Goal: Task Accomplishment & Management: Complete application form

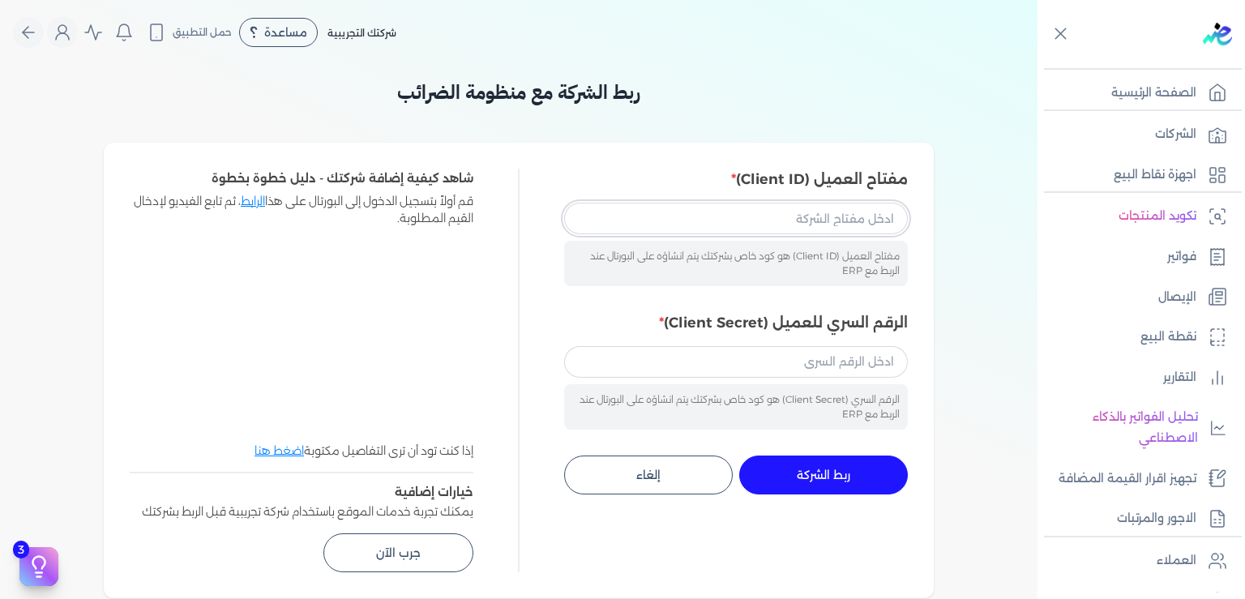
click at [852, 222] on input "مفتاح العميل (Client ID)" at bounding box center [736, 218] width 344 height 31
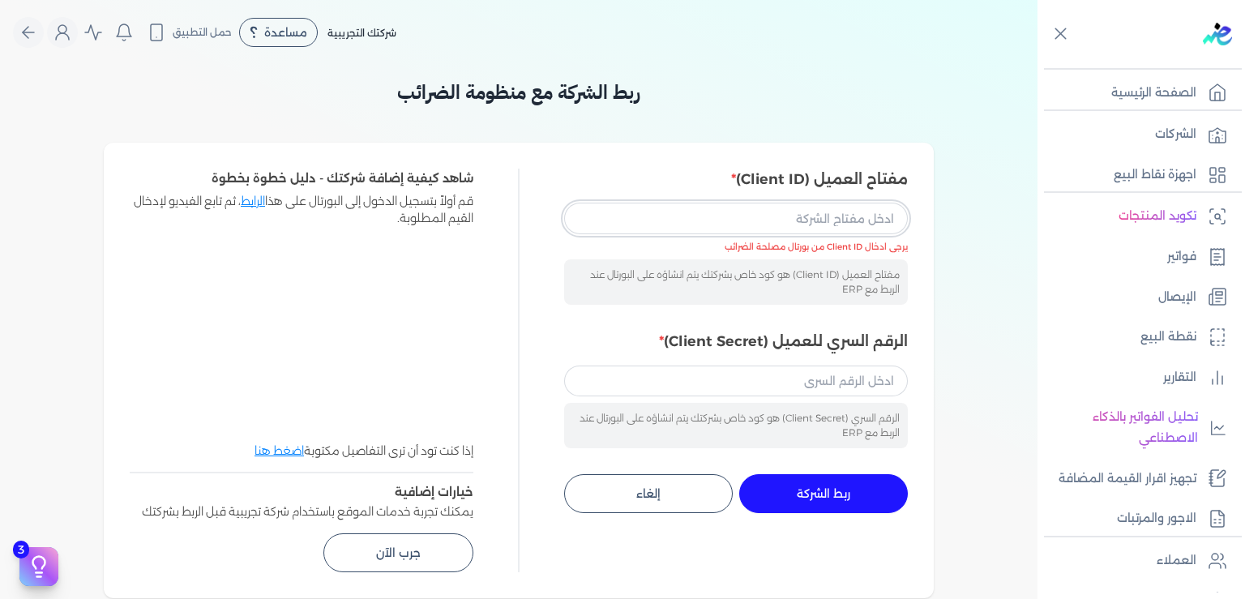
click at [790, 229] on input "مفتاح العميل (Client ID)" at bounding box center [736, 218] width 344 height 31
paste input "f8f0ea41-5889-41e2-a04a-f9835736ea5d"
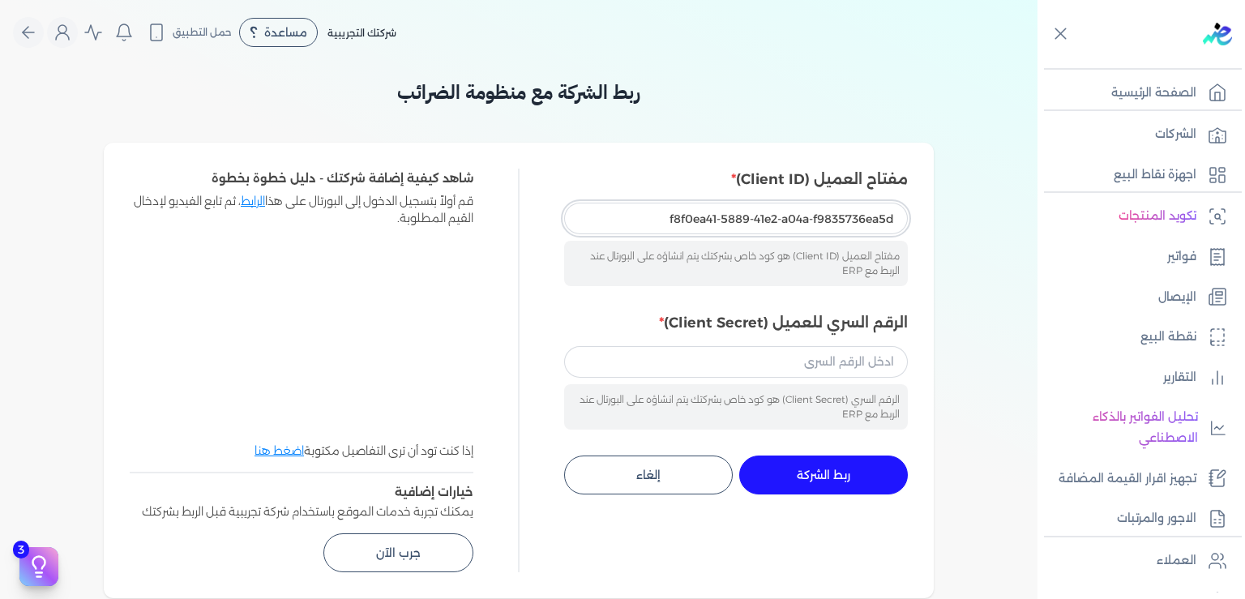
type input "f8f0ea41-5889-41e2-a04a-f9835736ea5d"
click at [762, 366] on input "الرقم السري للعميل (Client Secret)" at bounding box center [736, 361] width 344 height 31
paste input "893cd349-7be2-4322-9021-15a24468eeb3"
type input "893cd349-7be2-4322-9021-15a24468eeb3"
click at [832, 473] on span "ربط الشركة" at bounding box center [824, 474] width 54 height 11
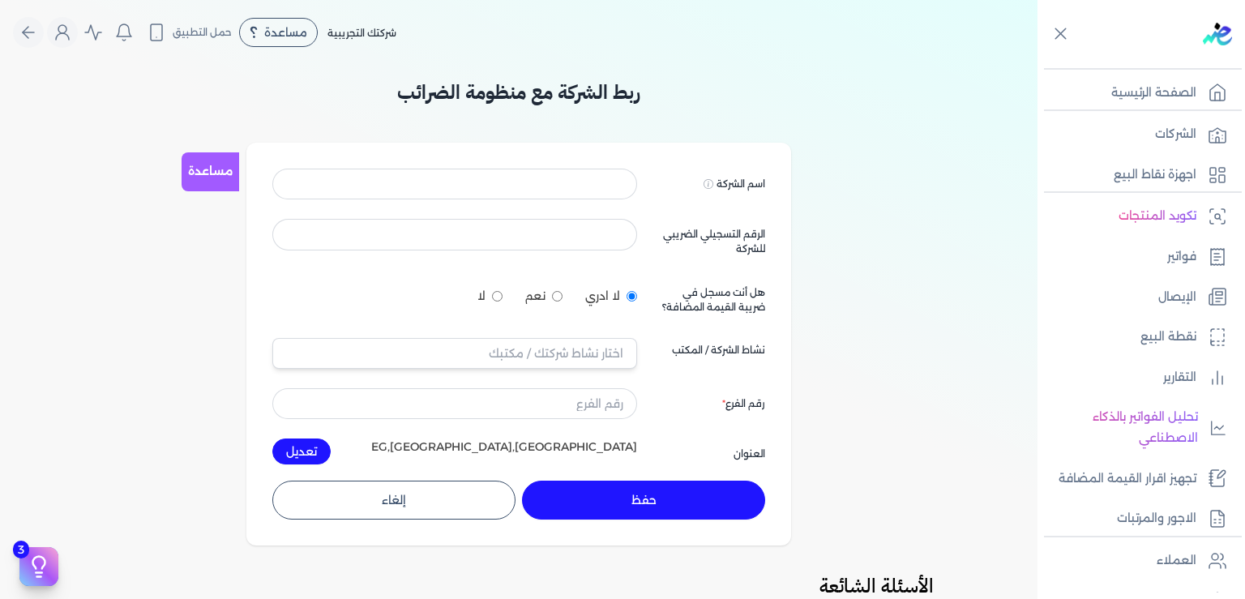
click at [501, 298] on input "لا" at bounding box center [497, 296] width 11 height 11
radio input "true"
click at [504, 186] on input at bounding box center [454, 184] width 365 height 31
type input "ِ"
type input "Amr [PERSON_NAME] [PERSON_NAME]"
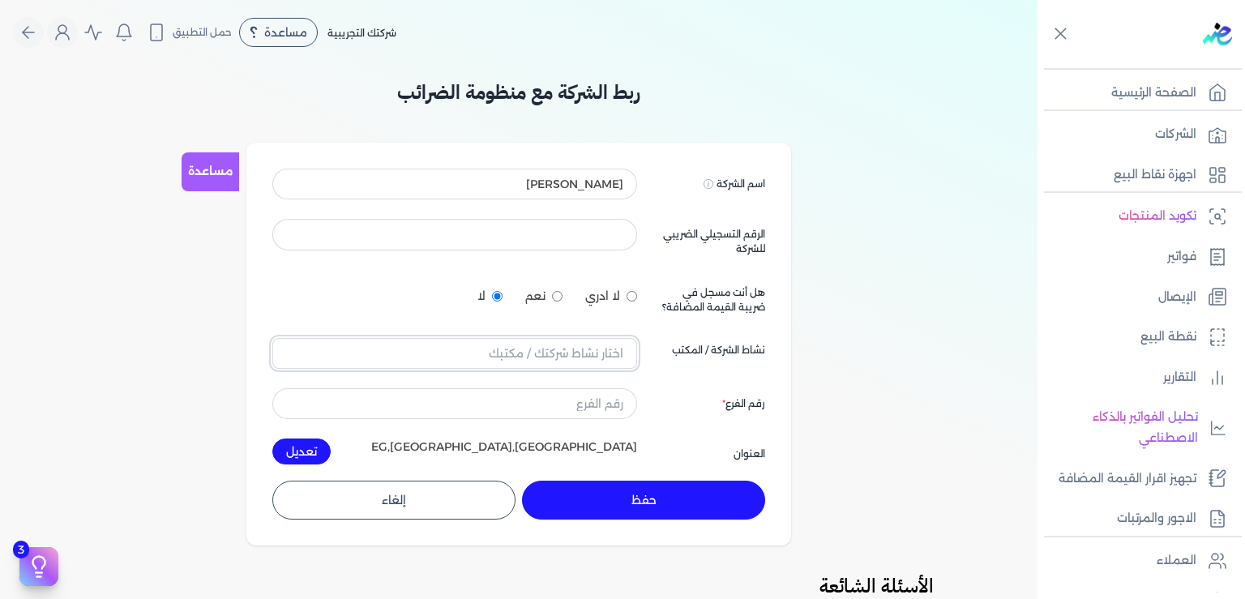
click at [602, 342] on input "text" at bounding box center [454, 353] width 365 height 31
type input "'"
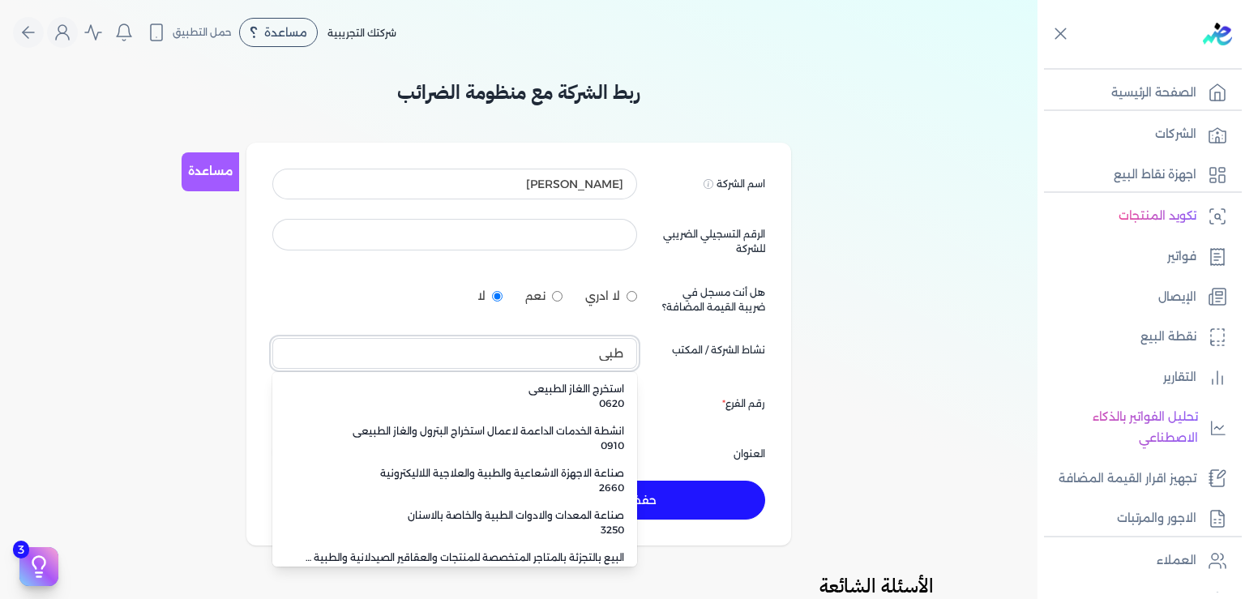
drag, startPoint x: 604, startPoint y: 349, endPoint x: 642, endPoint y: 359, distance: 39.3
click at [637, 359] on input "طبي" at bounding box center [454, 353] width 365 height 31
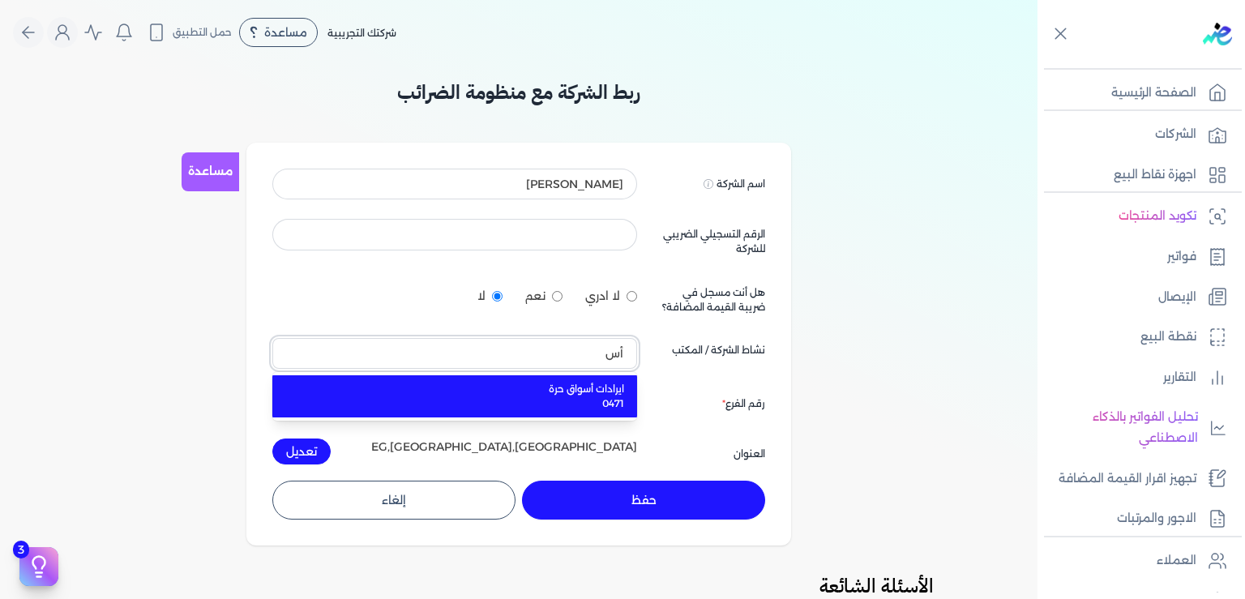
type input "أ"
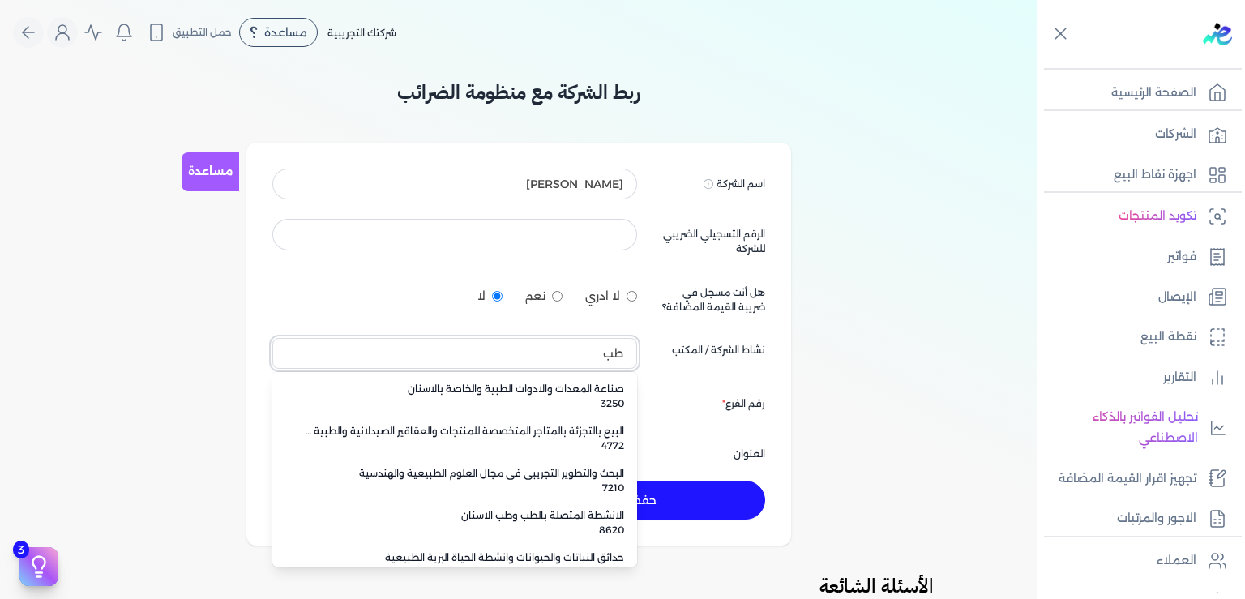
scroll to position [318, 0]
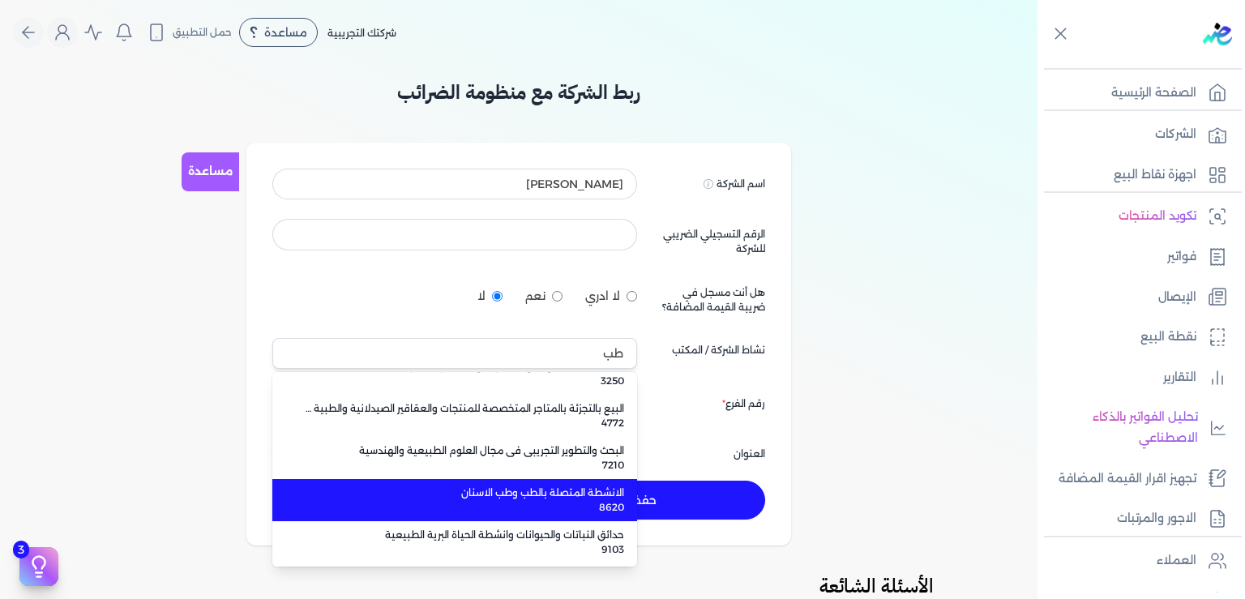
click at [592, 503] on span "8620" at bounding box center [464, 507] width 319 height 15
type input "الانشطة المتصلة بالطب وطب الاسنان 8620"
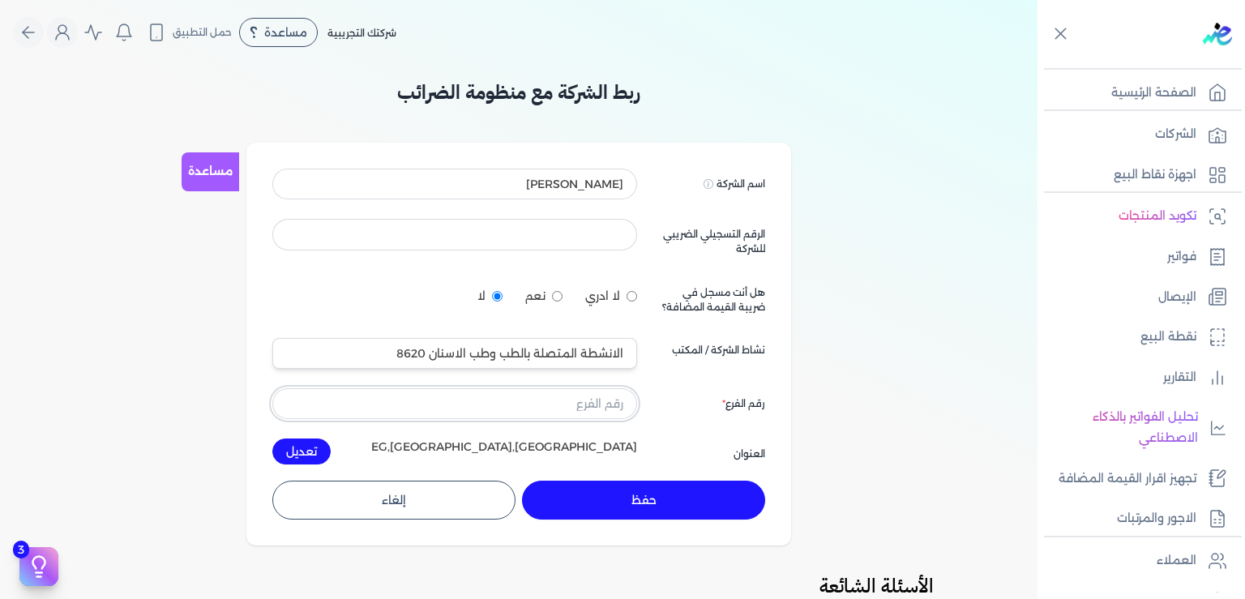
click at [559, 406] on input "text" at bounding box center [454, 403] width 365 height 31
type input "1"
click at [592, 234] on input at bounding box center [454, 234] width 365 height 31
type input "437386856"
click at [306, 447] on button "تعديل" at bounding box center [301, 452] width 58 height 26
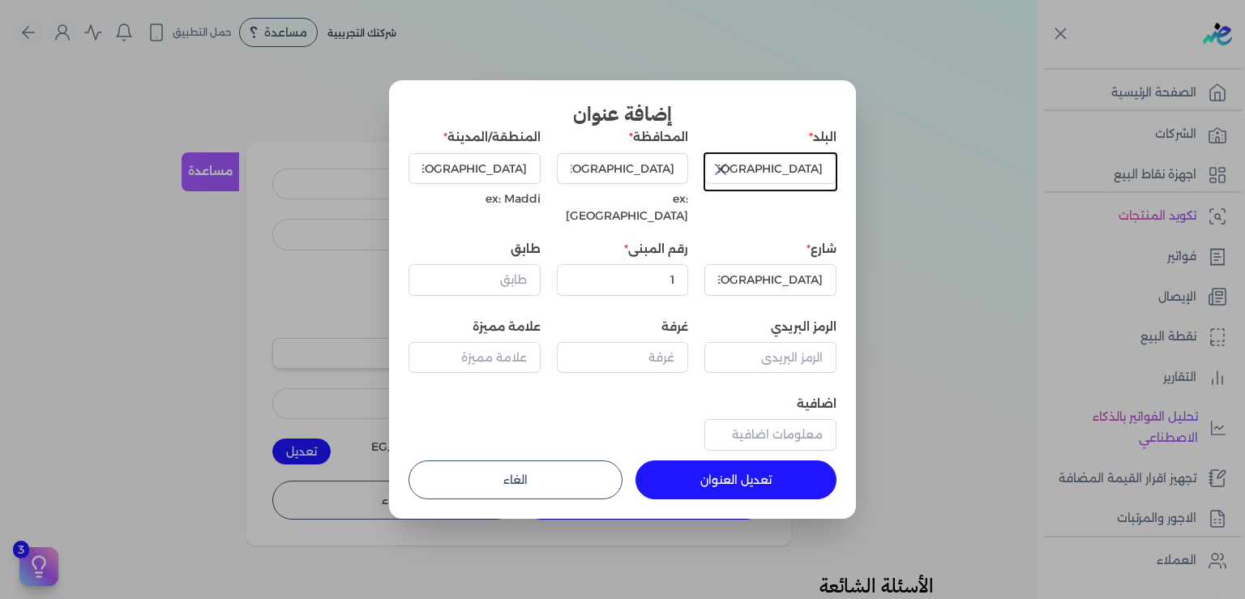
click at [923, 325] on dialog "إضافة عنوان البلد مصر المحافظة Cairo ex: Cairo المنطقة/المدينة Cairo ex: Maddi …" at bounding box center [622, 299] width 1245 height 599
click at [527, 460] on button "الغاء" at bounding box center [516, 479] width 214 height 39
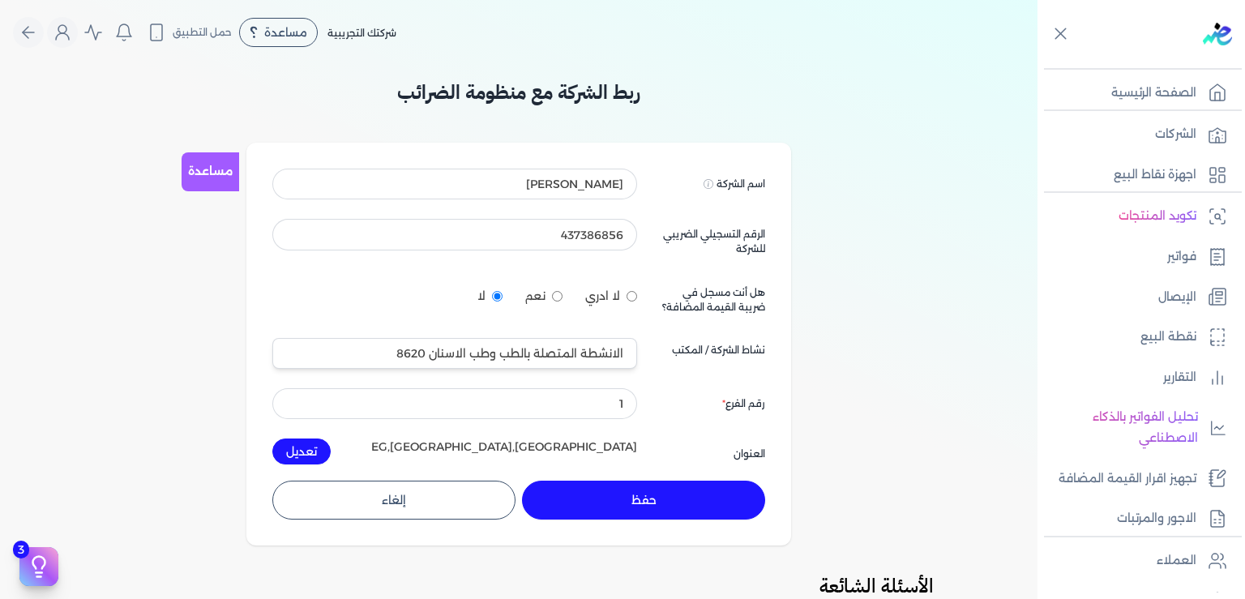
click at [649, 498] on button "حفظ" at bounding box center [643, 500] width 243 height 39
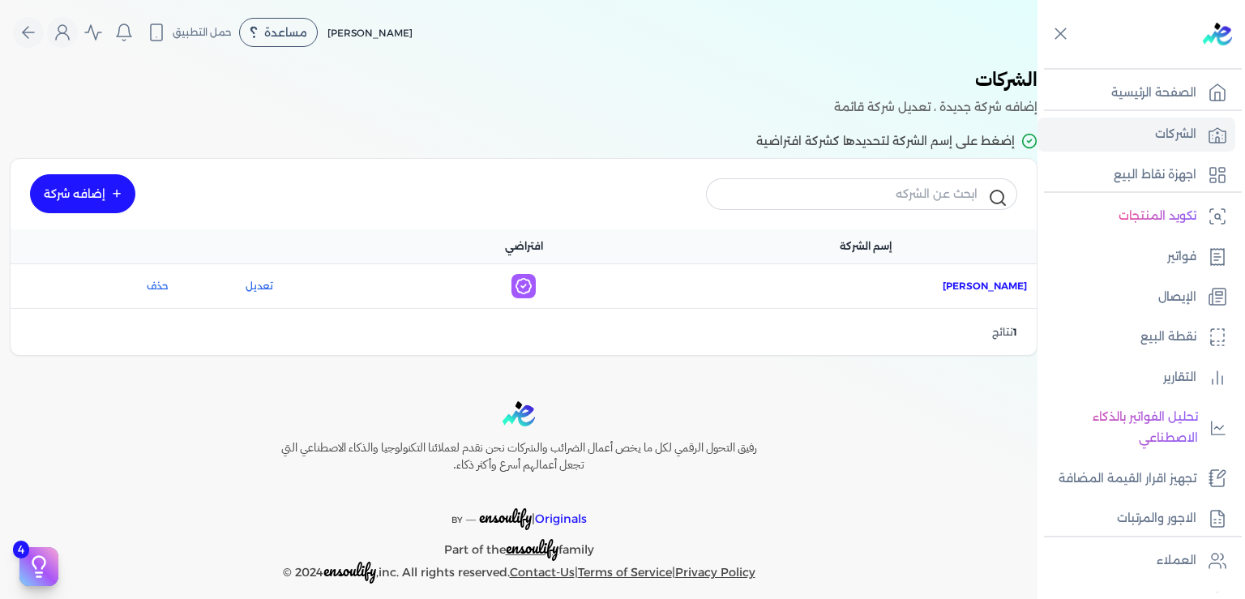
click at [943, 285] on span "اسم الشركة : Amr [PERSON_NAME] [PERSON_NAME]" at bounding box center [985, 286] width 84 height 15
click at [873, 446] on div "رفيق التحول الرقمي لكل ما يخص أعمال الضرائب والشركات نحن نقدم لعملائنا التكنولو…" at bounding box center [519, 492] width 1038 height 182
click at [1158, 130] on p "الشركات" at bounding box center [1175, 134] width 41 height 21
click at [943, 282] on span "اسم الشركة : Amr [PERSON_NAME] [PERSON_NAME]" at bounding box center [985, 286] width 84 height 15
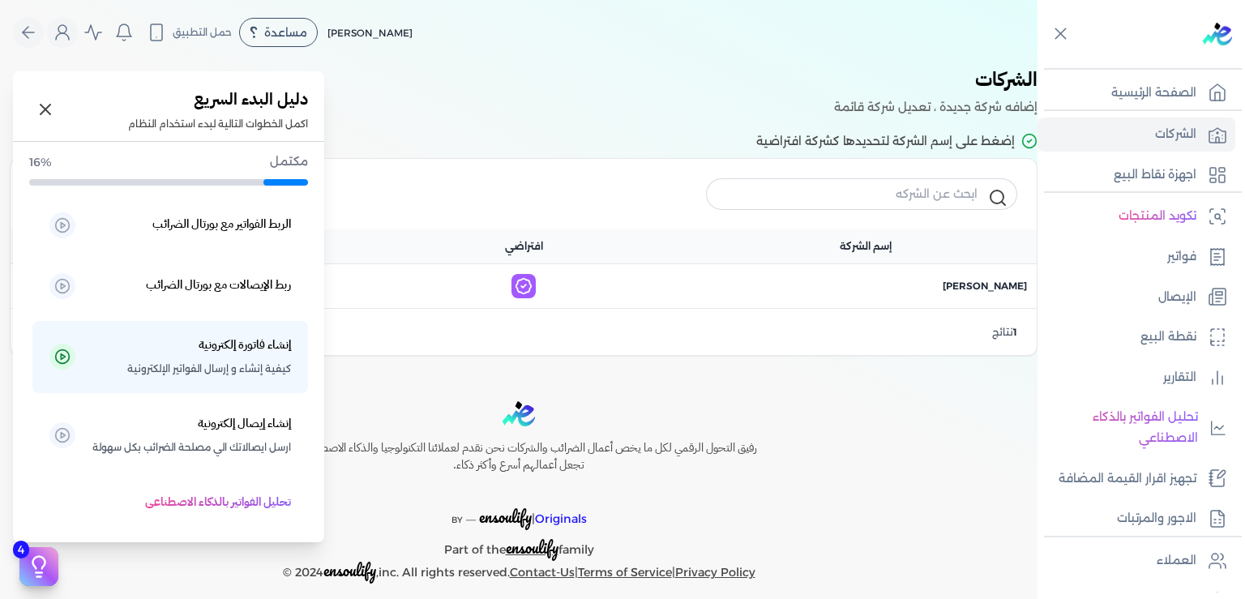
click at [41, 569] on icon at bounding box center [39, 563] width 12 height 12
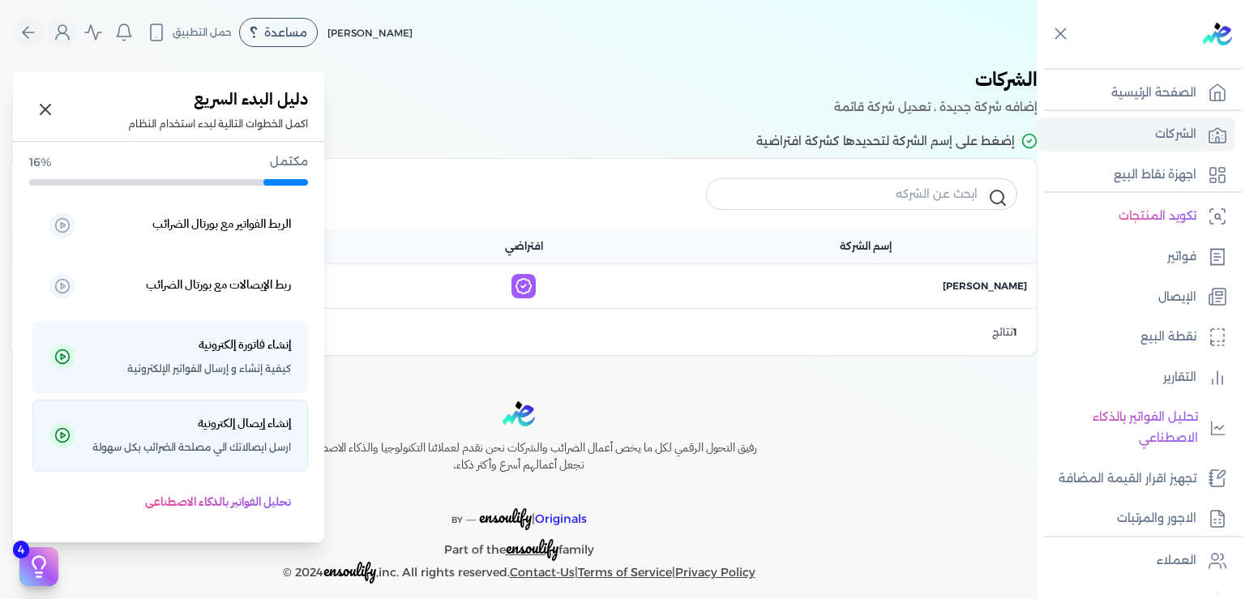
click at [201, 443] on span "ارسل ايصالاتك الي مصلحة الضرائب بكل سهولة" at bounding box center [191, 447] width 199 height 21
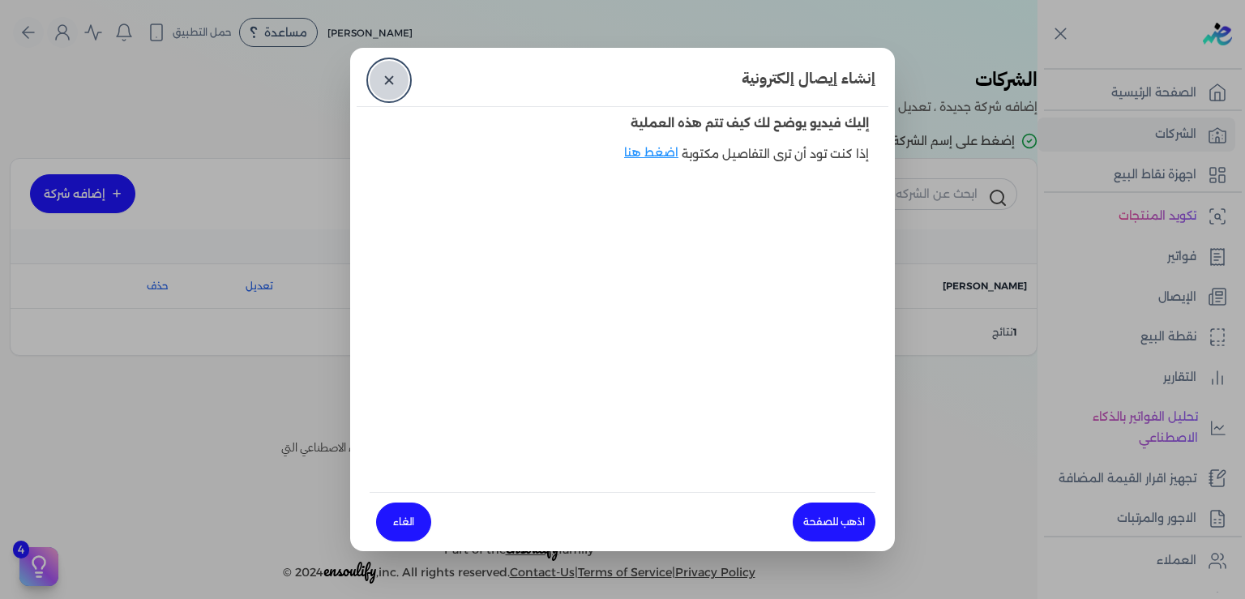
click at [391, 75] on link "✕" at bounding box center [389, 80] width 39 height 39
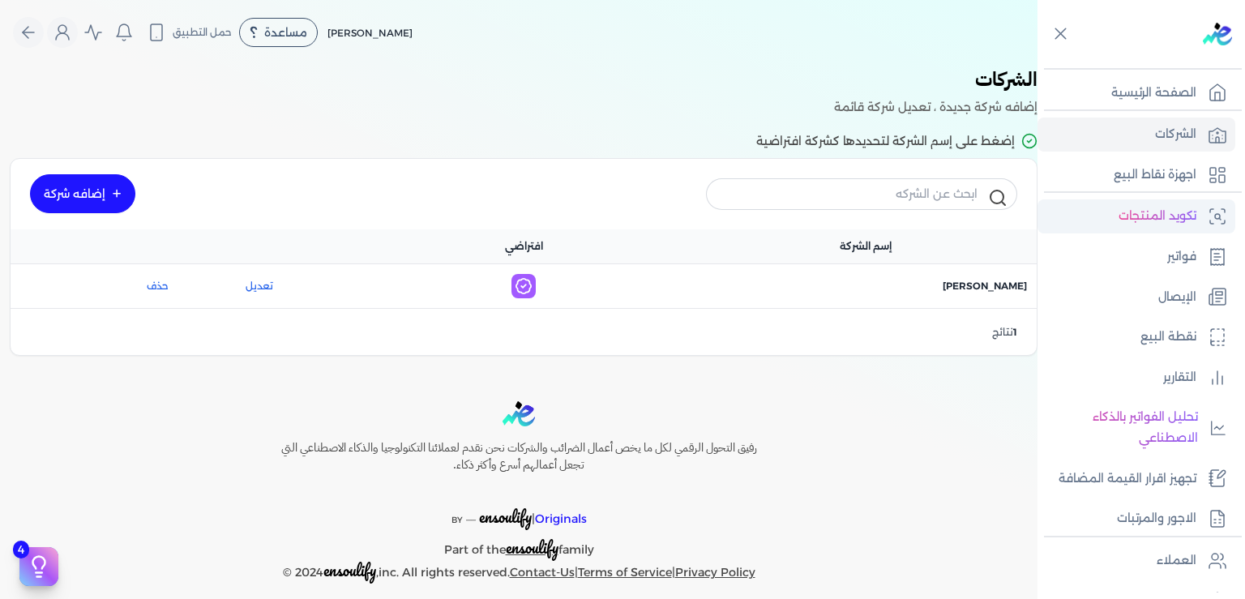
click at [1182, 219] on p "تكويد المنتجات" at bounding box center [1158, 216] width 78 height 21
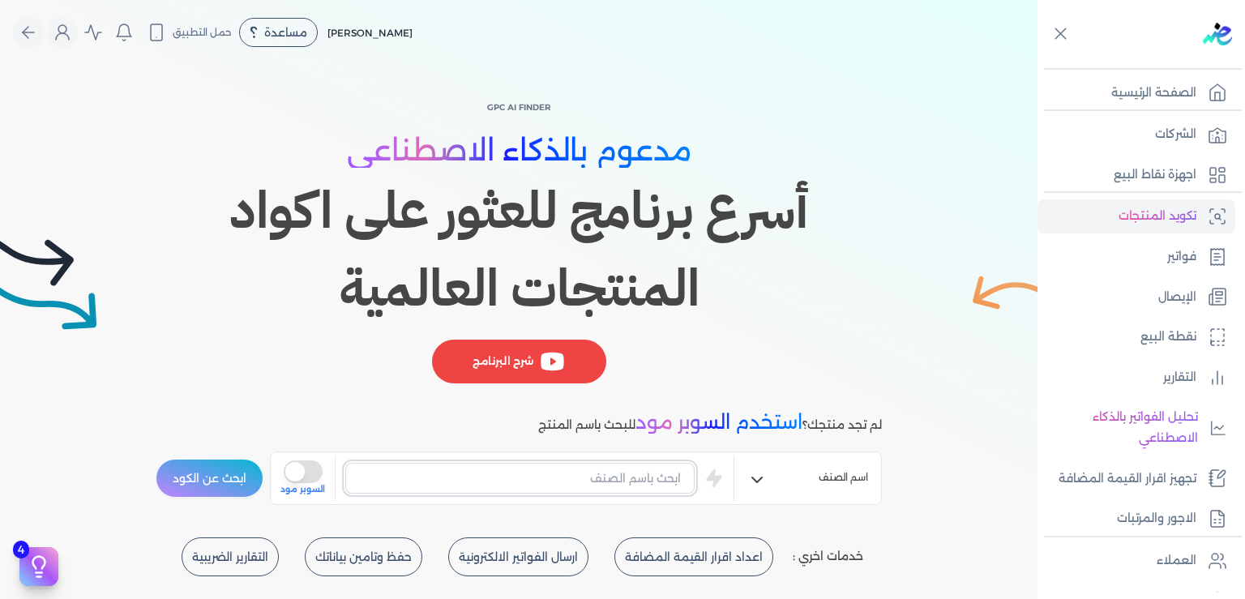
click at [555, 474] on input "text" at bounding box center [519, 478] width 349 height 31
click at [560, 476] on input "text" at bounding box center [519, 478] width 349 height 31
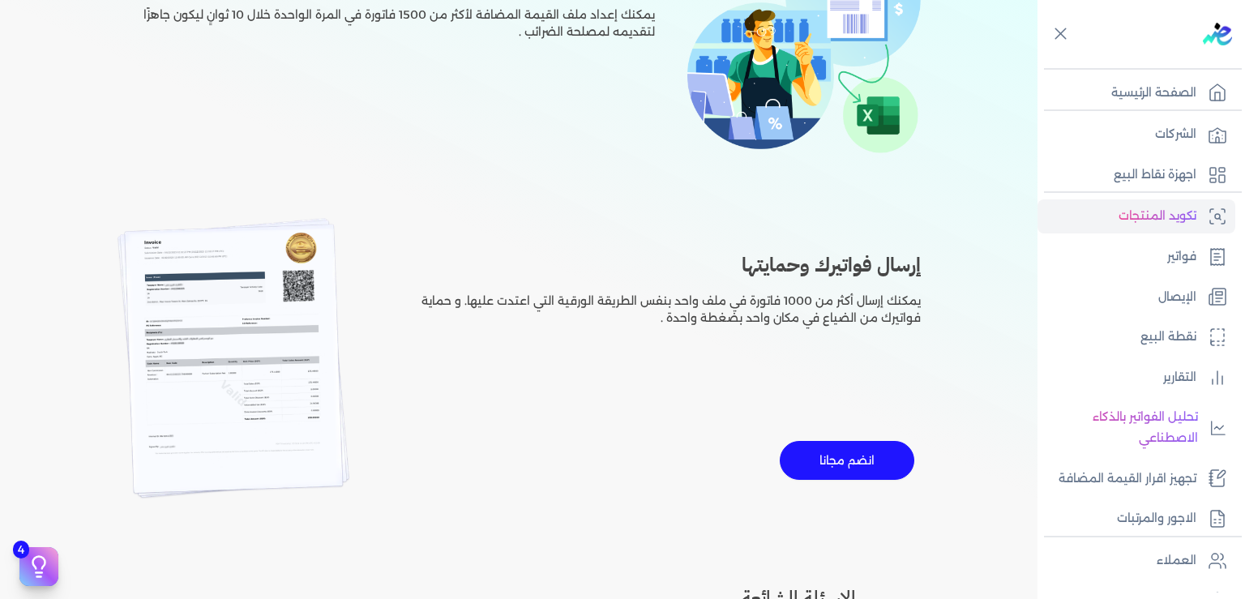
scroll to position [213, 0]
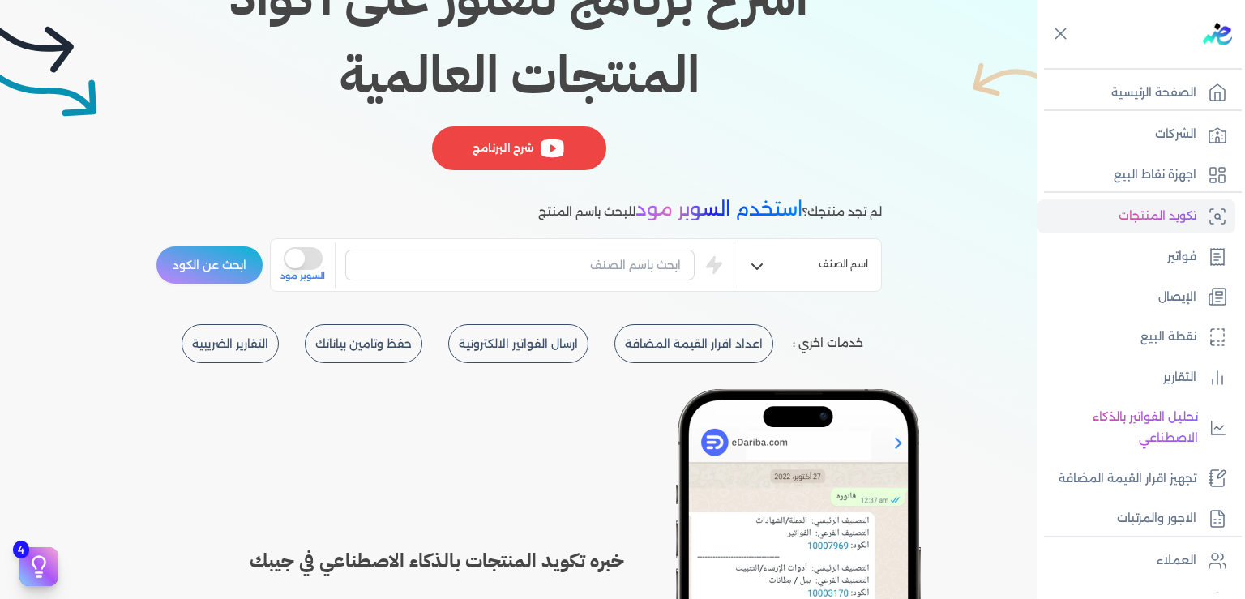
click at [767, 263] on icon "button" at bounding box center [756, 266] width 19 height 19
click at [503, 254] on input "text" at bounding box center [519, 265] width 349 height 31
click at [1178, 291] on p "الإيصال" at bounding box center [1177, 297] width 38 height 21
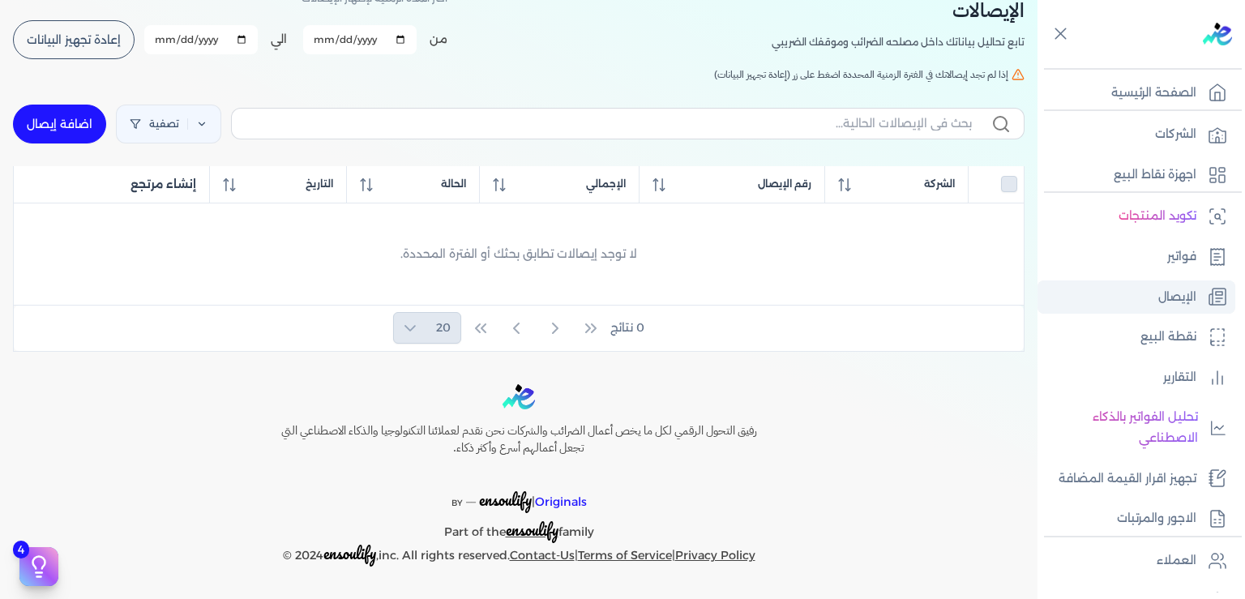
scroll to position [89, 0]
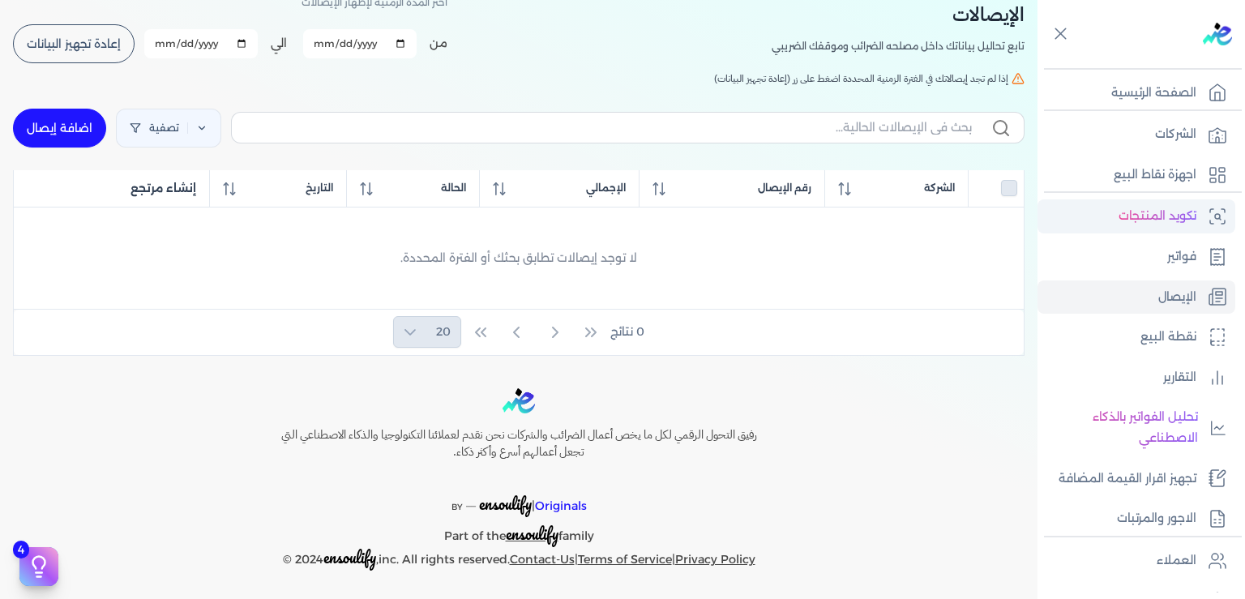
click at [1169, 215] on p "تكويد المنتجات" at bounding box center [1158, 216] width 78 height 21
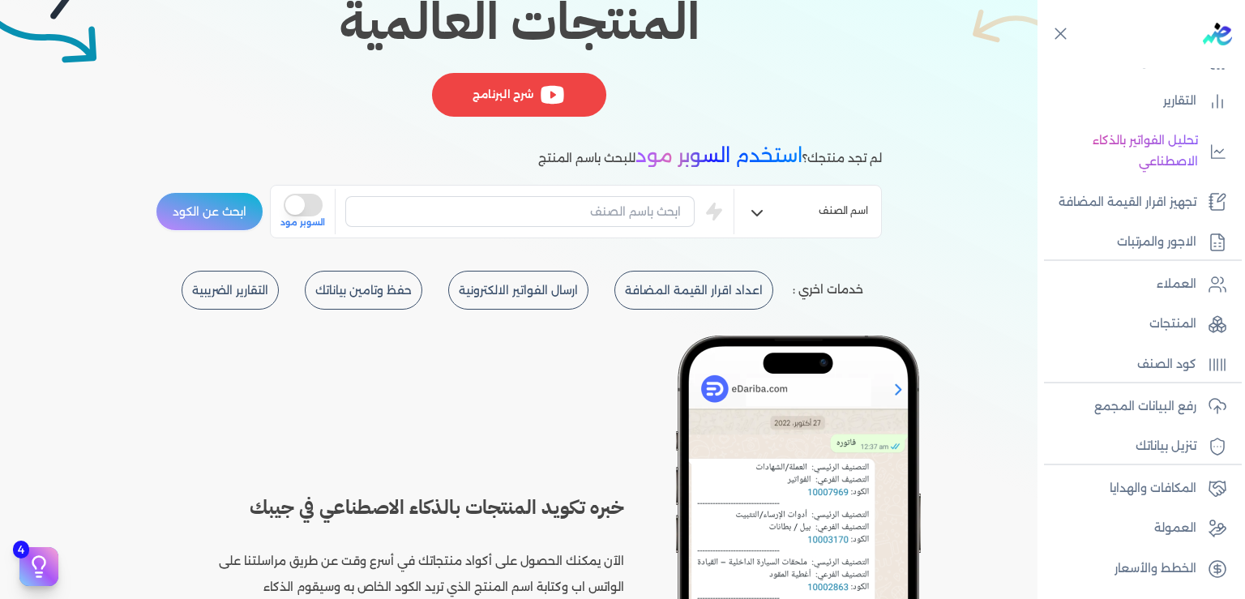
scroll to position [104, 0]
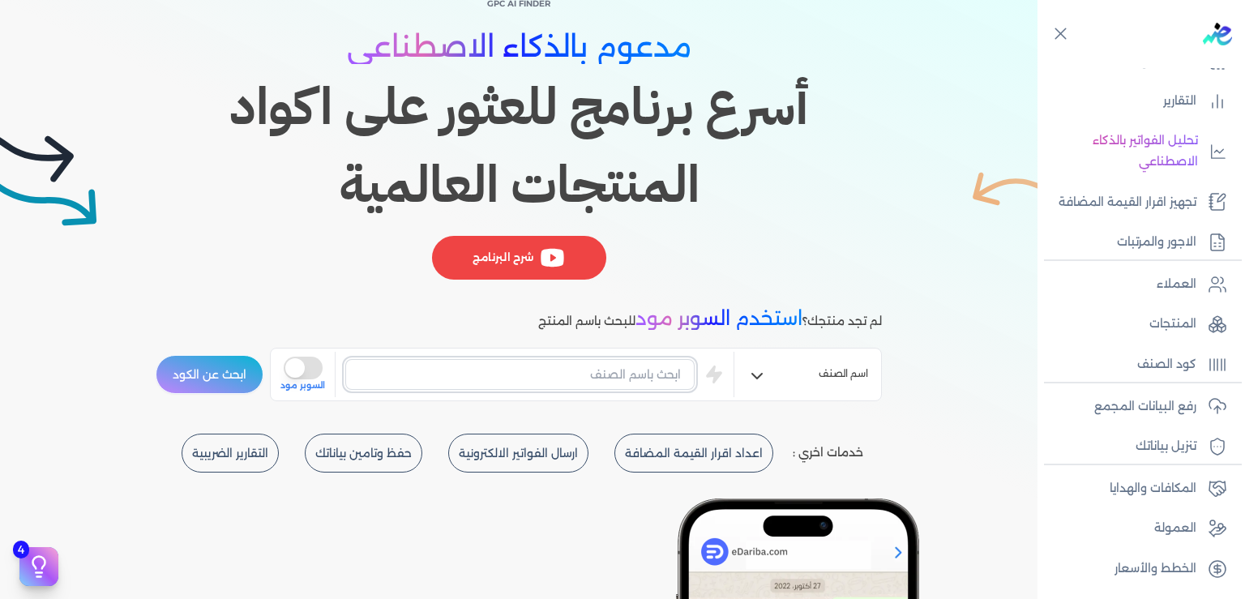
click at [544, 376] on input "text" at bounding box center [519, 374] width 349 height 31
click at [544, 375] on input "text" at bounding box center [519, 374] width 349 height 31
type input "’"
type input "Medical Consultation"
click at [156, 355] on button "ابحث عن الكود" at bounding box center [210, 374] width 108 height 39
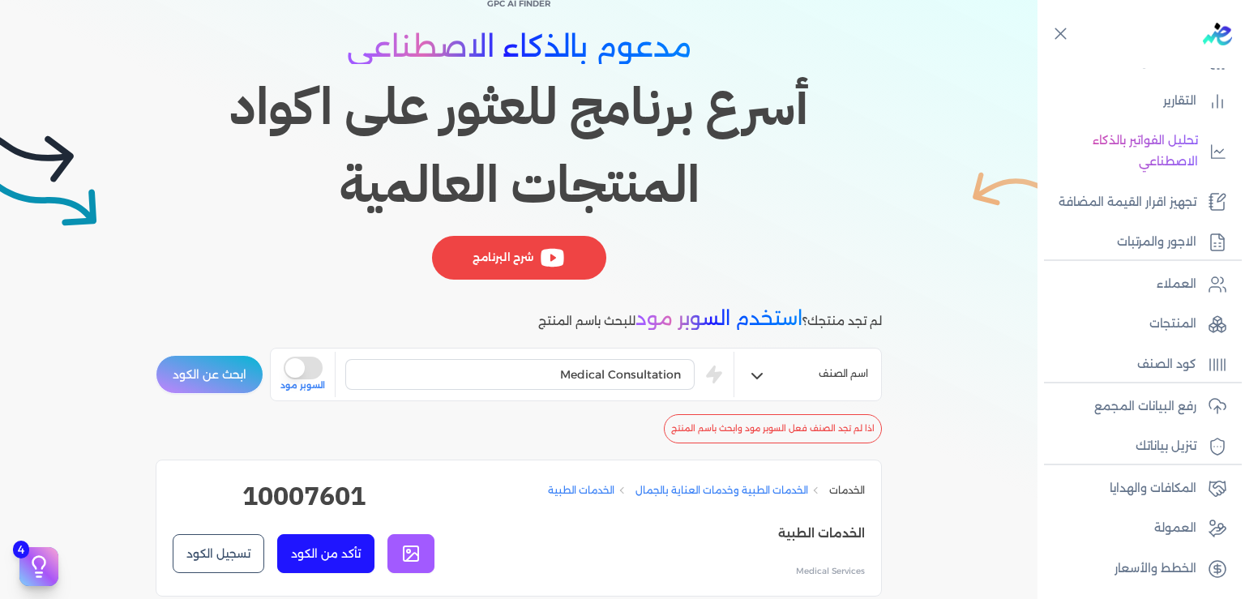
click at [305, 369] on button "is super mode" at bounding box center [303, 368] width 39 height 23
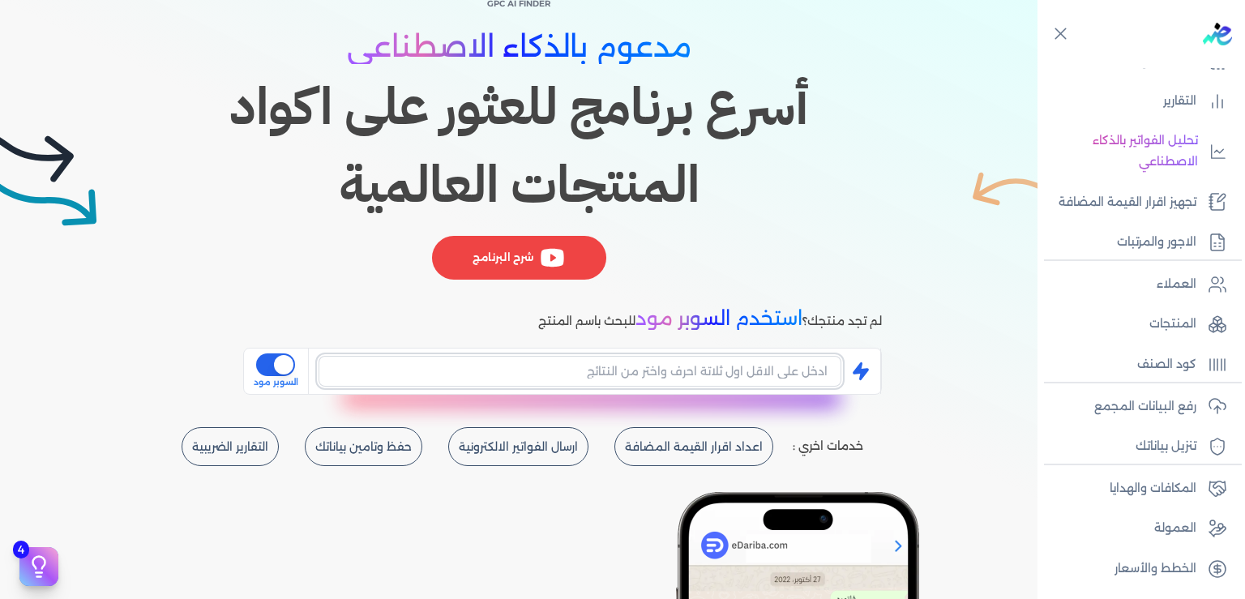
click at [602, 372] on input "text" at bounding box center [580, 371] width 523 height 31
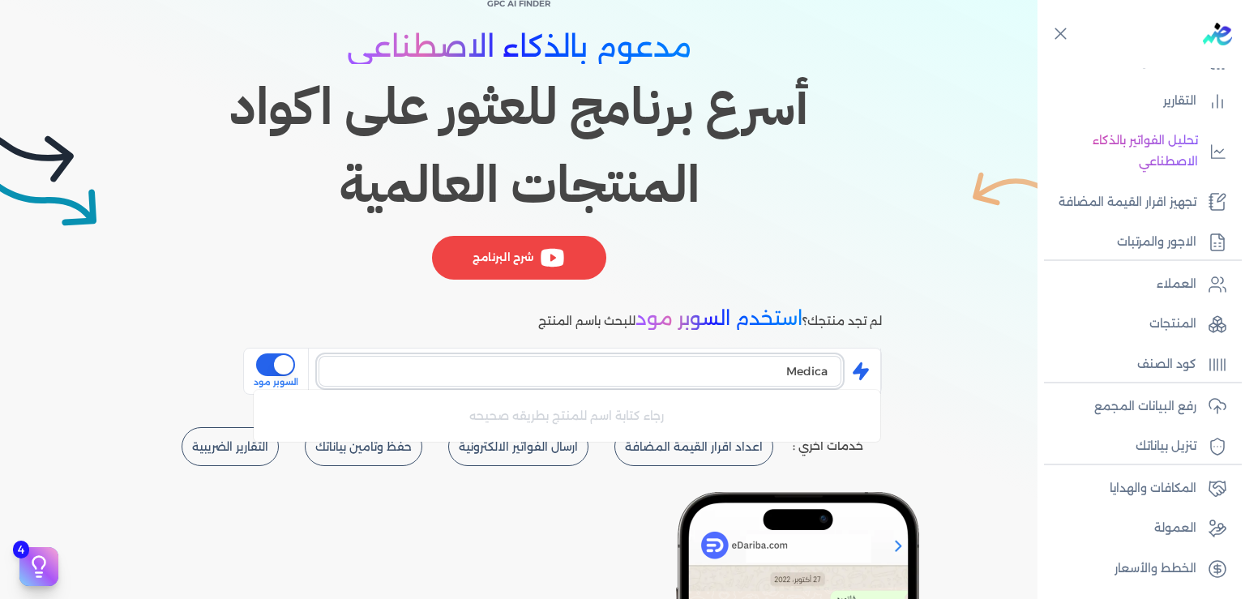
type input "Medical"
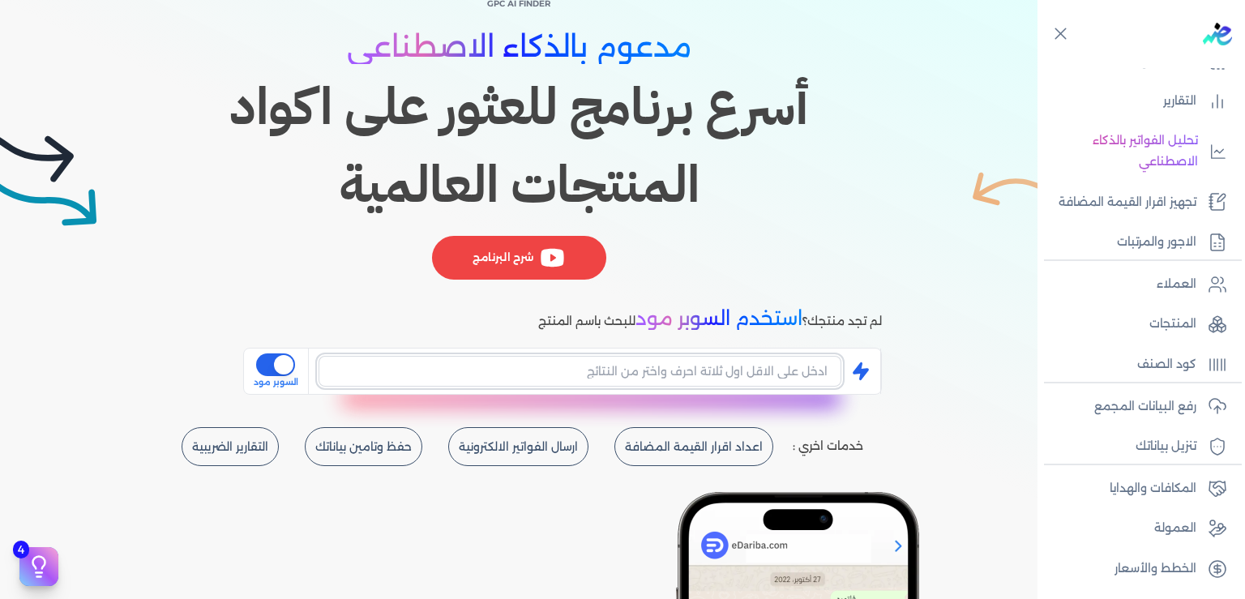
click at [685, 376] on input "text" at bounding box center [580, 371] width 523 height 31
click at [614, 376] on input "text" at bounding box center [580, 371] width 523 height 31
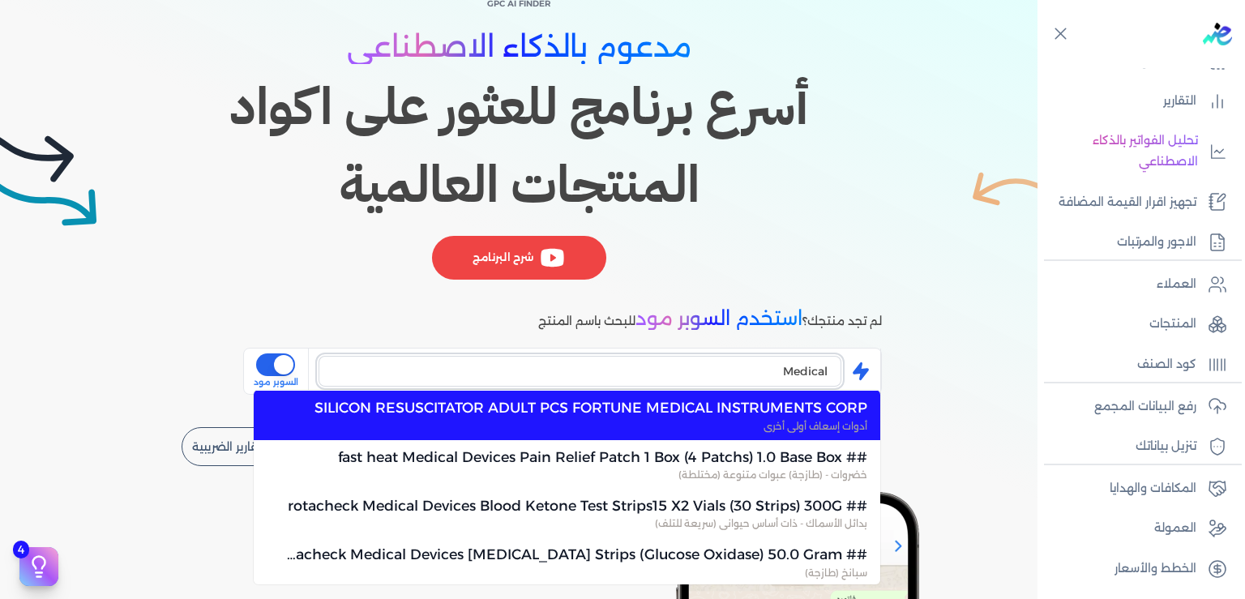
scroll to position [0, 0]
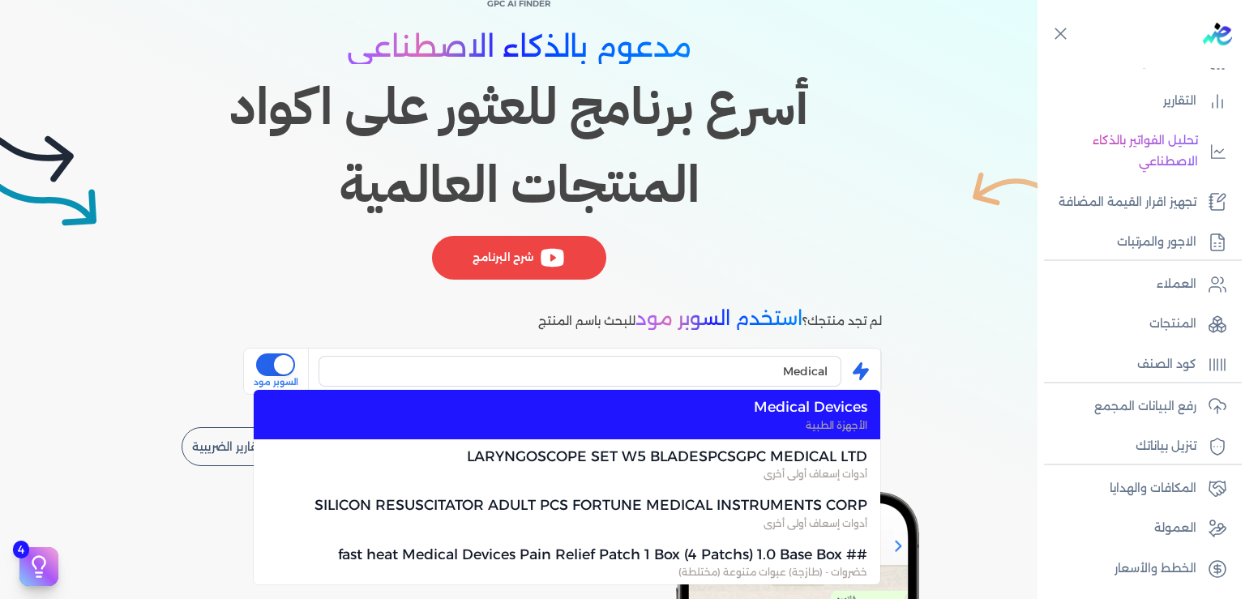
type input "Medical Devices"
click at [187, 282] on div "GPC AI Finder مدعوم بالذكاء الاصطناعي أسرع برنامج للعثور على اكواد المنتجات الع…" at bounding box center [519, 143] width 726 height 298
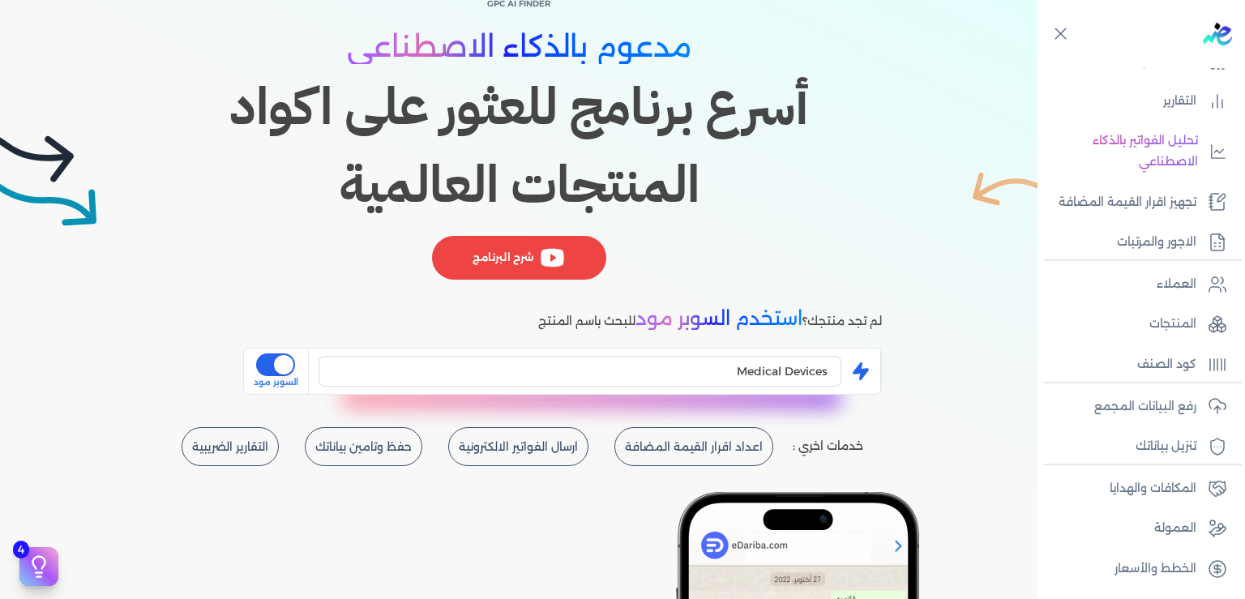
drag, startPoint x: 715, startPoint y: 116, endPoint x: 278, endPoint y: 209, distance: 446.8
click at [278, 210] on h1 "أسرع برنامج للعثور على اكواد المنتجات العالمية" at bounding box center [519, 146] width 726 height 156
click at [1166, 362] on p "كود الصنف" at bounding box center [1166, 364] width 59 height 21
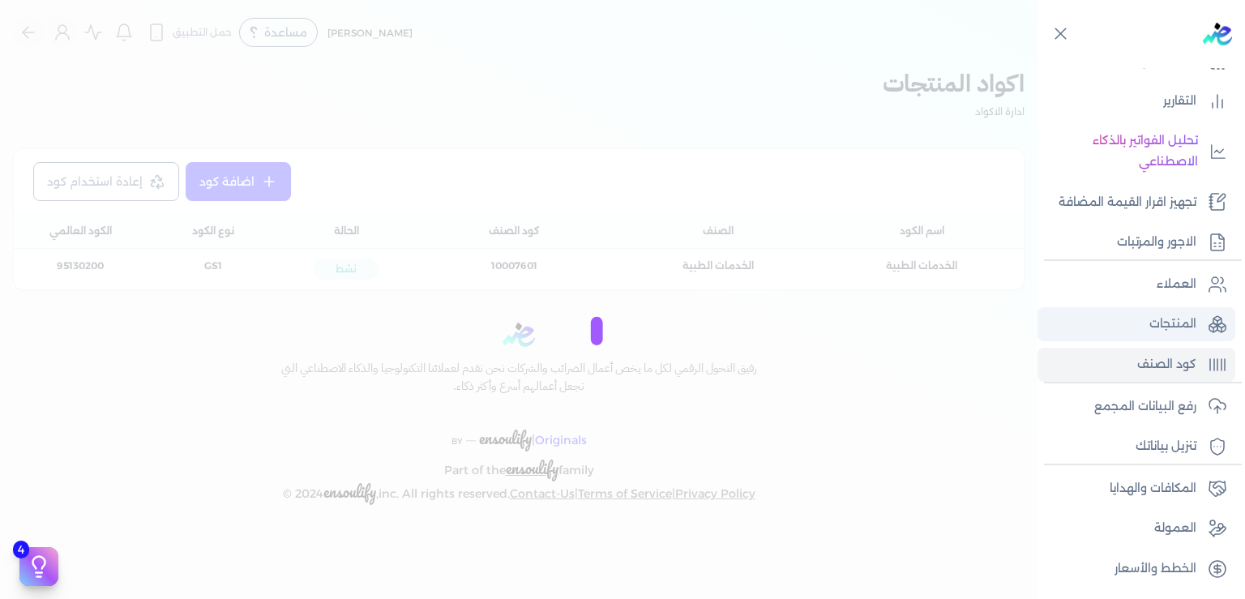
click at [1180, 317] on p "المنتجات" at bounding box center [1173, 324] width 47 height 21
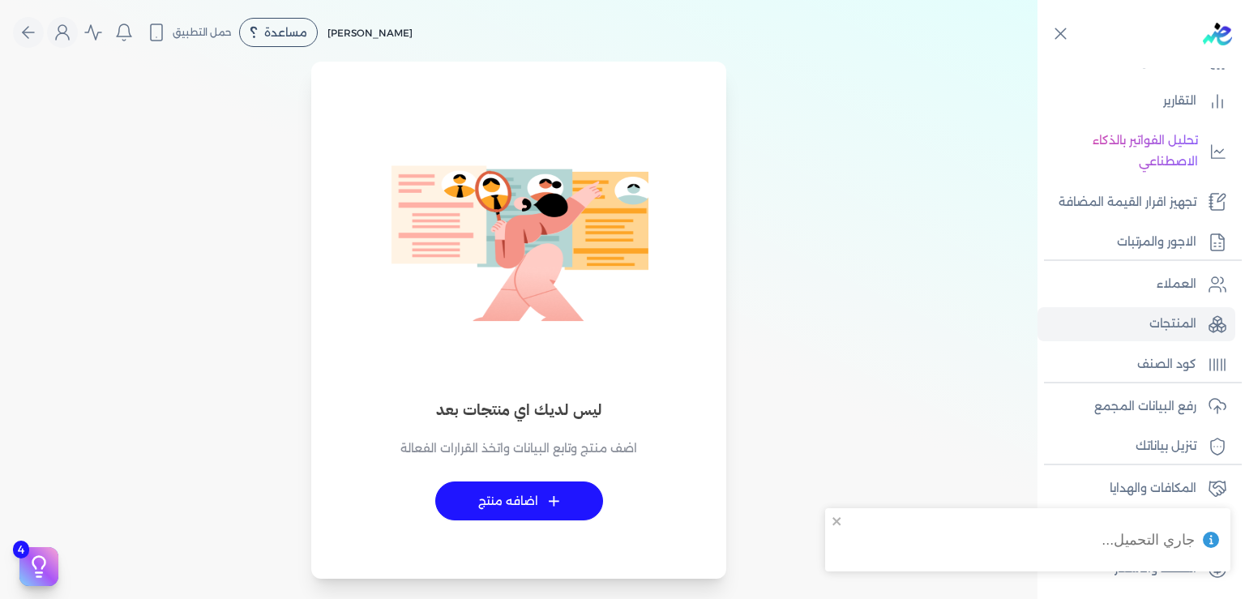
click at [565, 499] on link "+ اضافه منتج" at bounding box center [519, 501] width 168 height 39
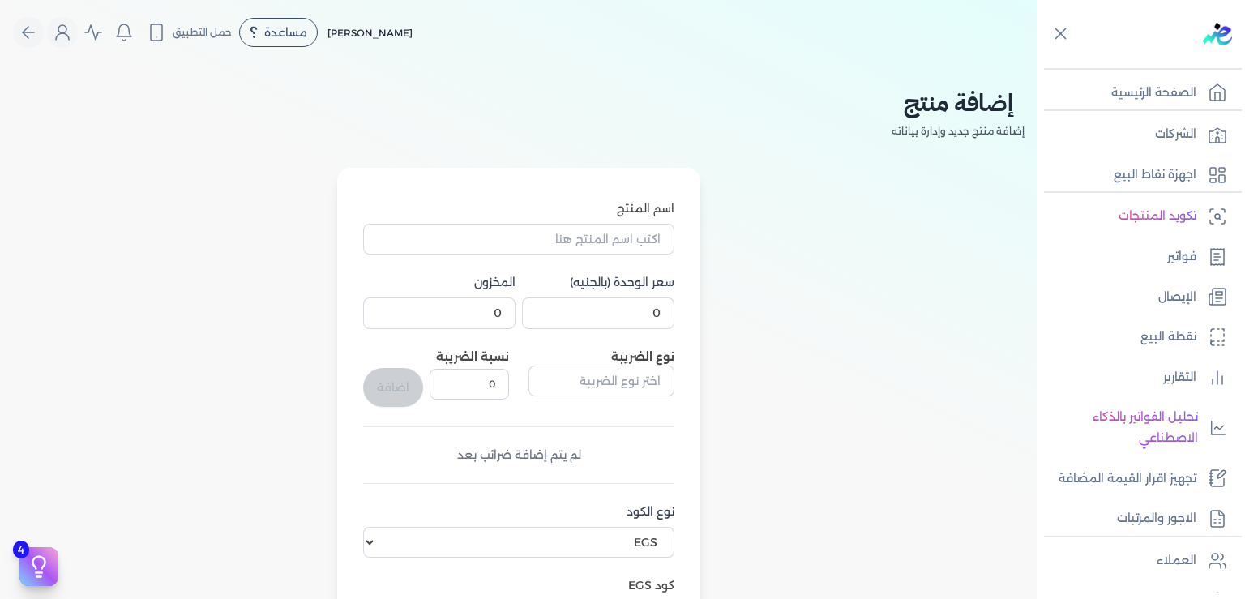
select select "EGS"
click at [627, 234] on input "اسم المنتج" at bounding box center [518, 239] width 311 height 31
type input "Medical Consultation"
drag, startPoint x: 635, startPoint y: 318, endPoint x: 778, endPoint y: 308, distance: 143.8
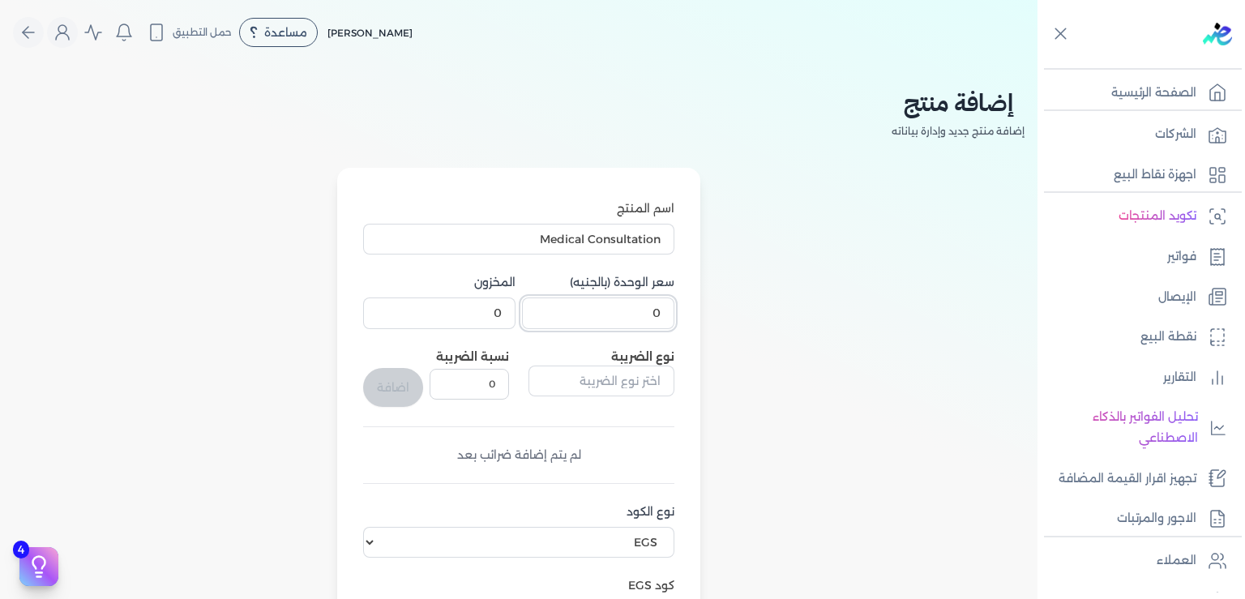
click at [674, 308] on input "0" at bounding box center [598, 313] width 152 height 31
type input "1250"
click at [363, 527] on select "اختر نوع الكود EGS GS1" at bounding box center [518, 542] width 311 height 31
select select "GS1"
click option "GS1" at bounding box center [0, 0] width 0 height 0
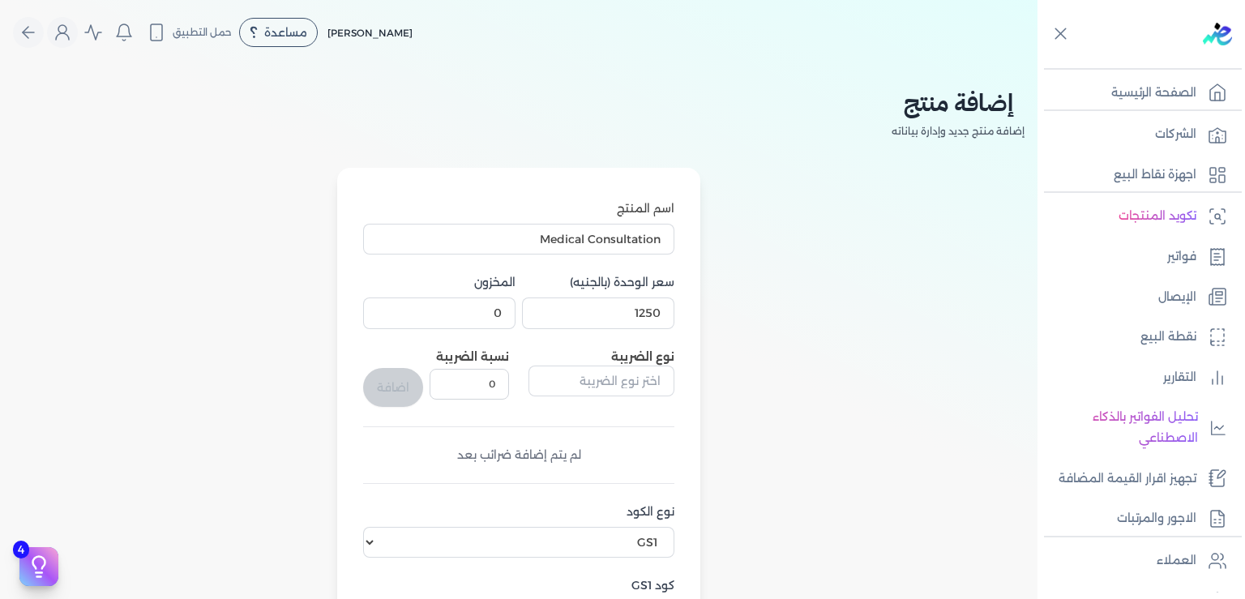
click at [914, 461] on div "اسم المنتج Medical Consultation سعر الوحدة (بالجنيه) 1250 المخزون 0 نوع الضريبة…" at bounding box center [519, 511] width 1012 height 686
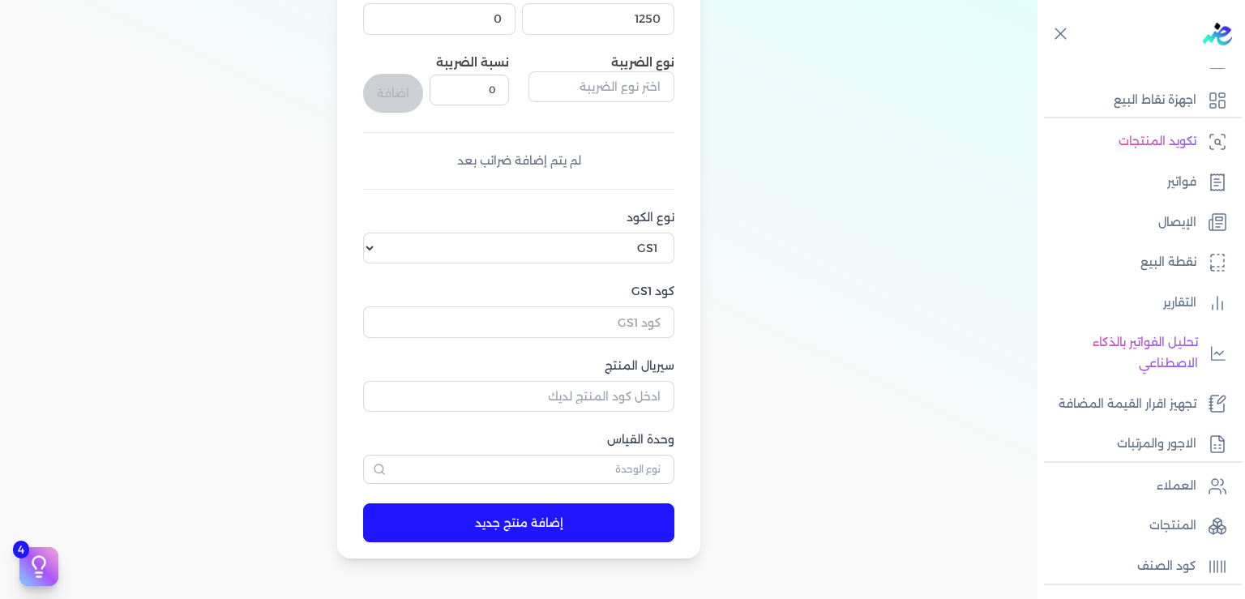
scroll to position [295, 0]
click at [597, 399] on input "سيريال المنتج" at bounding box center [518, 395] width 311 height 31
type input "001"
click at [592, 311] on input "كود GS1" at bounding box center [518, 321] width 311 height 31
type input "10007601"
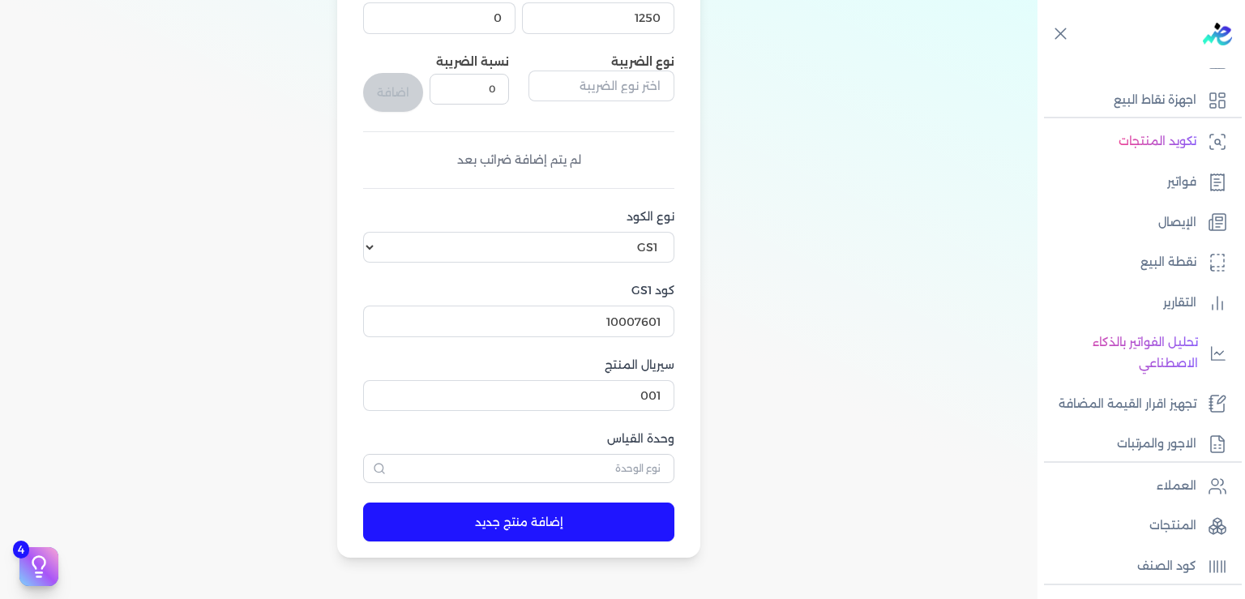
click at [529, 523] on button "إضافة منتج جديد" at bounding box center [518, 522] width 311 height 39
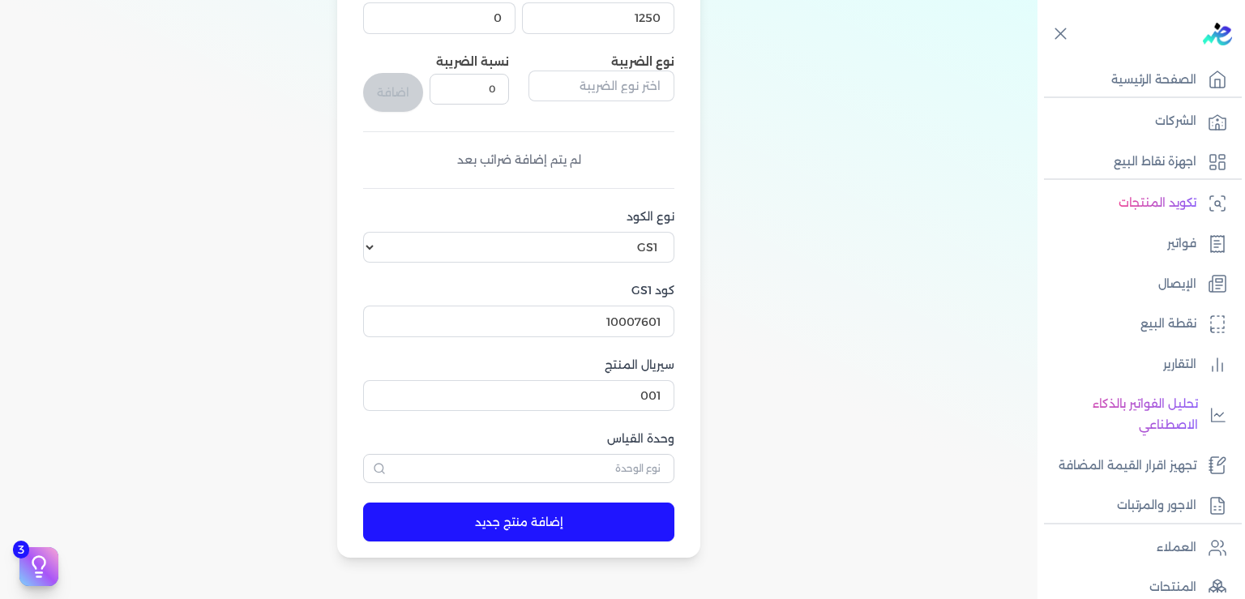
scroll to position [0, 0]
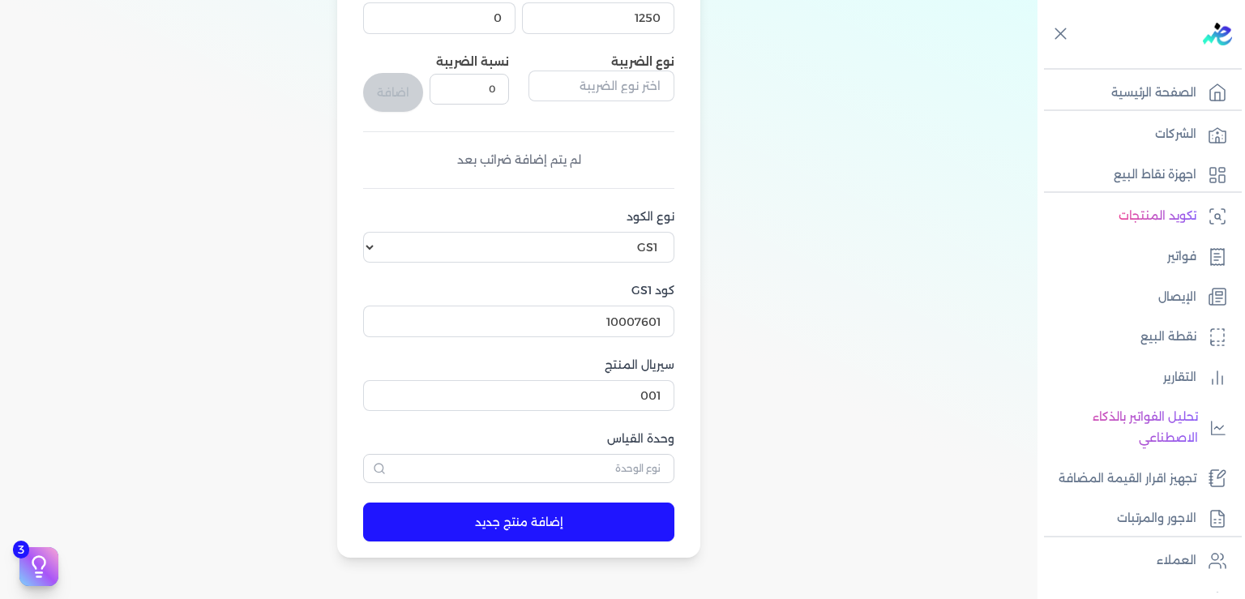
click at [1037, 154] on div "إضافة منتج إضافة منتج جديد وإدارة بياناته اسم المنتج Medical Consultation سعر ا…" at bounding box center [519, 173] width 1038 height 807
click at [893, 139] on div "اسم المنتج Medical Consultation سعر الوحدة (بالجنيه) 1250 المخزون 0 نوع الضريبة…" at bounding box center [519, 216] width 1012 height 686
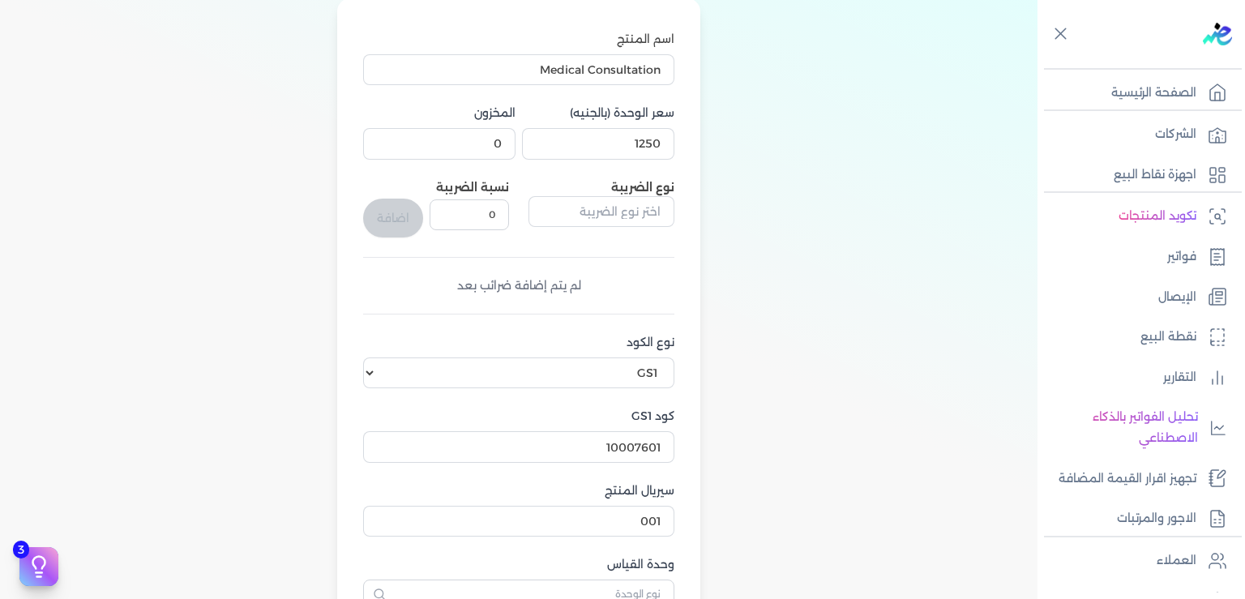
scroll to position [165, 0]
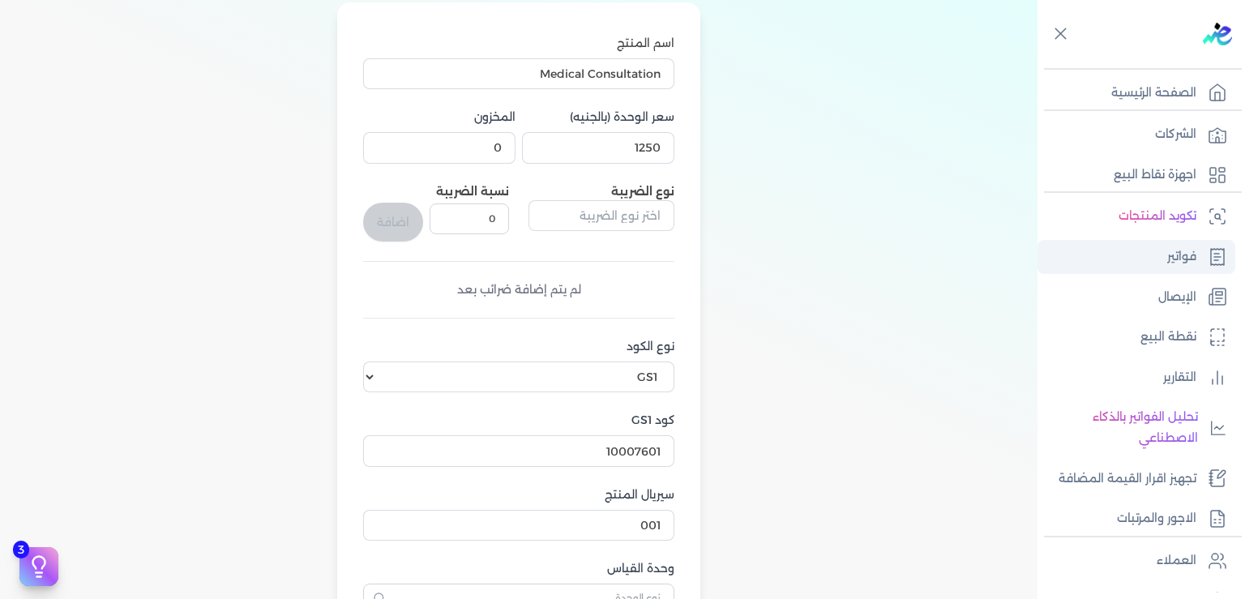
click at [1159, 254] on link "فواتير" at bounding box center [1137, 257] width 198 height 34
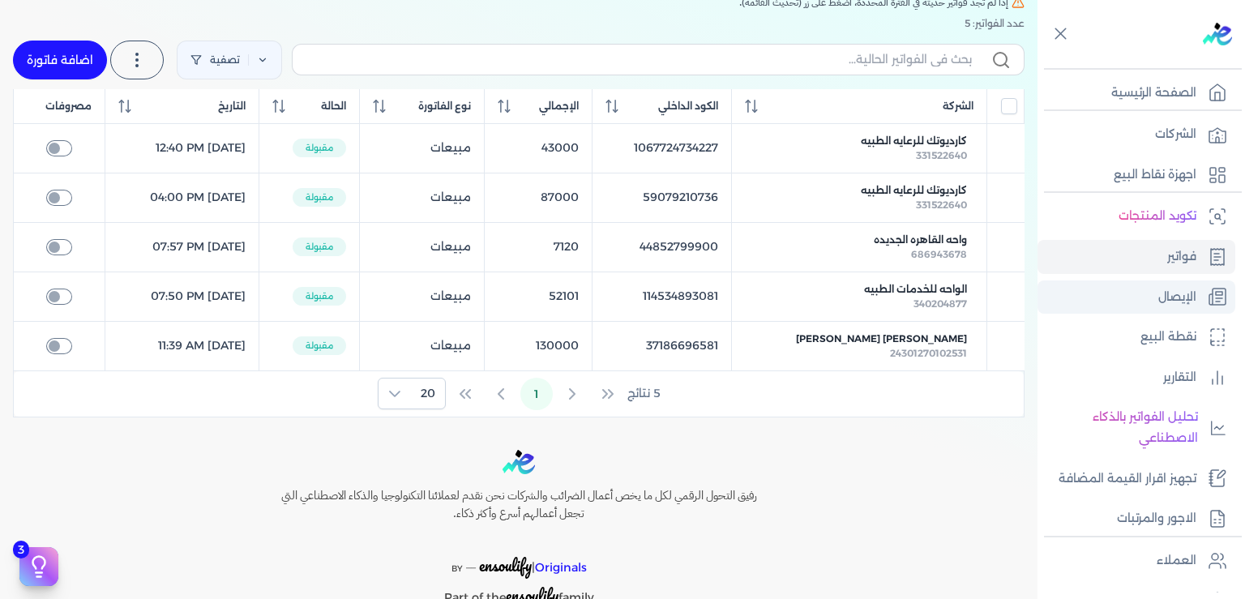
click at [1169, 300] on p "الإيصال" at bounding box center [1177, 297] width 38 height 21
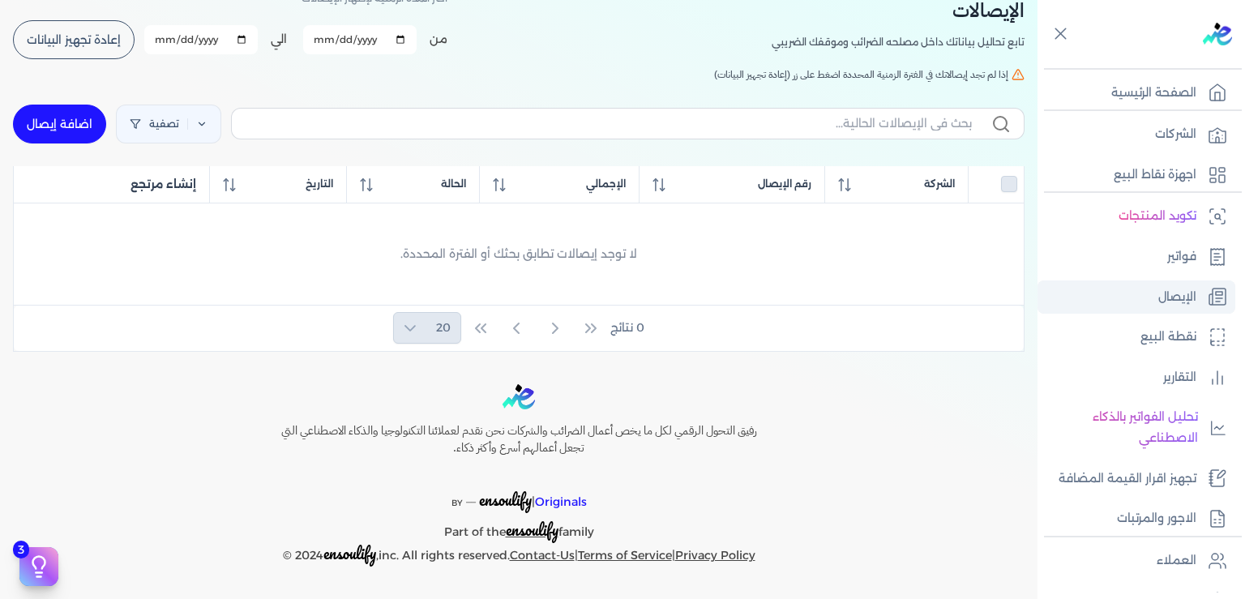
scroll to position [89, 0]
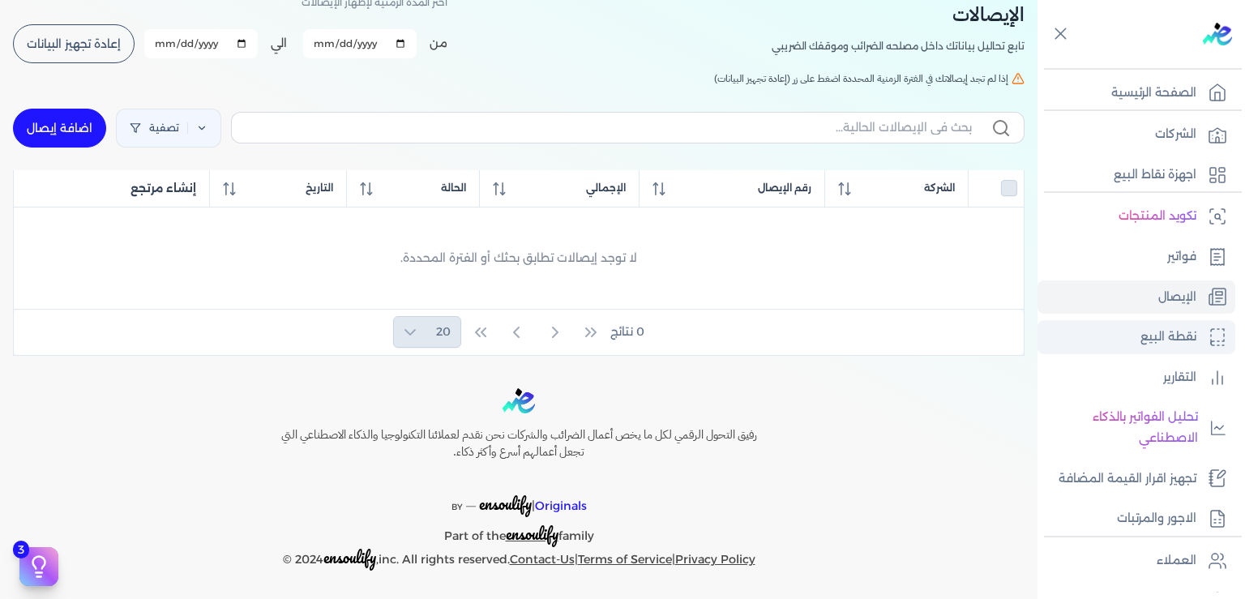
click at [1167, 333] on p "نقطة البيع" at bounding box center [1169, 337] width 56 height 21
select select
select select "EGP"
select select "EGS"
select select "B"
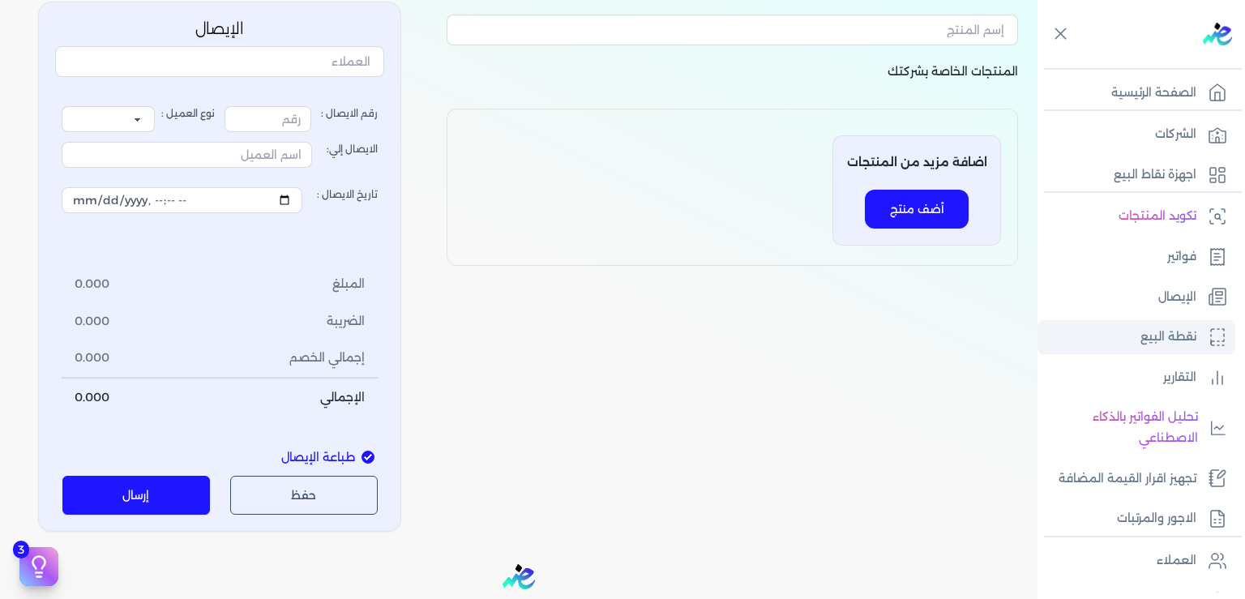
type input "1"
select select "P"
type input "عميل نقدي"
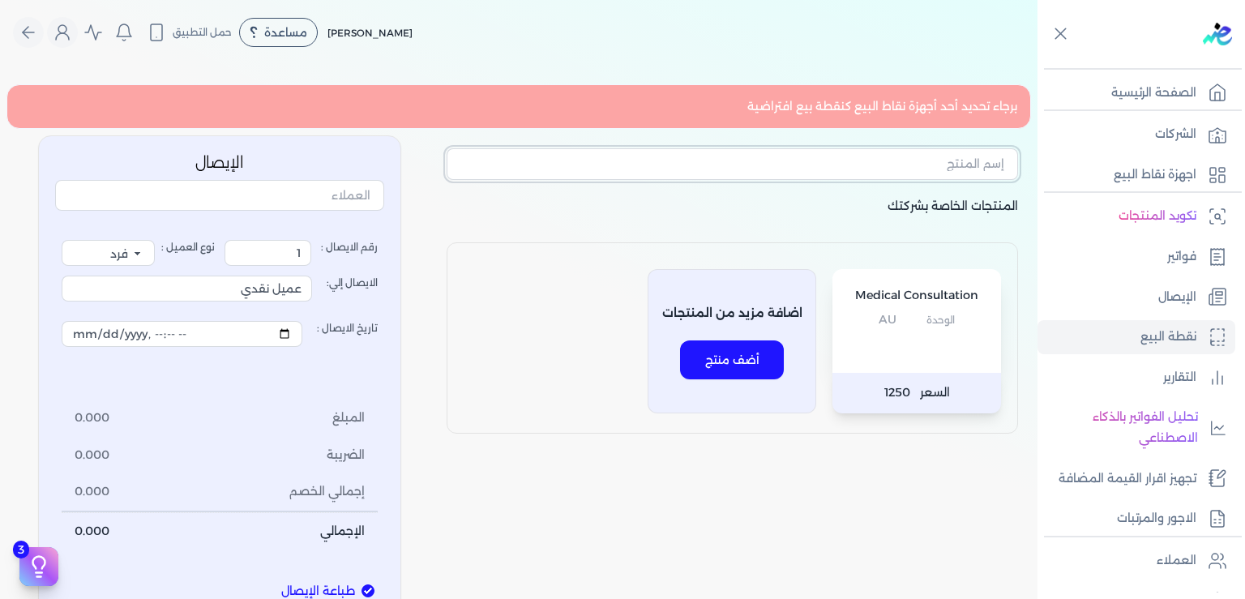
click at [951, 162] on input "text" at bounding box center [733, 163] width 572 height 31
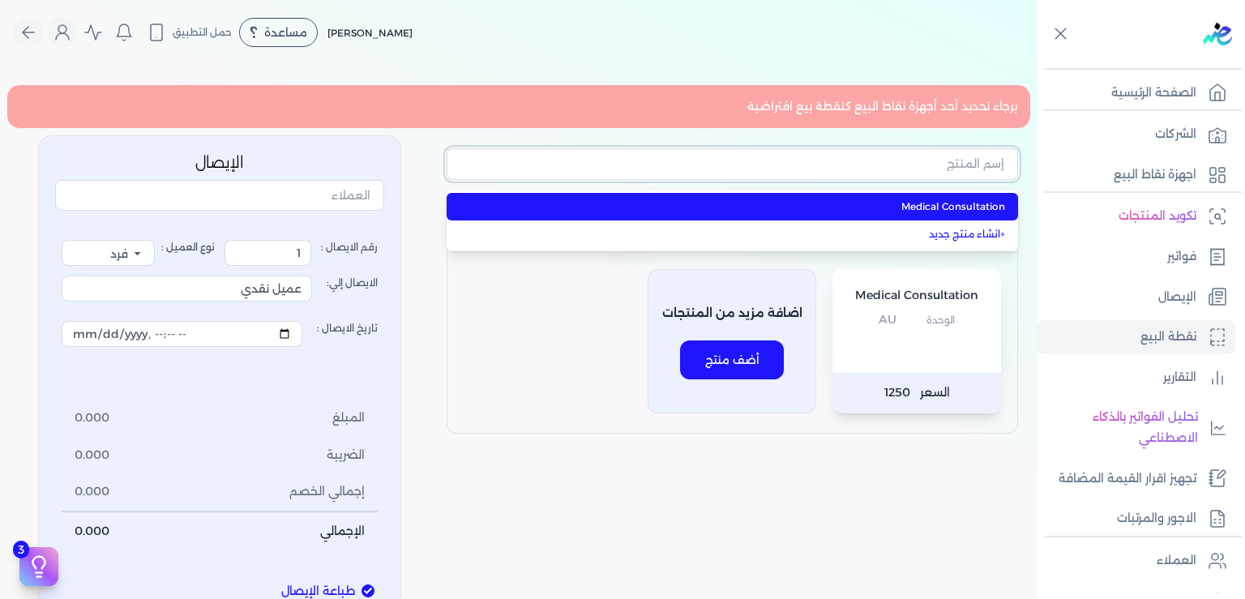
click at [951, 162] on input "text" at bounding box center [733, 163] width 572 height 31
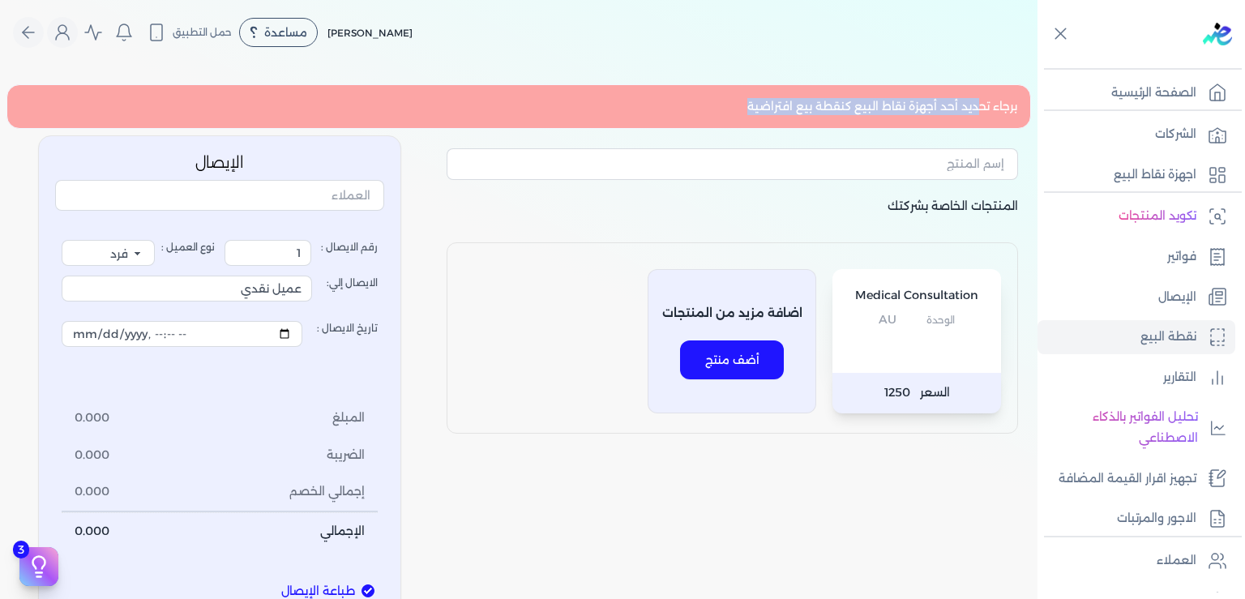
drag, startPoint x: 981, startPoint y: 110, endPoint x: 470, endPoint y: 77, distance: 511.8
click at [470, 77] on div "Toggle Navigation الاسعار العمولات مساعدة خدمة العملاء دليل المستخدم تسجيل الدخ…" at bounding box center [519, 299] width 1038 height 599
click at [163, 285] on input "عميل نقدي" at bounding box center [187, 289] width 250 height 26
click at [329, 195] on input "text" at bounding box center [219, 195] width 329 height 31
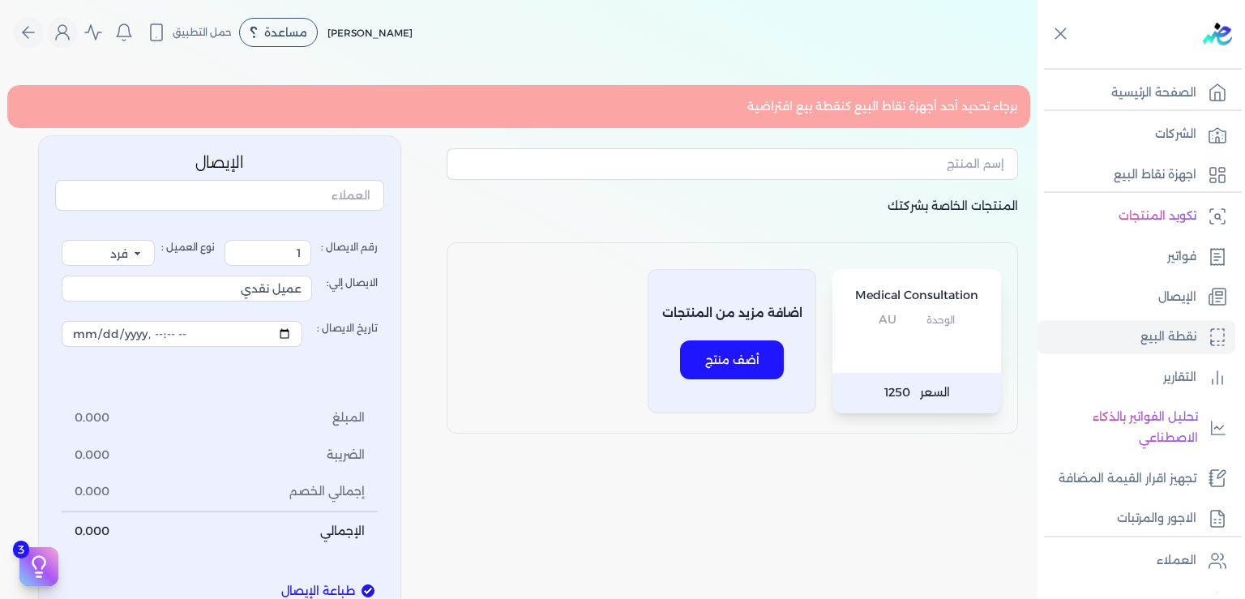
click at [264, 476] on li "إجمالي الخصم 0.000" at bounding box center [220, 491] width 316 height 37
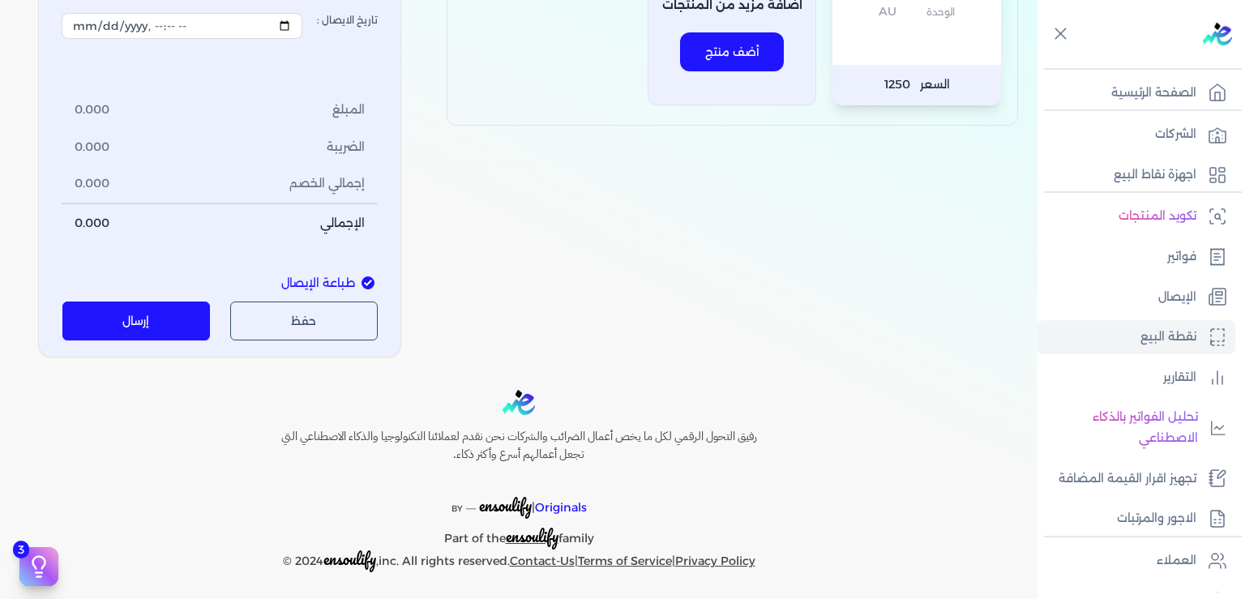
scroll to position [311, 0]
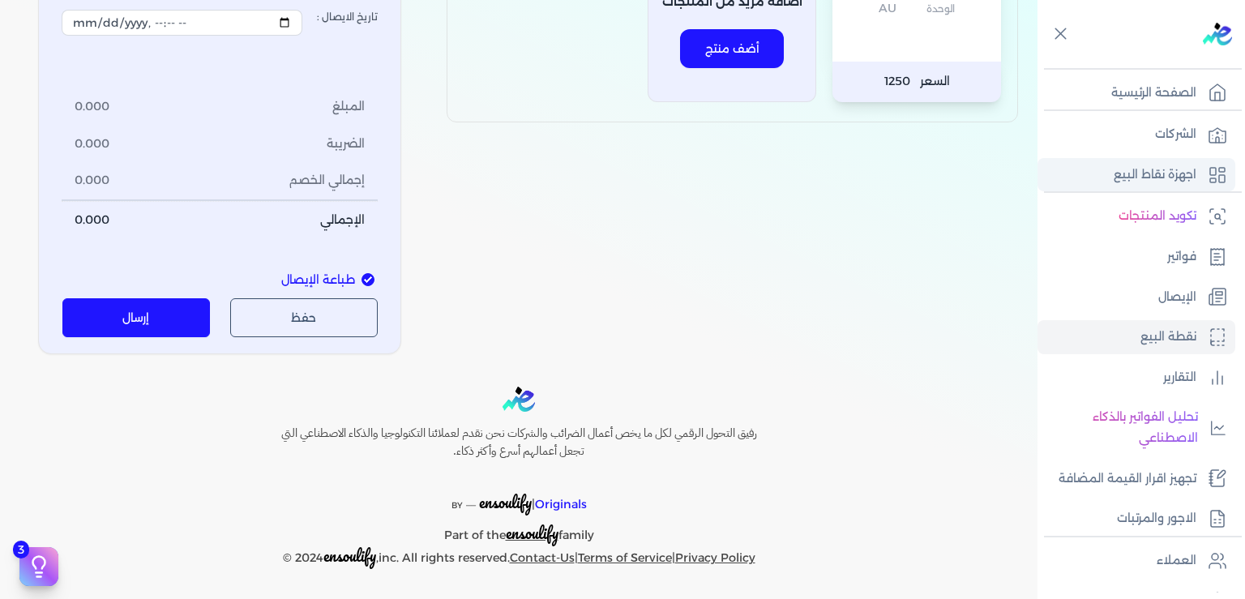
click at [1131, 173] on p "اجهزة نقاط البيع" at bounding box center [1155, 175] width 83 height 21
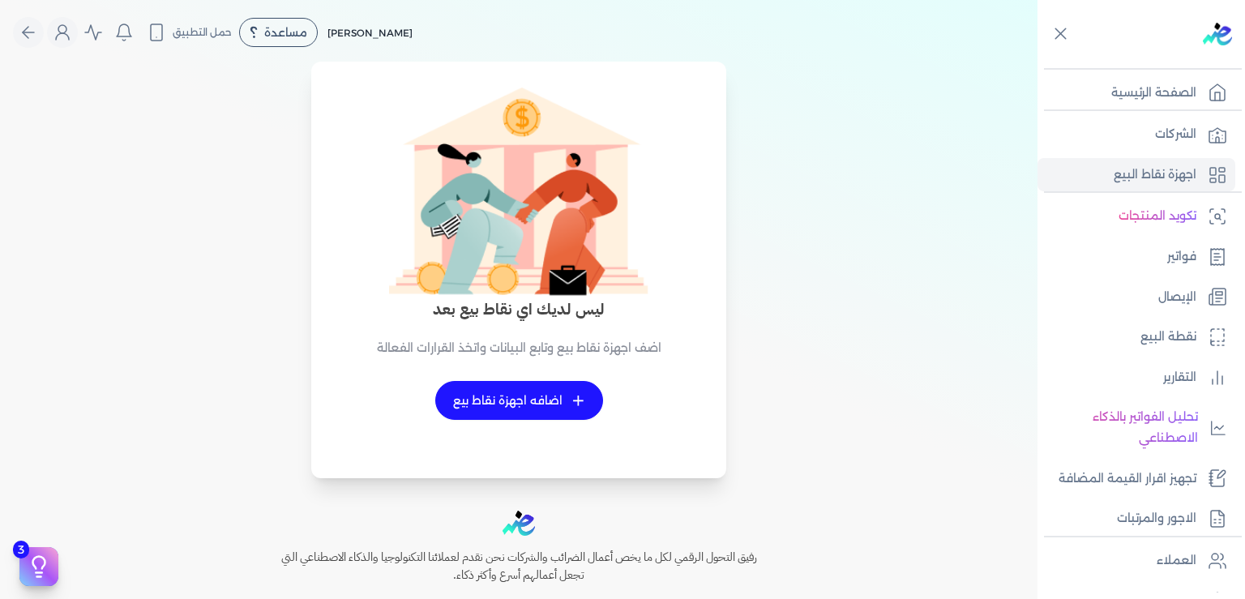
click at [590, 394] on link "+ اضافه اجهزة نقاط بيع" at bounding box center [519, 400] width 168 height 39
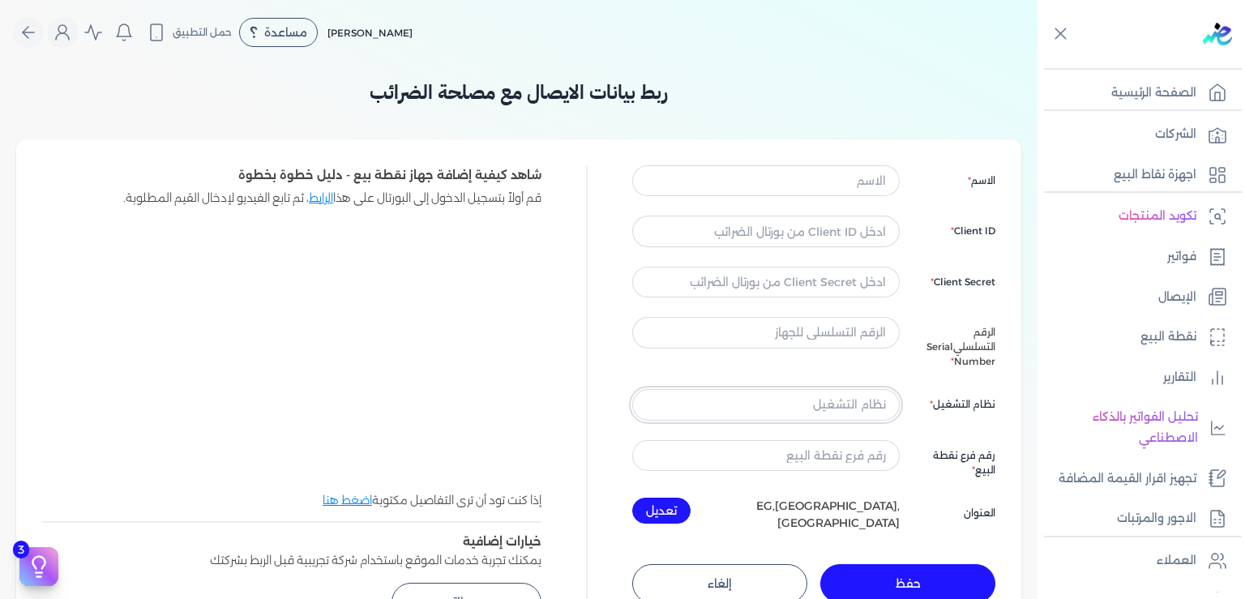
click at [833, 398] on input "text" at bounding box center [766, 404] width 268 height 31
click at [748, 169] on input "text" at bounding box center [766, 180] width 268 height 31
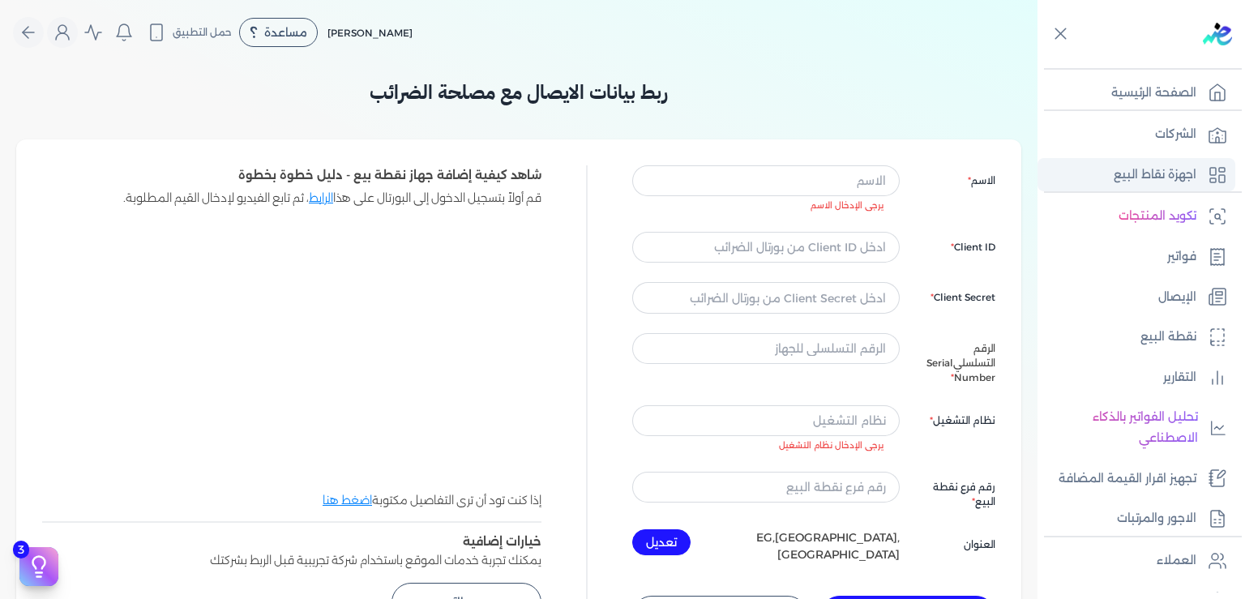
click at [1145, 177] on p "اجهزة نقاط البيع" at bounding box center [1155, 175] width 83 height 21
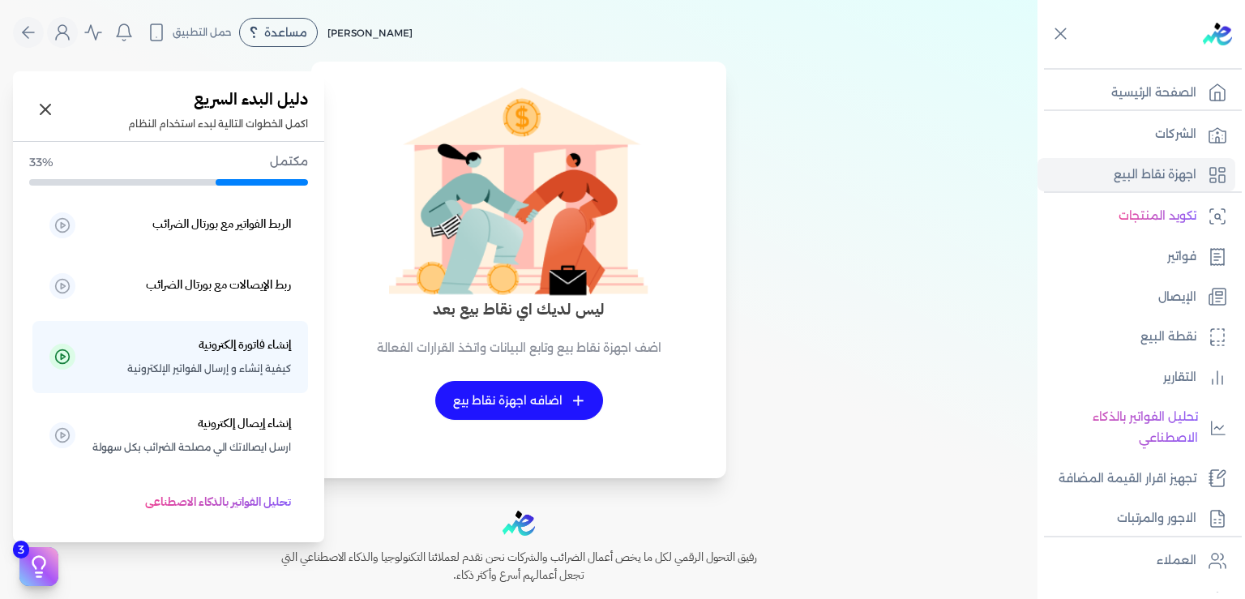
click at [28, 568] on button "3" at bounding box center [38, 566] width 39 height 39
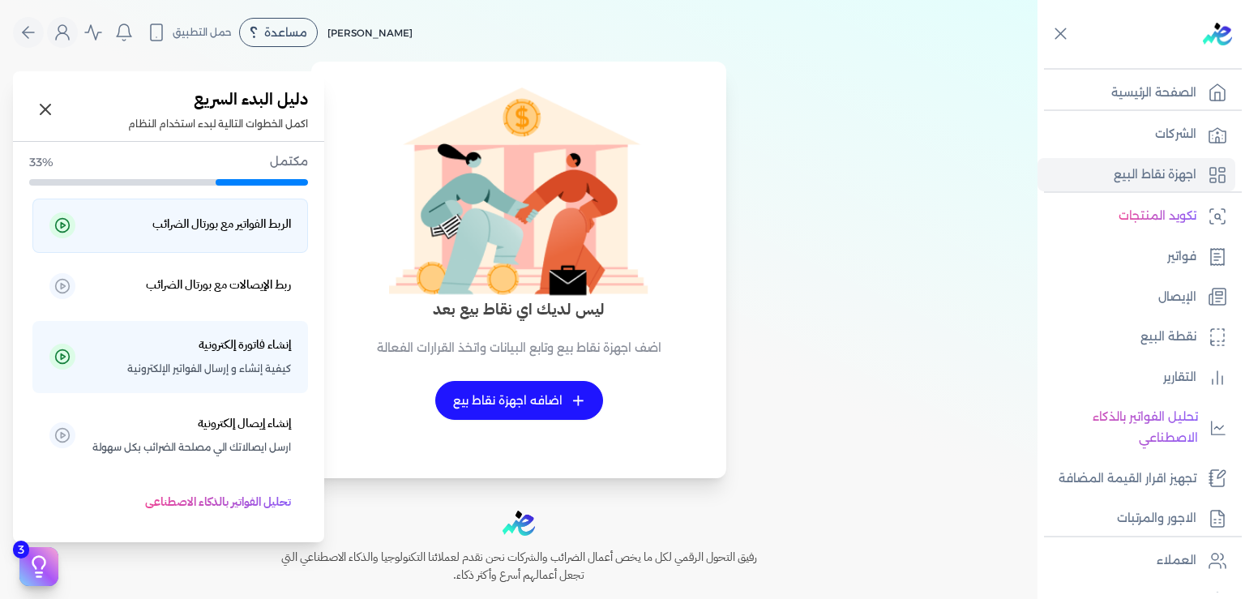
click at [225, 226] on h5 "الربط الفواتير مع بورتال الضرائب" at bounding box center [221, 224] width 139 height 21
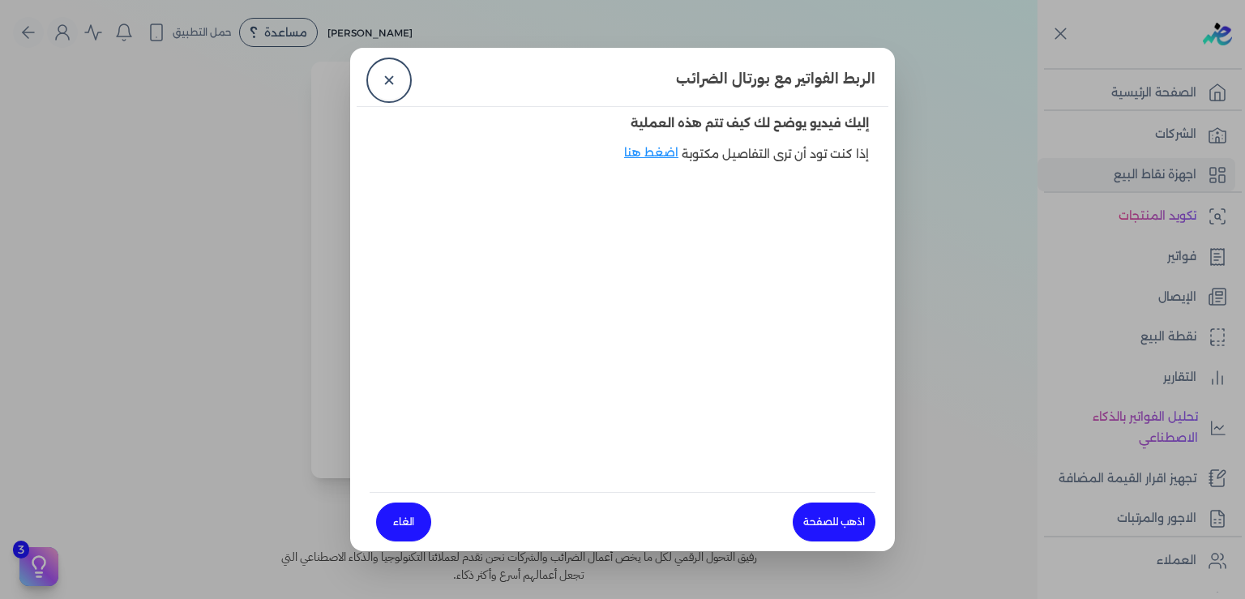
click at [946, 409] on dialog "الربط الفواتير مع بورتال الضرائب ✕ إليك فيديو يوضح لك كيف تتم هذه العملية إذا ك…" at bounding box center [622, 299] width 1245 height 599
click at [31, 576] on dialog "الربط الفواتير مع بورتال الضرائب ✕ إليك فيديو يوضح لك كيف تتم هذه العملية إذا ك…" at bounding box center [622, 299] width 1245 height 599
click at [410, 525] on link "الغاء" at bounding box center [403, 522] width 55 height 39
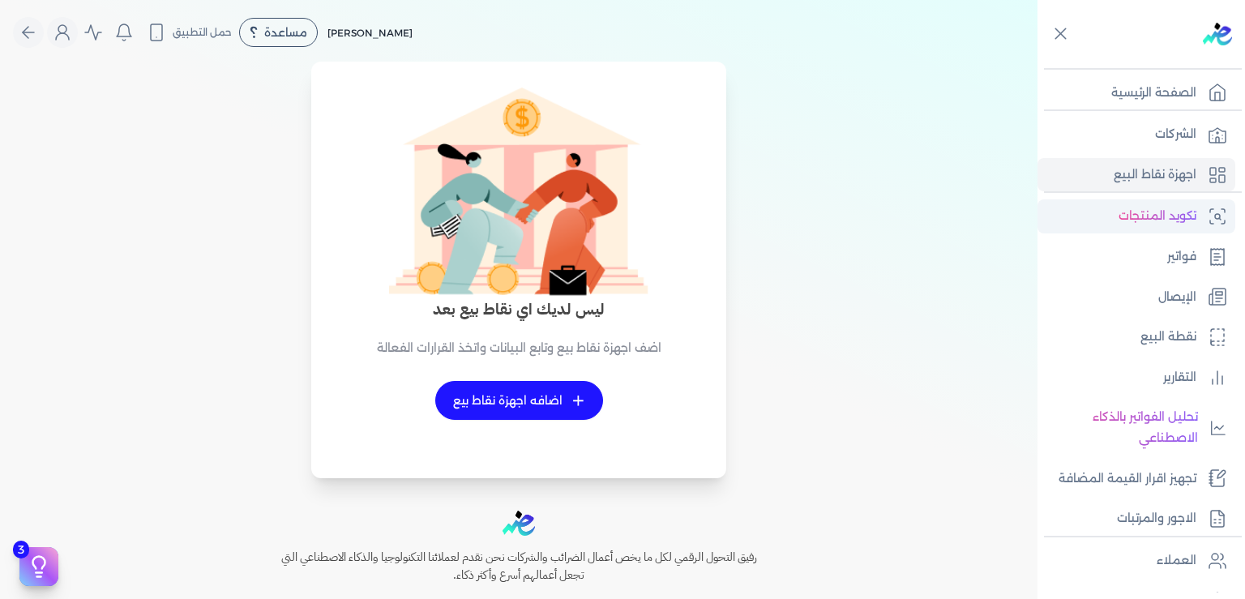
click at [1172, 212] on p "تكويد المنتجات" at bounding box center [1158, 216] width 78 height 21
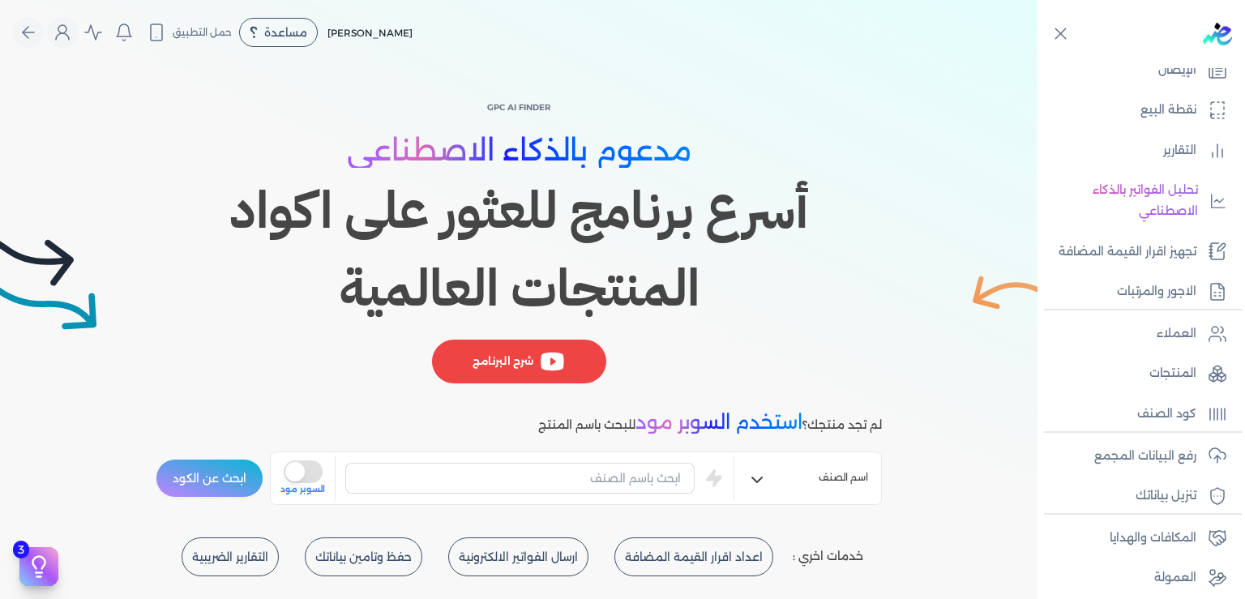
scroll to position [234, 0]
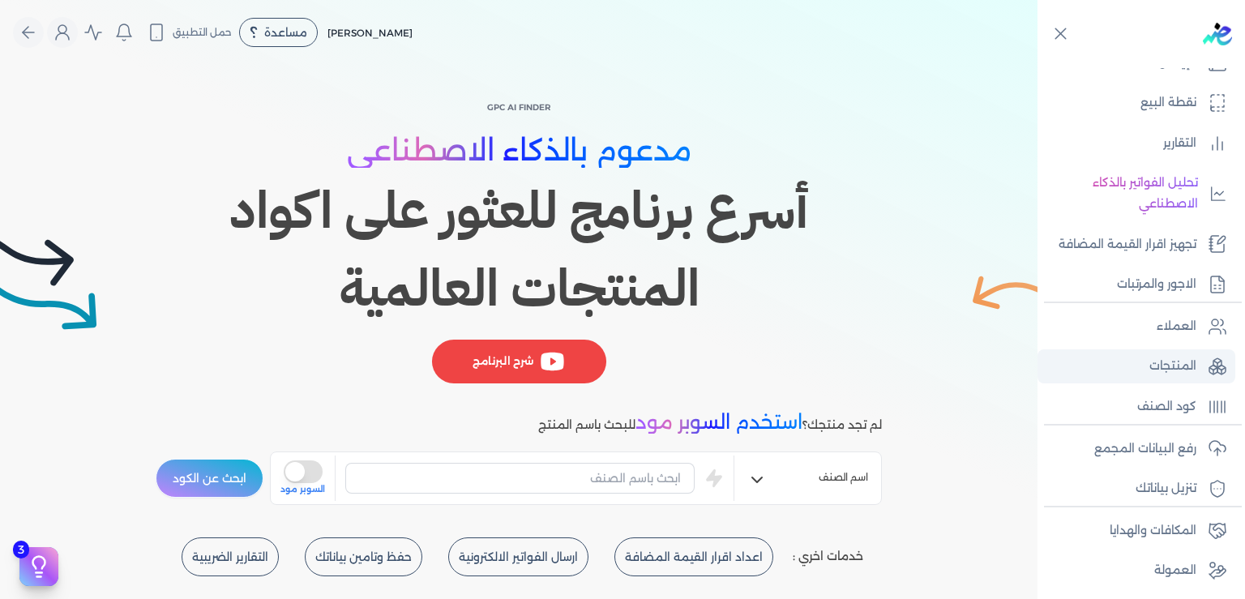
click at [1180, 377] on p "المنتجات" at bounding box center [1173, 366] width 47 height 21
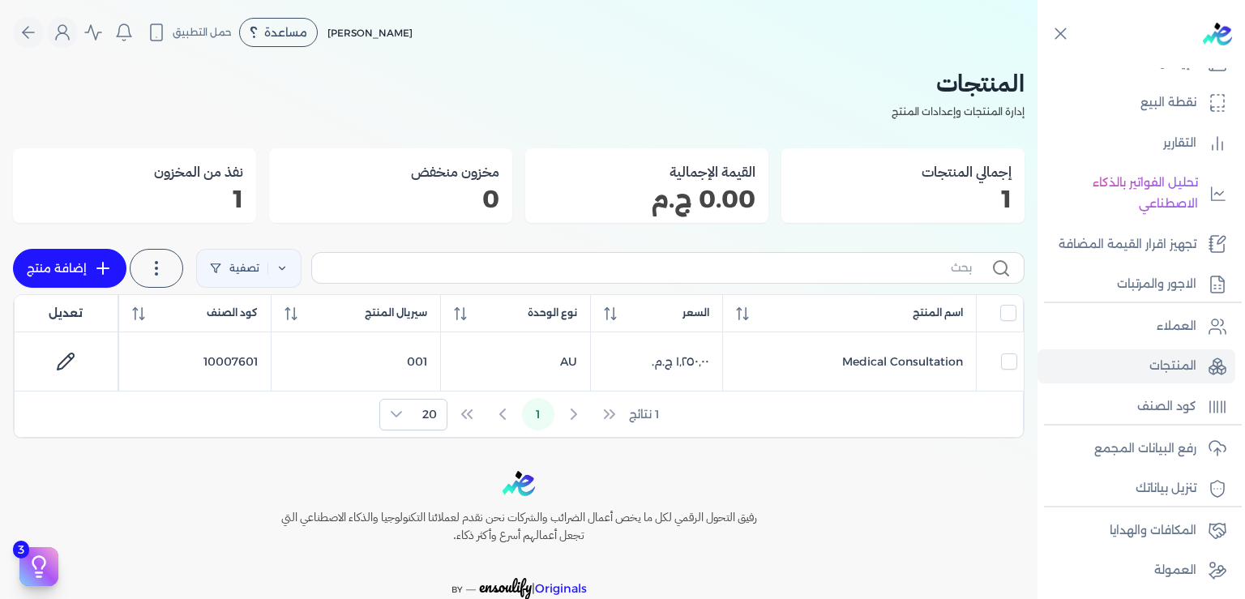
scroll to position [295, 0]
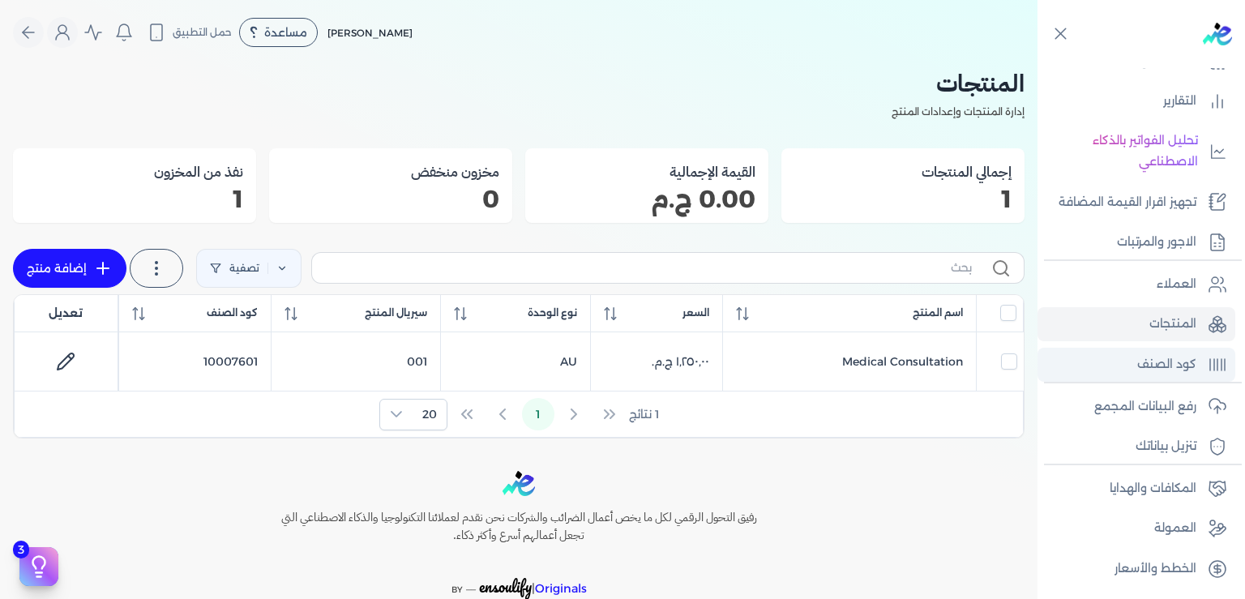
click at [1174, 358] on p "كود الصنف" at bounding box center [1166, 364] width 59 height 21
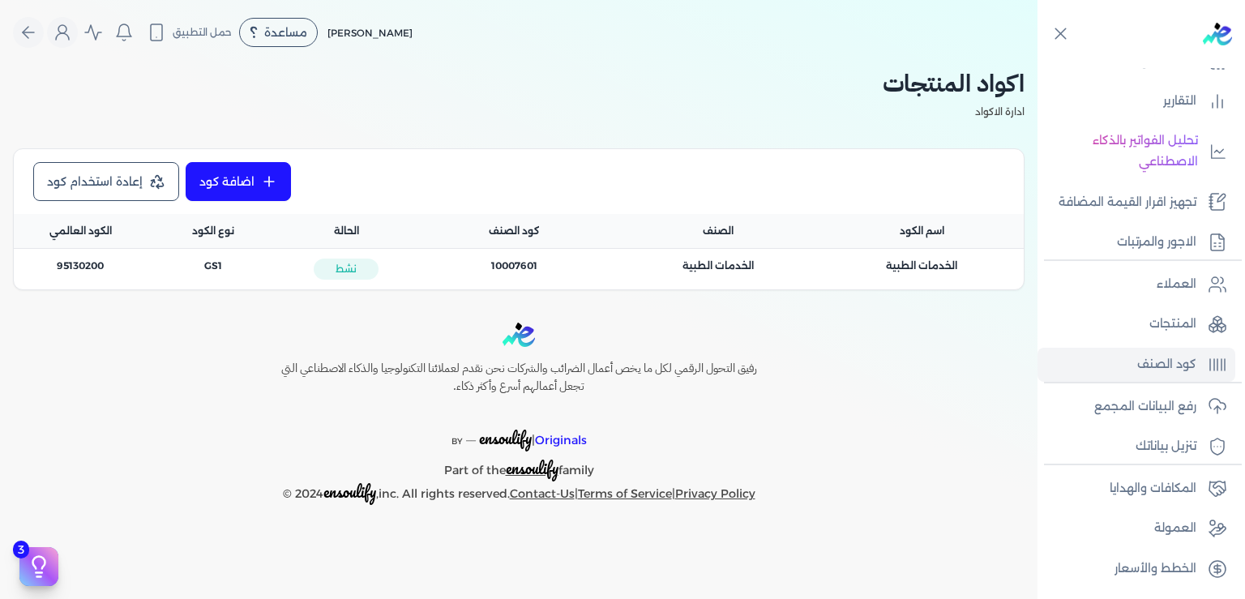
click at [265, 185] on icon at bounding box center [269, 181] width 16 height 16
click at [269, 185] on icon at bounding box center [269, 182] width 0 height 10
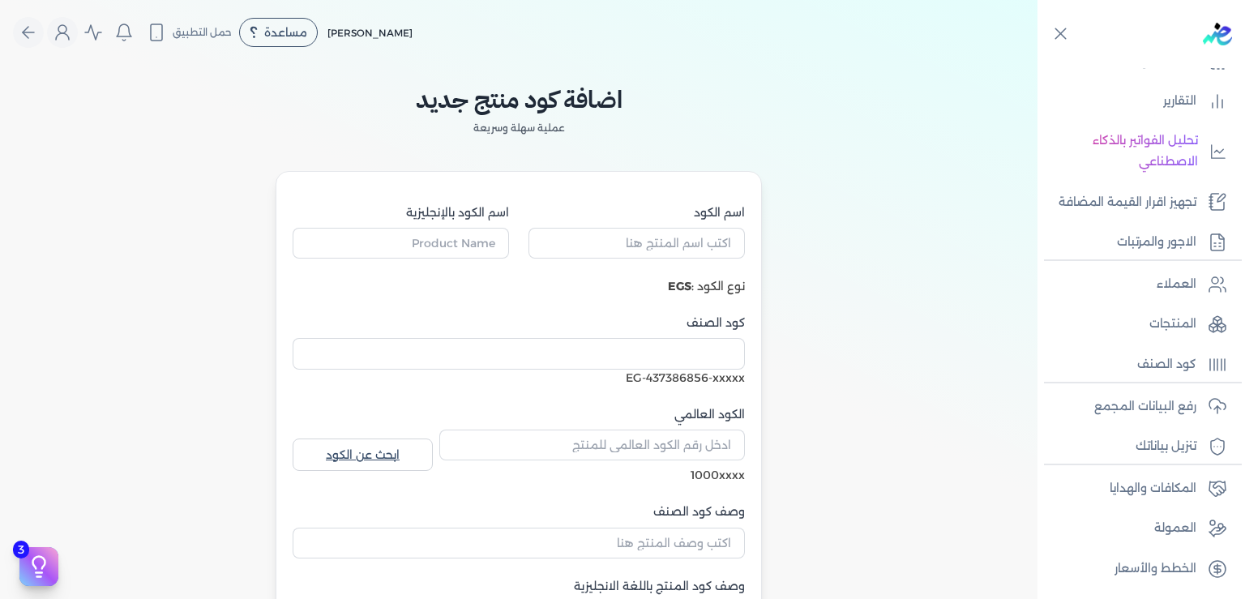
click at [885, 258] on div "اضافة كود منتج جديد عملية سهلة وسريعة اسم الكود اسم الكود بالإنجليزية نوع الكود…" at bounding box center [519, 423] width 1038 height 717
click at [1185, 328] on p "المنتجات" at bounding box center [1173, 324] width 47 height 21
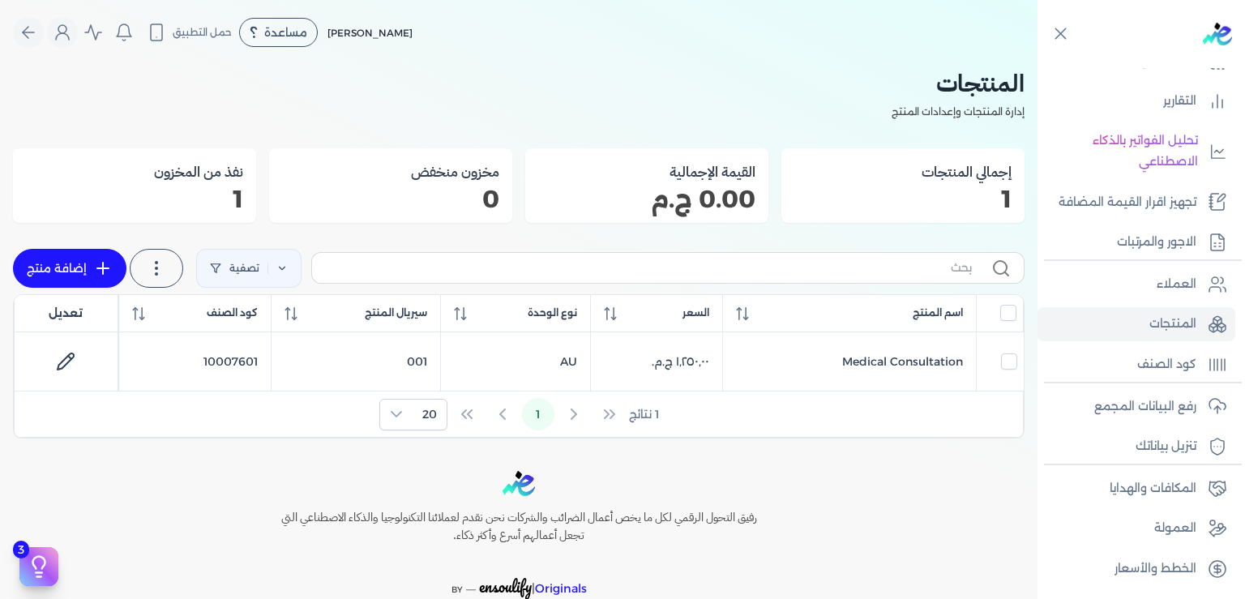
click at [113, 269] on icon at bounding box center [102, 268] width 19 height 19
select select "EGS"
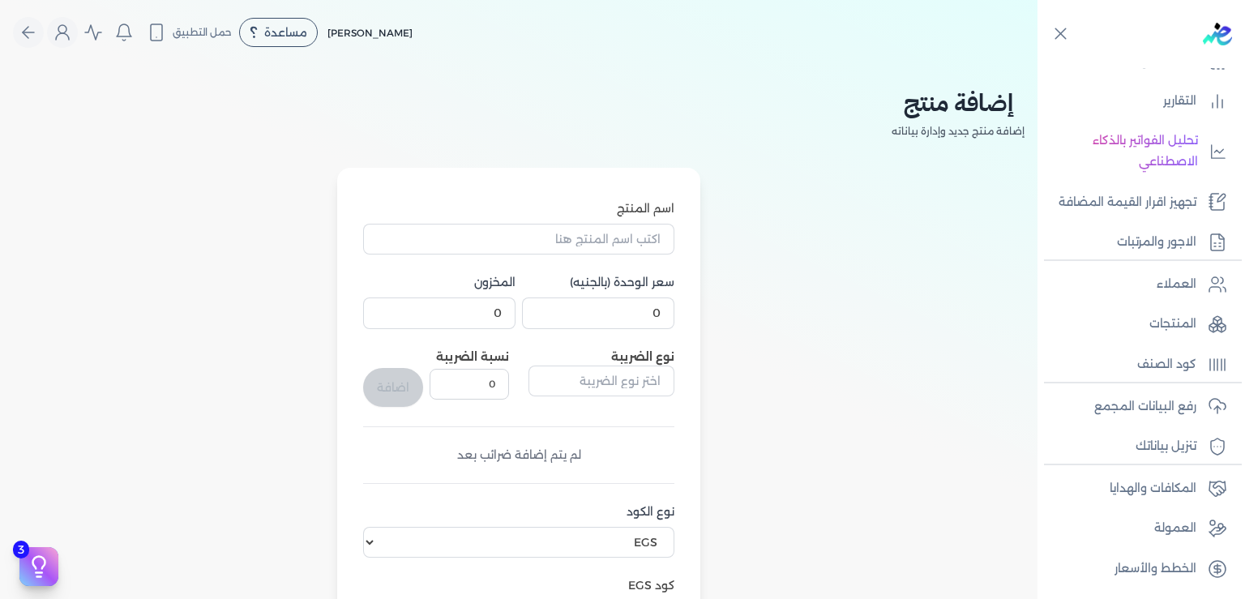
click at [798, 407] on div "اسم المنتج سعر الوحدة (بالجنيه) 0 المخزون 0 نوع الضريبة نسبة الضريبة 0 اضافة لم…" at bounding box center [519, 516] width 1012 height 696
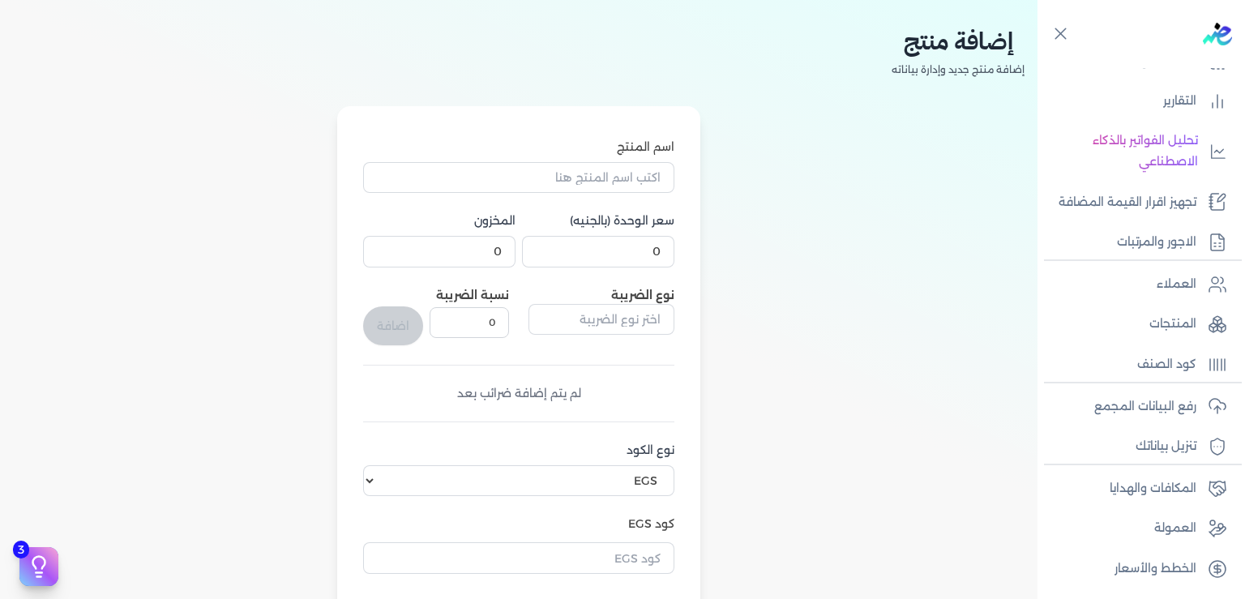
scroll to position [10, 0]
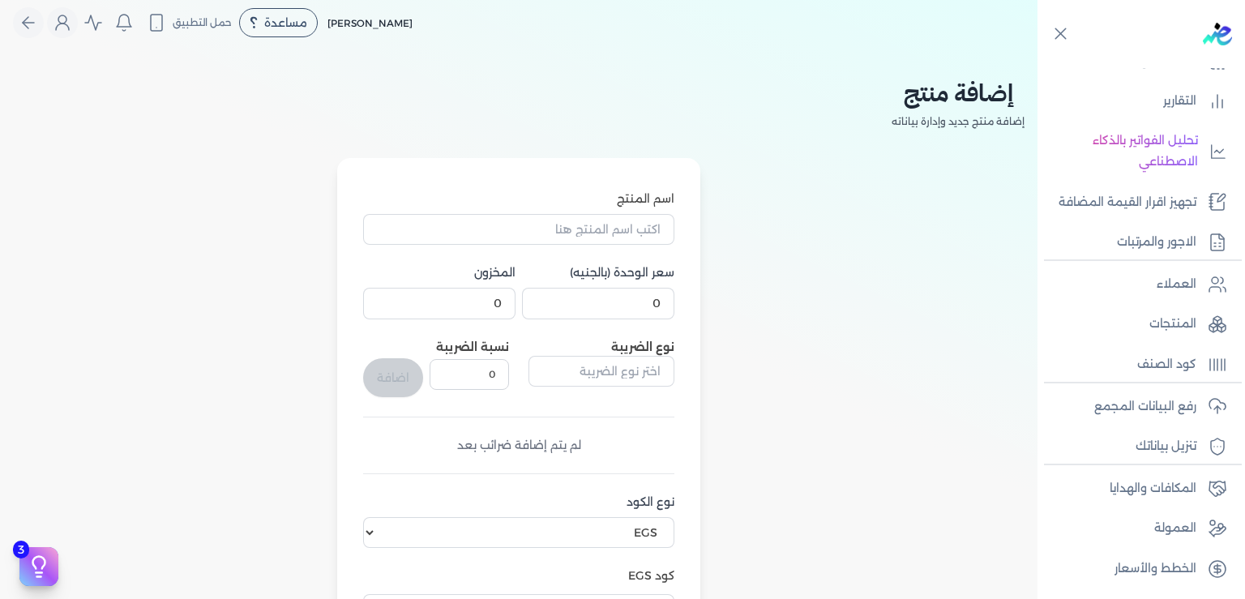
click at [650, 203] on label "اسم المنتج" at bounding box center [518, 199] width 311 height 17
click at [650, 214] on input "اسم المنتج" at bounding box center [518, 229] width 311 height 31
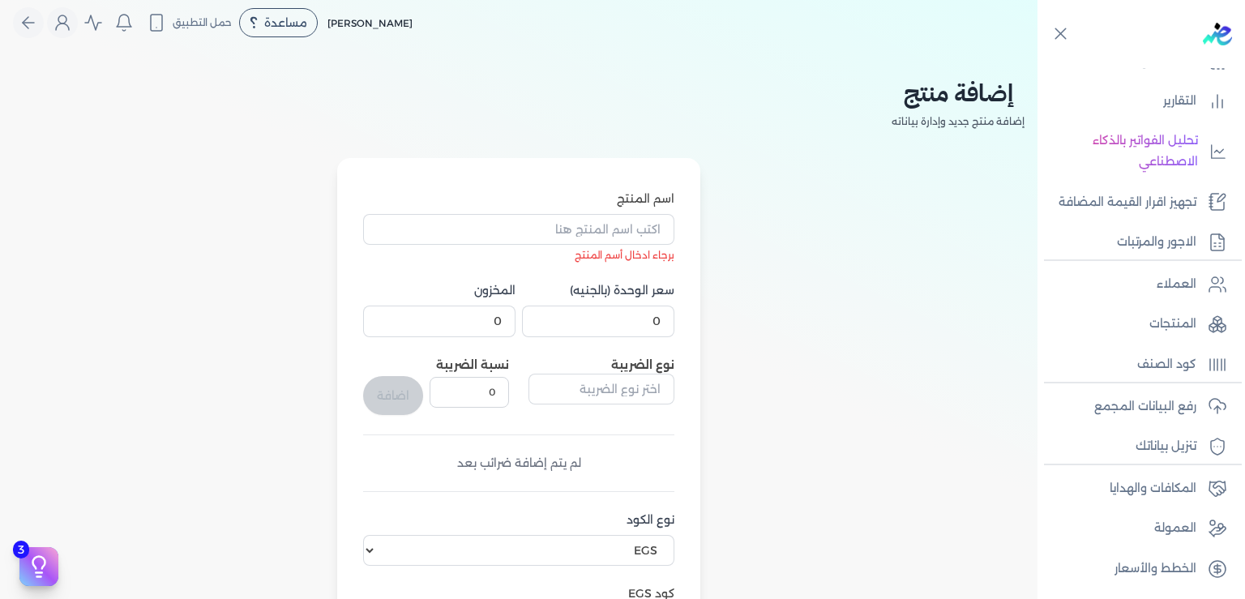
click at [825, 315] on div "اسم المنتج برجاء ادخال أسم المنتج سعر الوحدة (بالجنيه) 0 المخزون 0 نوع الضريبة …" at bounding box center [519, 514] width 1012 height 713
click at [624, 243] on input "اسم المنتج" at bounding box center [518, 229] width 311 height 31
click at [625, 239] on input "اسم المنتج" at bounding box center [518, 229] width 311 height 31
click at [828, 291] on div "اسم المنتج برجاء ادخال أسم المنتج سعر الوحدة (بالجنيه) 0 المخزون 0 نوع الضريبة …" at bounding box center [519, 514] width 1012 height 713
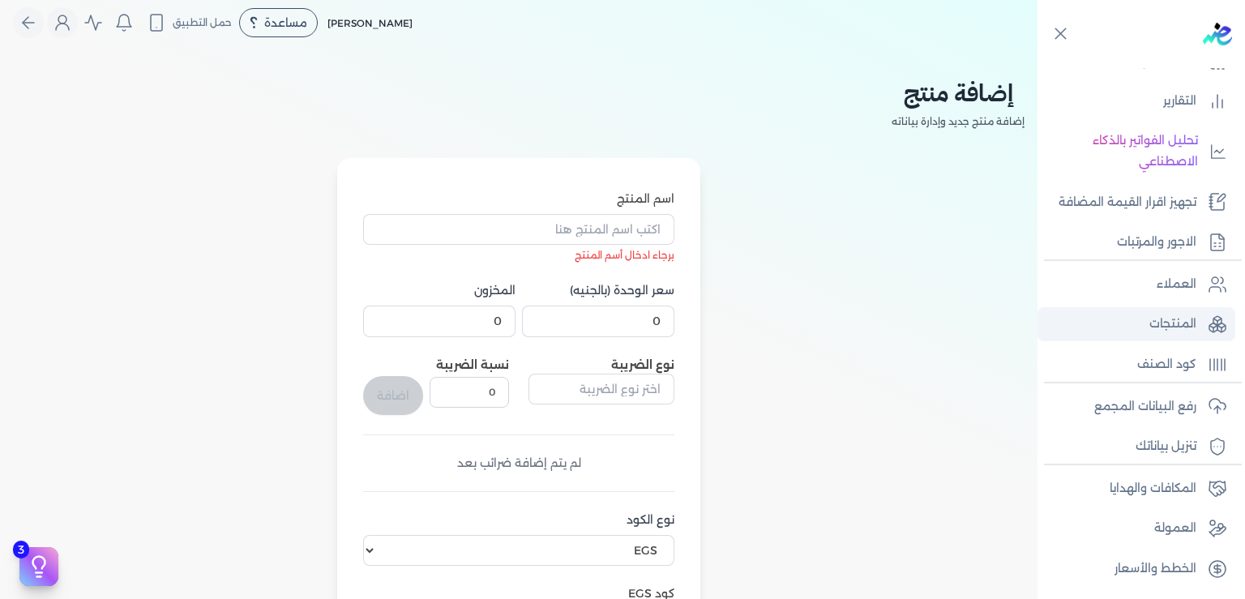
click at [1163, 336] on link "المنتجات" at bounding box center [1137, 324] width 198 height 34
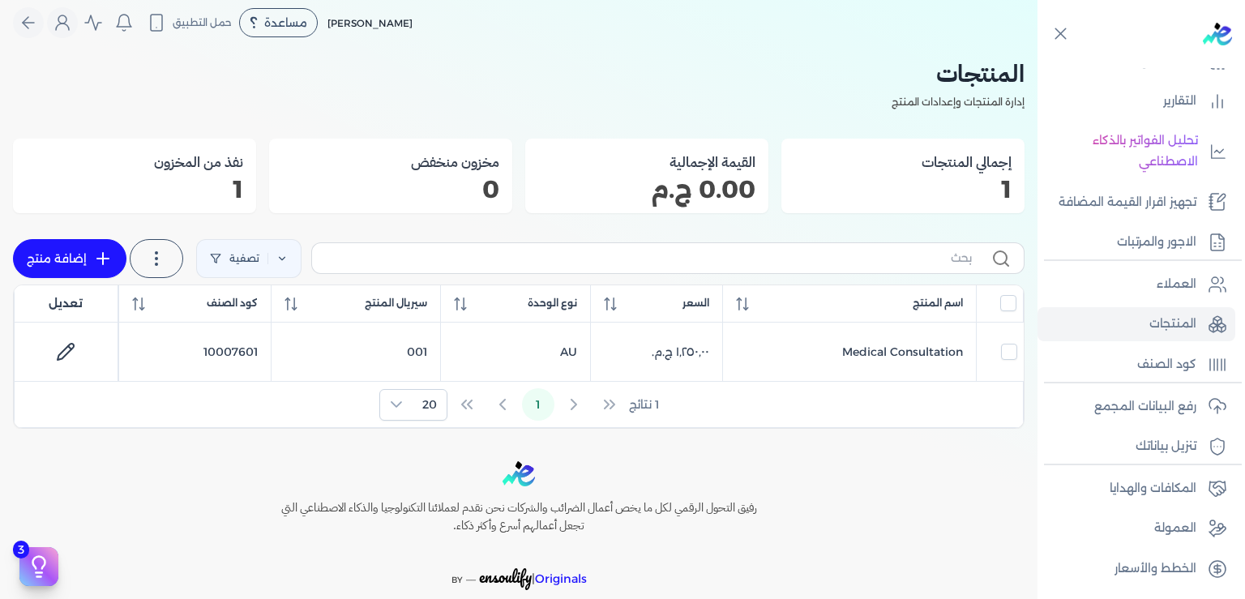
click at [242, 190] on p "1" at bounding box center [134, 189] width 217 height 21
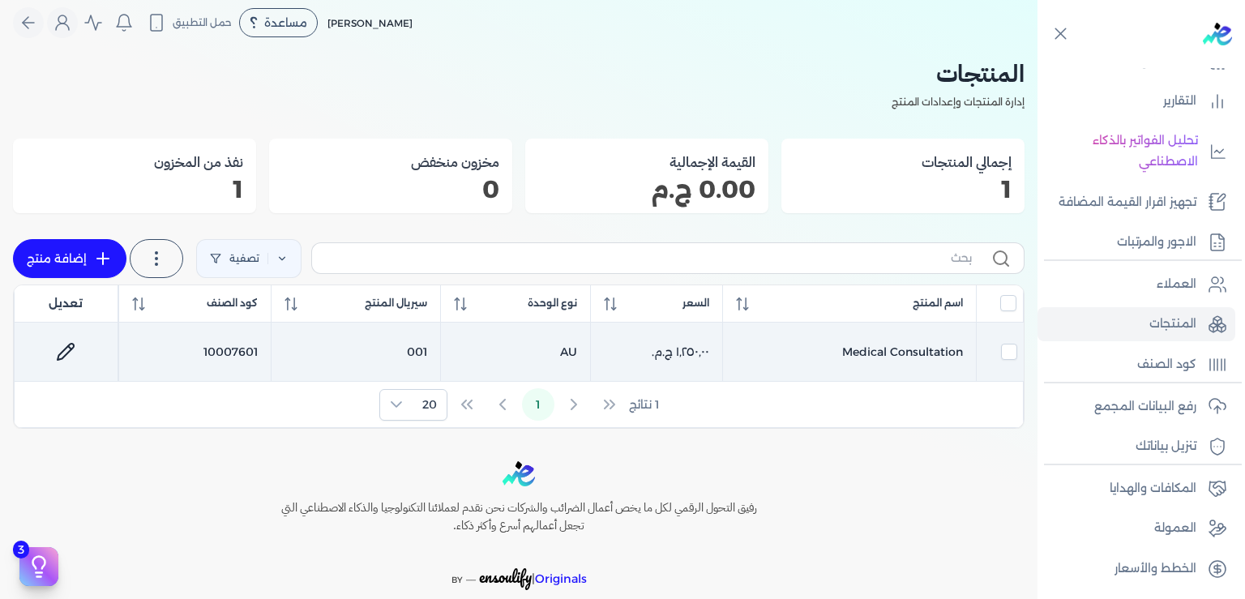
click at [75, 354] on icon at bounding box center [65, 351] width 19 height 19
select select "GS1"
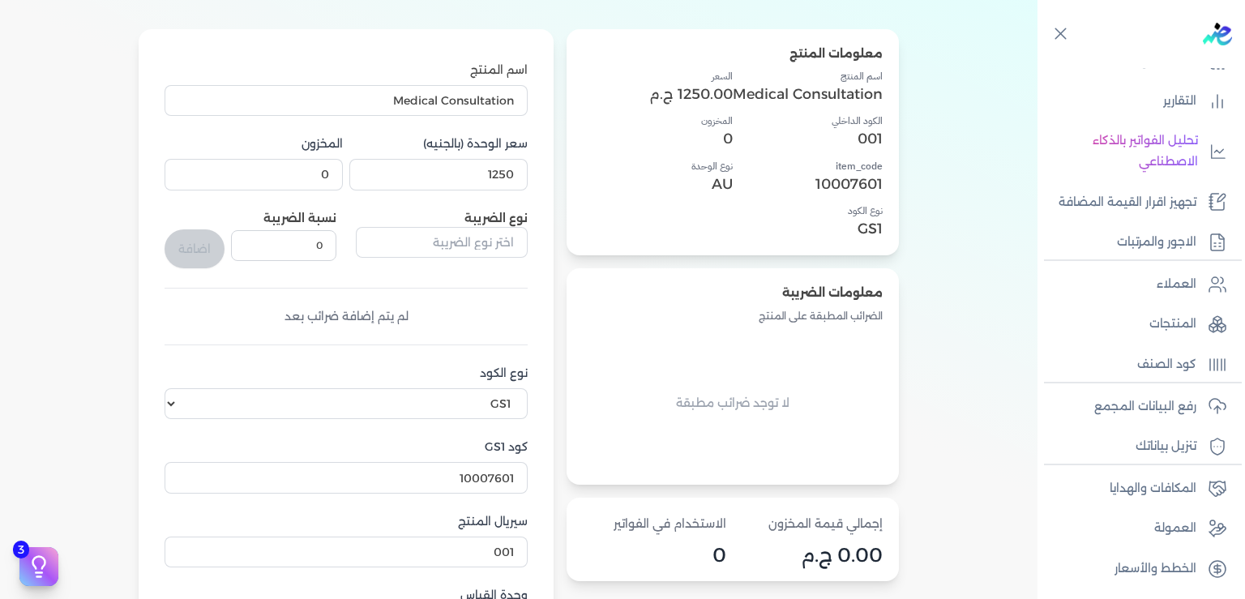
scroll to position [245, 0]
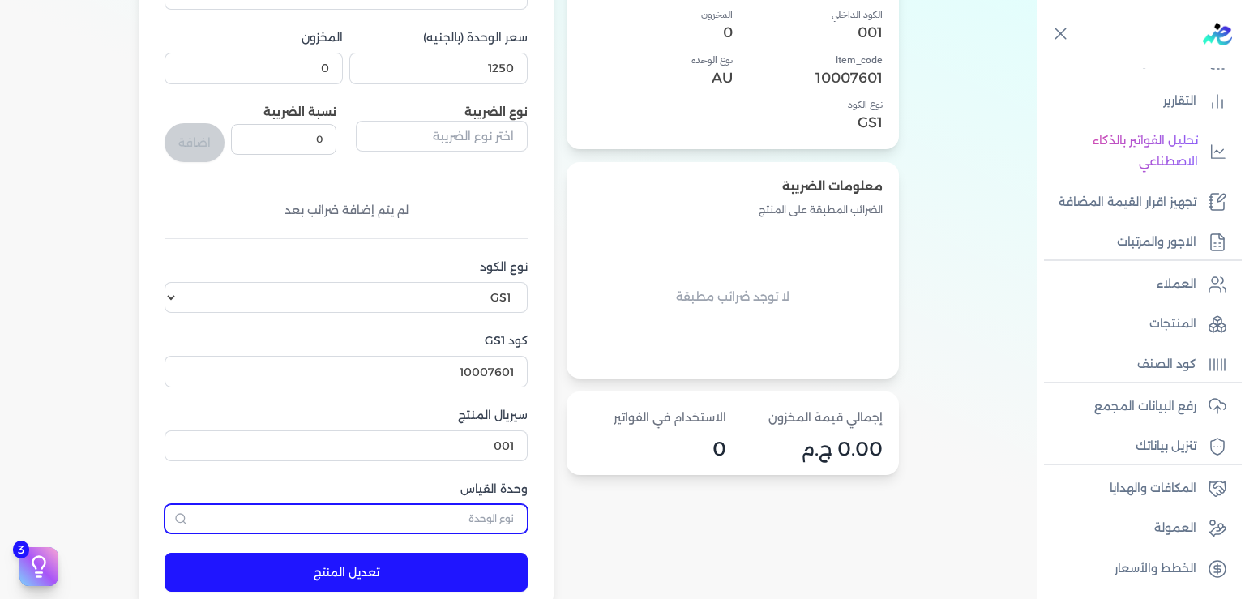
click at [458, 519] on input "text" at bounding box center [346, 518] width 363 height 29
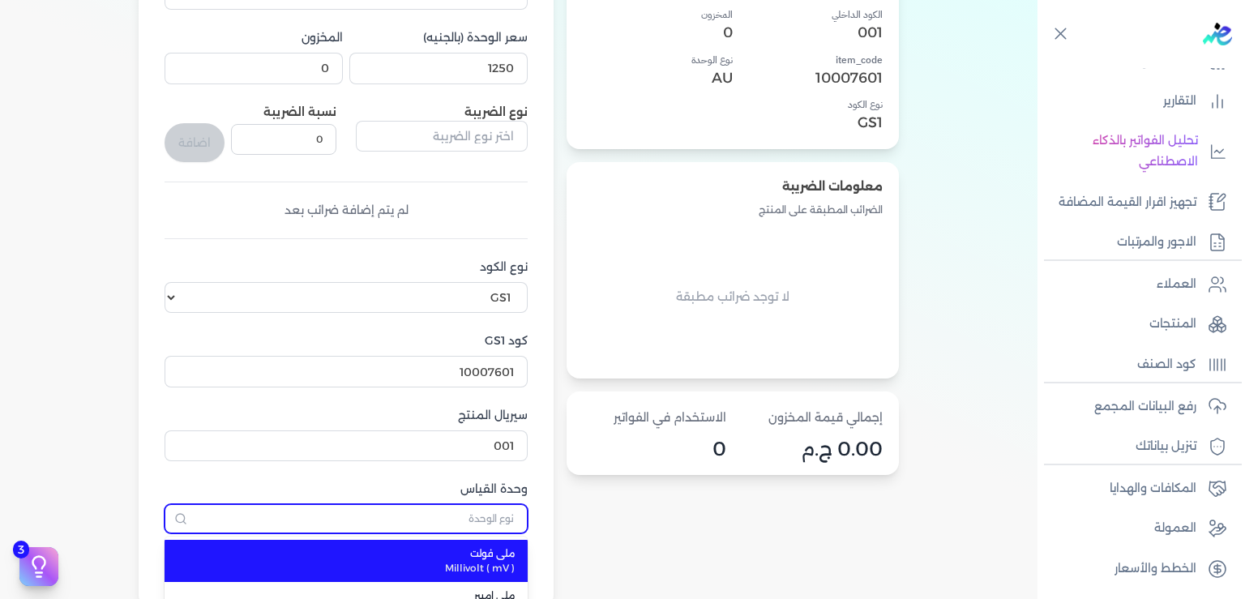
click at [458, 519] on input "text" at bounding box center [346, 518] width 363 height 29
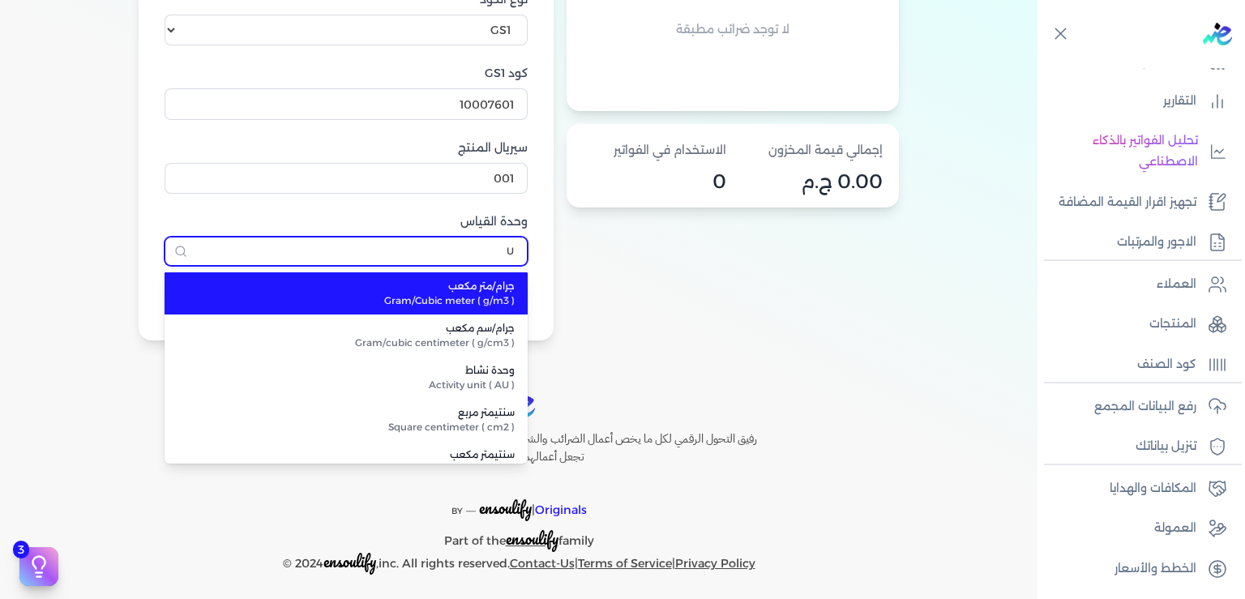
scroll to position [519, 0]
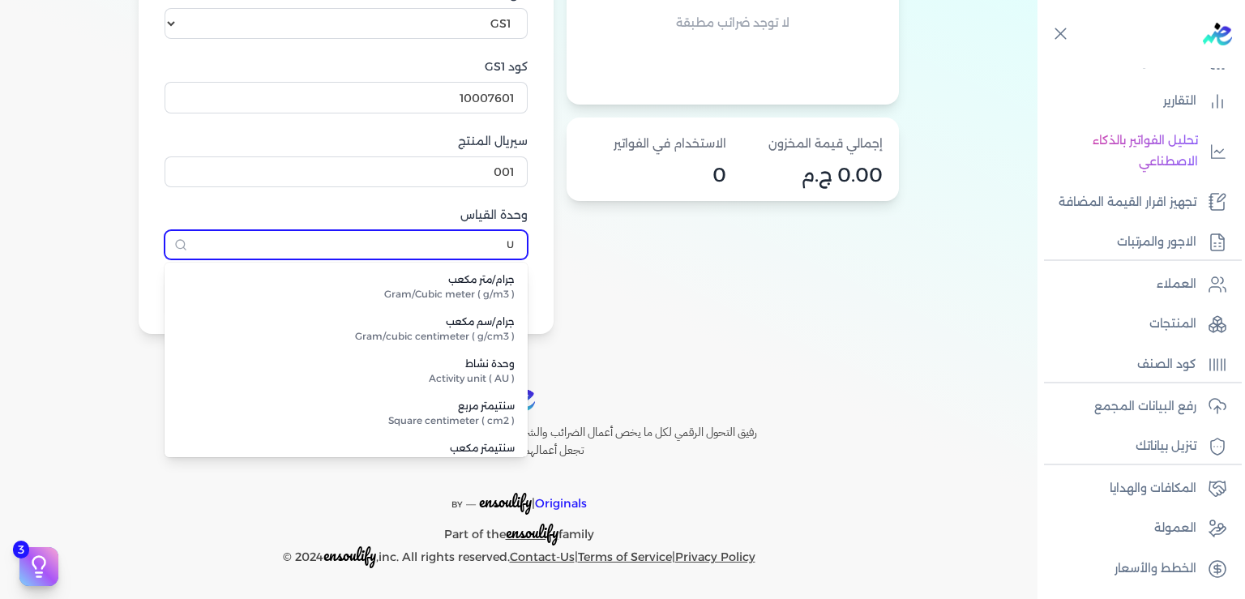
type input "U"
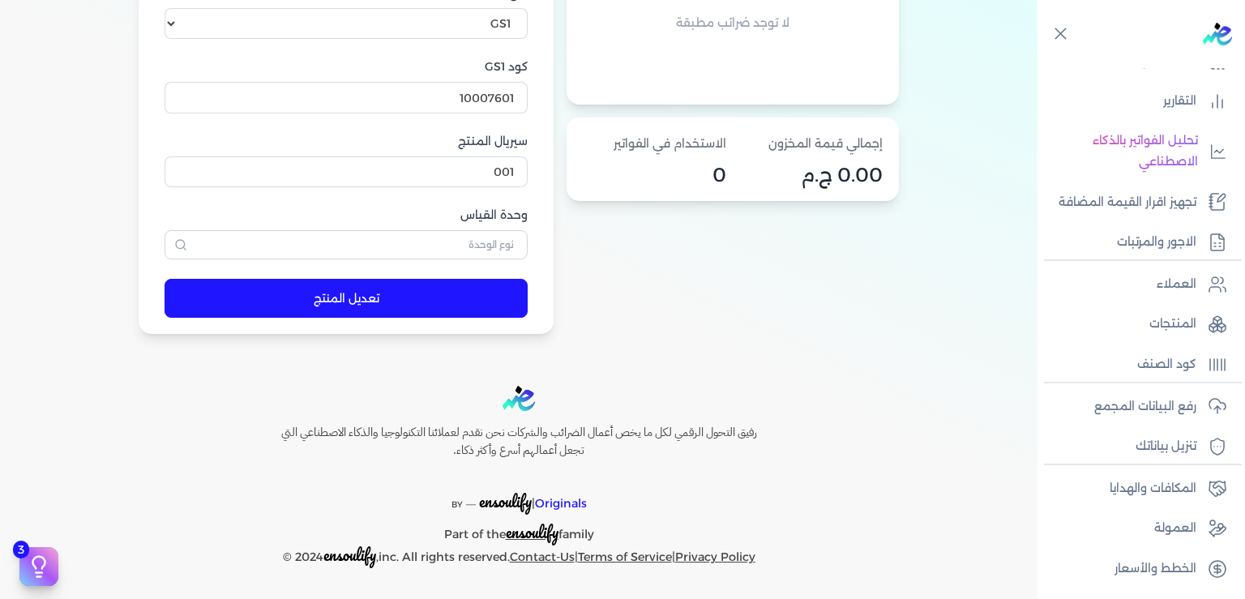
click at [1167, 371] on p "كود الصنف" at bounding box center [1166, 364] width 59 height 21
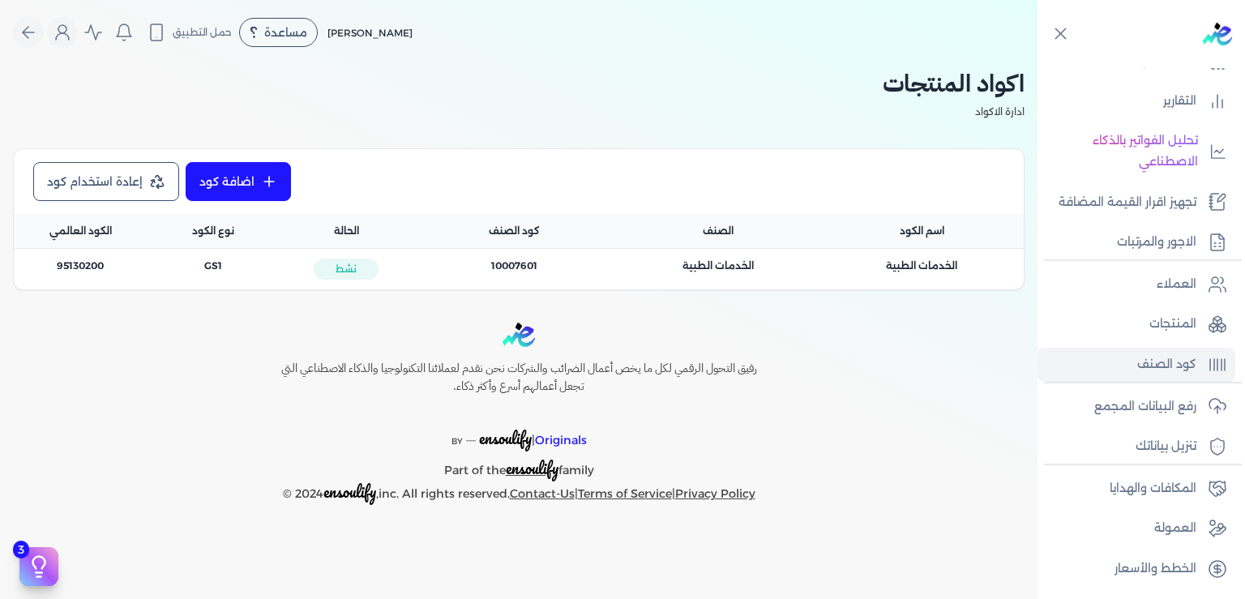
click at [159, 179] on icon at bounding box center [157, 181] width 16 height 16
click at [1181, 91] on p "التقارير" at bounding box center [1179, 101] width 33 height 21
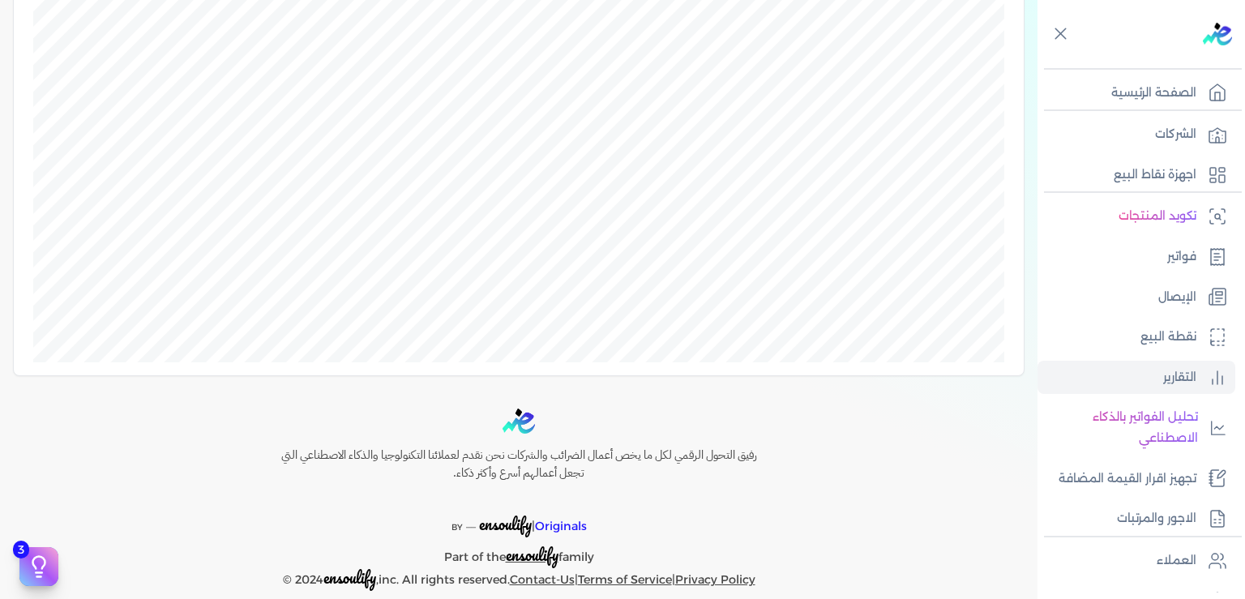
scroll to position [766, 0]
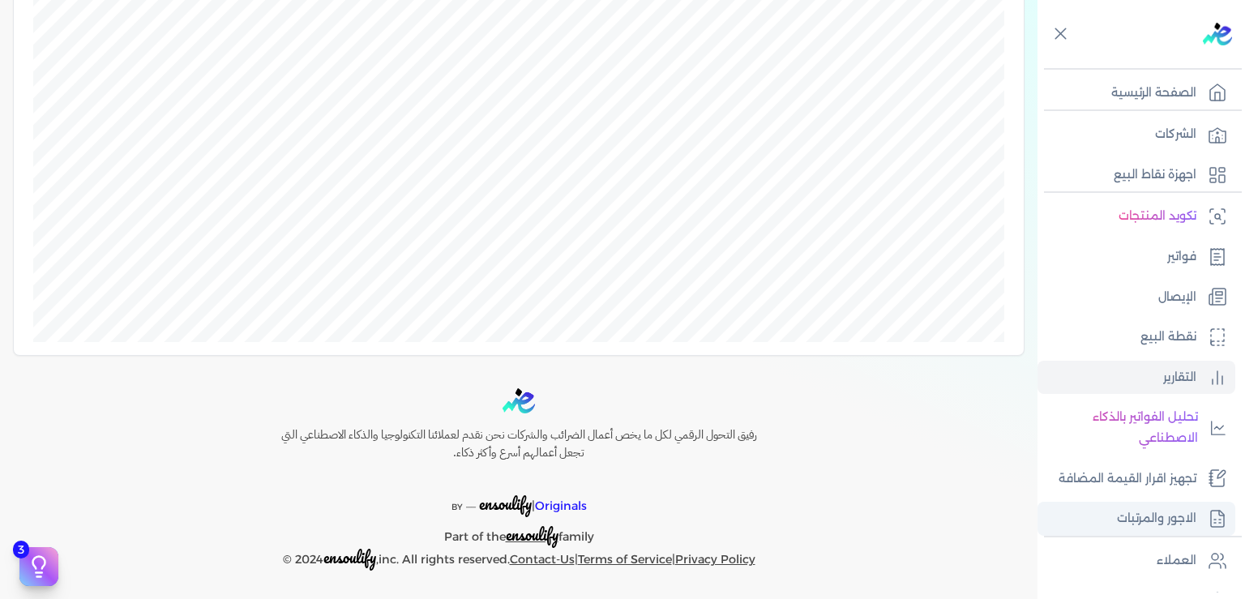
click at [1167, 529] on p "الاجور والمرتبات" at bounding box center [1156, 518] width 79 height 21
select select "01"
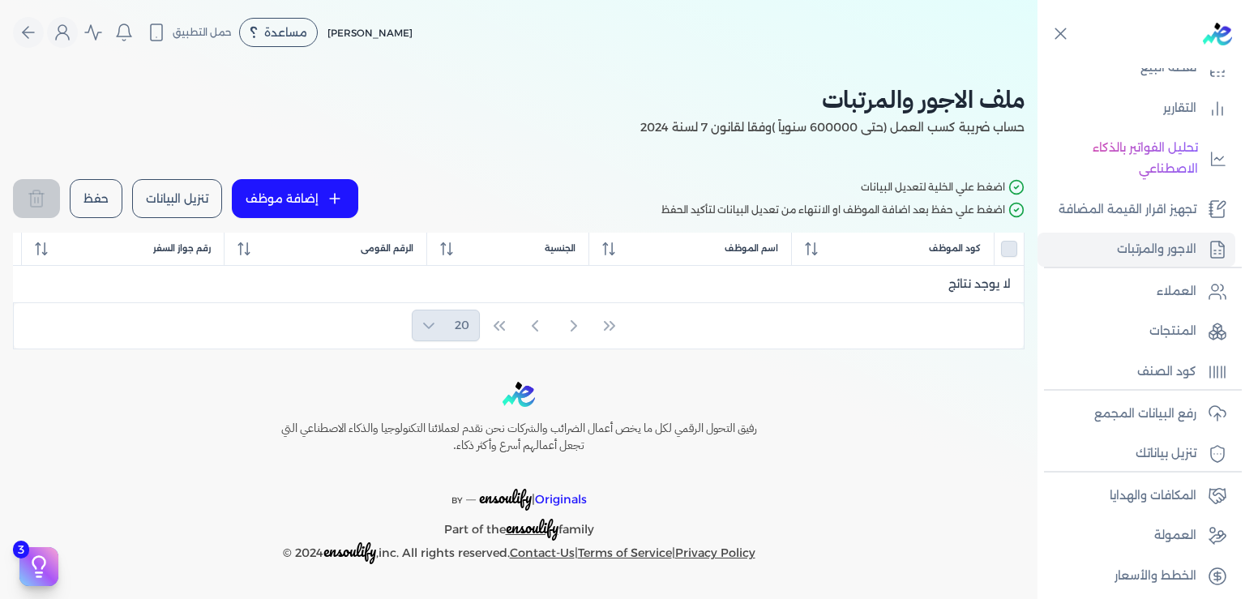
scroll to position [295, 0]
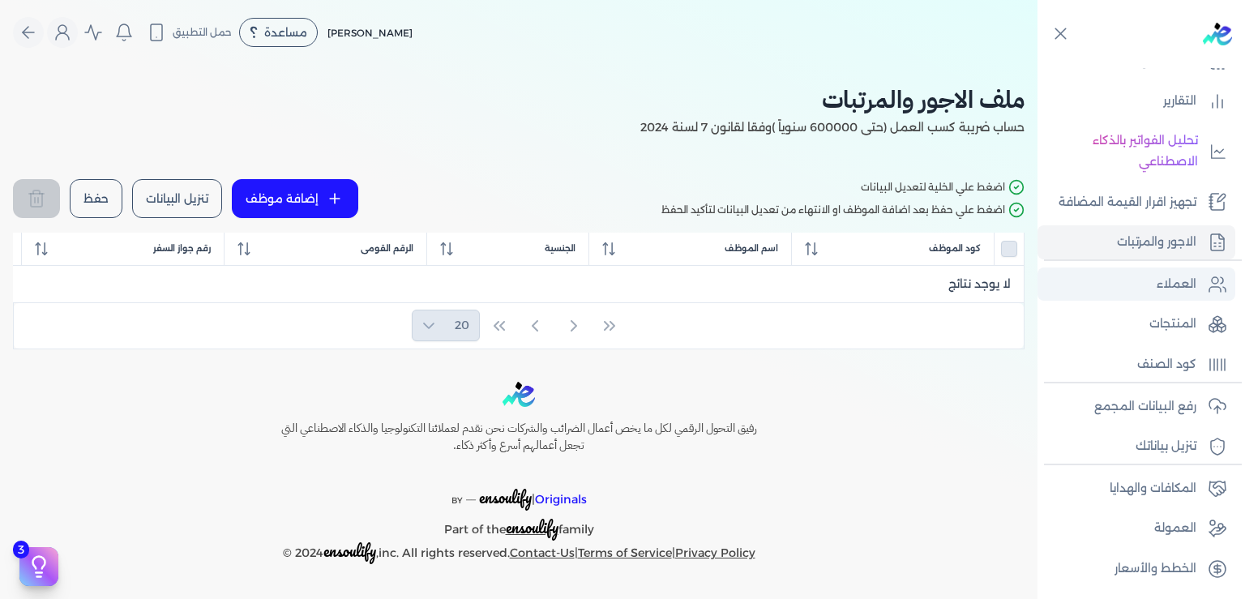
click at [1169, 280] on p "العملاء" at bounding box center [1177, 284] width 40 height 21
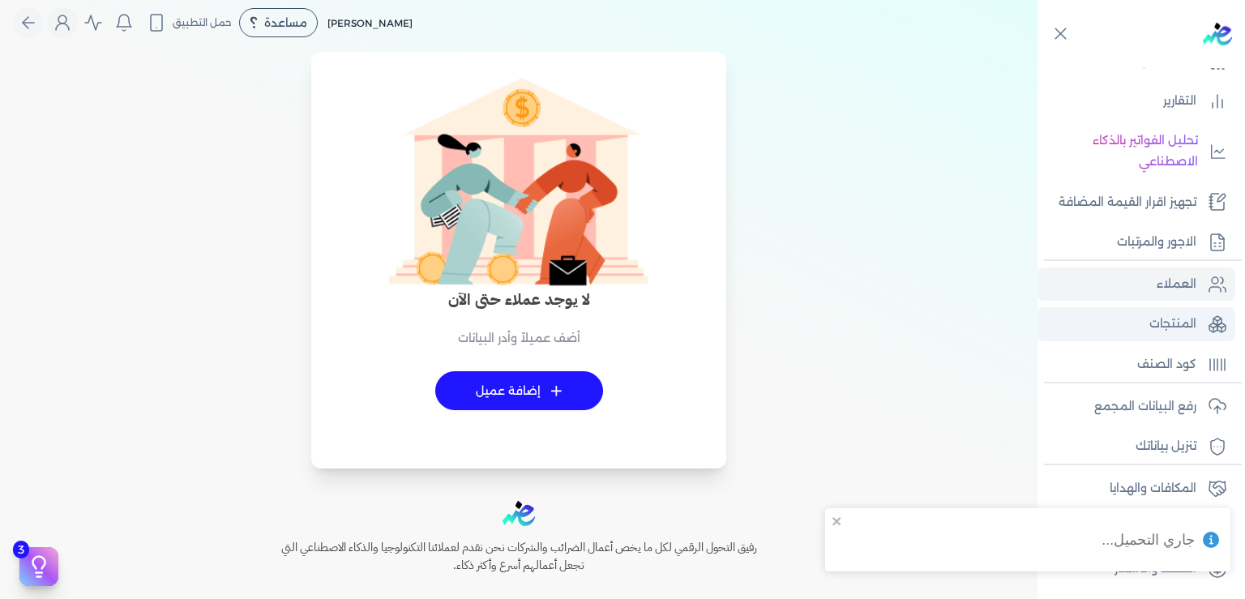
click at [1159, 334] on p "المنتجات" at bounding box center [1173, 324] width 47 height 21
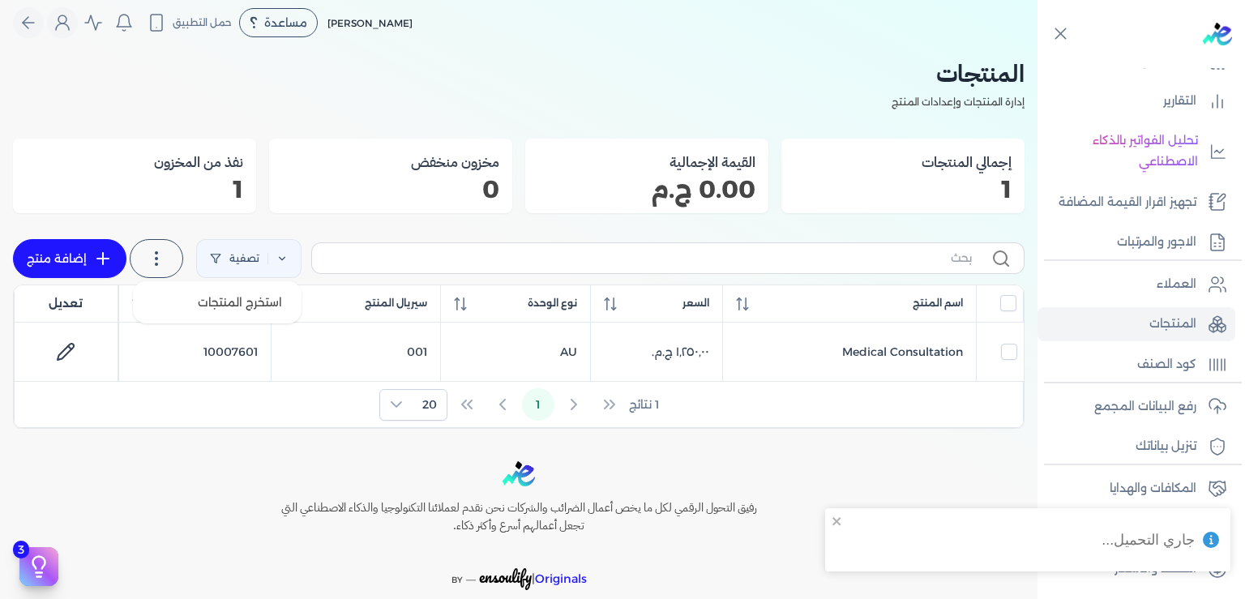
click at [159, 260] on label at bounding box center [157, 258] width 54 height 39
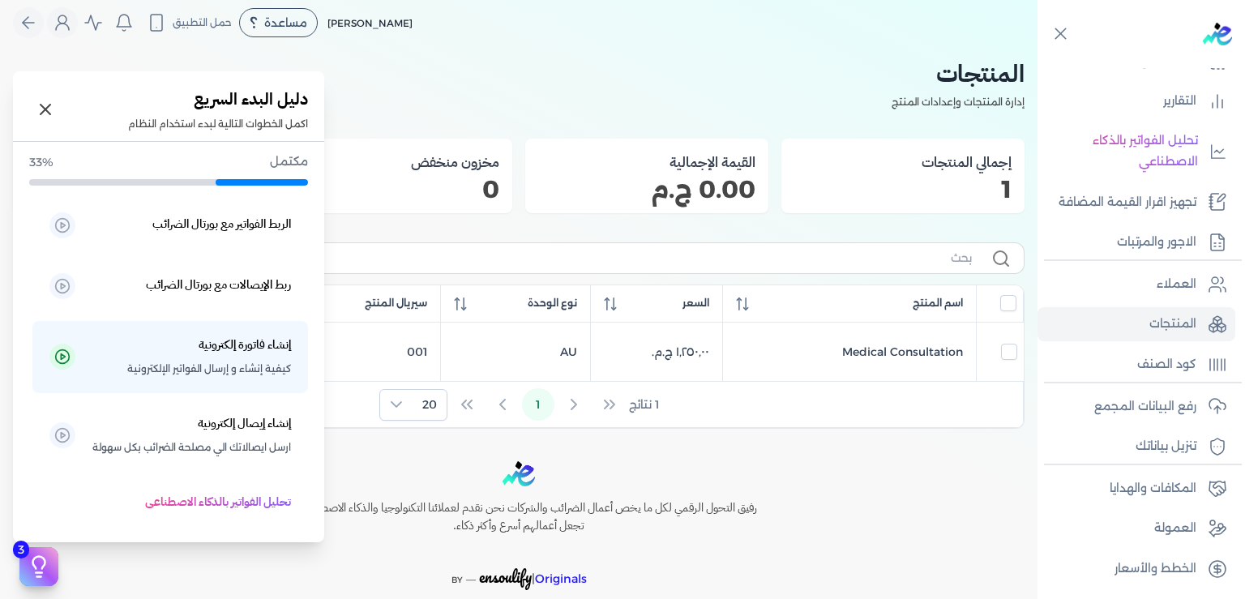
click at [37, 569] on icon at bounding box center [39, 567] width 24 height 24
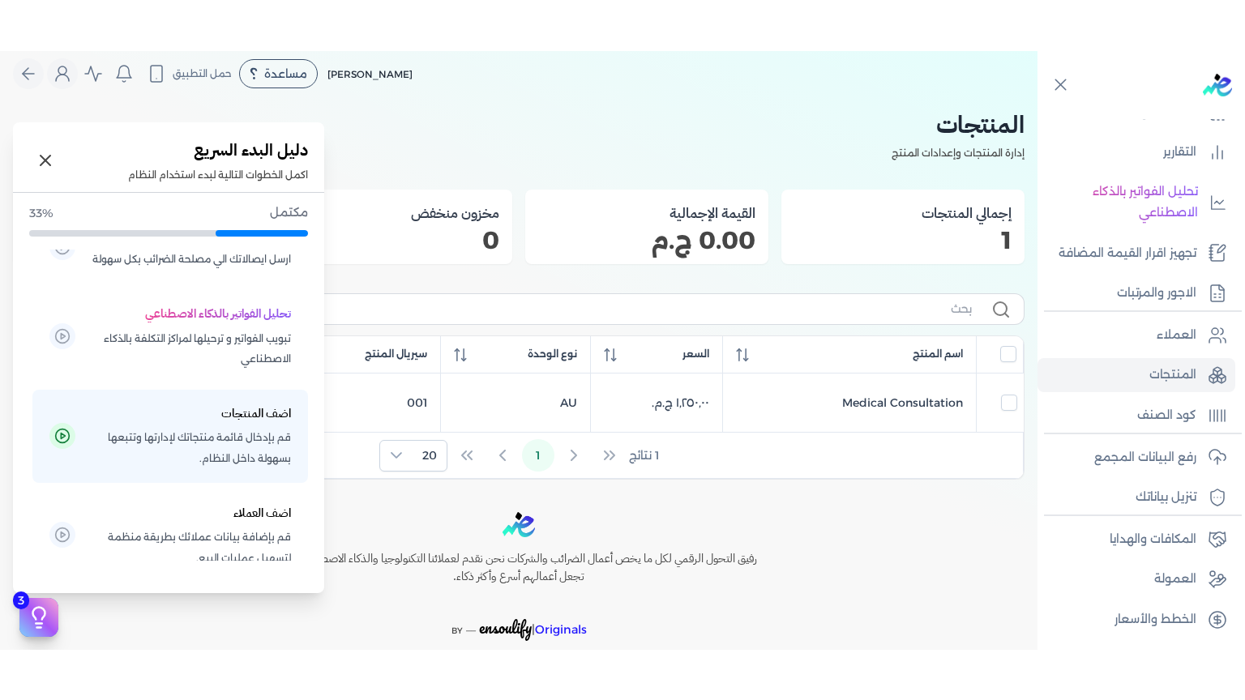
scroll to position [245, 0]
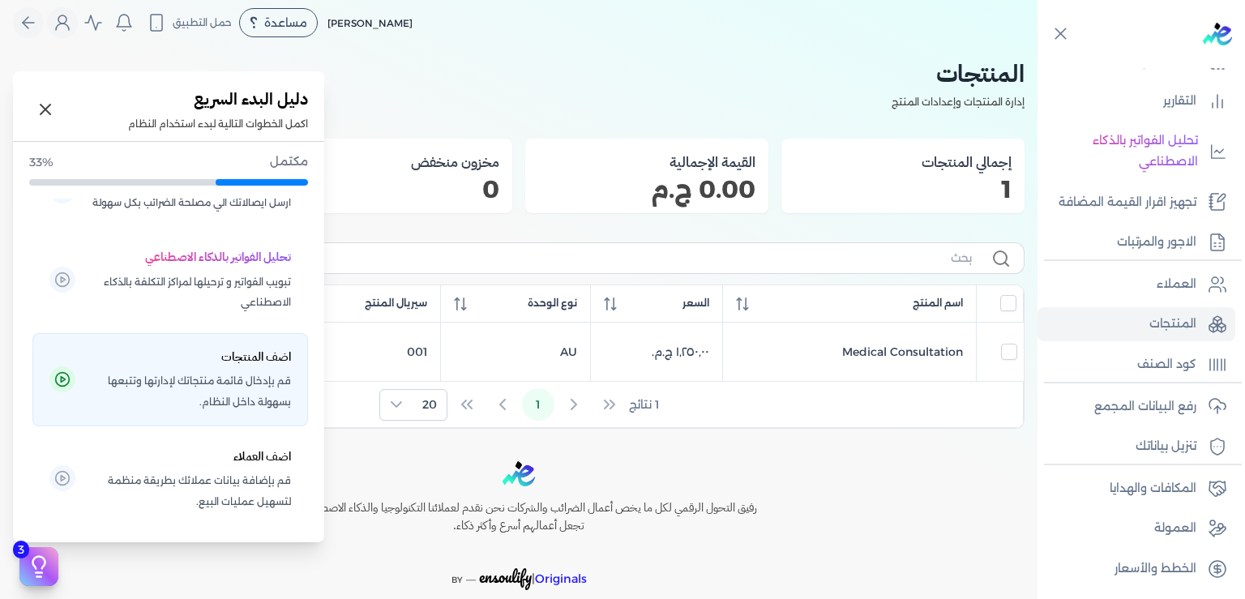
click at [173, 394] on span "قم بإدخال قائمة منتجاتك لإدارتها وتتبعها بسهولة داخل النظام." at bounding box center [191, 390] width 199 height 41
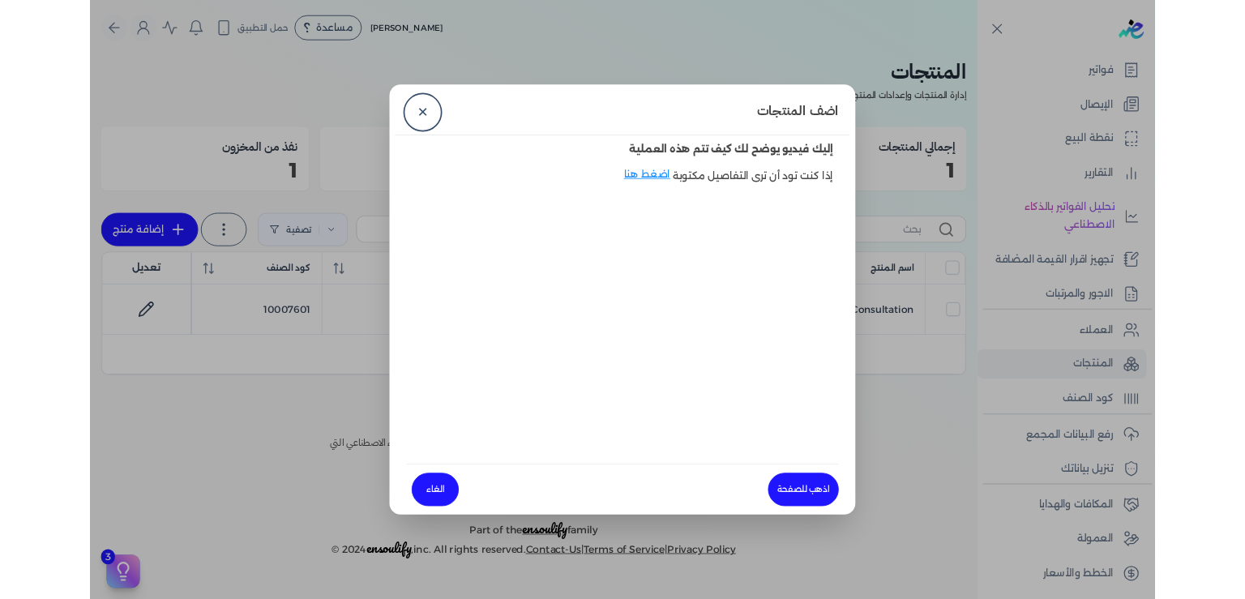
scroll to position [194, 0]
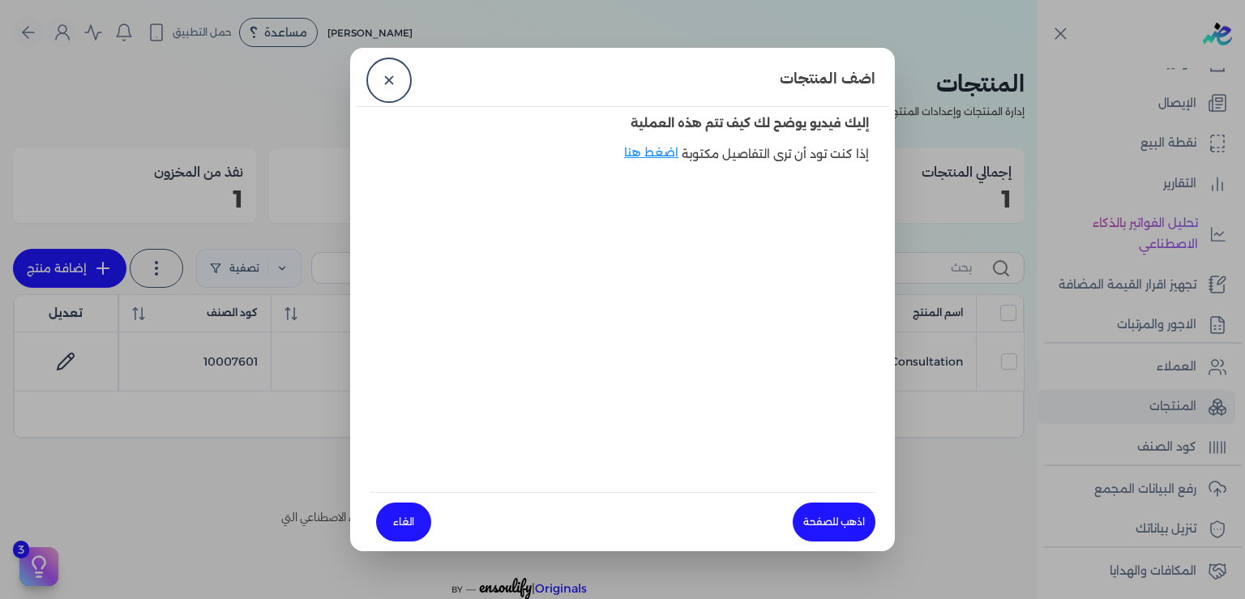
click at [410, 520] on link "الغاء" at bounding box center [403, 522] width 55 height 39
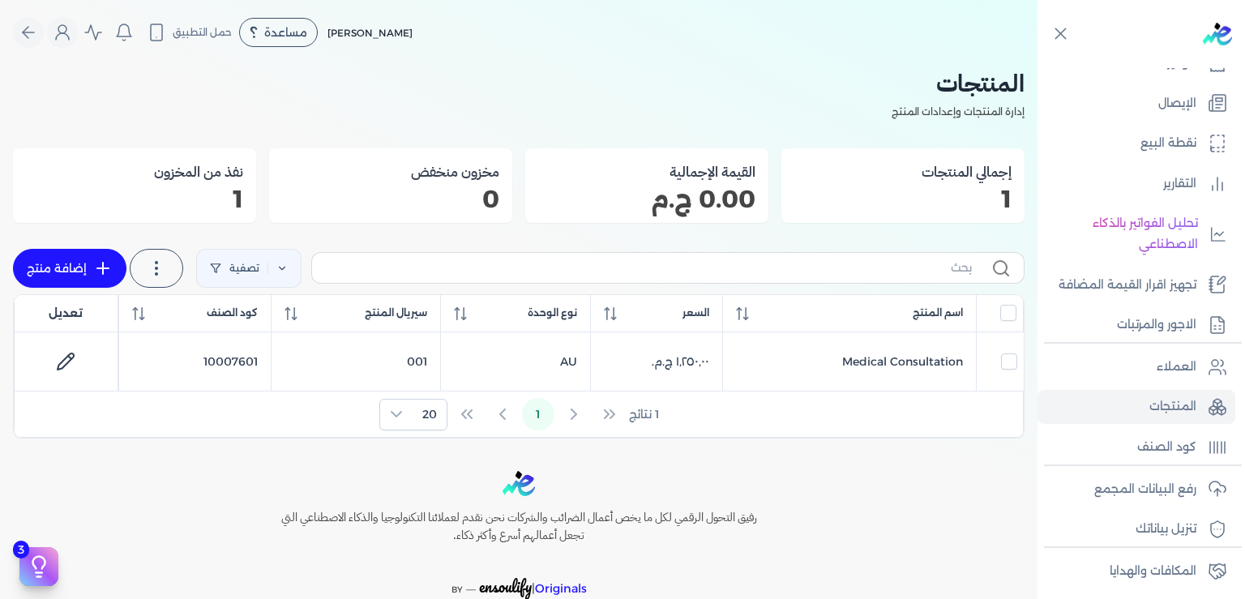
click at [113, 266] on icon at bounding box center [102, 268] width 19 height 19
select select "EGS"
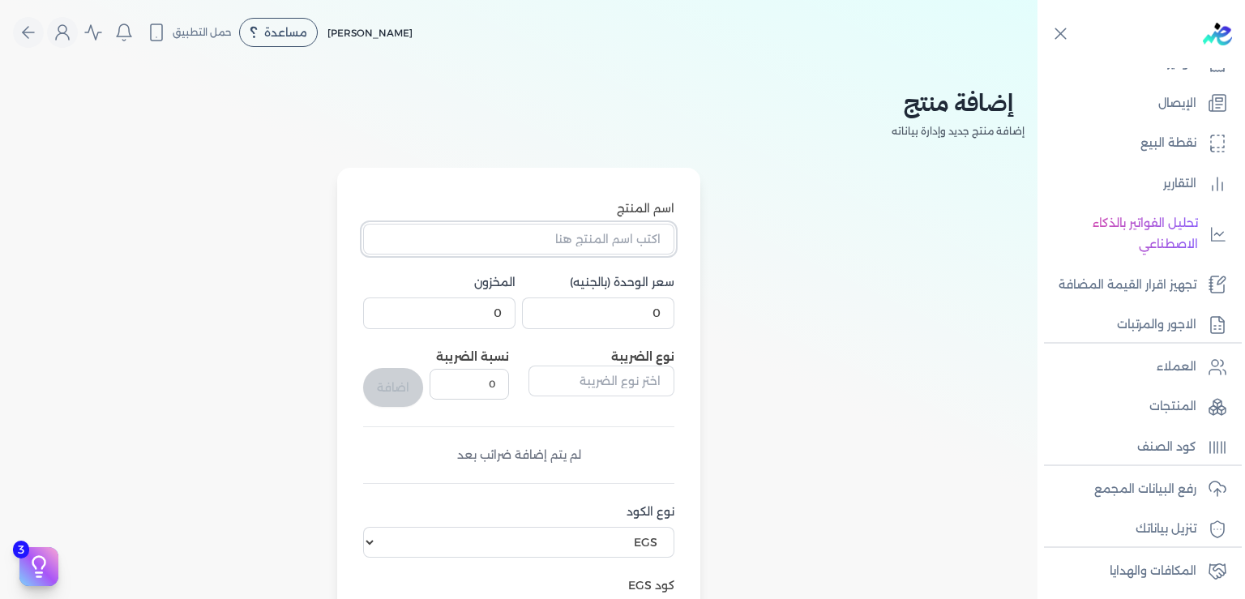
click at [617, 238] on input "اسم المنتج" at bounding box center [518, 239] width 311 height 31
type input "ECG"
drag, startPoint x: 632, startPoint y: 319, endPoint x: 751, endPoint y: 331, distance: 119.0
click at [674, 328] on input "0" at bounding box center [598, 313] width 152 height 31
type input "650"
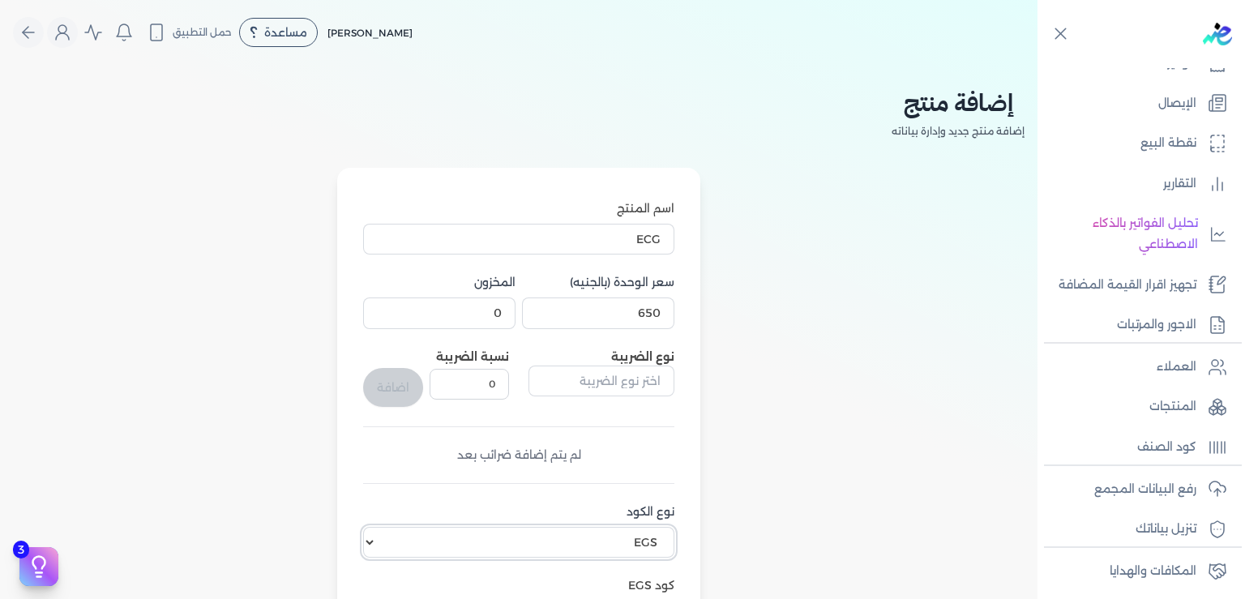
click at [363, 527] on select "اختر نوع الكود EGS GS1" at bounding box center [518, 542] width 311 height 31
select select "GS1"
click option "GS1" at bounding box center [0, 0] width 0 height 0
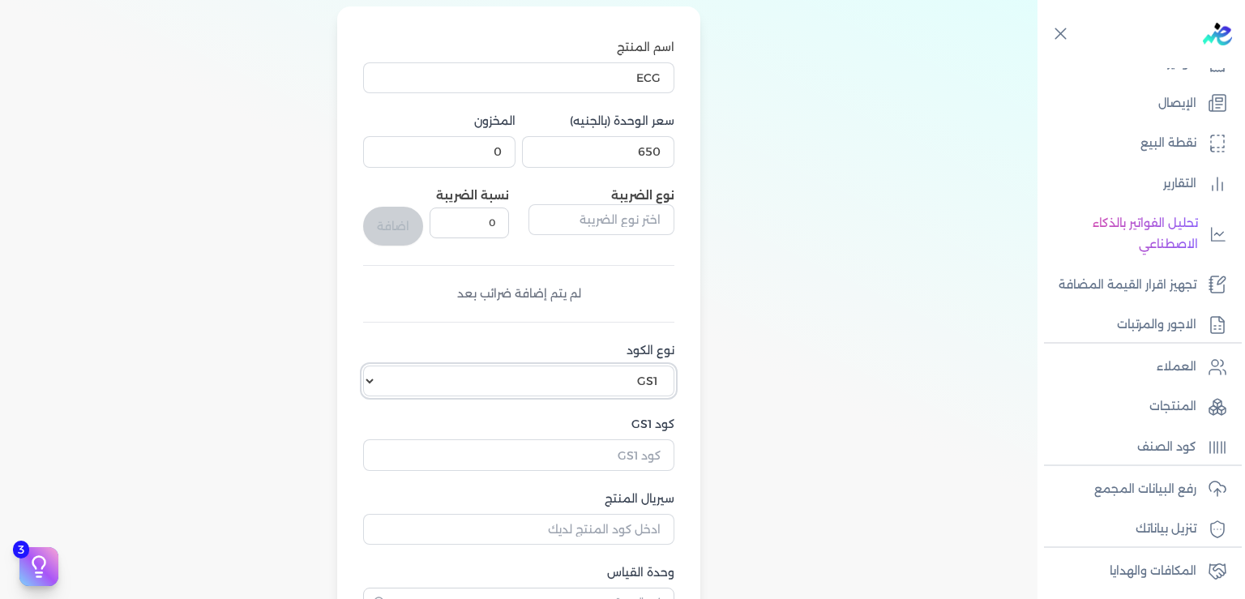
scroll to position [245, 0]
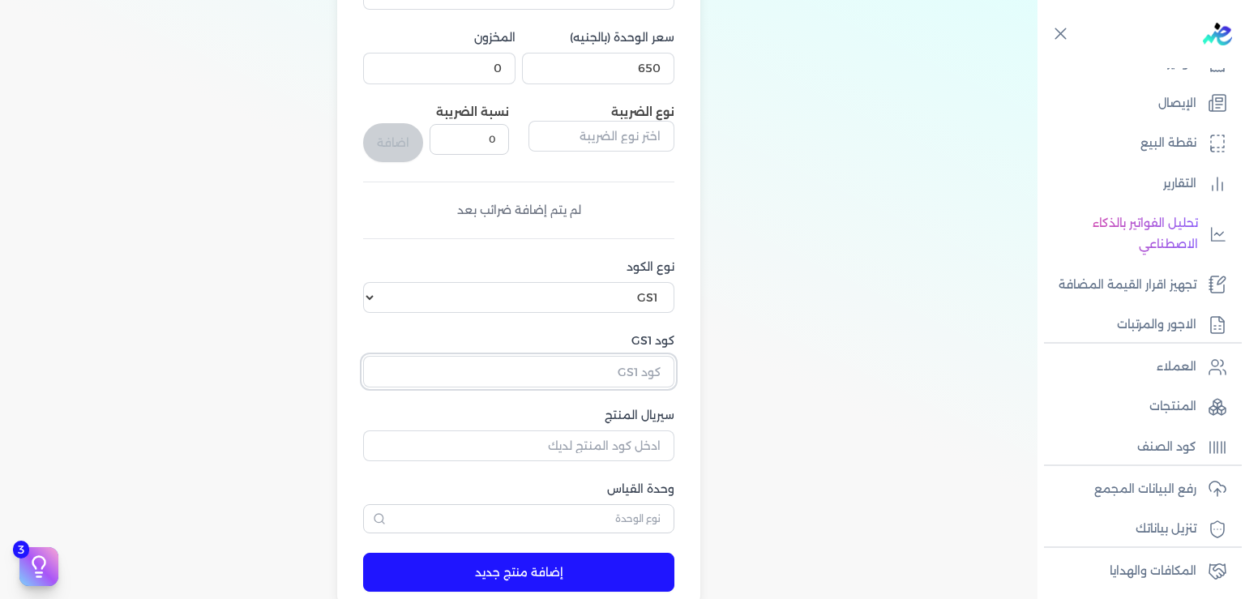
click at [637, 374] on input "كود GS1" at bounding box center [518, 371] width 311 height 31
type input "10007601"
click at [628, 445] on input "سيريال المنتج" at bounding box center [518, 445] width 311 height 31
type input "002"
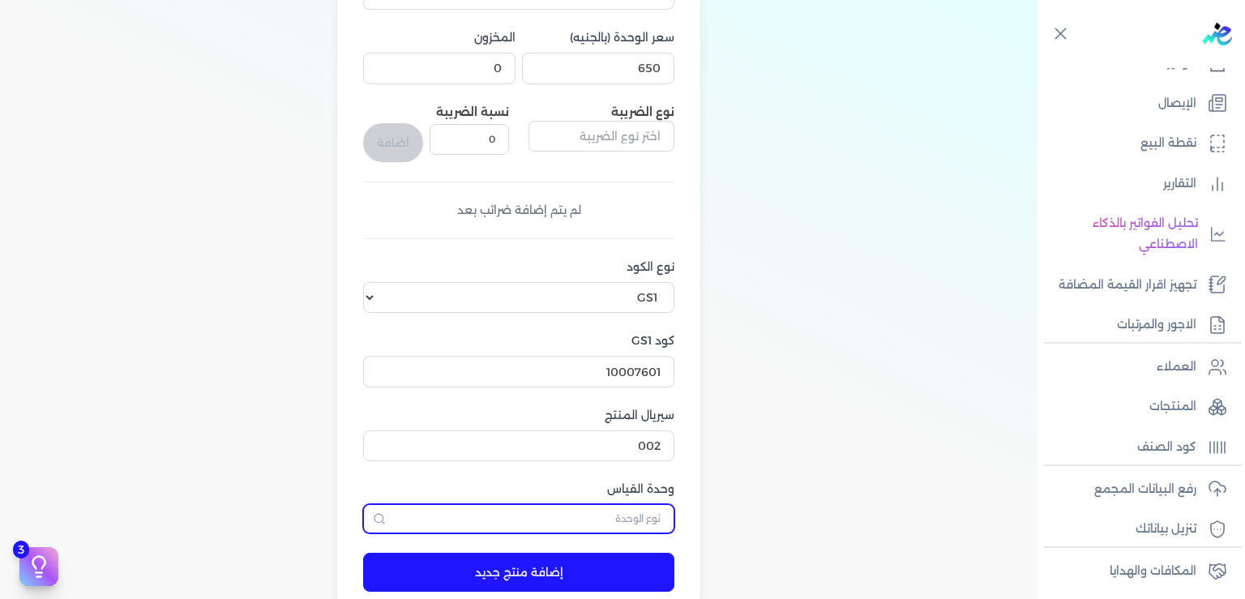
click at [551, 521] on input "text" at bounding box center [518, 518] width 311 height 29
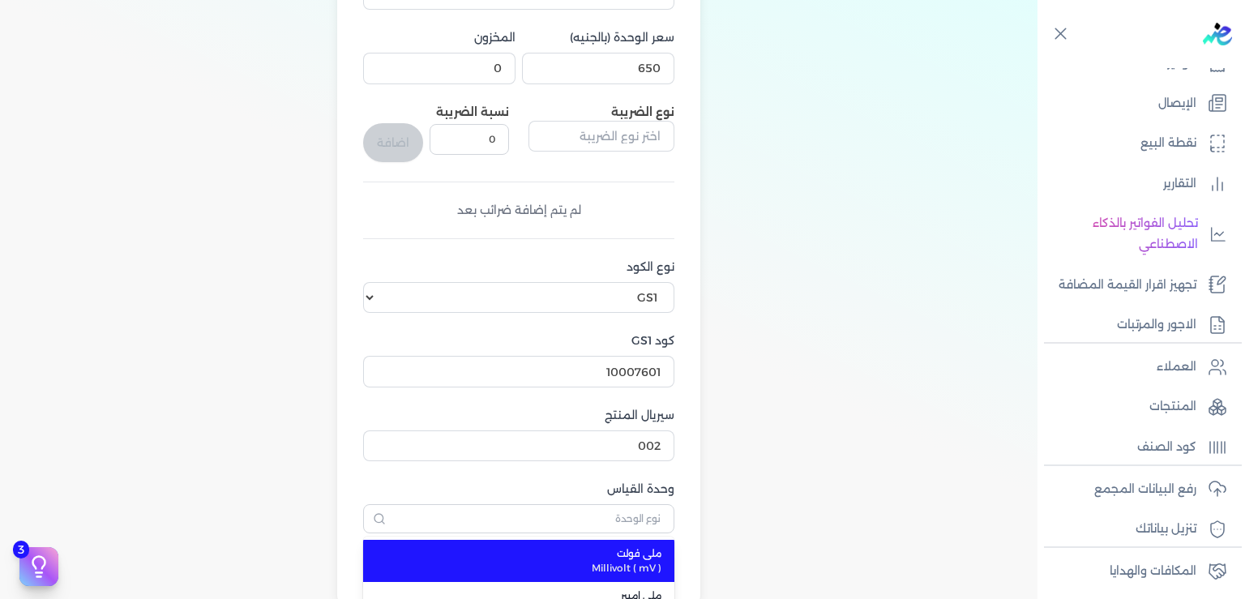
type input "ملي فولت"
click at [806, 433] on div "اسم المنتج ECG سعر الوحدة (بالجنيه) 650 المخزون 0 نوع الضريبة نسبة الضريبة 0 اض…" at bounding box center [519, 266] width 1012 height 686
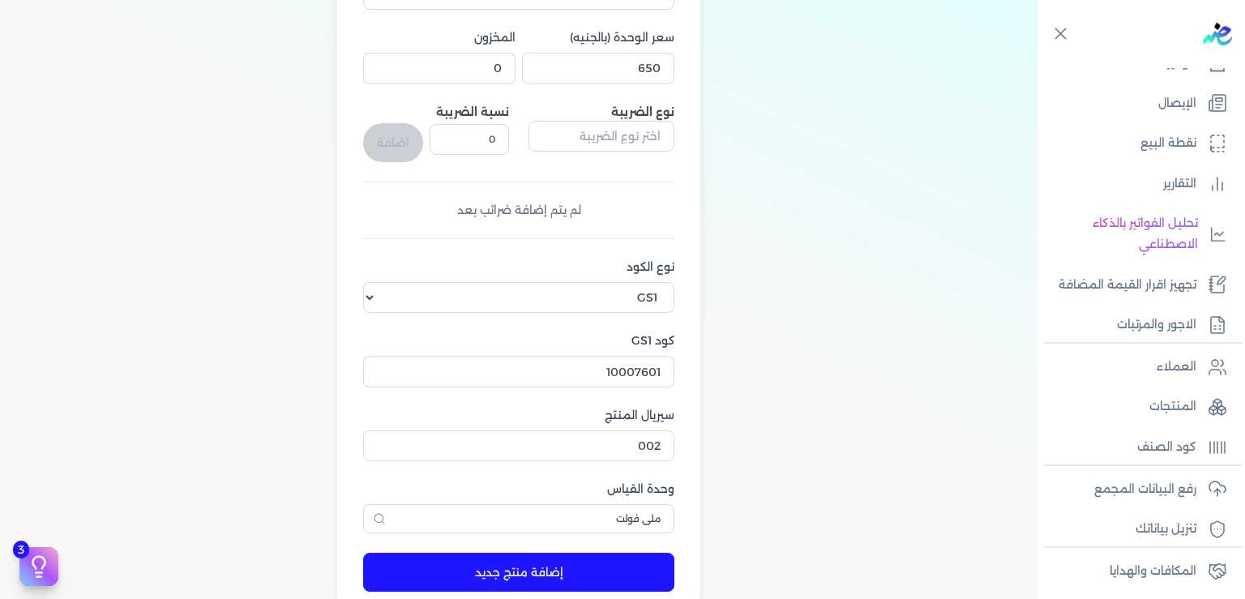
scroll to position [490, 0]
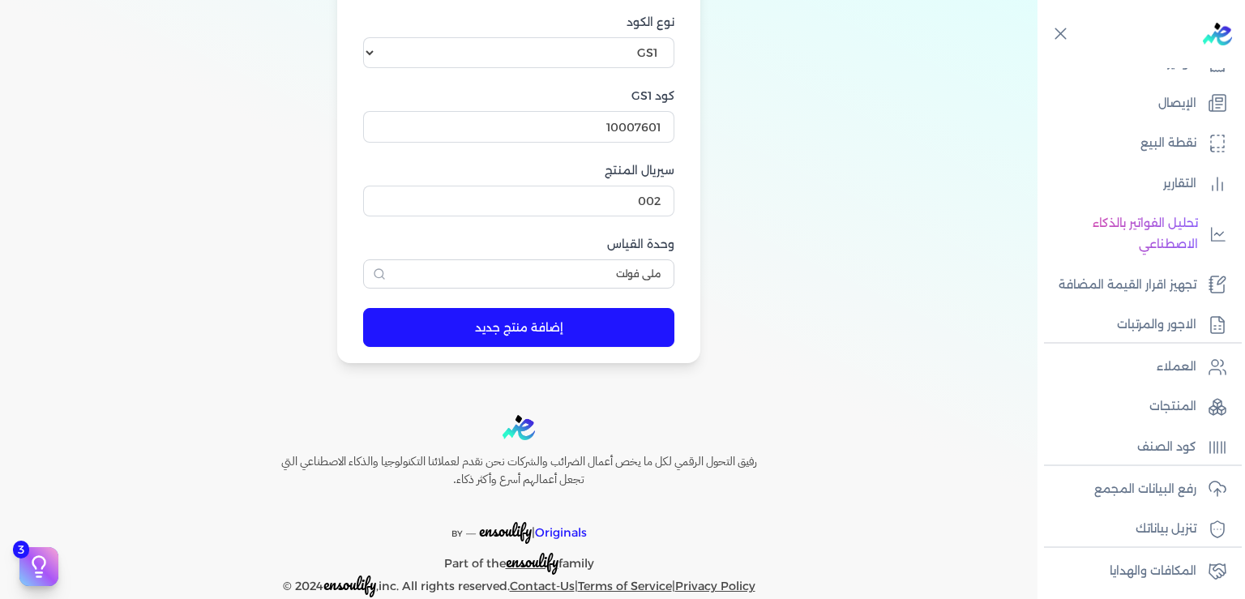
click at [539, 328] on button "إضافة منتج جديد" at bounding box center [518, 327] width 311 height 39
click at [532, 317] on button "إضافة منتج جديد" at bounding box center [518, 327] width 311 height 39
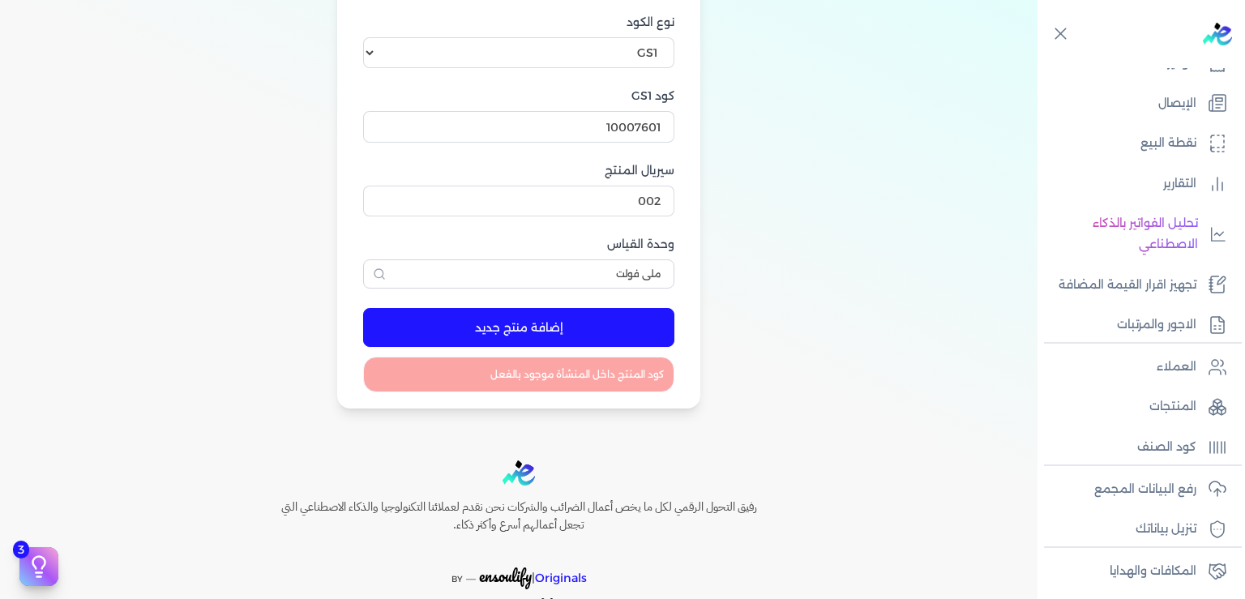
click at [970, 293] on div "اسم المنتج ECG سعر الوحدة (بالجنيه) 650 المخزون 0 نوع الضريبة نسبة الضريبة 0 اض…" at bounding box center [519, 43] width 1012 height 731
click at [1167, 417] on p "المنتجات" at bounding box center [1173, 406] width 47 height 21
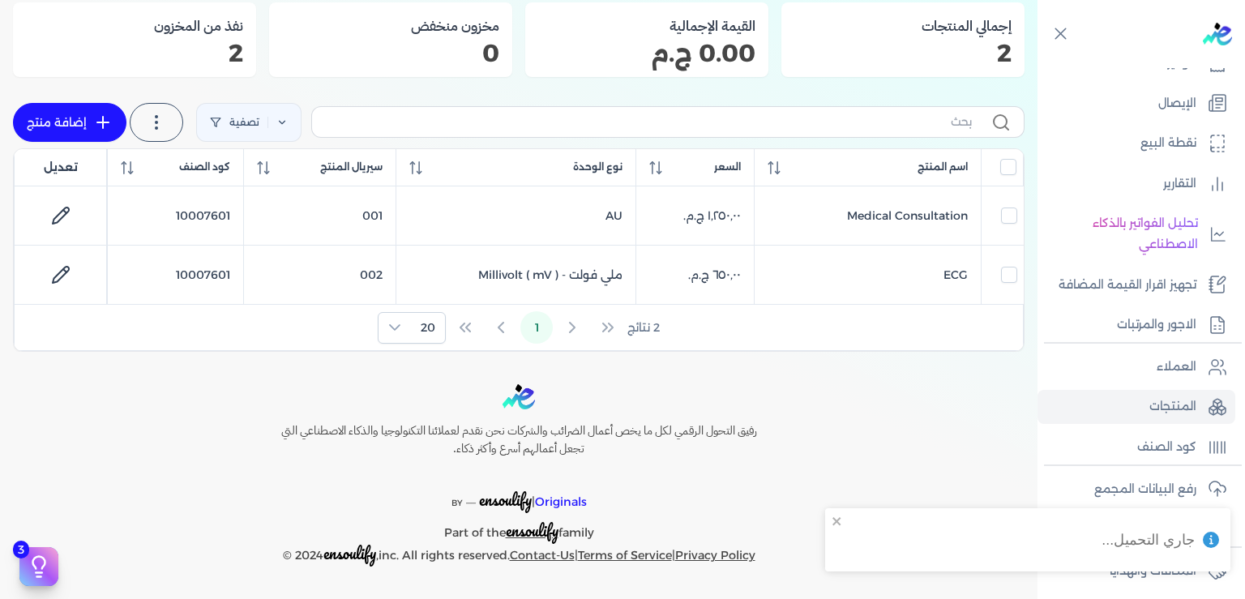
scroll to position [143, 0]
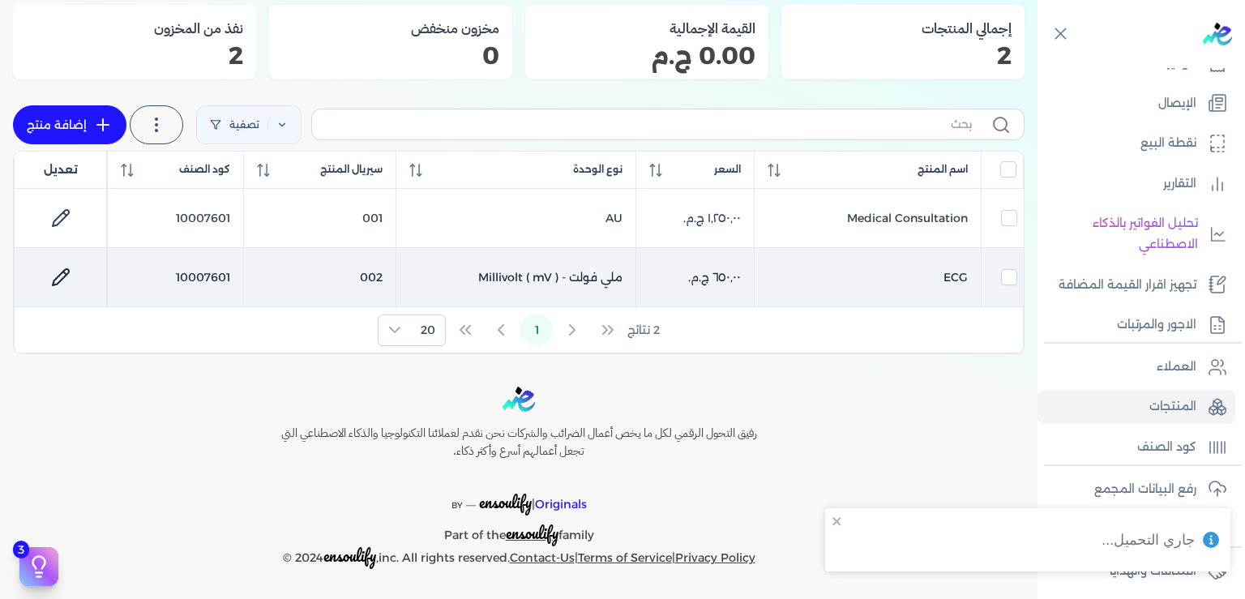
click at [78, 263] on link at bounding box center [60, 277] width 39 height 39
select select "GS1"
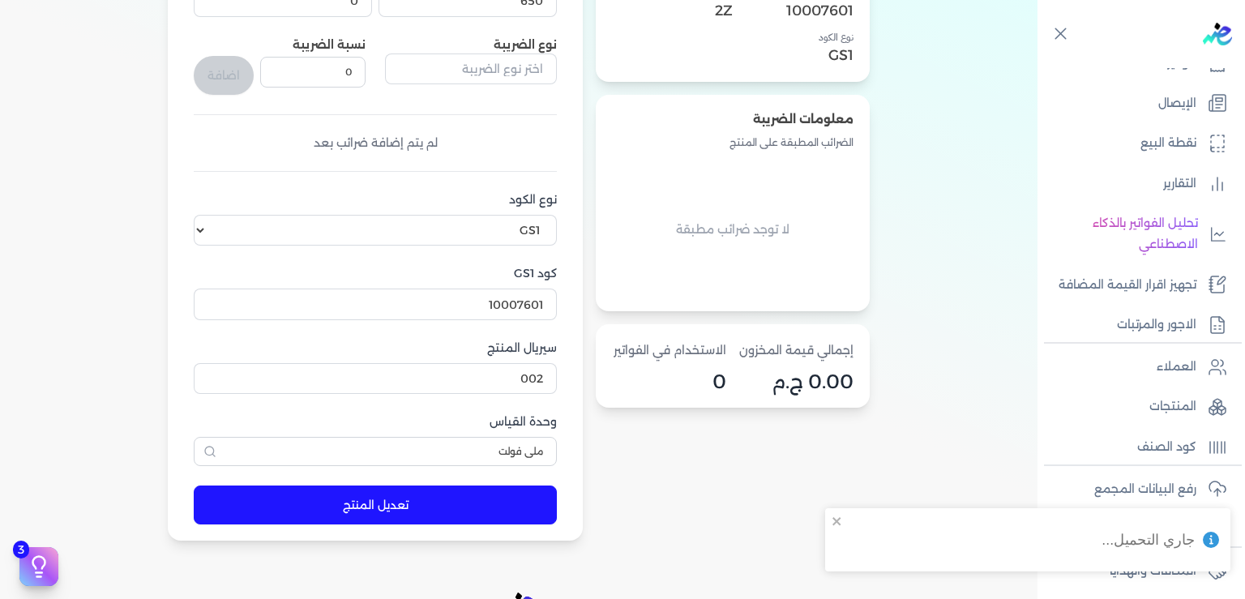
scroll to position [389, 0]
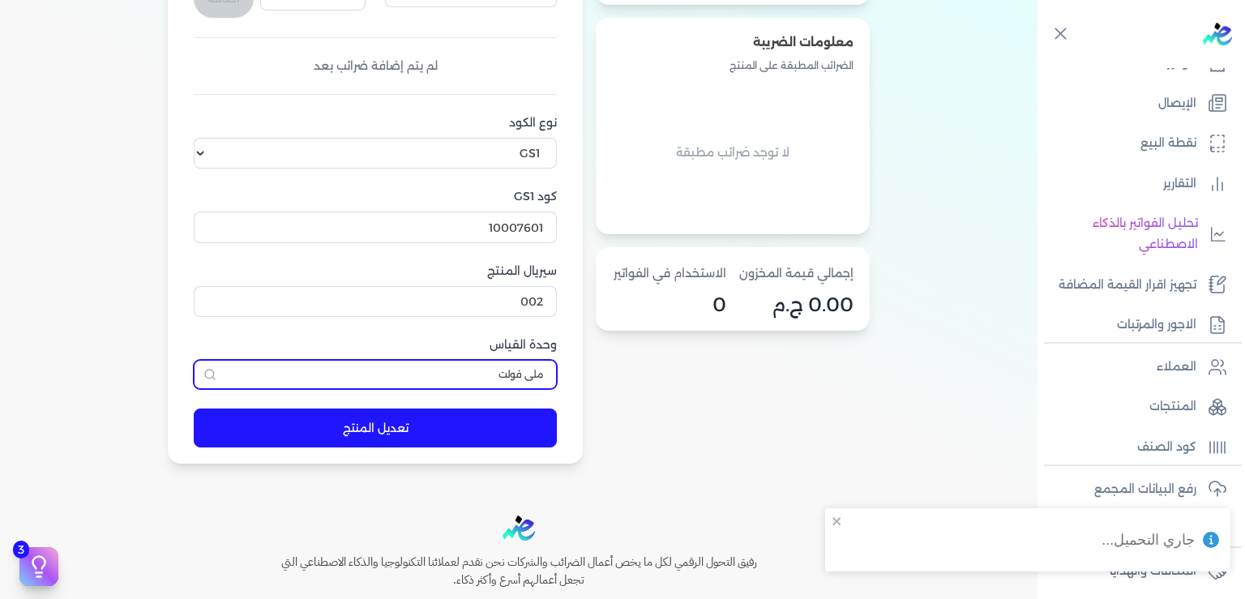
click at [495, 376] on input "ملي فولت" at bounding box center [375, 374] width 363 height 29
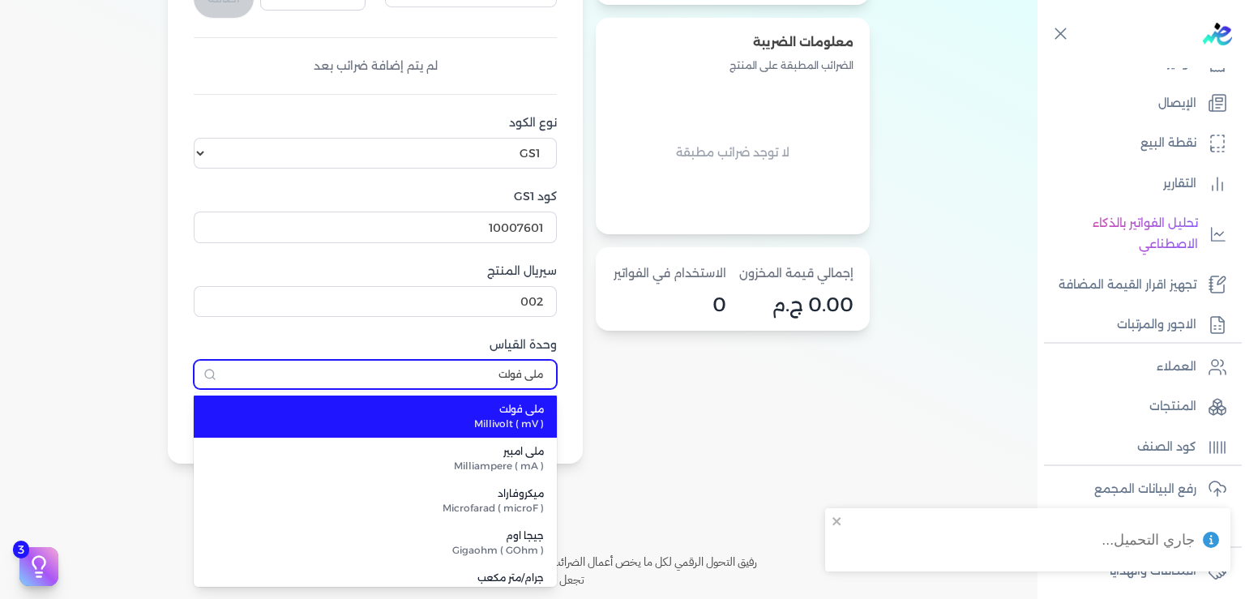
click at [495, 376] on input "ملي فولت" at bounding box center [375, 374] width 363 height 29
type input "م"
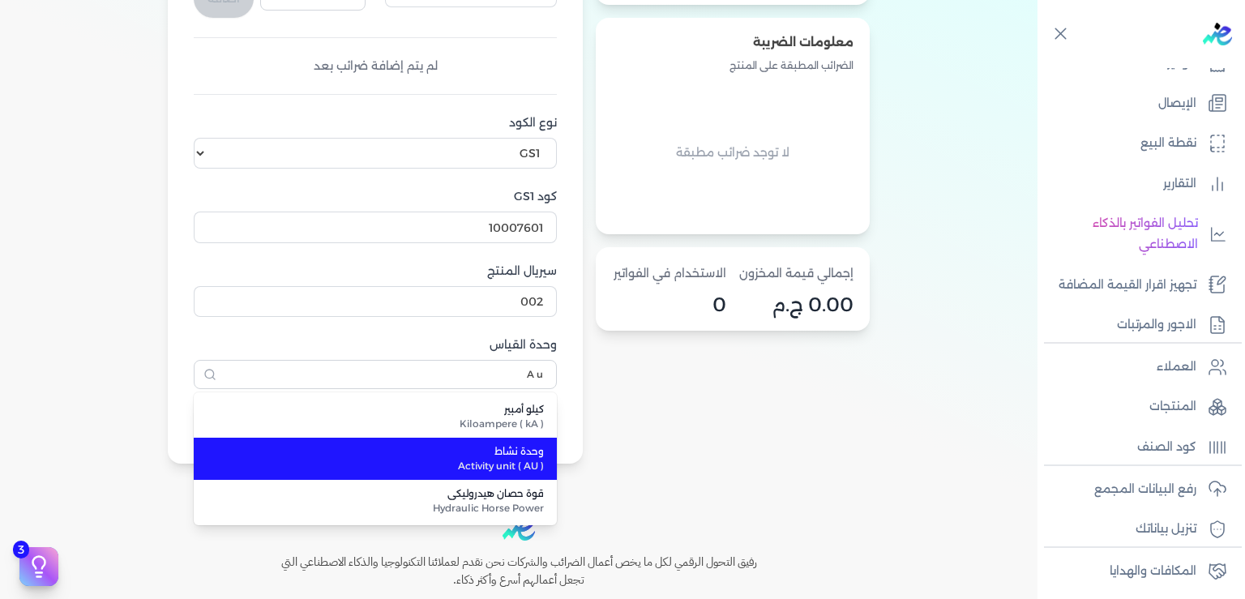
click at [524, 454] on span "وحدة نشاط" at bounding box center [385, 451] width 318 height 15
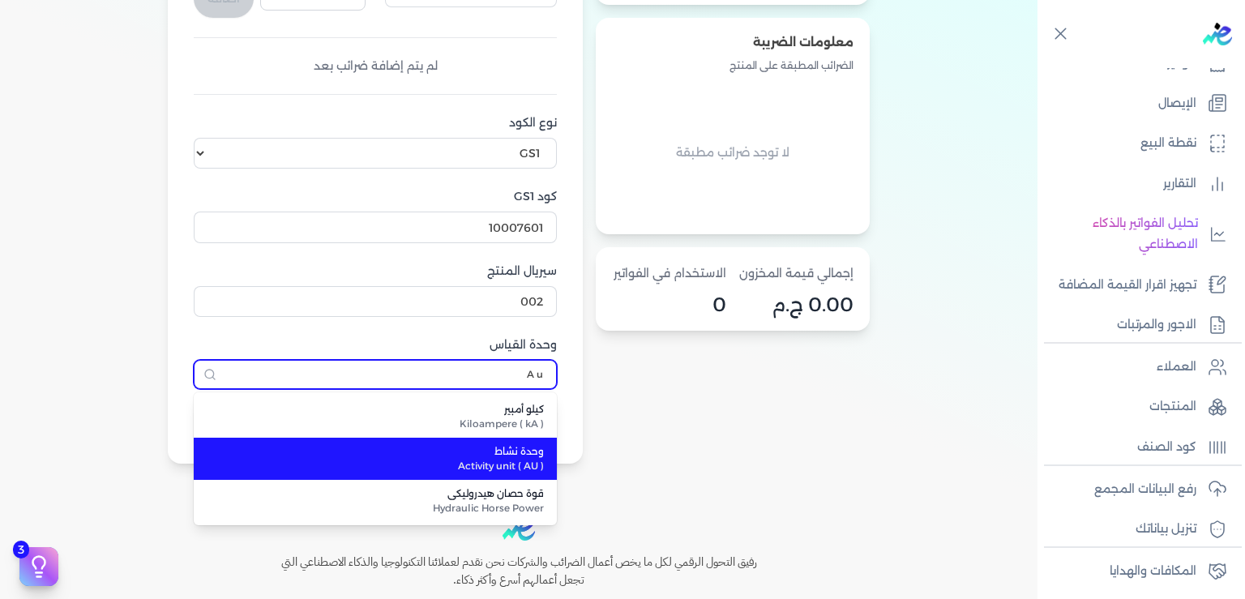
type input "وحدة نشاط"
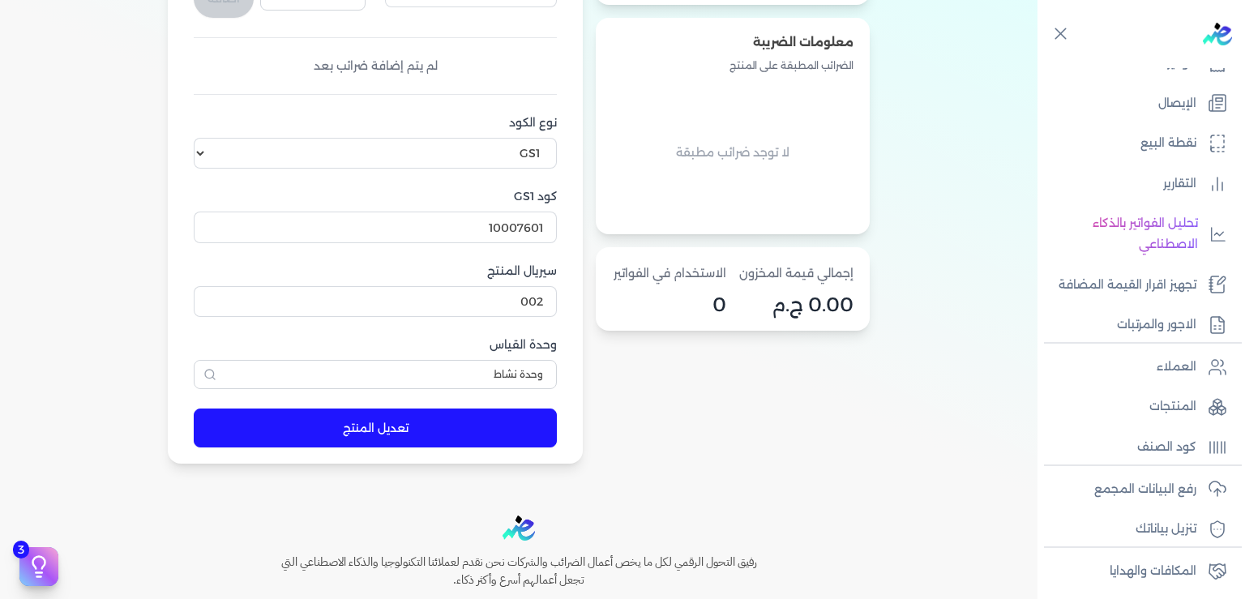
click at [407, 430] on button "تعديل المنتج" at bounding box center [375, 428] width 363 height 39
click at [713, 439] on div "معلومات المنتج اسم المنتج ECG الكود الداخلي 002 item_code 10007601 نوع الكود GS…" at bounding box center [733, 122] width 274 height 686
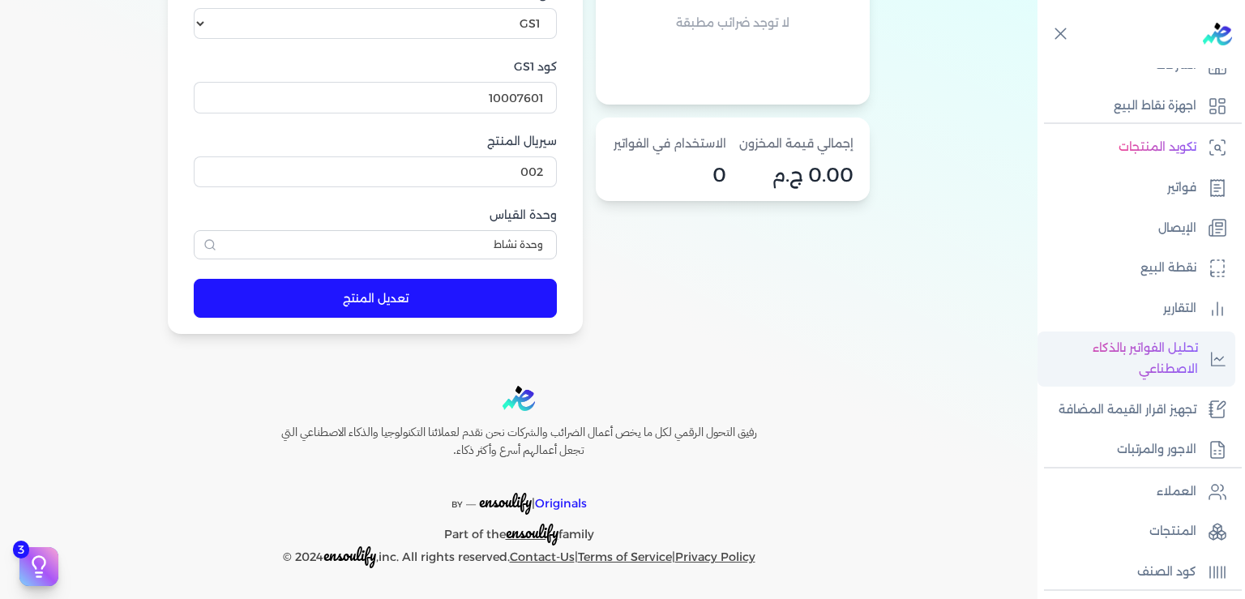
scroll to position [0, 0]
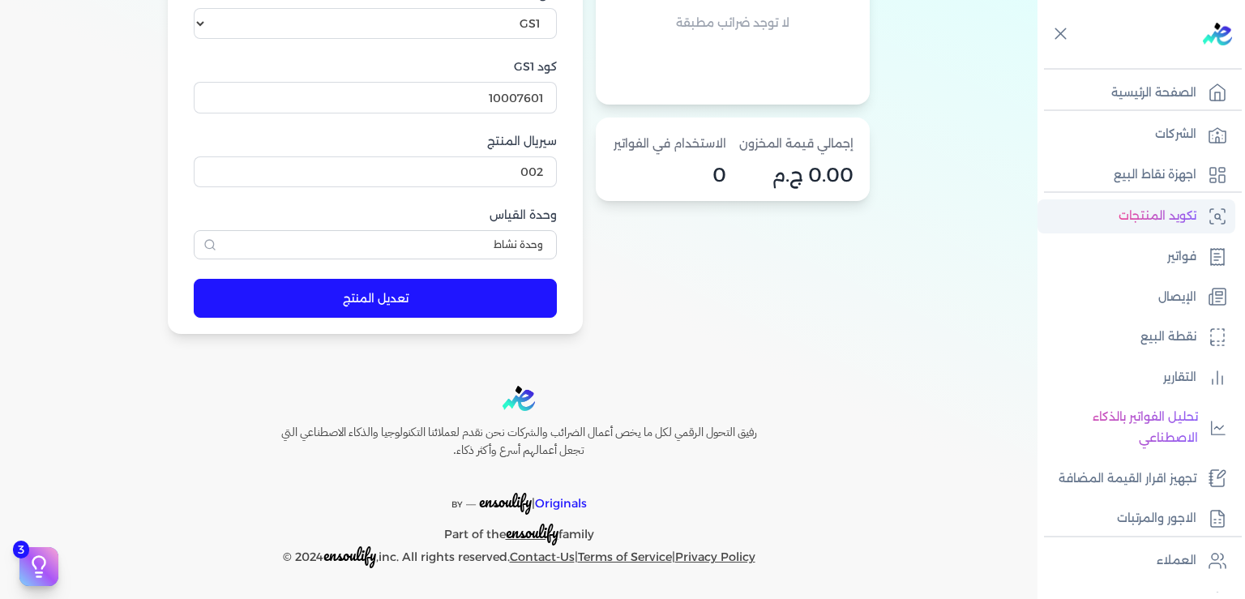
click at [1166, 217] on p "تكويد المنتجات" at bounding box center [1158, 216] width 78 height 21
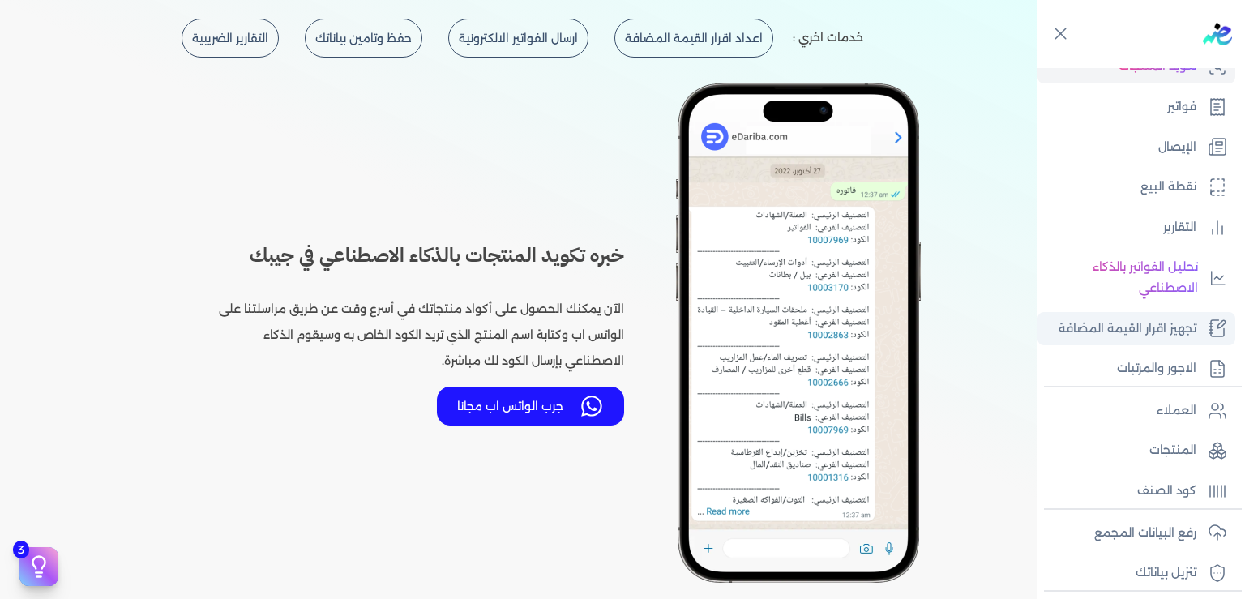
scroll to position [245, 0]
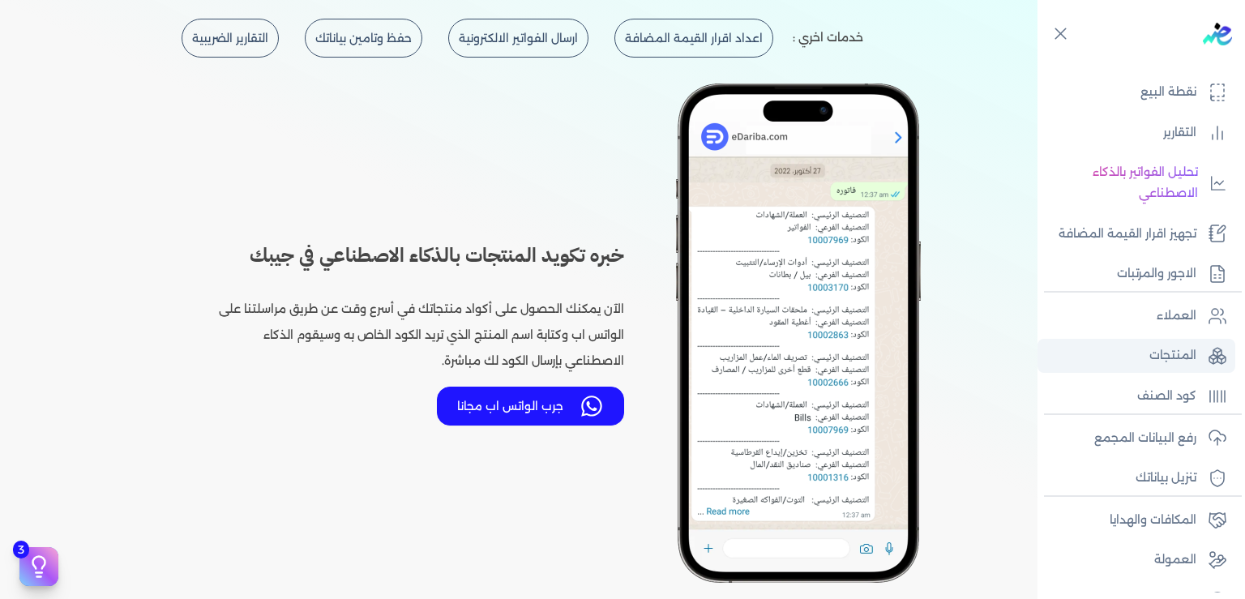
click at [1175, 366] on p "المنتجات" at bounding box center [1173, 355] width 47 height 21
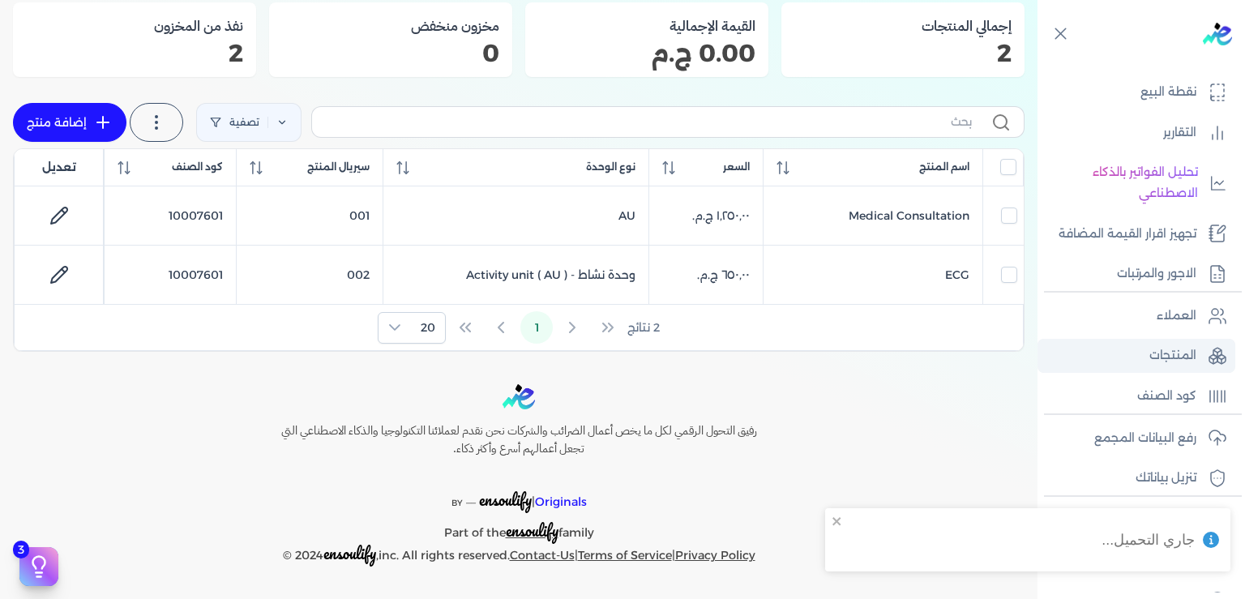
scroll to position [143, 0]
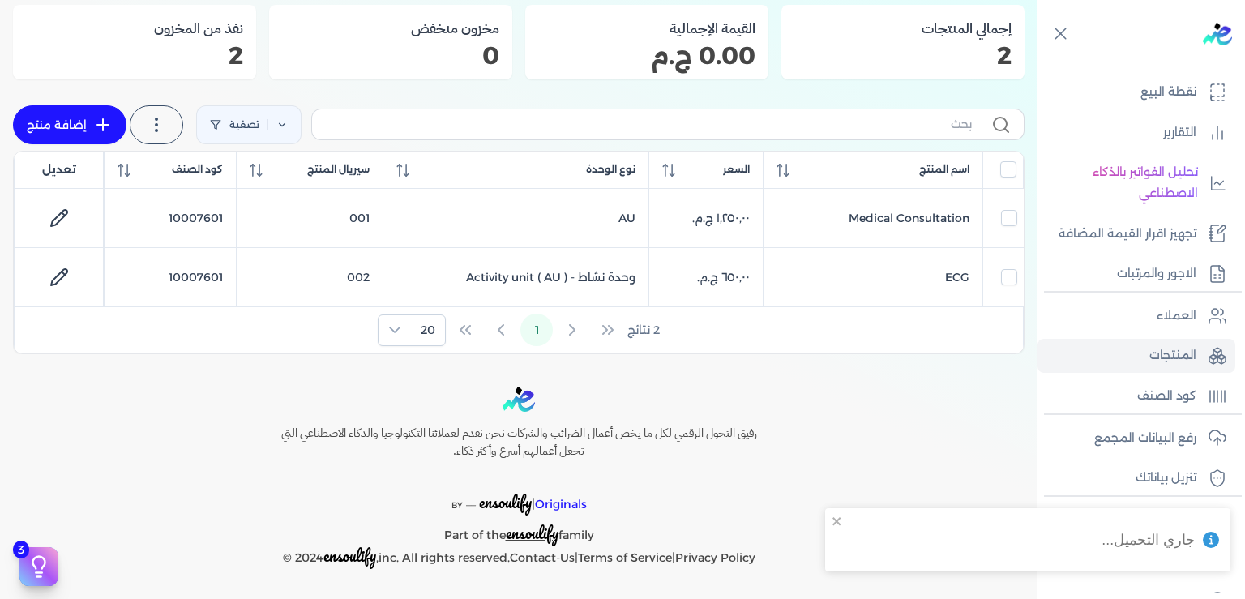
click at [113, 118] on icon at bounding box center [102, 124] width 19 height 19
select select "EGS"
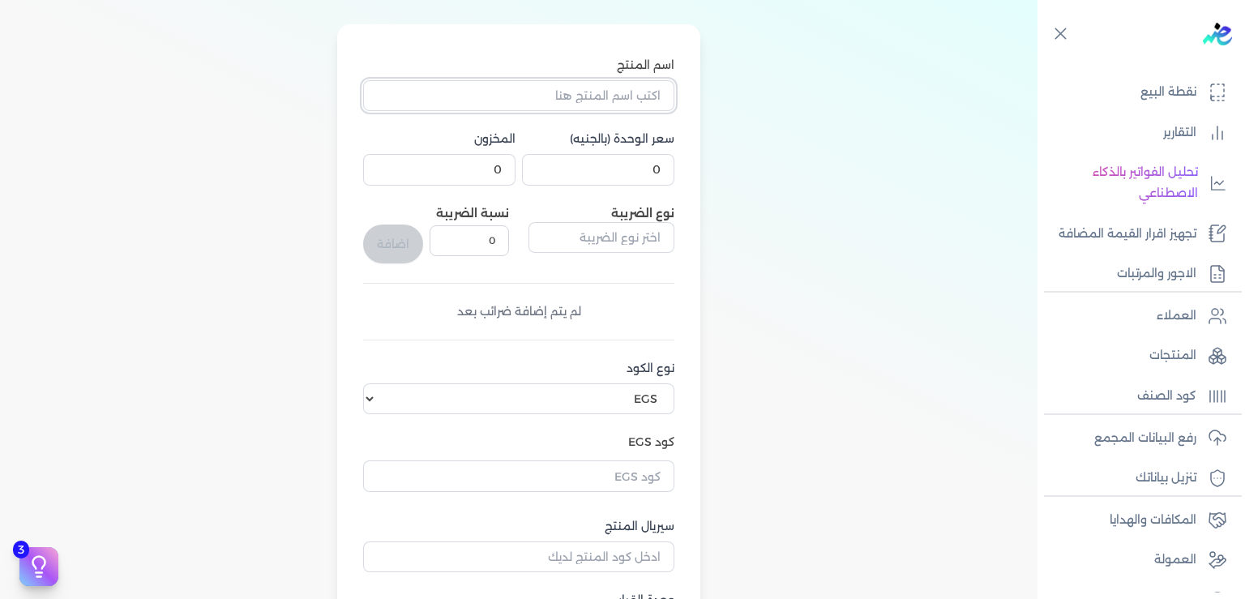
click at [530, 101] on input "اسم المنتج" at bounding box center [518, 95] width 311 height 31
type input "Echocardiography"
drag, startPoint x: 647, startPoint y: 172, endPoint x: 763, endPoint y: 209, distance: 121.8
click at [674, 185] on input "0" at bounding box center [598, 169] width 152 height 31
click at [763, 209] on div "اسم المنتج Echocardiography سعر الوحدة (بالجنيه) 0 المخزون 0 نوع الضريبة نسبة ا…" at bounding box center [519, 372] width 1012 height 696
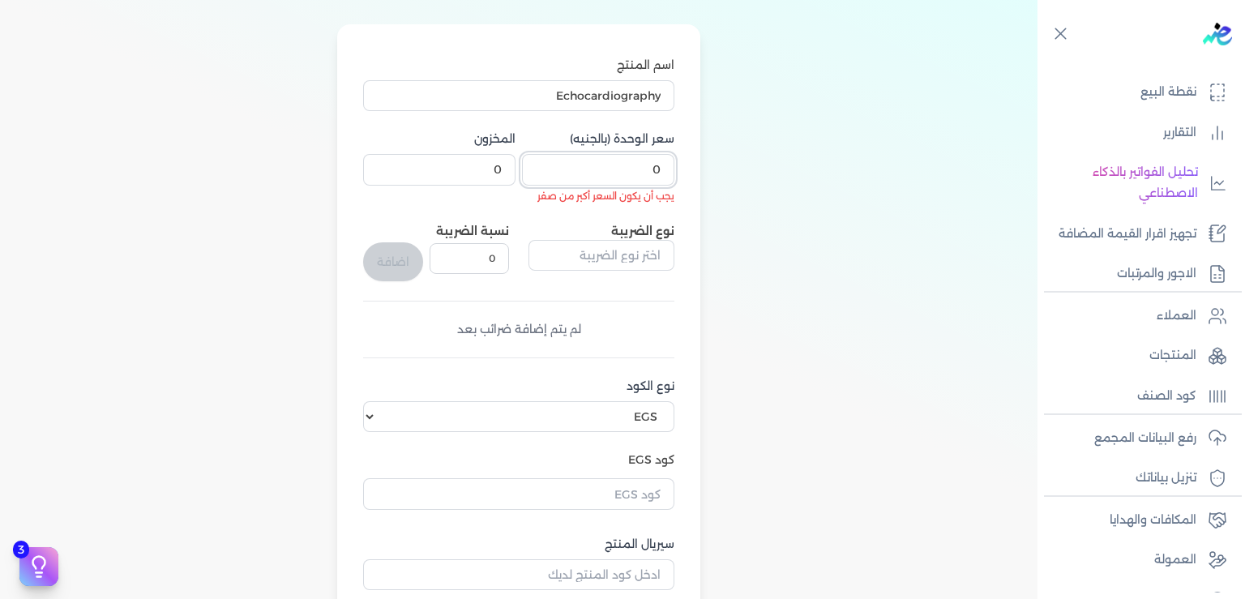
drag, startPoint x: 653, startPoint y: 176, endPoint x: 705, endPoint y: 170, distance: 53.0
click at [674, 170] on input "0" at bounding box center [598, 169] width 152 height 31
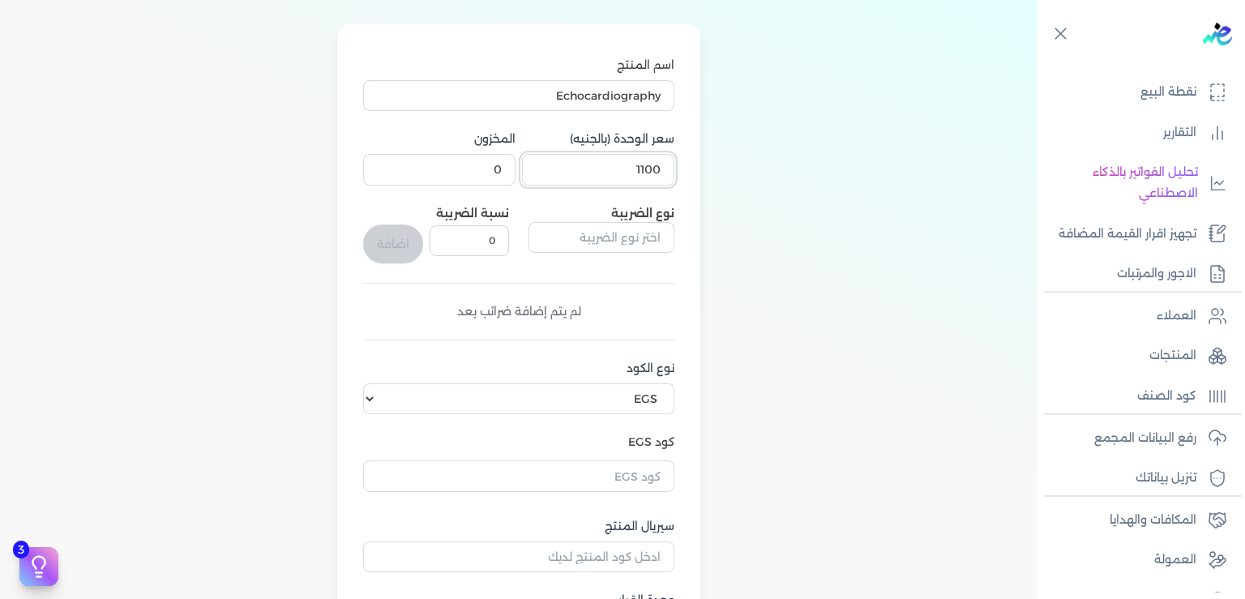
type input "1100"
click at [363, 383] on select "اختر نوع الكود EGS GS1" at bounding box center [518, 398] width 311 height 31
select select "GS1"
click option "GS1" at bounding box center [0, 0] width 0 height 0
click at [652, 460] on input "كود GS1" at bounding box center [518, 472] width 311 height 31
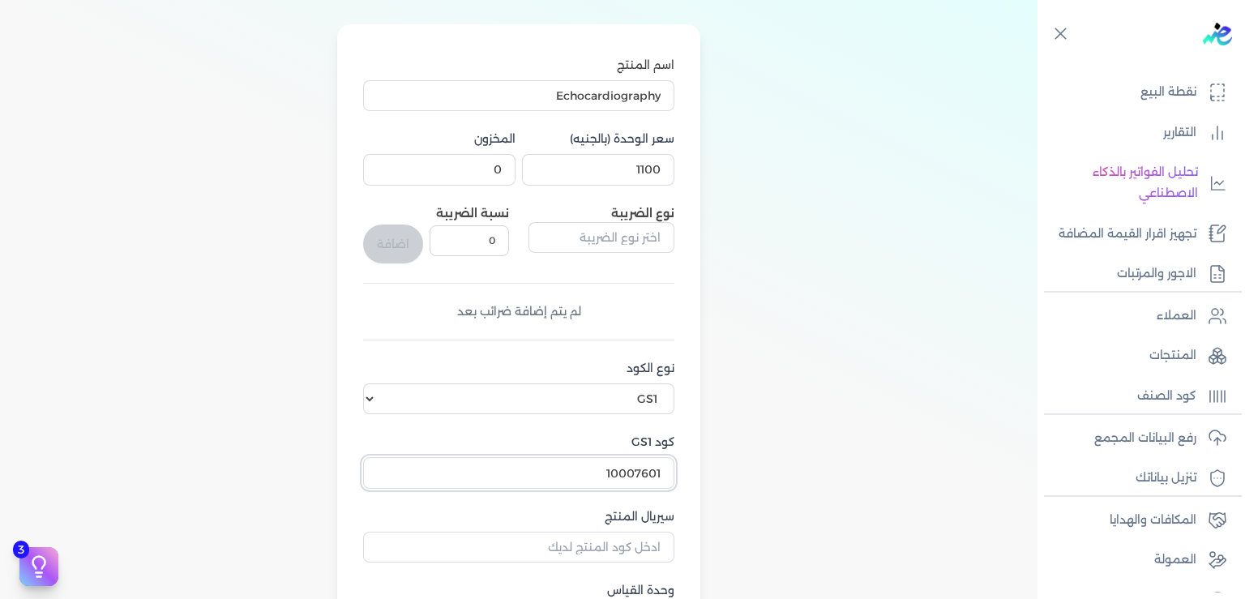
type input "10007601"
click at [709, 507] on div "اسم المنتج Echocardiography سعر الوحدة (بالجنيه) 1100 المخزون 0 نوع الضريبة نسب…" at bounding box center [519, 367] width 1012 height 686
click at [642, 553] on input "سيريال المنتج" at bounding box center [518, 547] width 311 height 31
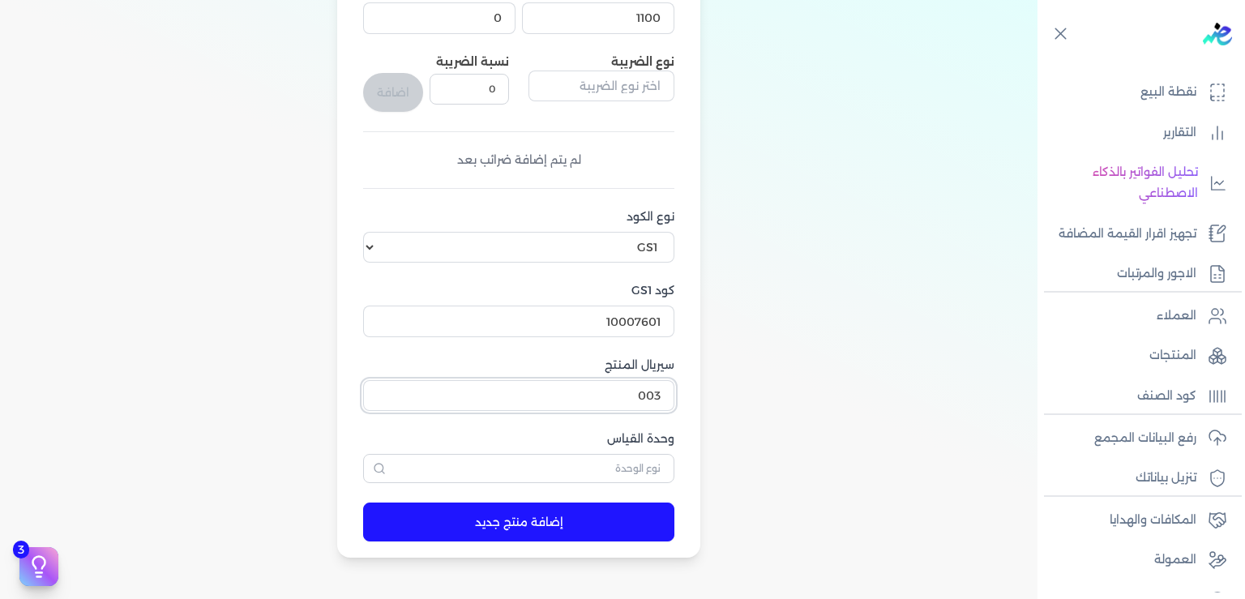
scroll to position [389, 0]
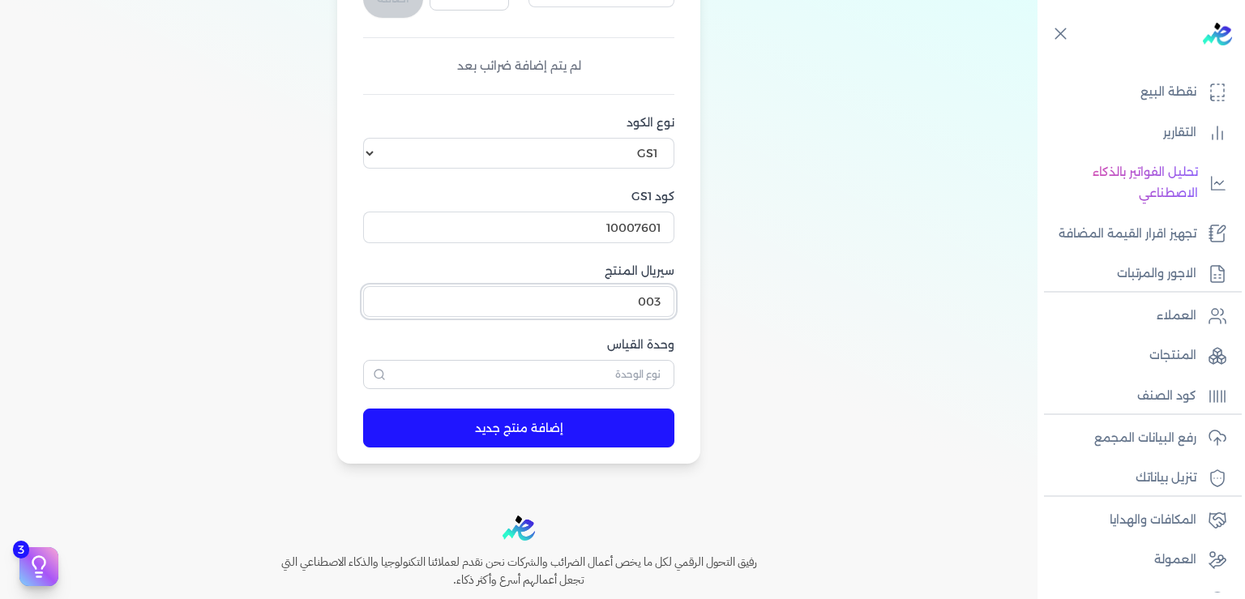
type input "003"
click at [539, 436] on button "إضافة منتج جديد" at bounding box center [518, 428] width 311 height 39
click at [1167, 366] on p "المنتجات" at bounding box center [1173, 355] width 47 height 21
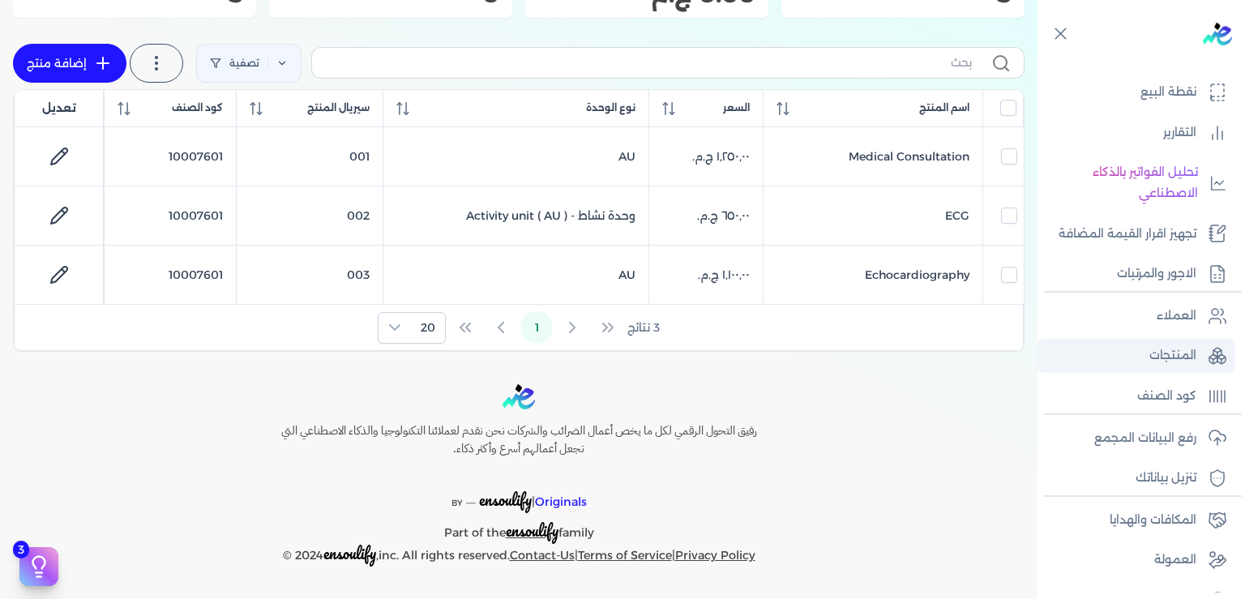
scroll to position [203, 0]
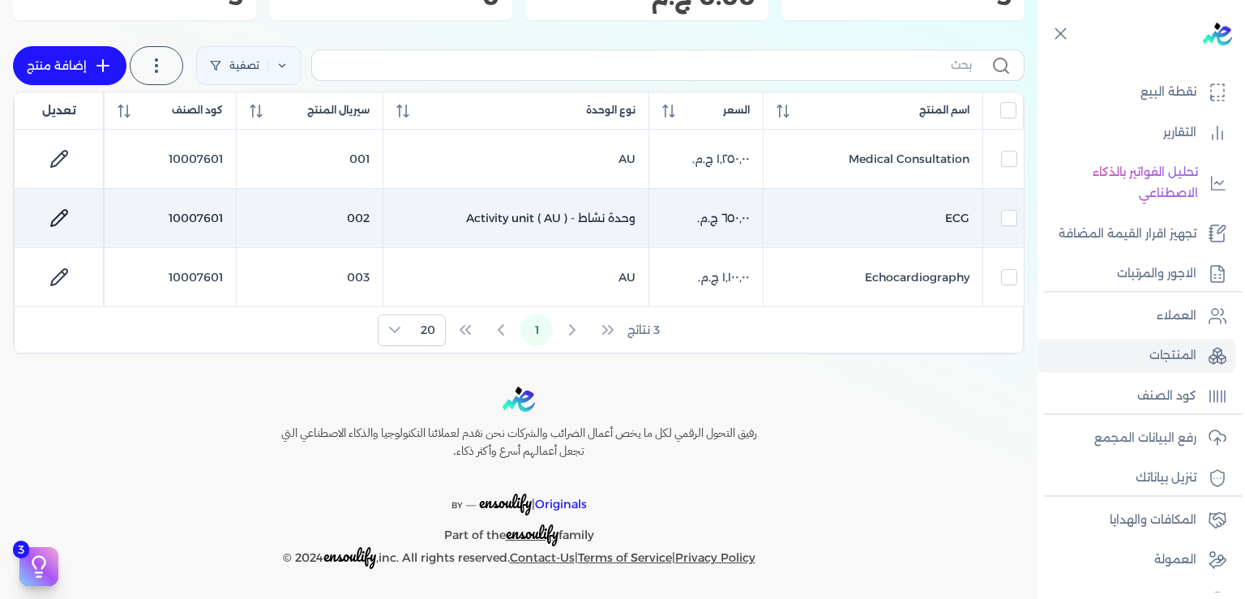
click at [69, 214] on icon at bounding box center [58, 217] width 19 height 19
select select "GS1"
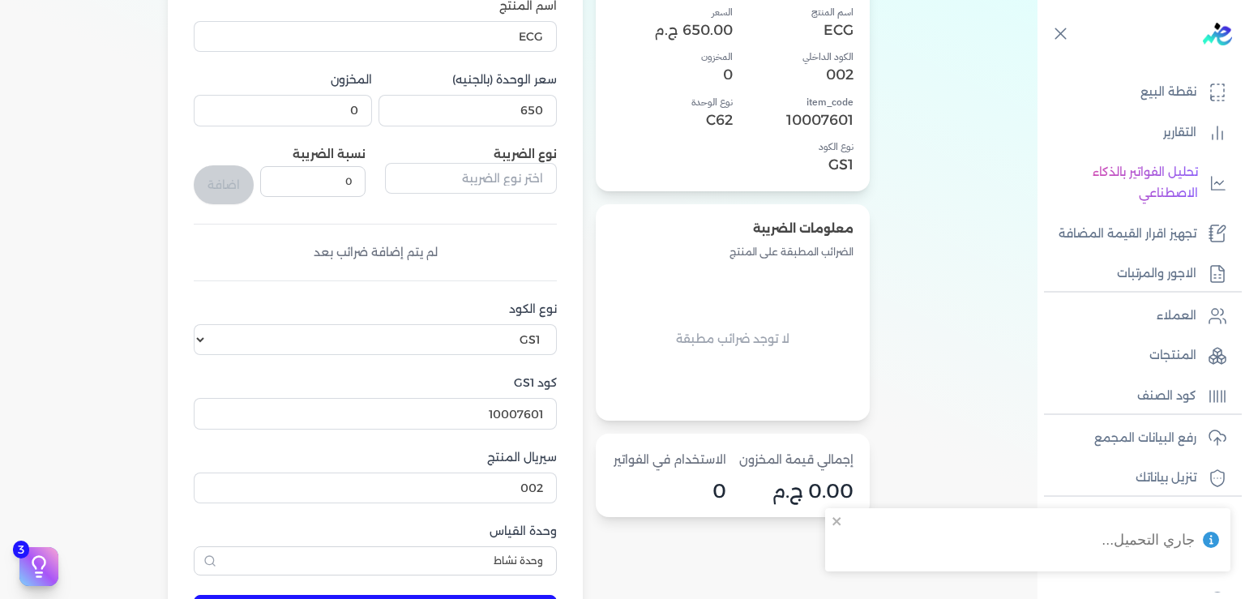
scroll to position [519, 0]
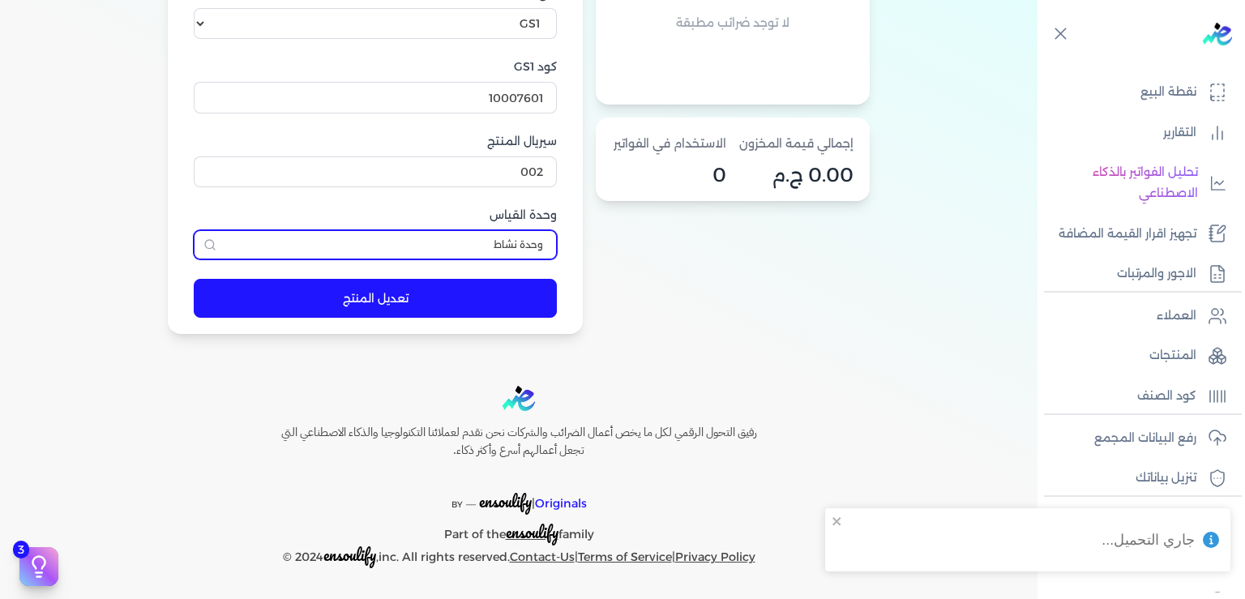
click at [403, 240] on input "وحدة نشاط" at bounding box center [375, 244] width 363 height 29
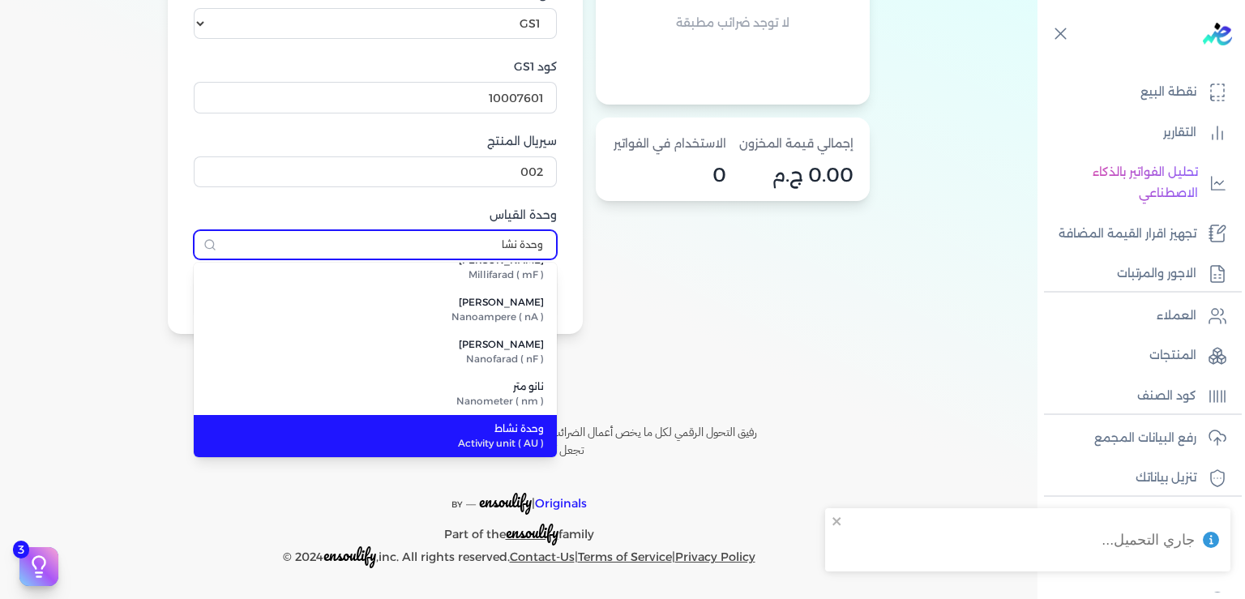
scroll to position [0, 0]
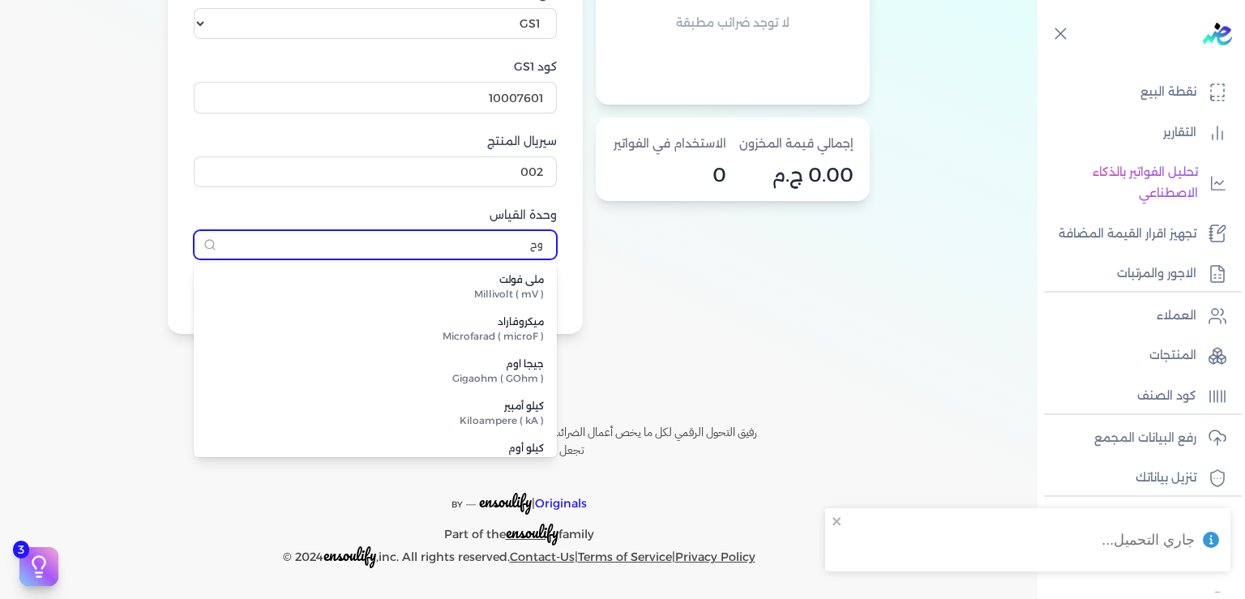
type input "و"
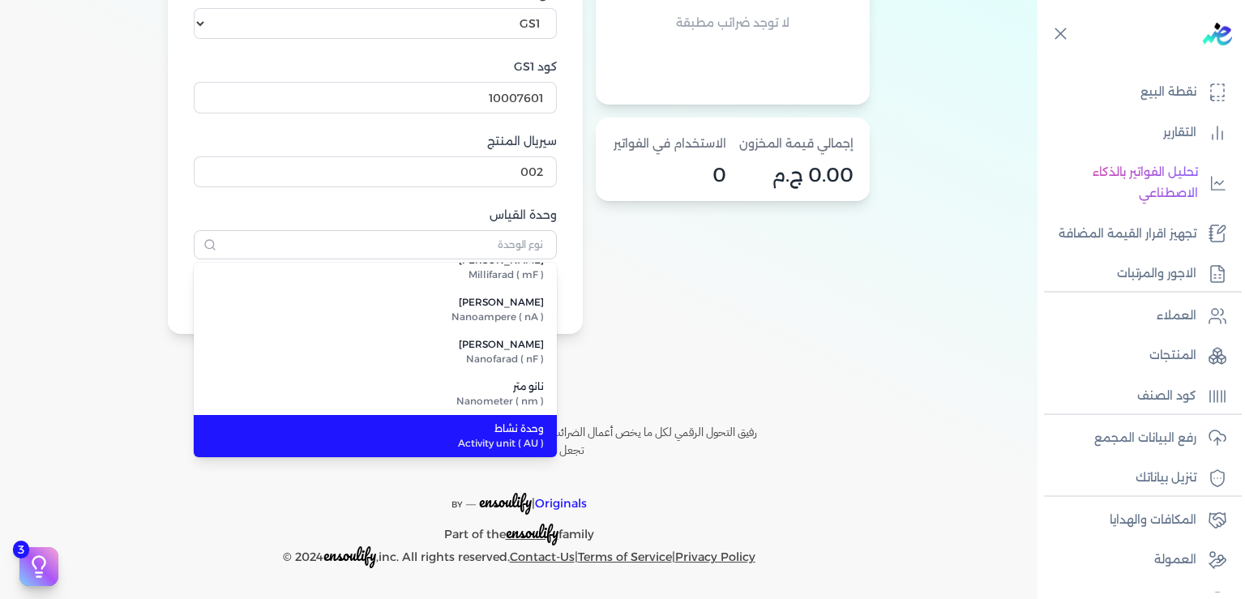
type input "وحدة نشاط"
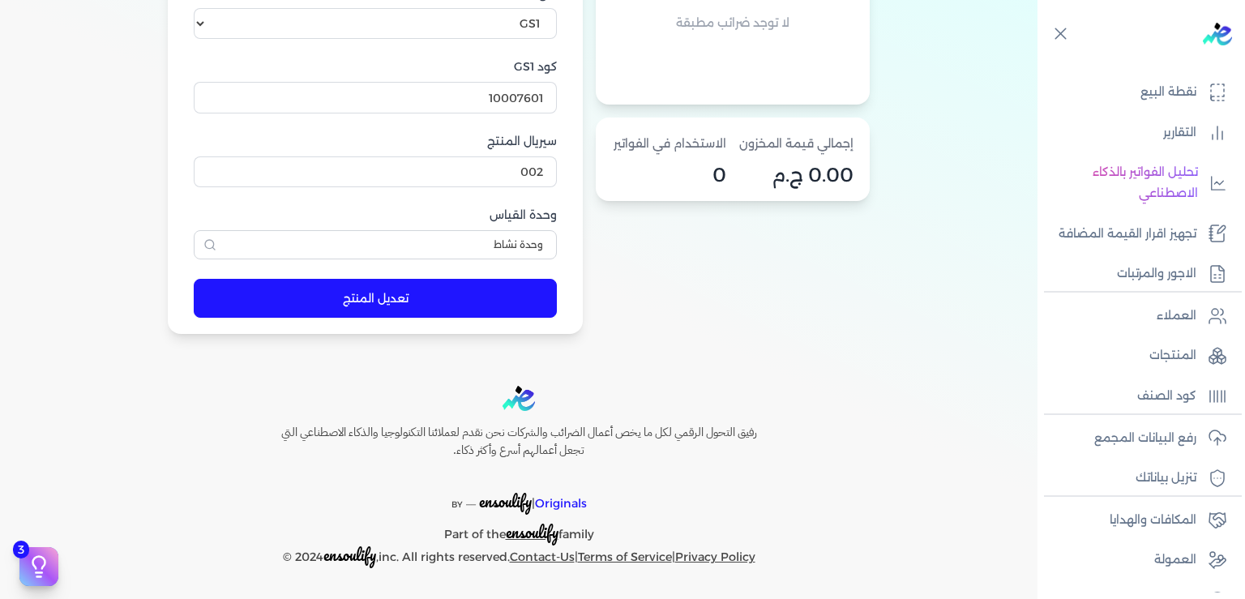
click at [378, 297] on button "تعديل المنتج" at bounding box center [375, 298] width 363 height 39
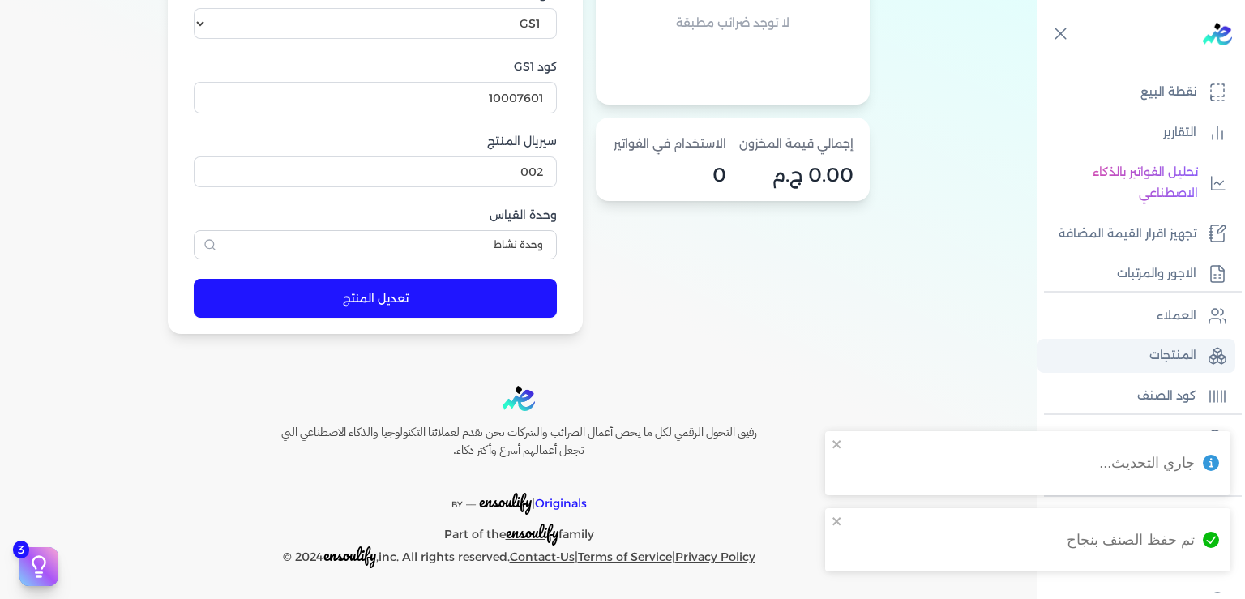
click at [1164, 366] on p "المنتجات" at bounding box center [1173, 355] width 47 height 21
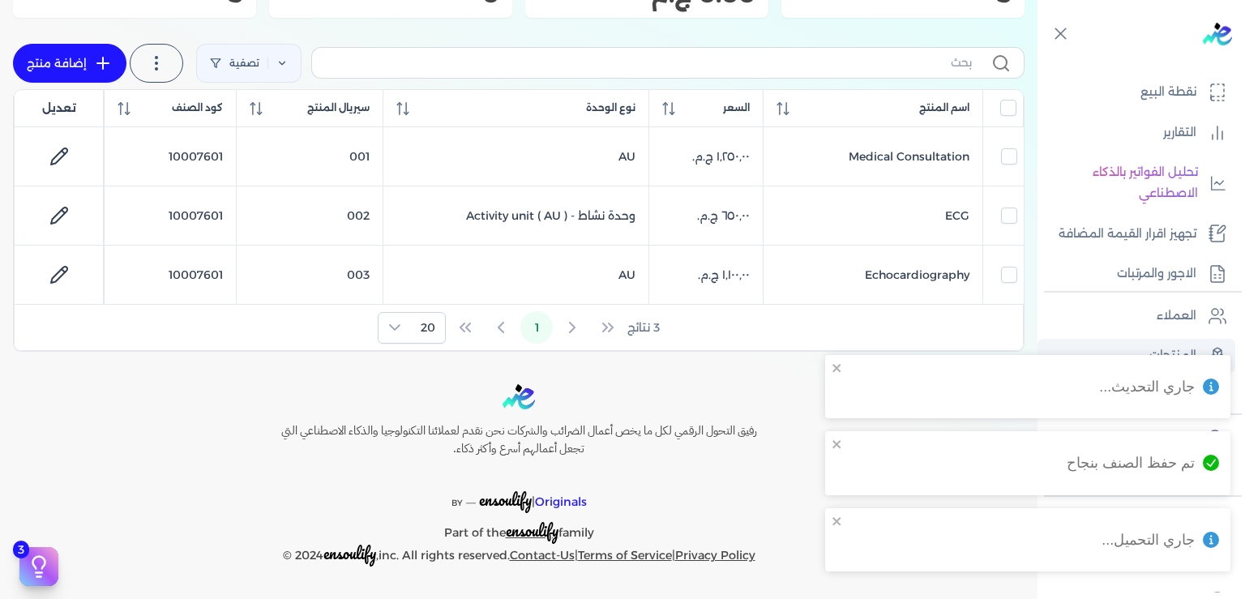
scroll to position [203, 0]
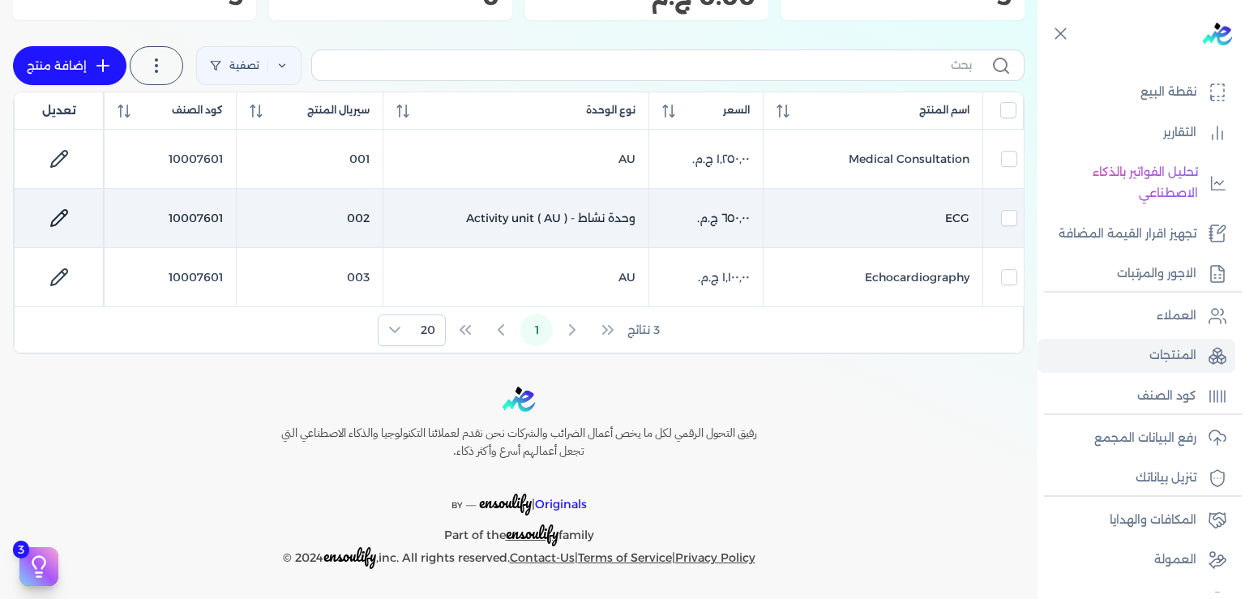
click at [69, 219] on icon at bounding box center [58, 217] width 19 height 19
select select "GS1"
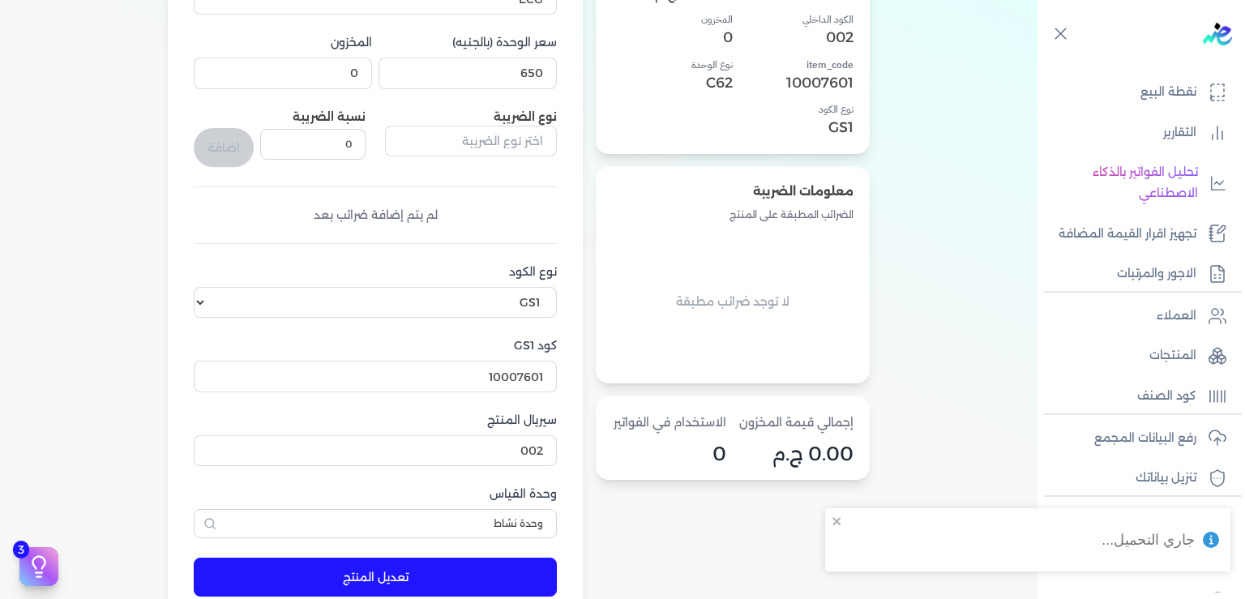
scroll to position [245, 0]
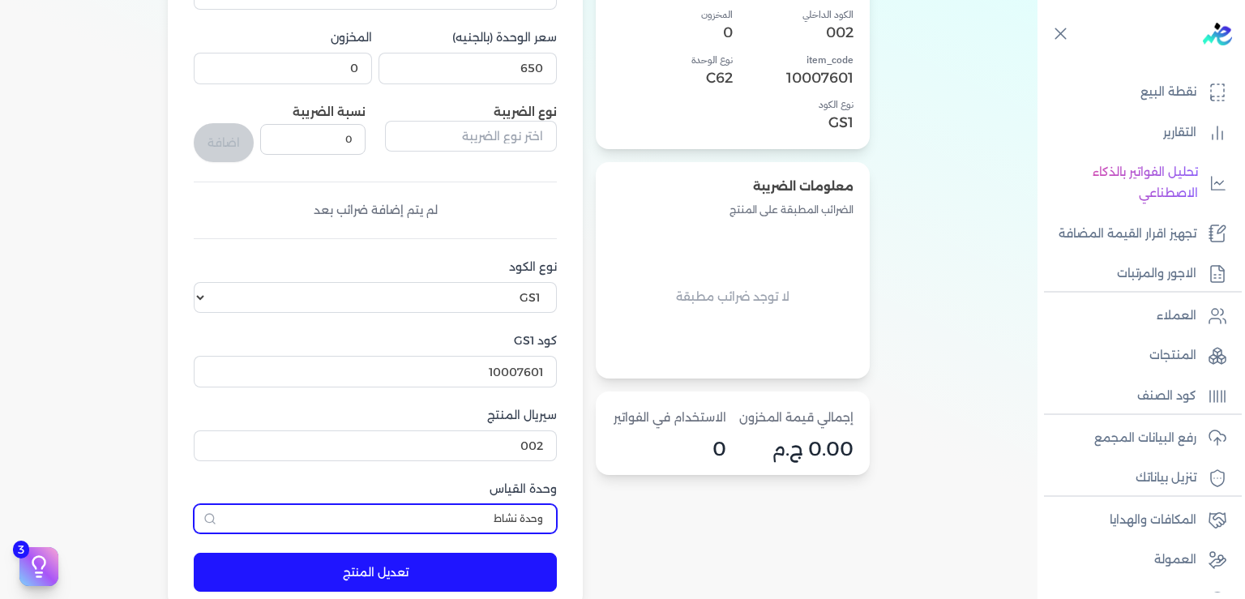
click at [521, 518] on input "وحدة نشاط" at bounding box center [375, 518] width 363 height 29
type input "وحدة نشاط"
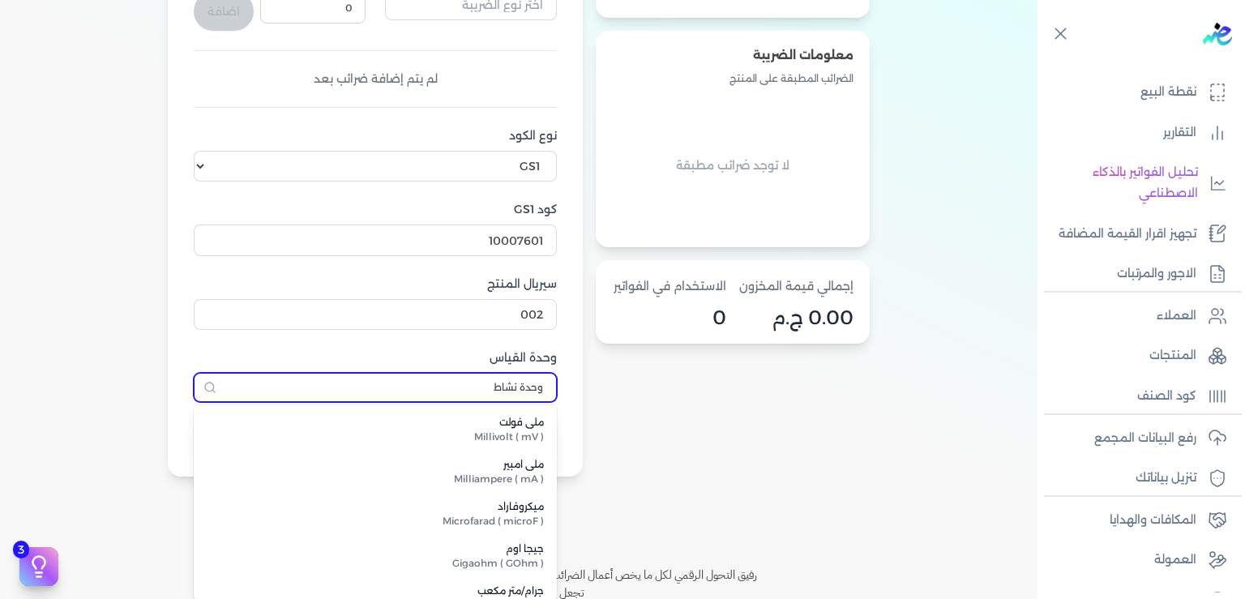
scroll to position [778, 0]
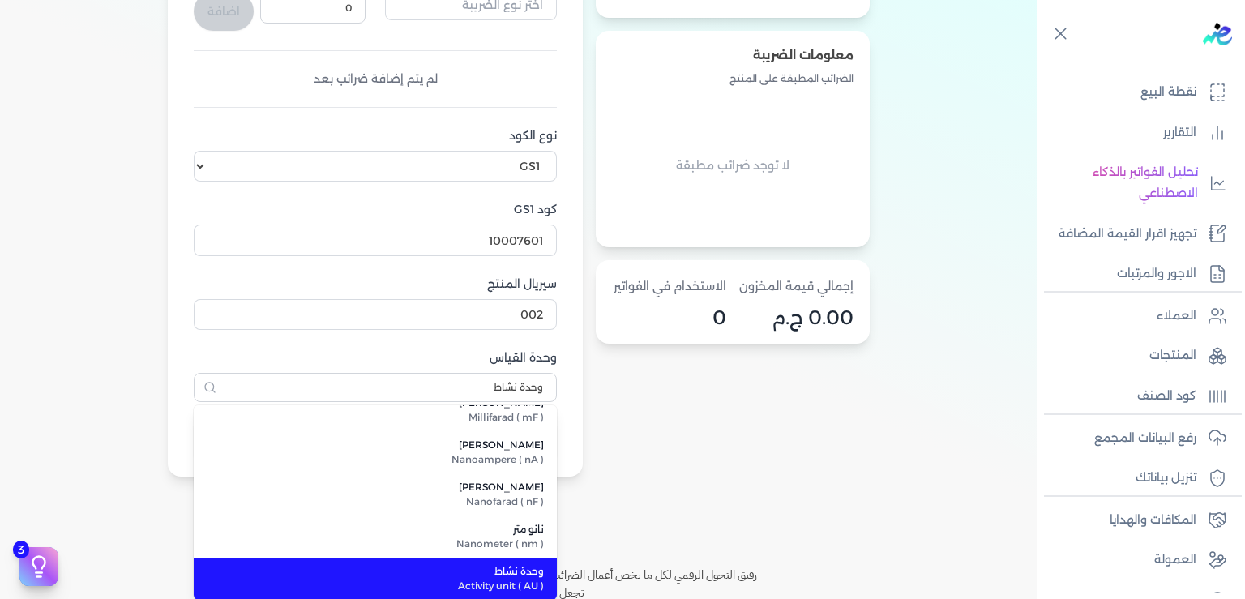
click at [488, 583] on span "Activity unit ( AU )" at bounding box center [385, 586] width 318 height 15
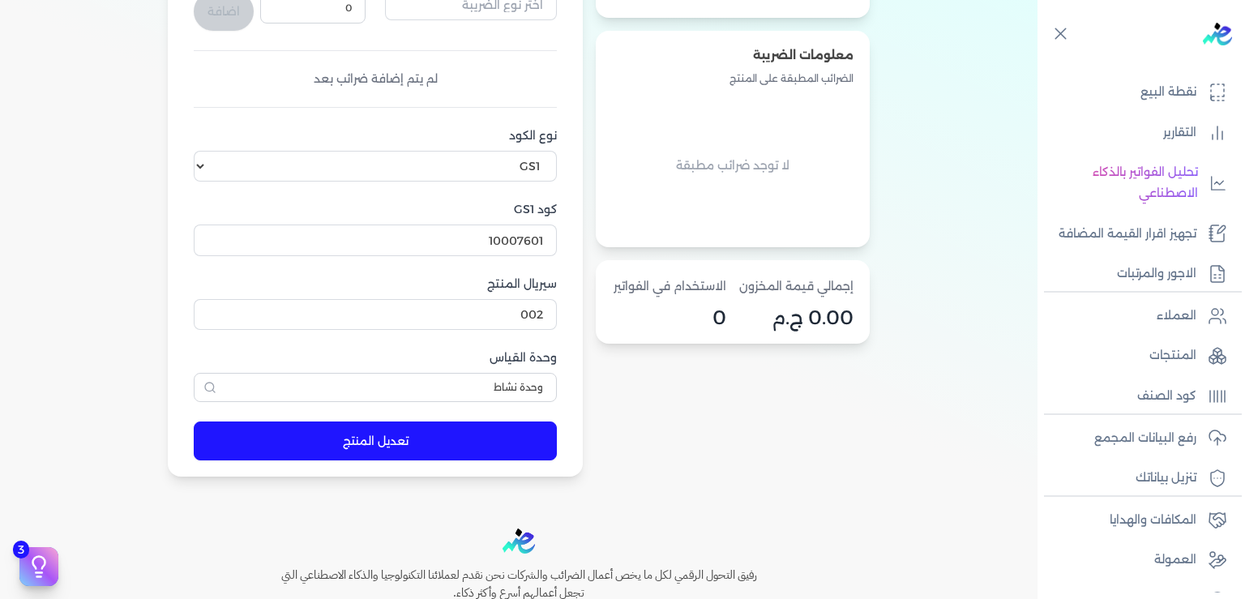
drag, startPoint x: 743, startPoint y: 464, endPoint x: 856, endPoint y: 405, distance: 127.6
click at [742, 464] on div "معلومات المنتج اسم المنتج ECG الكود الداخلي 002 item_code 10007601 نوع الكود GS…" at bounding box center [733, 135] width 274 height 686
click at [1163, 363] on link "المنتجات" at bounding box center [1137, 356] width 198 height 34
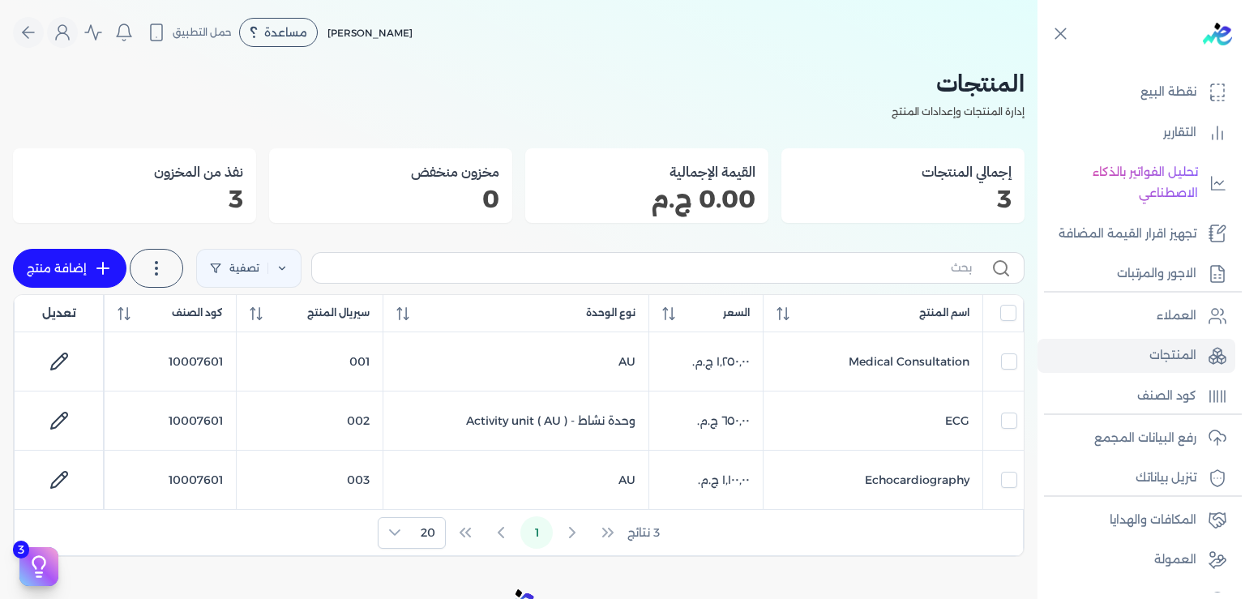
click at [109, 268] on icon at bounding box center [102, 268] width 11 height 0
select select "EGS"
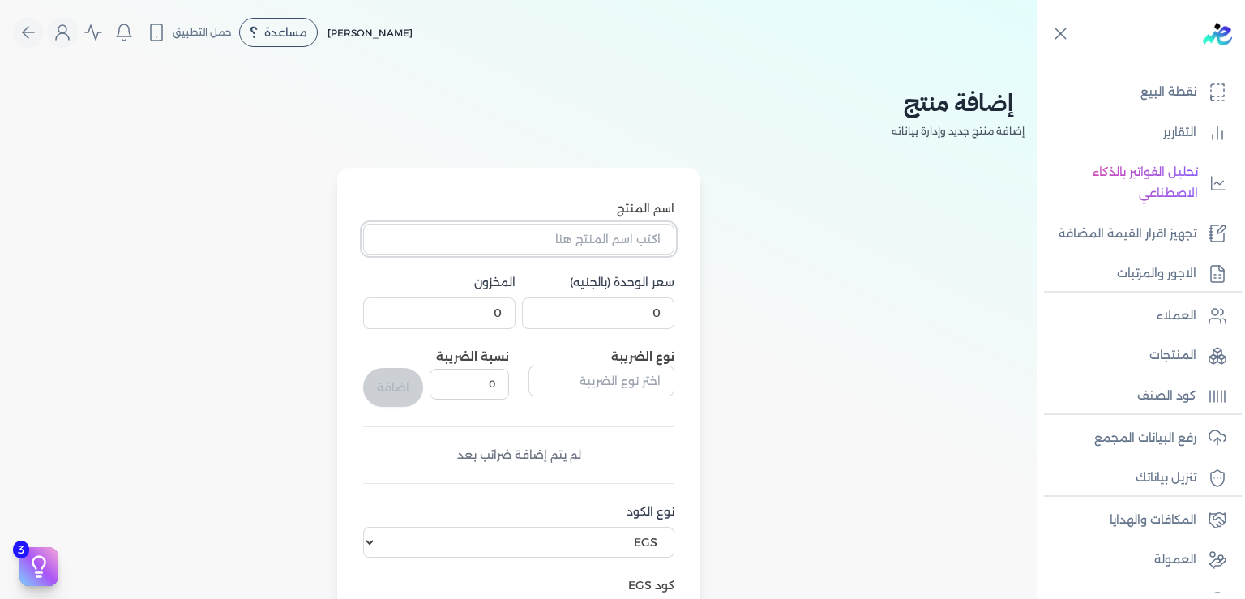
click at [579, 238] on input "اسم المنتج" at bounding box center [518, 239] width 311 height 31
type input "Holter Monitor"
drag, startPoint x: 647, startPoint y: 317, endPoint x: 731, endPoint y: 323, distance: 84.5
click at [674, 323] on input "0" at bounding box center [598, 313] width 152 height 31
type input "1500"
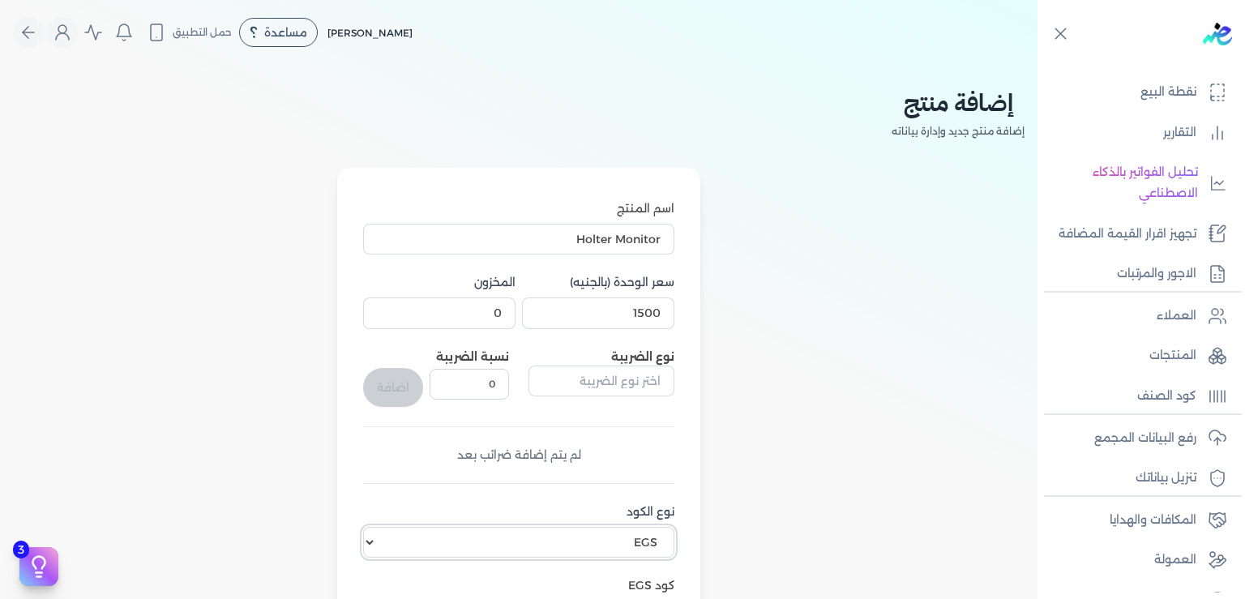
click at [363, 527] on select "اختر نوع الكود EGS GS1" at bounding box center [518, 542] width 311 height 31
select select "GS1"
click option "GS1" at bounding box center [0, 0] width 0 height 0
click at [831, 483] on div "اسم المنتج Holter Monitor سعر الوحدة (بالجنيه) 1500 المخزون 0 نوع الضريبة نسبة …" at bounding box center [519, 511] width 1012 height 686
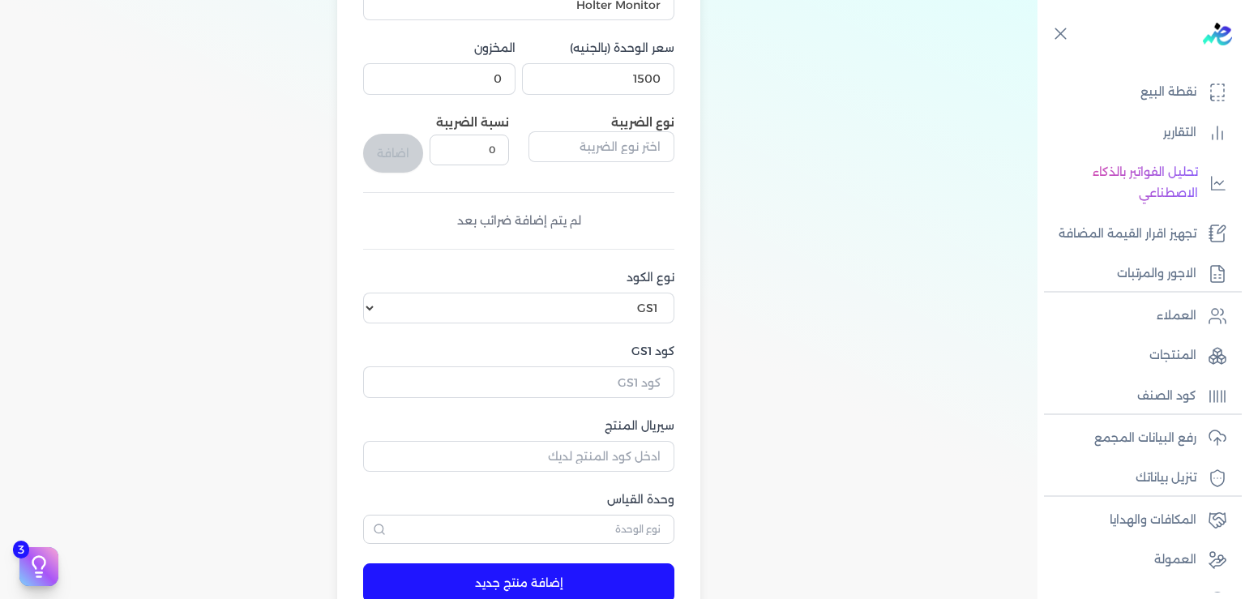
scroll to position [245, 0]
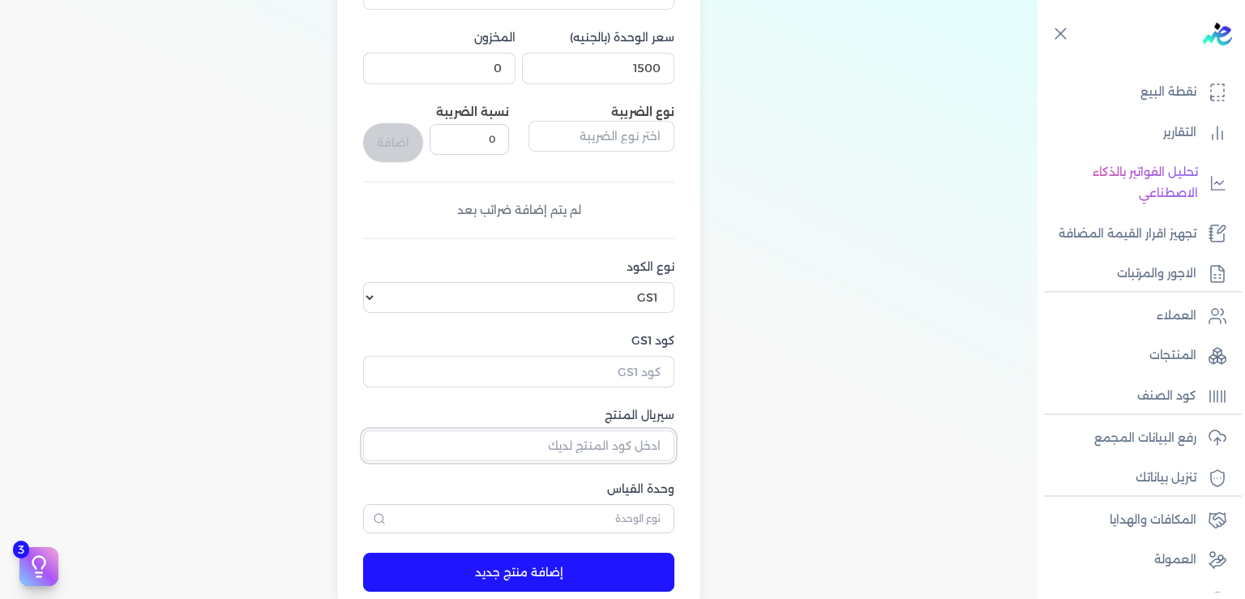
click at [630, 442] on input "سيريال المنتج" at bounding box center [518, 445] width 311 height 31
type input "1"
type input "004"
click at [582, 380] on input "كود GS1" at bounding box center [518, 371] width 311 height 31
type input "10007601"
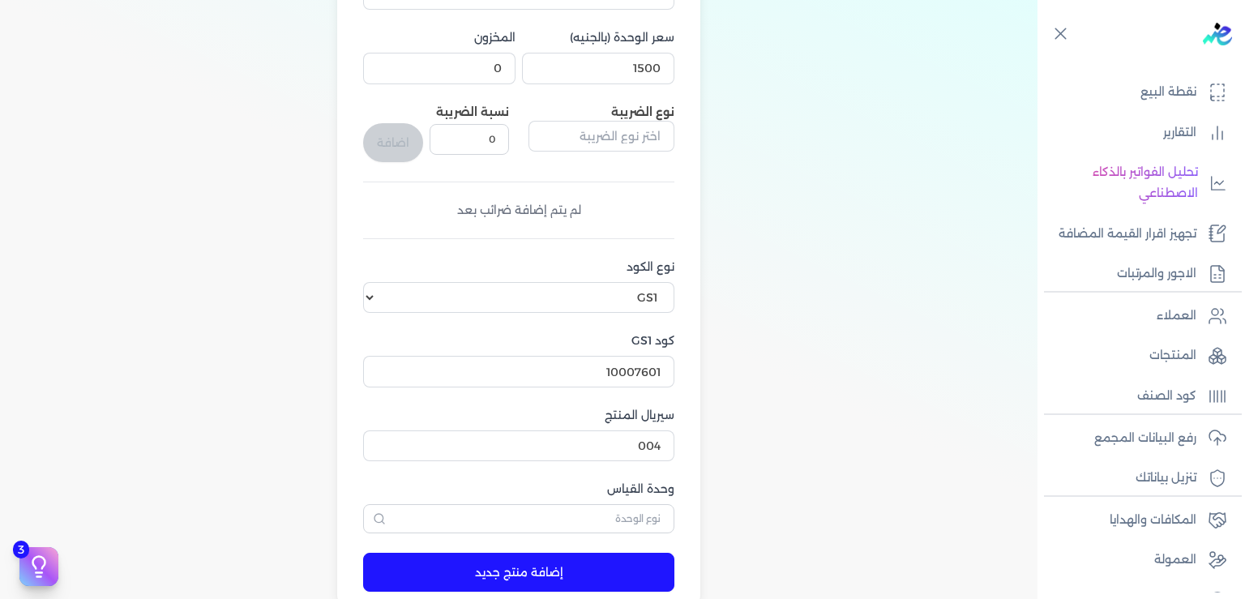
click at [539, 574] on button "إضافة منتج جديد" at bounding box center [518, 572] width 311 height 39
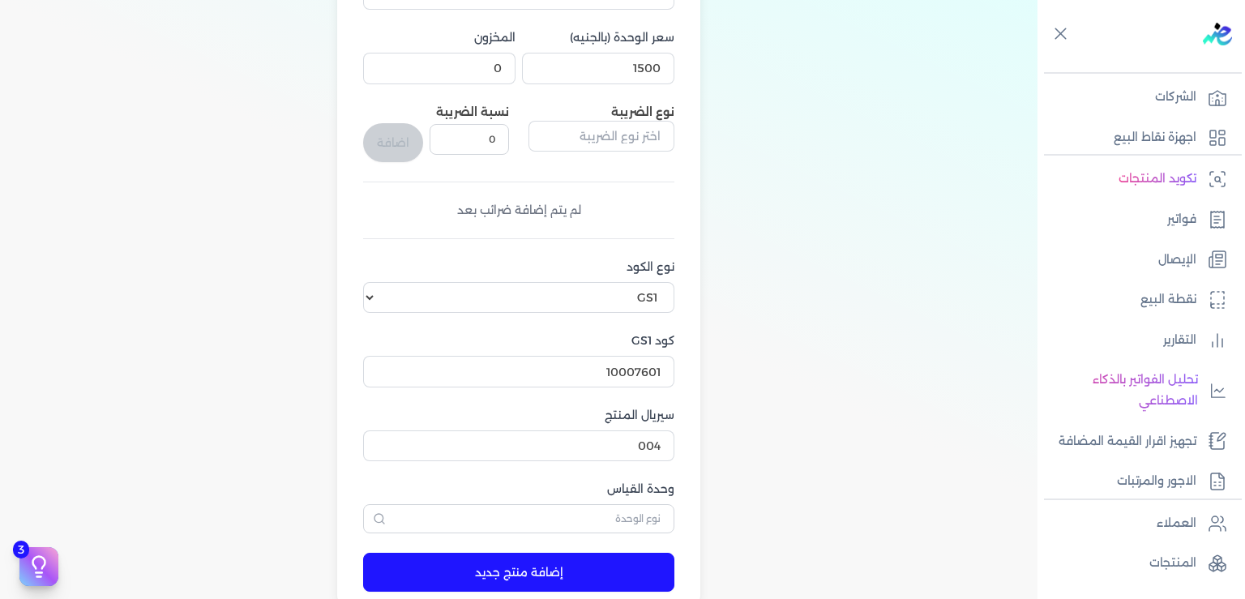
scroll to position [34, 0]
click at [520, 567] on button "إضافة منتج جديد" at bounding box center [518, 572] width 311 height 39
click at [544, 579] on button "إضافة منتج جديد" at bounding box center [518, 572] width 311 height 39
click at [923, 284] on div "اسم المنتج Holter Monitor سعر الوحدة (بالجنيه) 1500 المخزون 0 نوع الضريبة نسبة …" at bounding box center [519, 288] width 1012 height 731
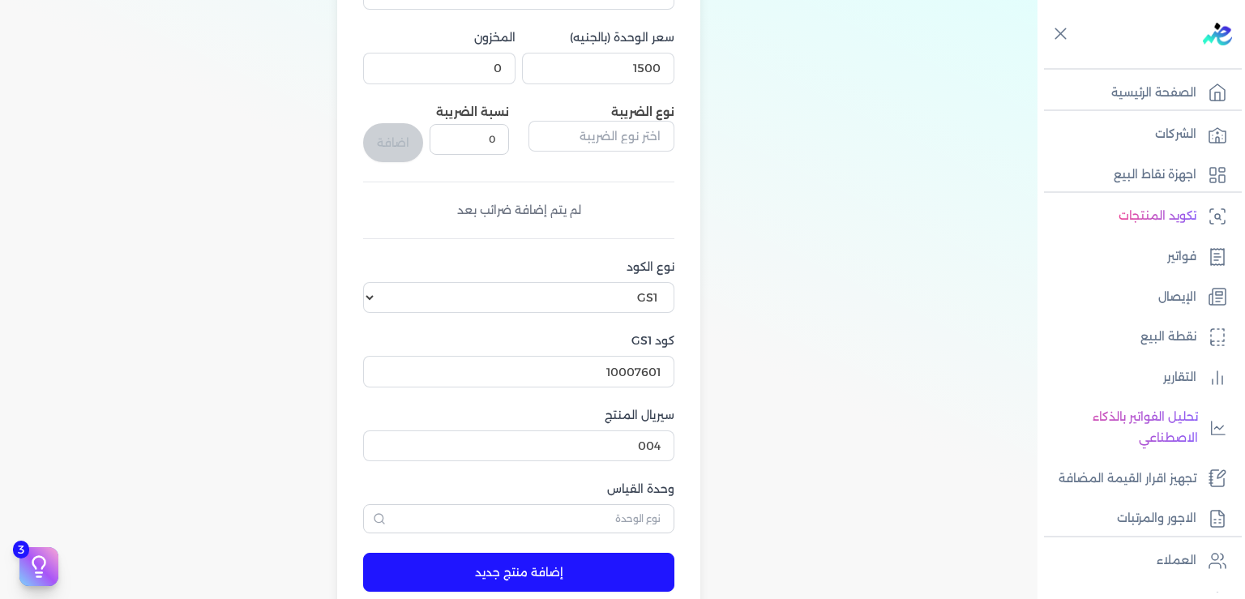
click at [928, 154] on div "اسم المنتج Holter Monitor سعر الوحدة (بالجنيه) 1500 المخزون 0 نوع الضريبة نسبة …" at bounding box center [519, 288] width 1012 height 731
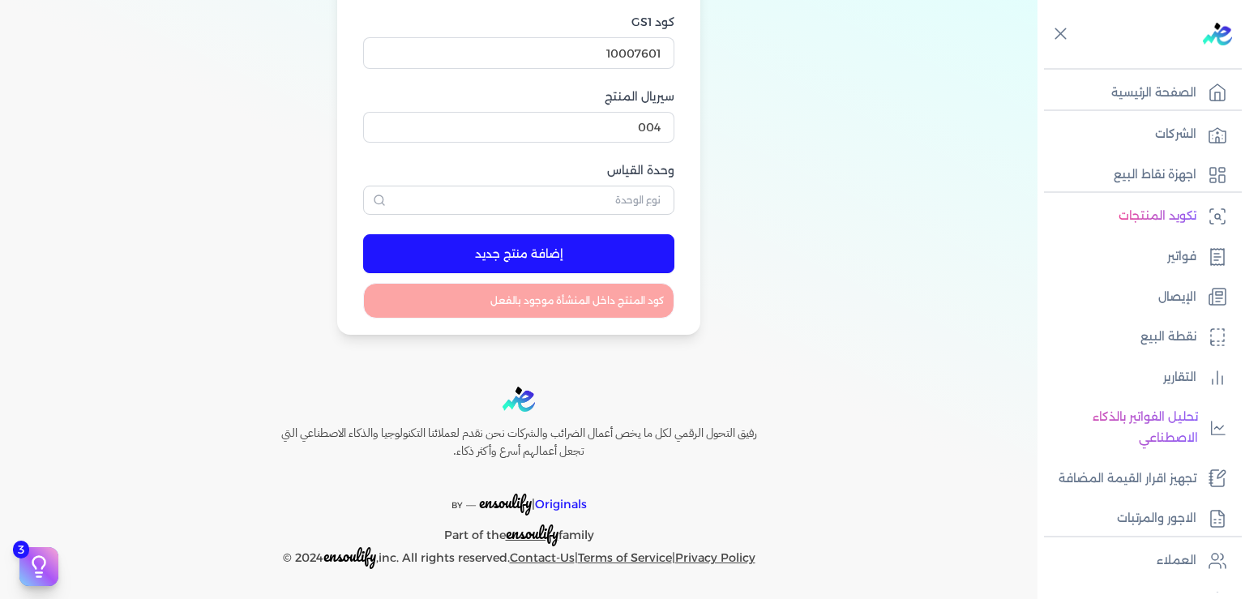
scroll to position [564, 0]
click at [497, 254] on button "إضافة منتج جديد" at bounding box center [518, 252] width 311 height 39
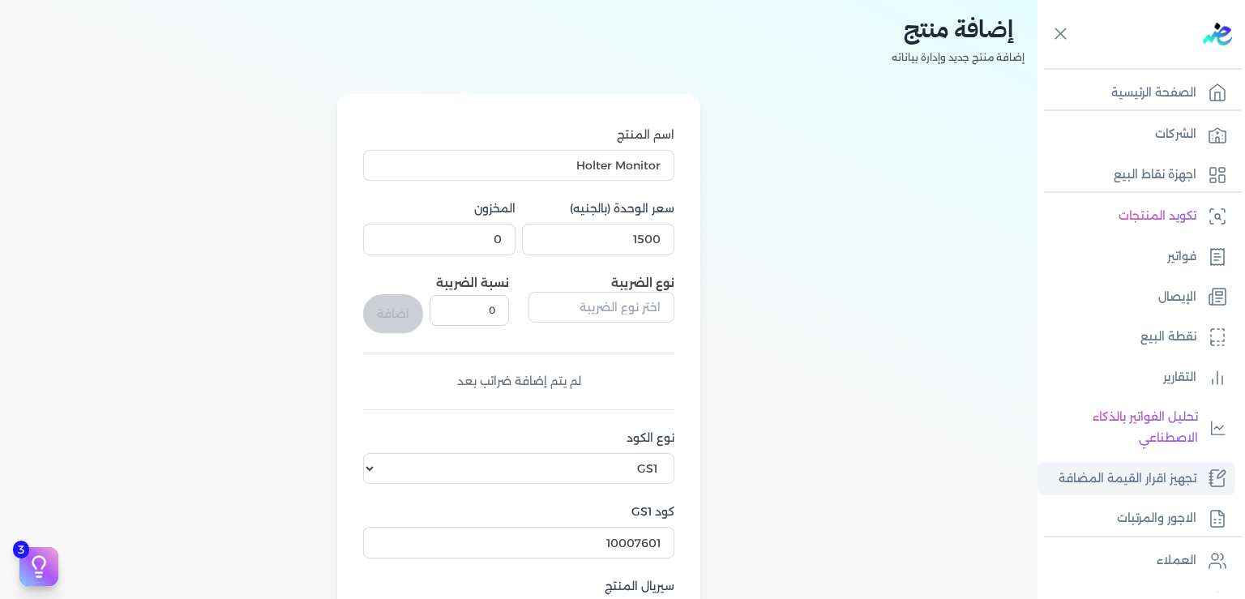
scroll to position [295, 0]
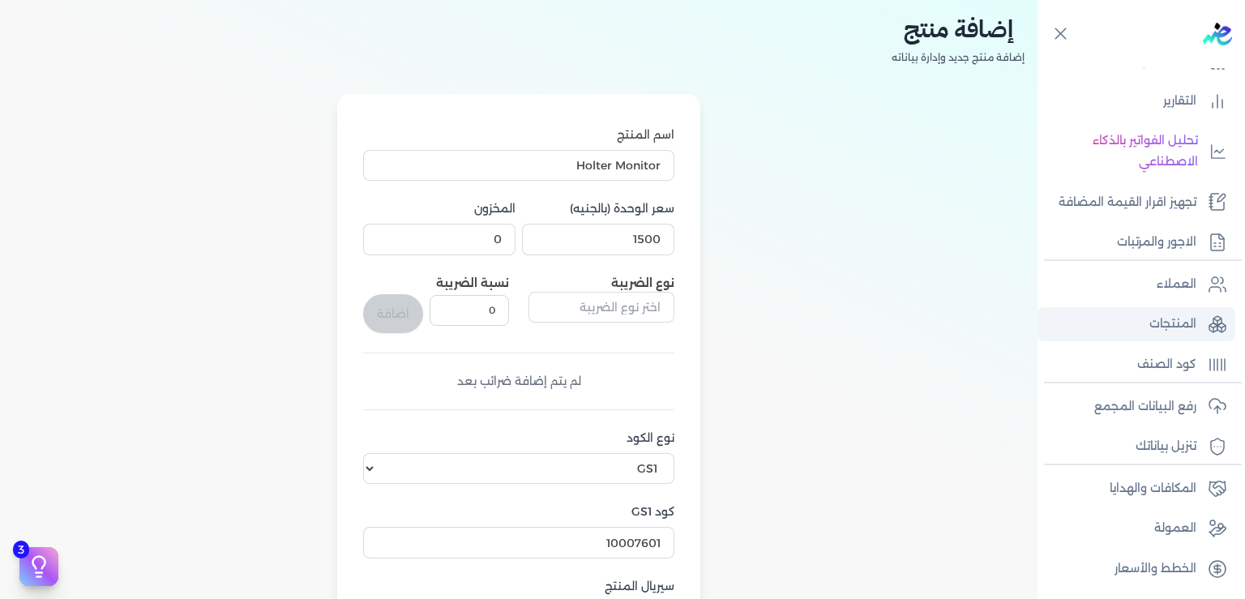
click at [1166, 329] on p "المنتجات" at bounding box center [1173, 324] width 47 height 21
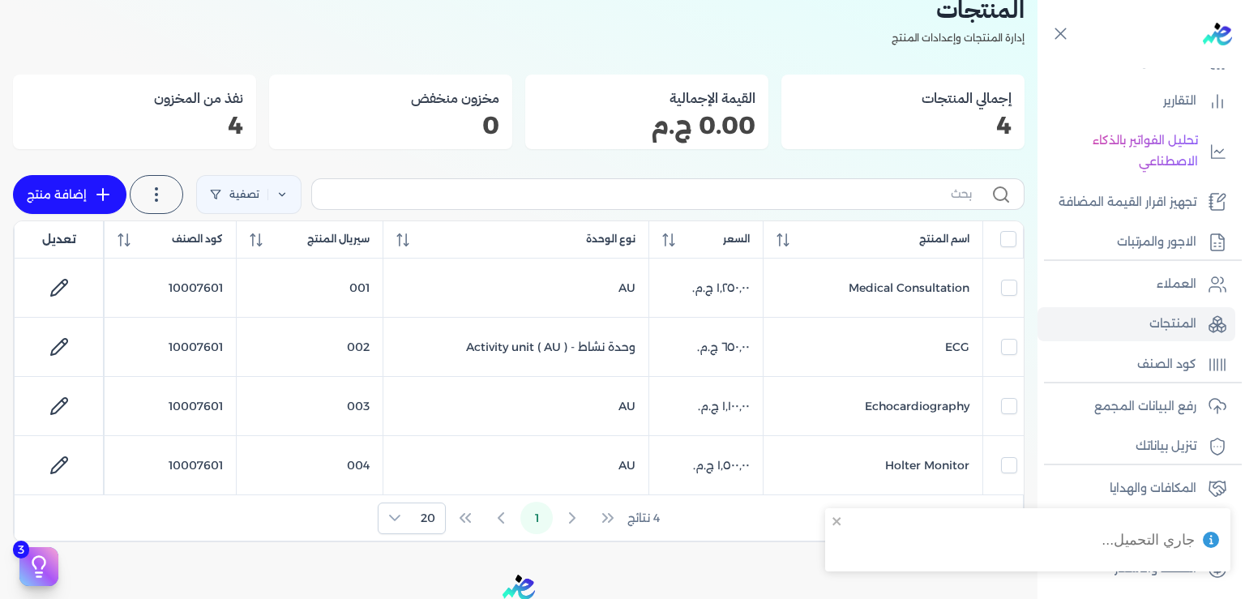
click at [113, 193] on icon at bounding box center [102, 194] width 19 height 19
select select "EGS"
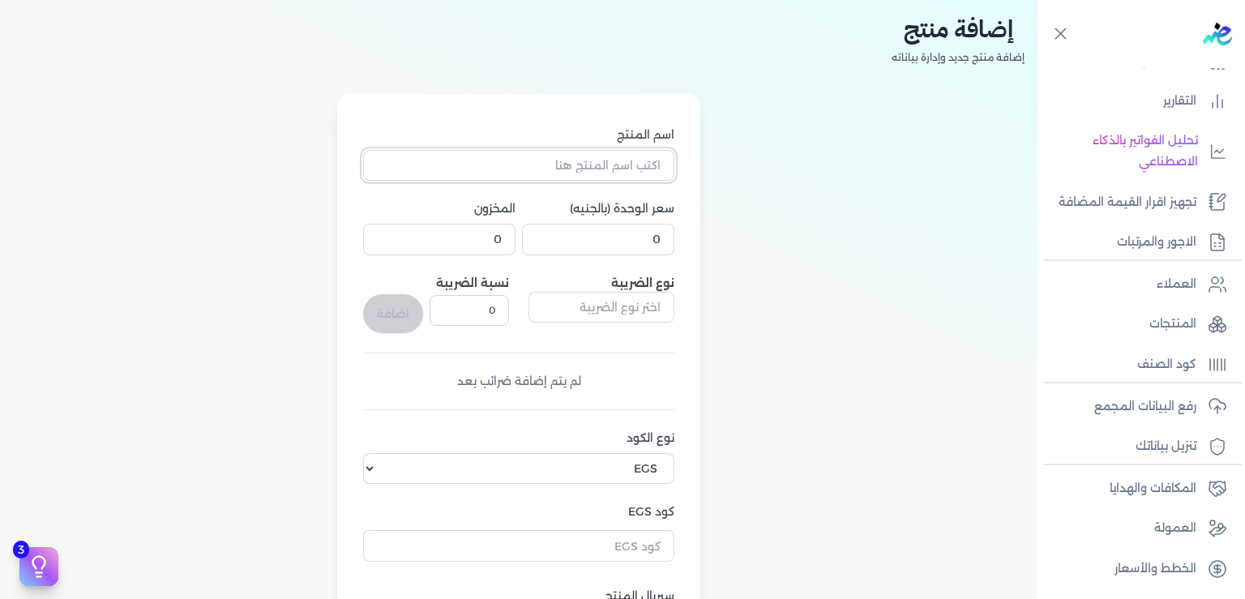
click at [624, 178] on input "اسم المنتج" at bounding box center [518, 165] width 311 height 31
type input "ABPM"
drag, startPoint x: 631, startPoint y: 225, endPoint x: 716, endPoint y: 250, distance: 88.8
click at [674, 250] on input "0" at bounding box center [598, 239] width 152 height 31
type input "1500"
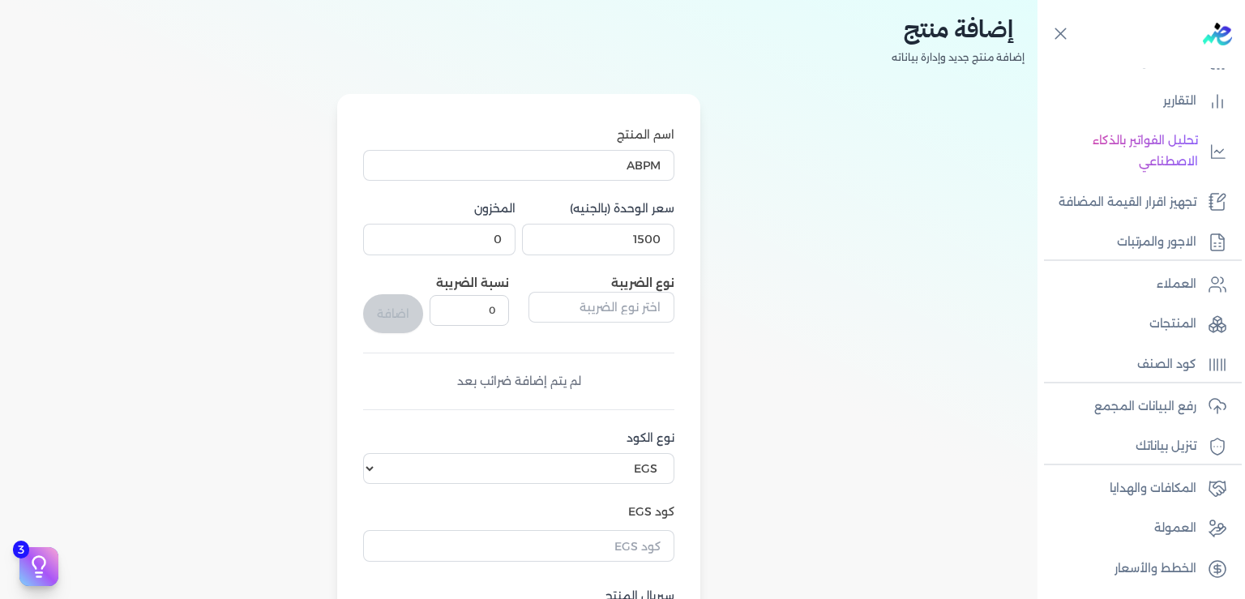
click at [472, 488] on div "اسم المنتج ABPM سعر الوحدة (بالجنيه) 1500 المخزون 0 نوع الضريبة نسبة الضريبة 0 …" at bounding box center [518, 420] width 311 height 589
click at [363, 453] on select "اختر نوع الكود EGS GS1" at bounding box center [518, 468] width 311 height 31
select select "GS1"
click option "GS1" at bounding box center [0, 0] width 0 height 0
click at [608, 542] on input "كود GS1" at bounding box center [518, 542] width 311 height 31
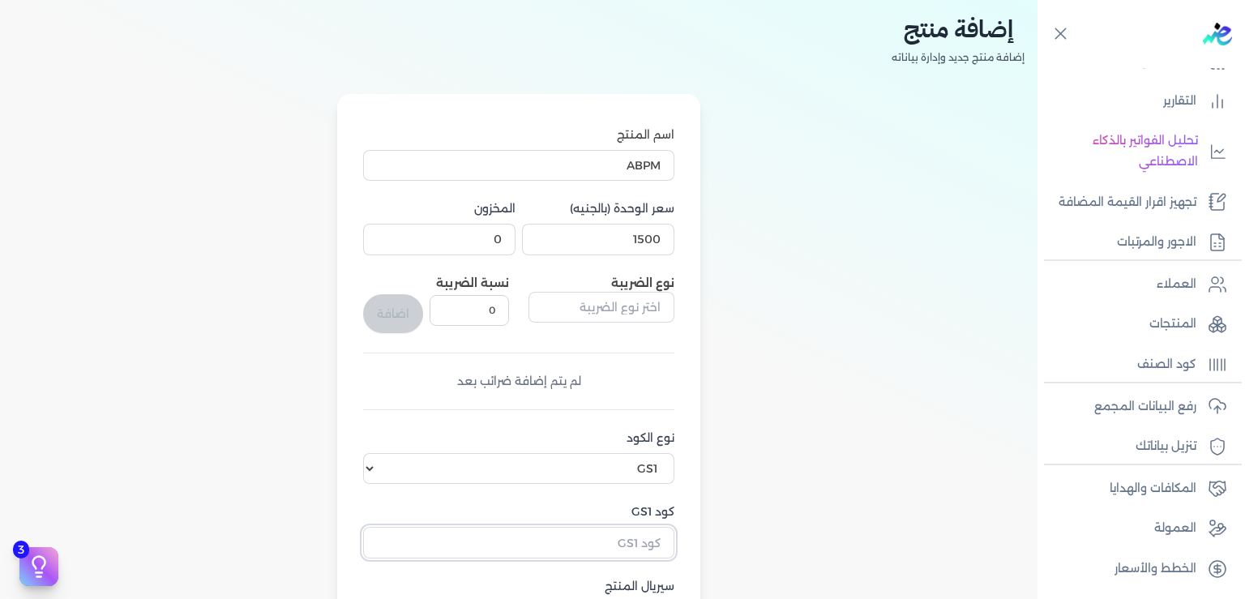
type input "7"
type input "10007601"
click at [942, 464] on div "اسم المنتج ABPM سعر الوحدة (بالجنيه) 1500 المخزون 0 نوع الضريبة نسبة الضريبة 0 …" at bounding box center [519, 437] width 1012 height 686
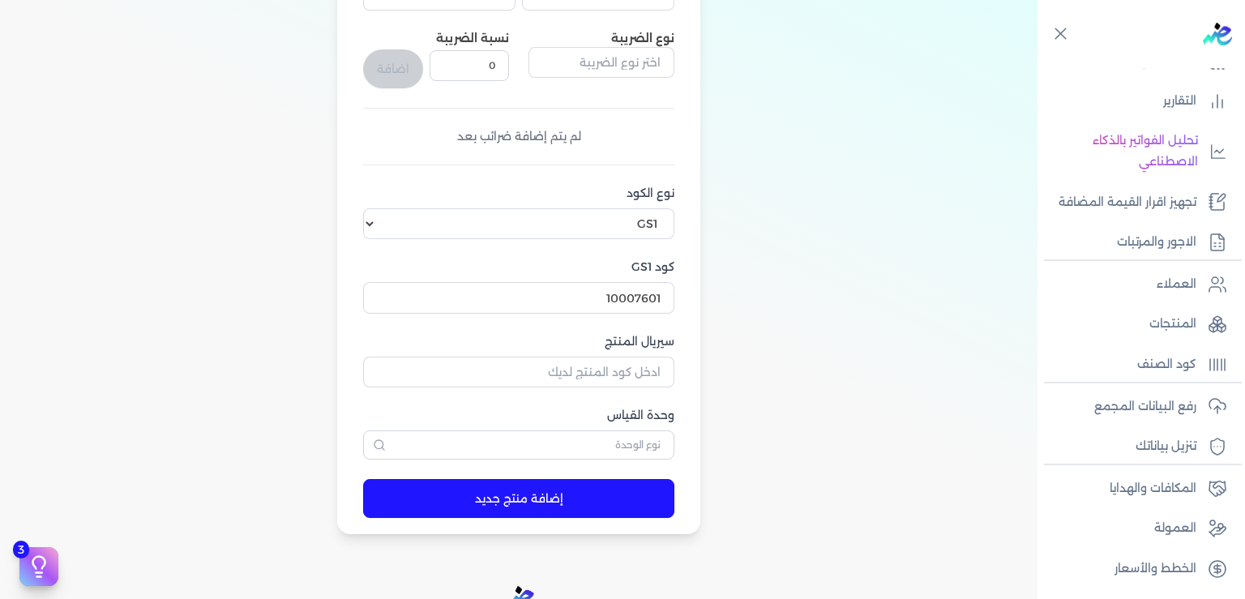
scroll to position [519, 0]
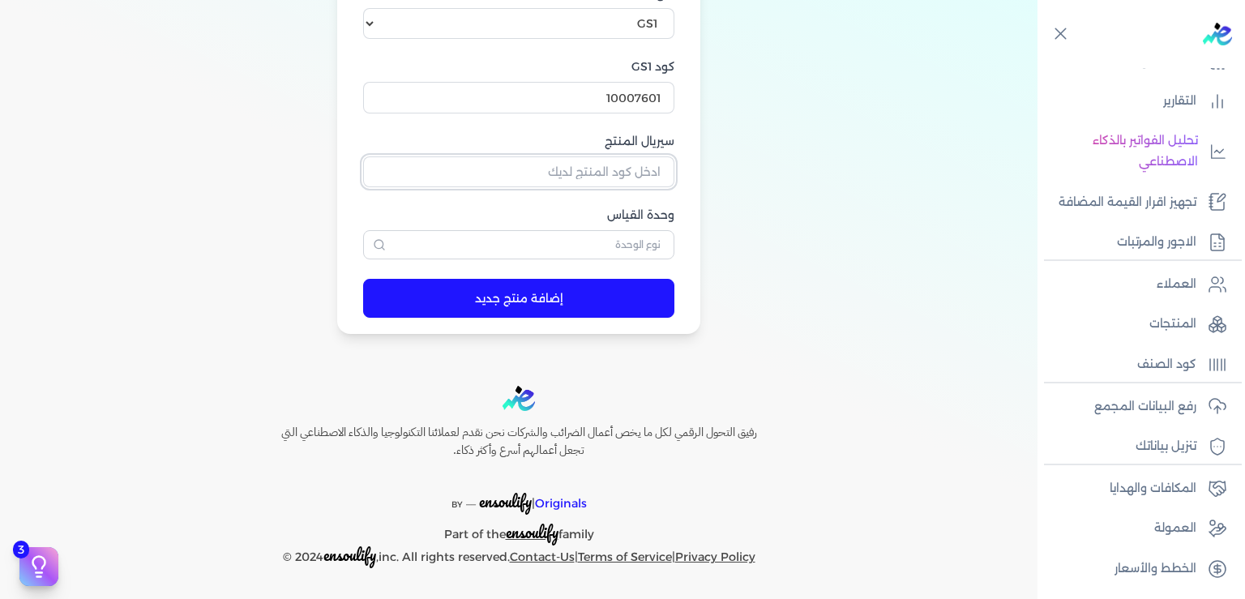
click at [650, 176] on input "سيريال المنتج" at bounding box center [518, 171] width 311 height 31
type input "005"
click at [543, 306] on button "إضافة منتج جديد" at bounding box center [518, 298] width 311 height 39
click at [1171, 319] on p "المنتجات" at bounding box center [1173, 324] width 47 height 21
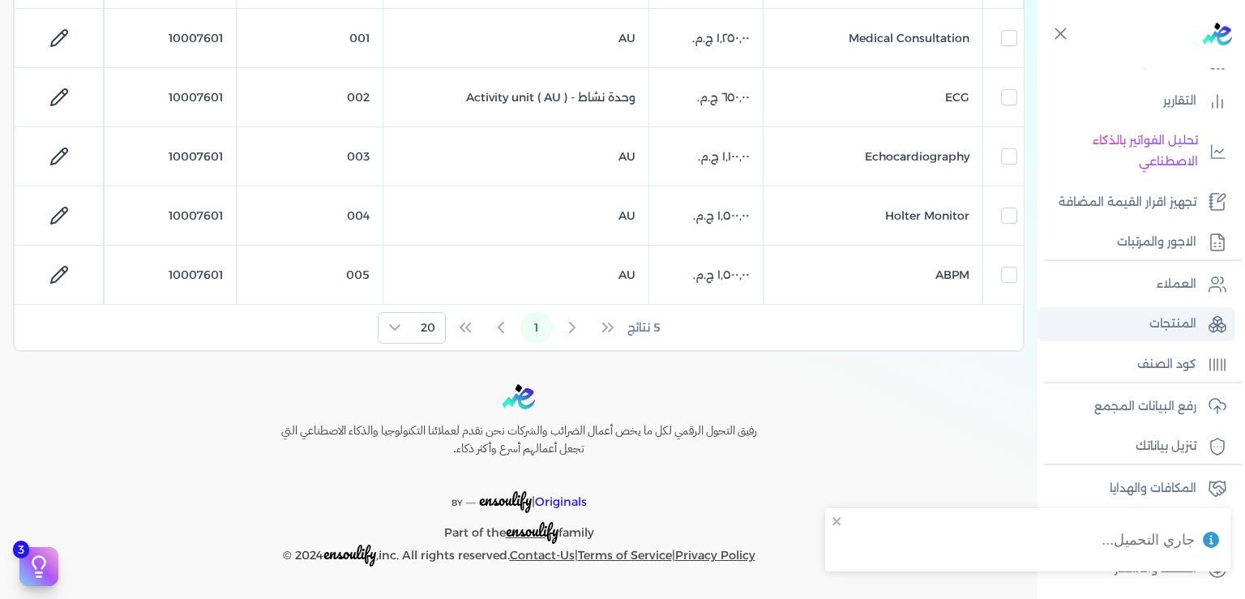
scroll to position [321, 0]
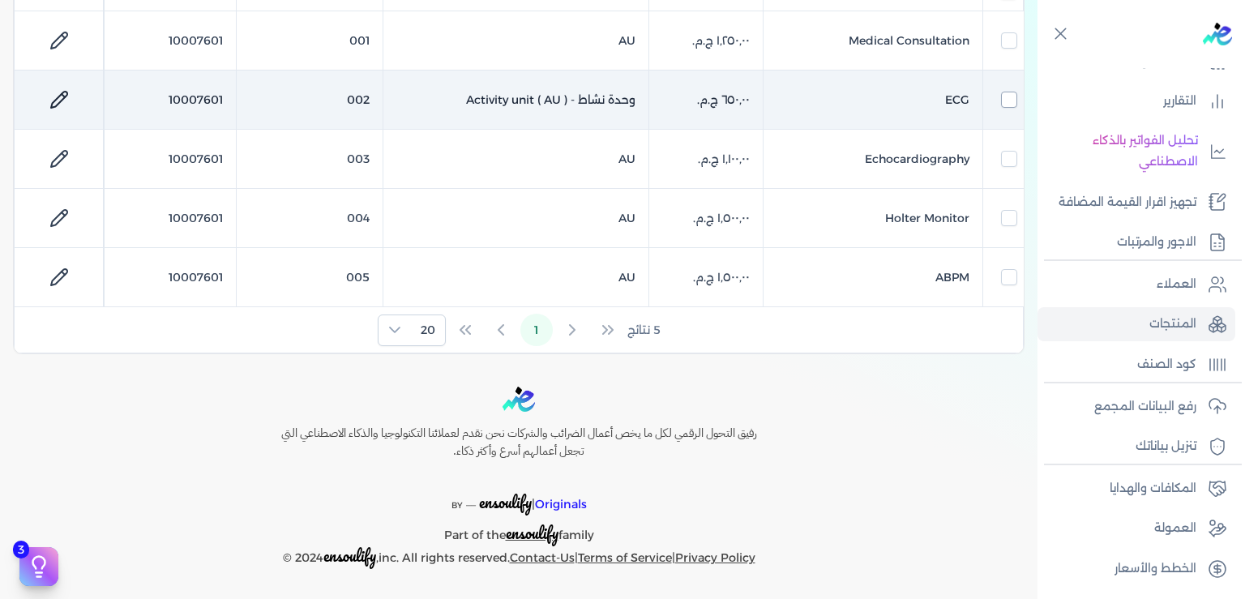
click at [1011, 100] on input "checkbox" at bounding box center [1009, 100] width 16 height 16
checkbox input "true"
checkbox input "false"
checkbox input "true"
checkbox input "false"
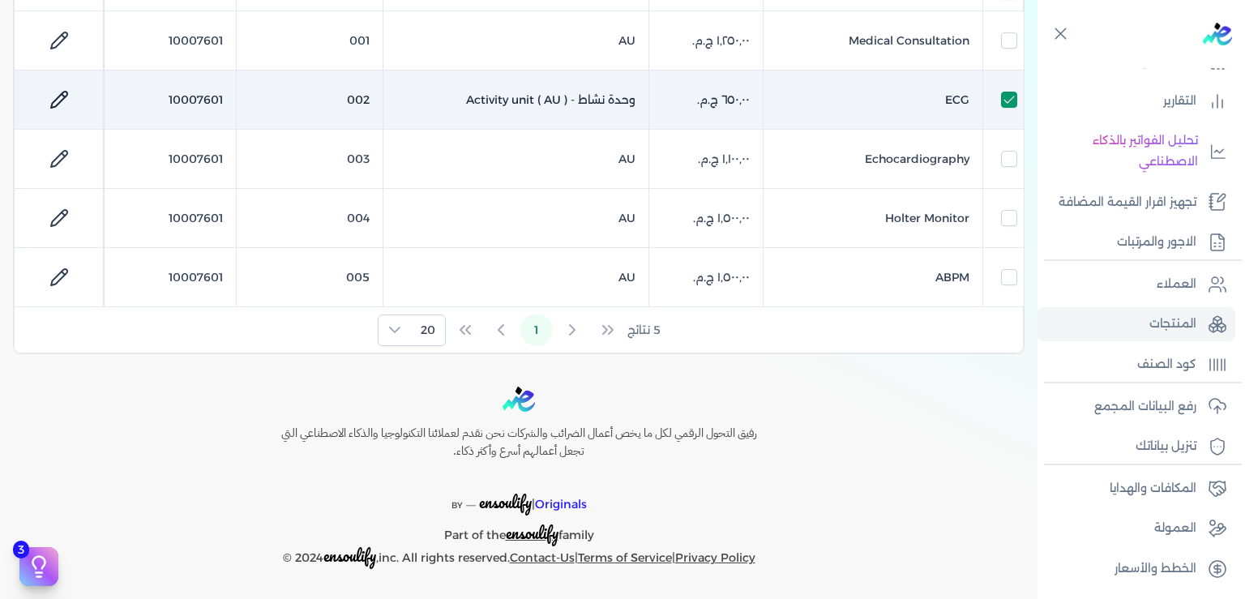
checkbox input "false"
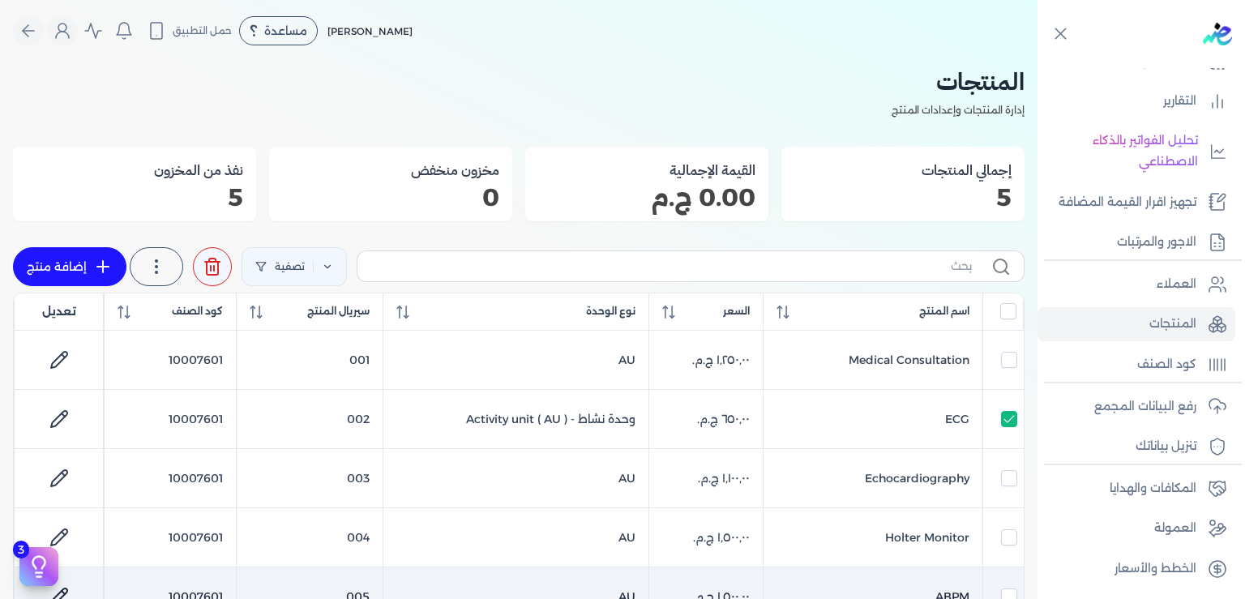
scroll to position [0, 0]
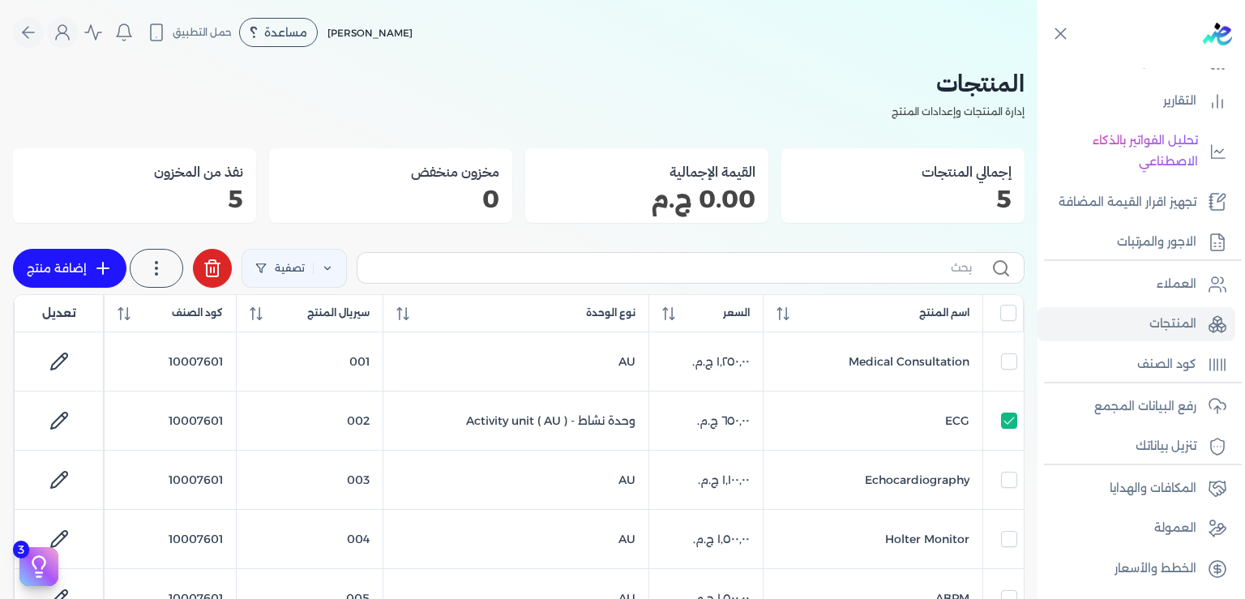
click at [211, 268] on line at bounding box center [211, 270] width 0 height 5
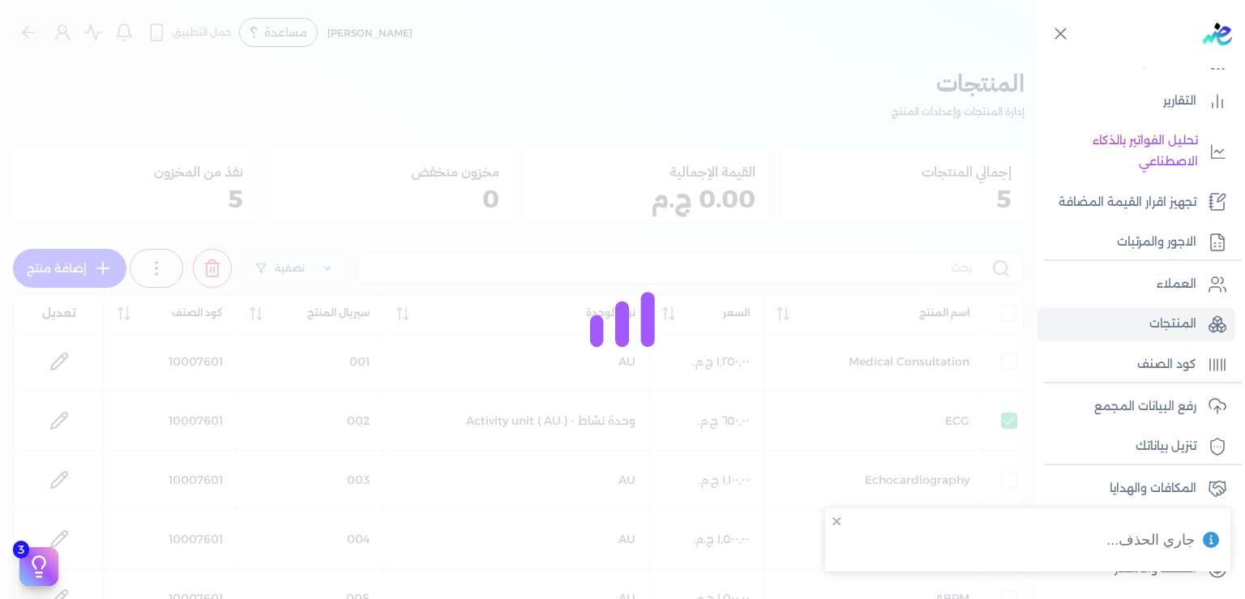
checkbox input "false"
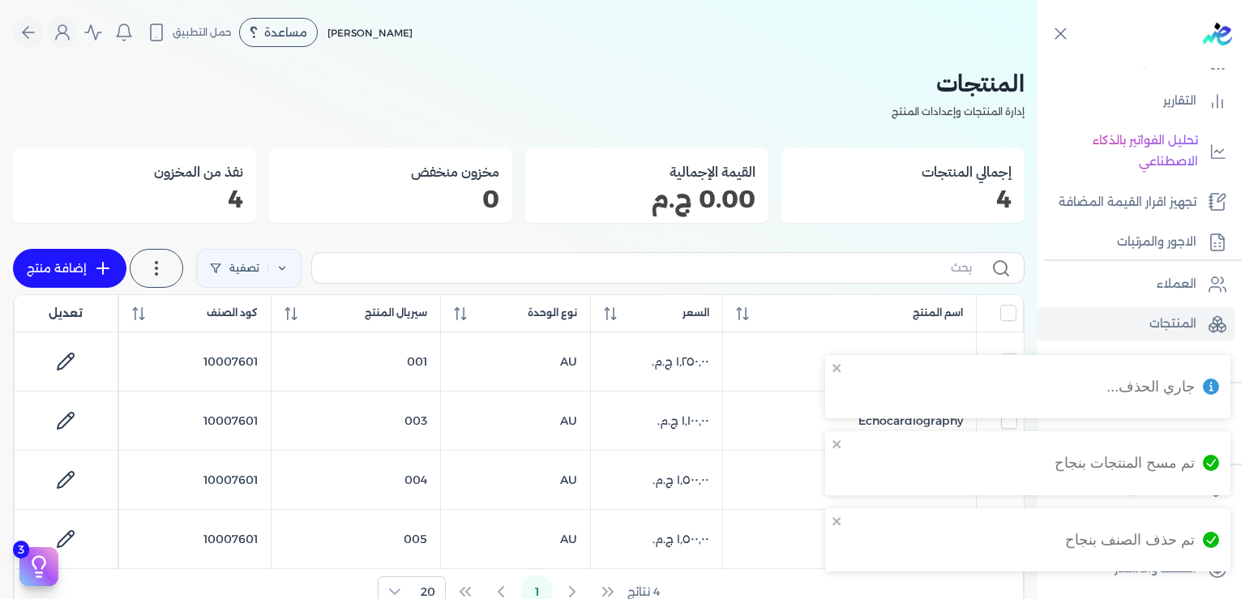
click at [113, 264] on icon at bounding box center [102, 268] width 19 height 19
select select "EGS"
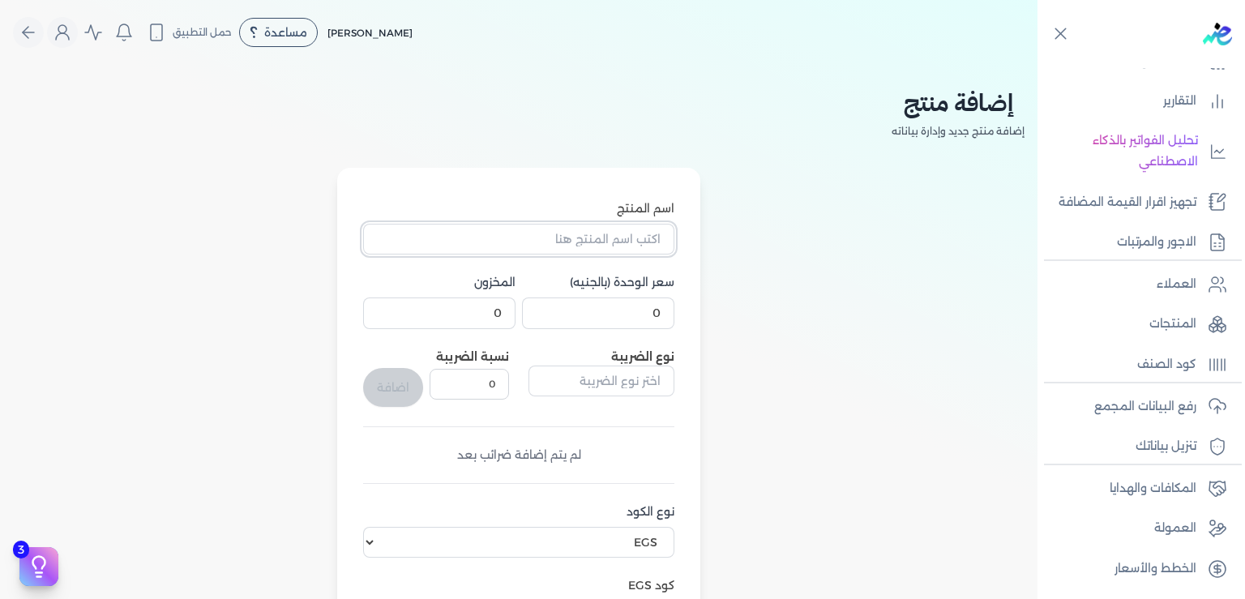
click at [585, 250] on input "اسم المنتج" at bounding box center [518, 239] width 311 height 31
type input "ECG"
drag, startPoint x: 644, startPoint y: 305, endPoint x: 727, endPoint y: 348, distance: 93.2
click at [674, 328] on input "0" at bounding box center [598, 313] width 152 height 31
type input "650"
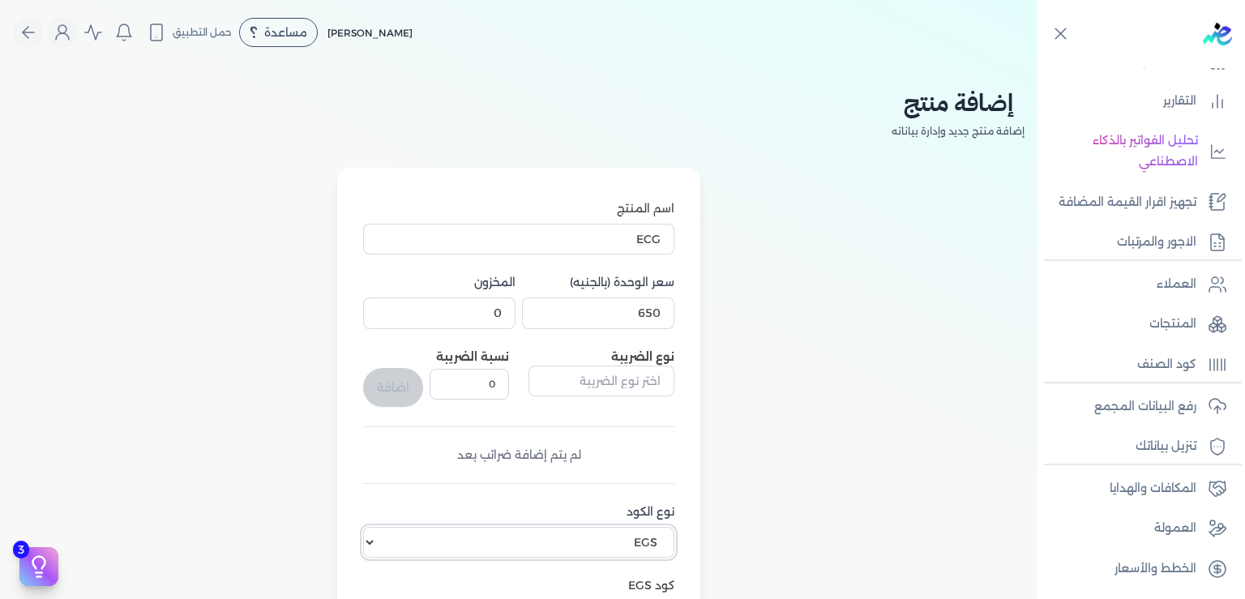
click at [363, 527] on select "اختر نوع الكود EGS GS1" at bounding box center [518, 542] width 311 height 31
select select "GS1"
click option "GS1" at bounding box center [0, 0] width 0 height 0
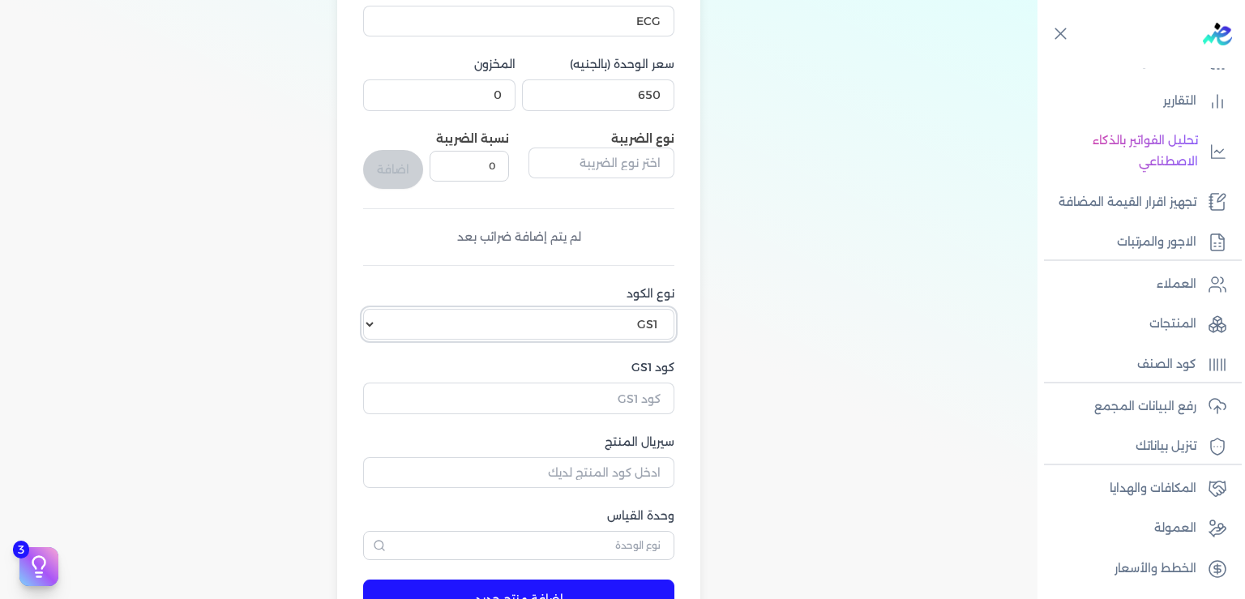
scroll to position [221, 0]
click at [625, 396] on input "كود GS1" at bounding box center [518, 395] width 311 height 31
type input "10007601"
click at [645, 471] on input "سيريال المنتج" at bounding box center [518, 470] width 311 height 31
type input "002"
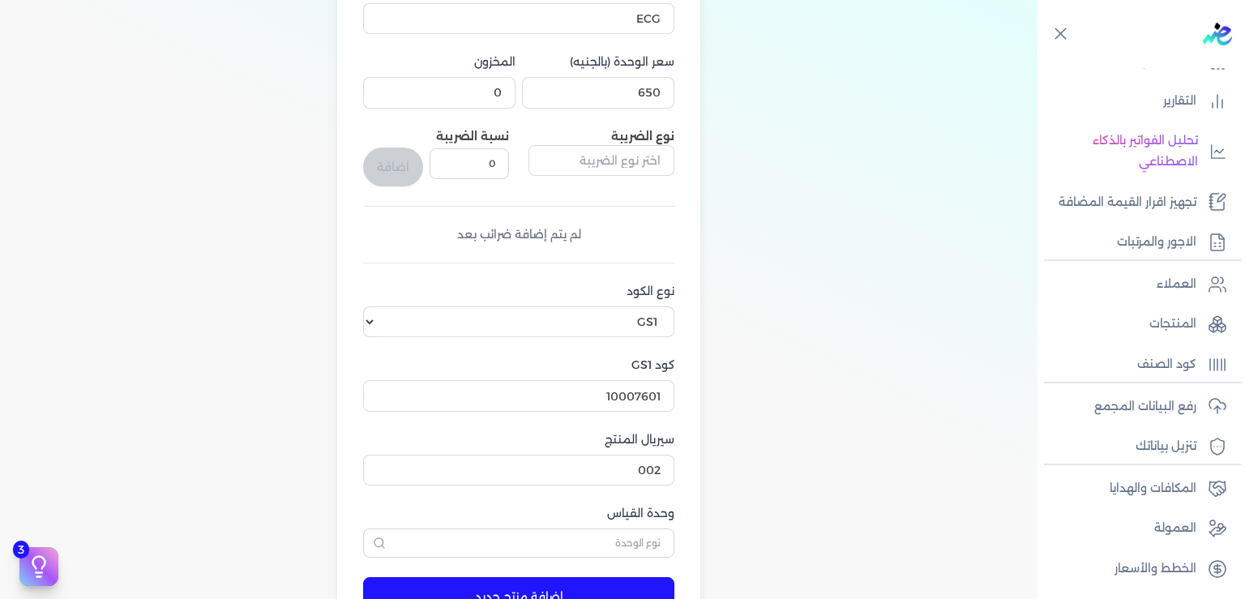
click at [561, 588] on button "إضافة منتج جديد" at bounding box center [518, 596] width 311 height 39
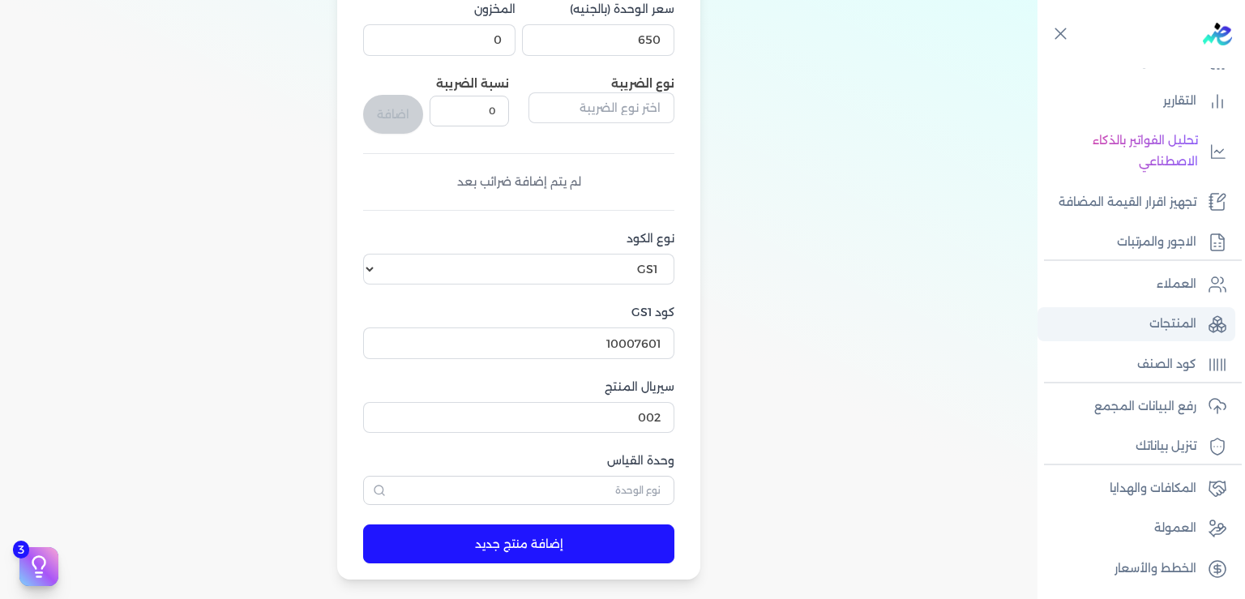
click at [1168, 315] on p "المنتجات" at bounding box center [1173, 324] width 47 height 21
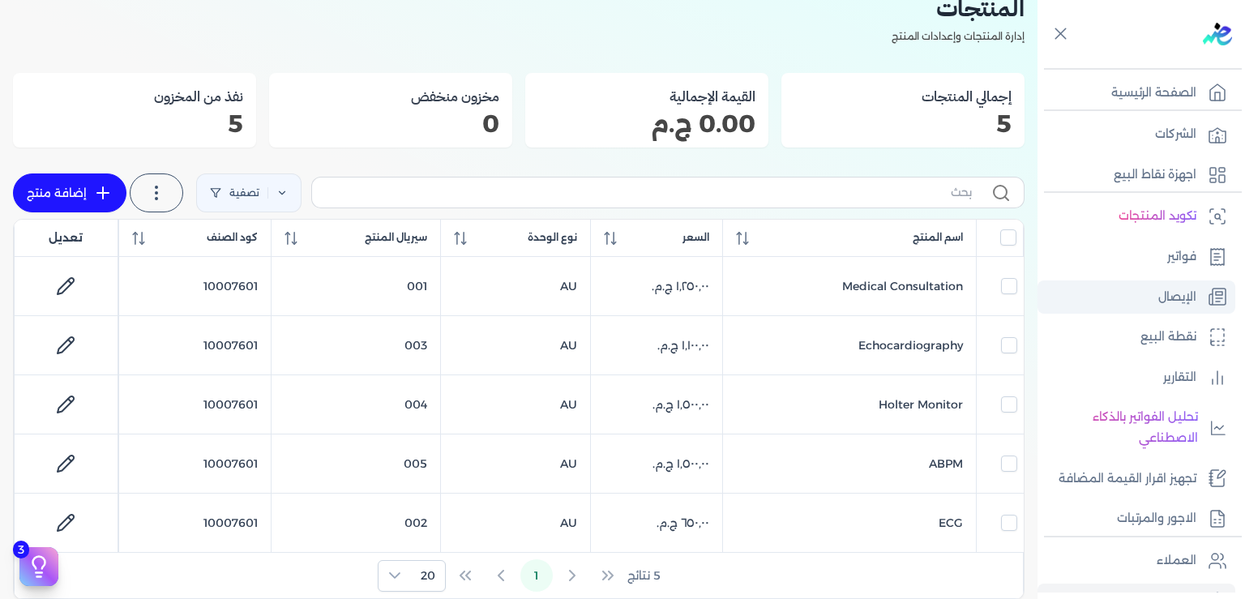
click at [1178, 297] on p "الإيصال" at bounding box center [1177, 297] width 38 height 21
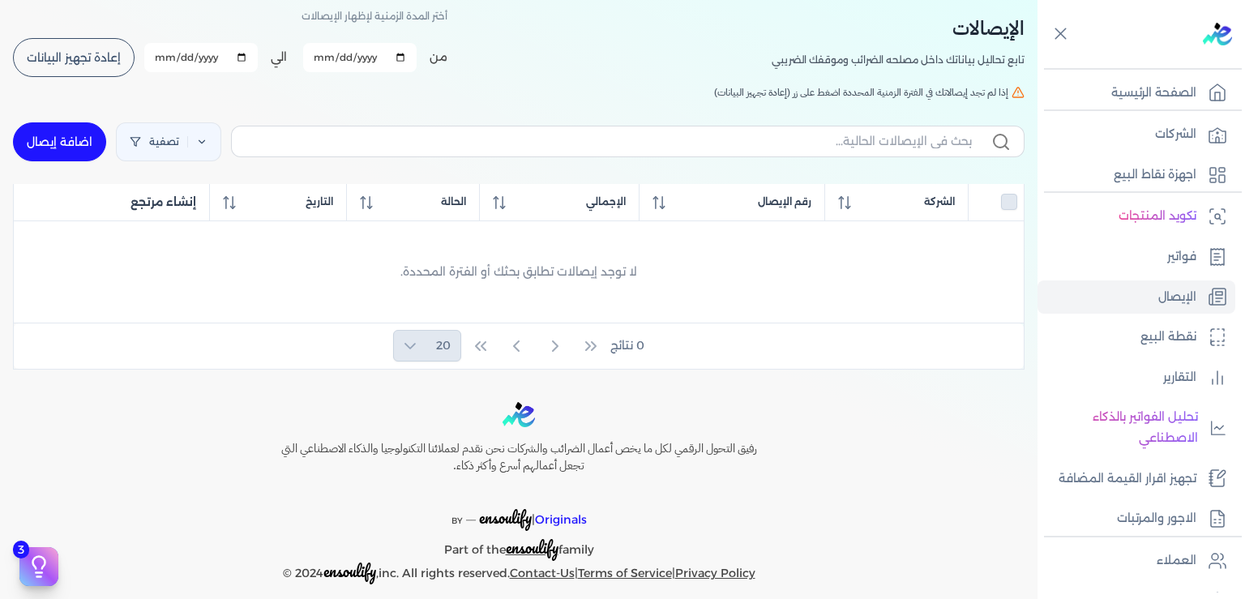
click at [96, 139] on link "اضافة إيصال" at bounding box center [59, 141] width 93 height 39
select select "EGP"
select select "EGS"
select select "B"
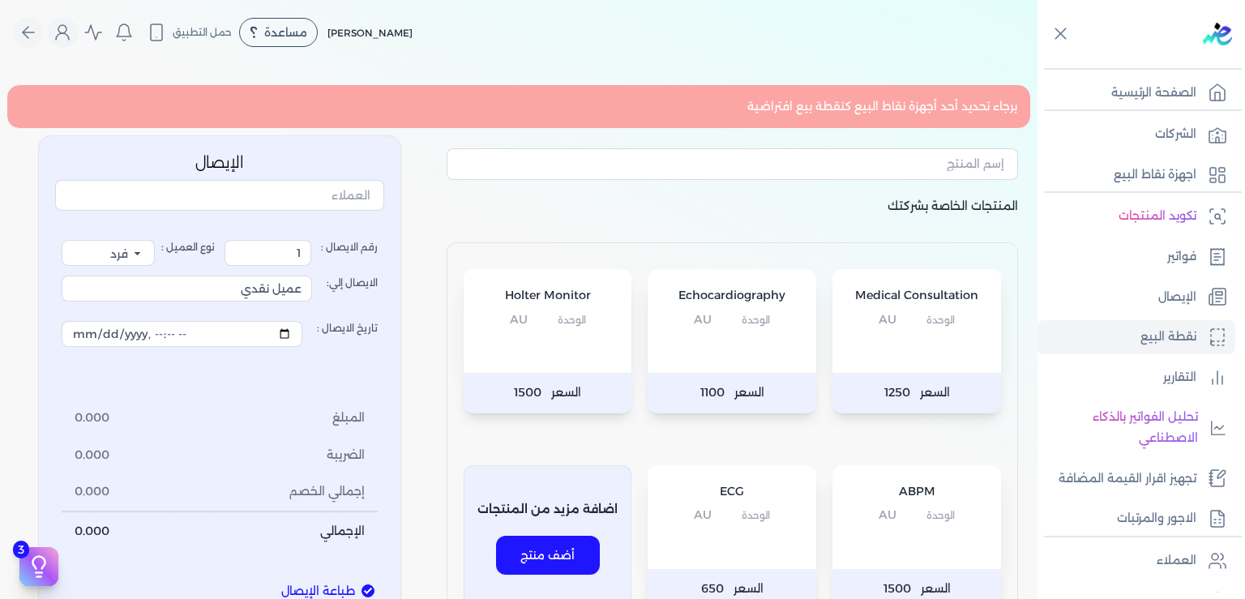
drag, startPoint x: 970, startPoint y: 105, endPoint x: 820, endPoint y: 110, distance: 150.1
click at [820, 110] on div "برجاء تحديد أحد أجهزة نقاط البيع كنقطة بيع افتراضية" at bounding box center [518, 106] width 1025 height 45
click at [1158, 336] on p "نقطة البيع" at bounding box center [1169, 337] width 56 height 21
click at [1214, 339] on icon at bounding box center [1217, 337] width 19 height 19
click at [1168, 375] on p "التقارير" at bounding box center [1179, 377] width 33 height 21
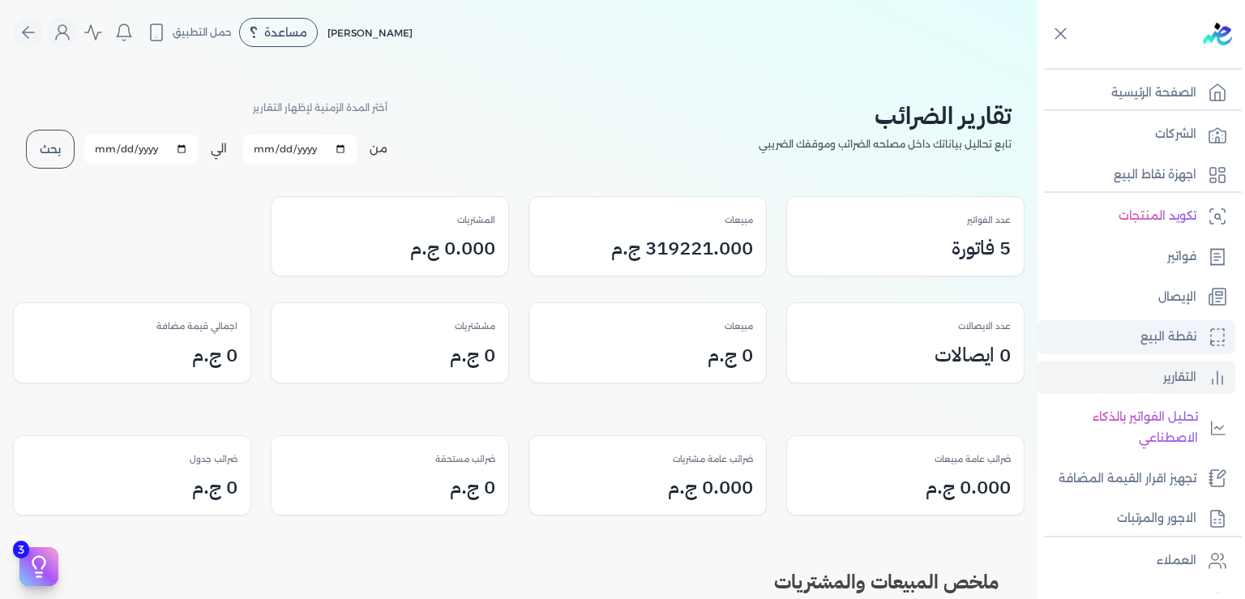
click at [1167, 336] on p "نقطة البيع" at bounding box center [1169, 337] width 56 height 21
select select "EGP"
select select "EGS"
select select "B"
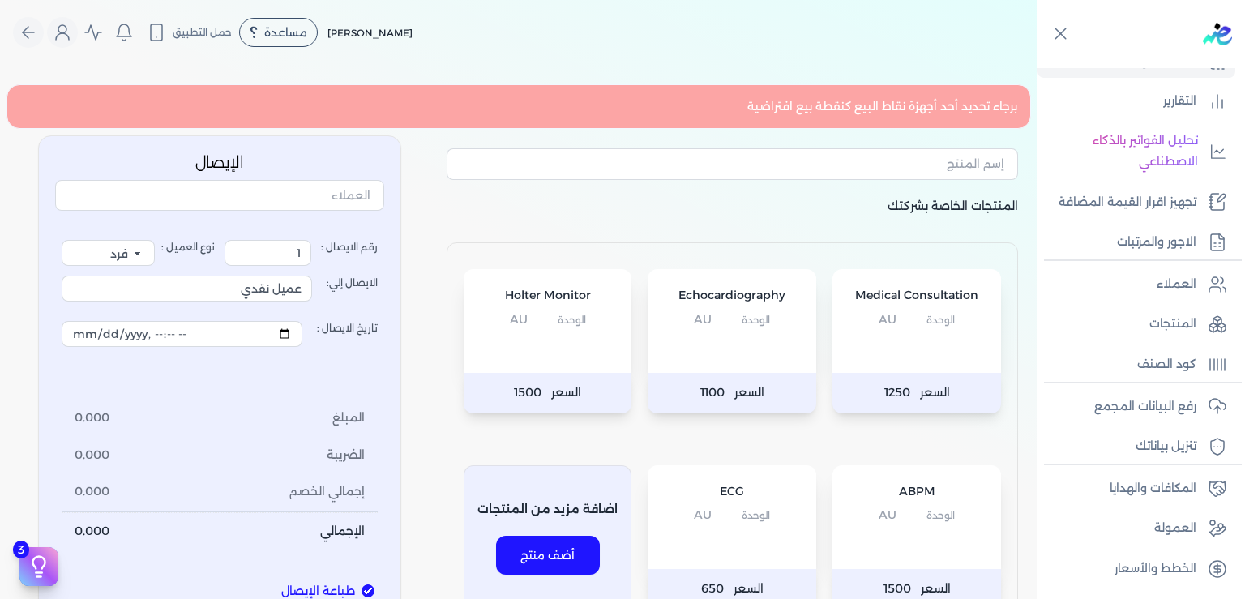
drag, startPoint x: 1010, startPoint y: 105, endPoint x: 581, endPoint y: 126, distance: 429.3
click at [581, 126] on div "برجاء تحديد أحد أجهزة نقاط البيع كنقطة بيع افتراضية" at bounding box center [518, 106] width 1025 height 45
click at [1158, 486] on p "المكافات والهدايا" at bounding box center [1153, 488] width 87 height 21
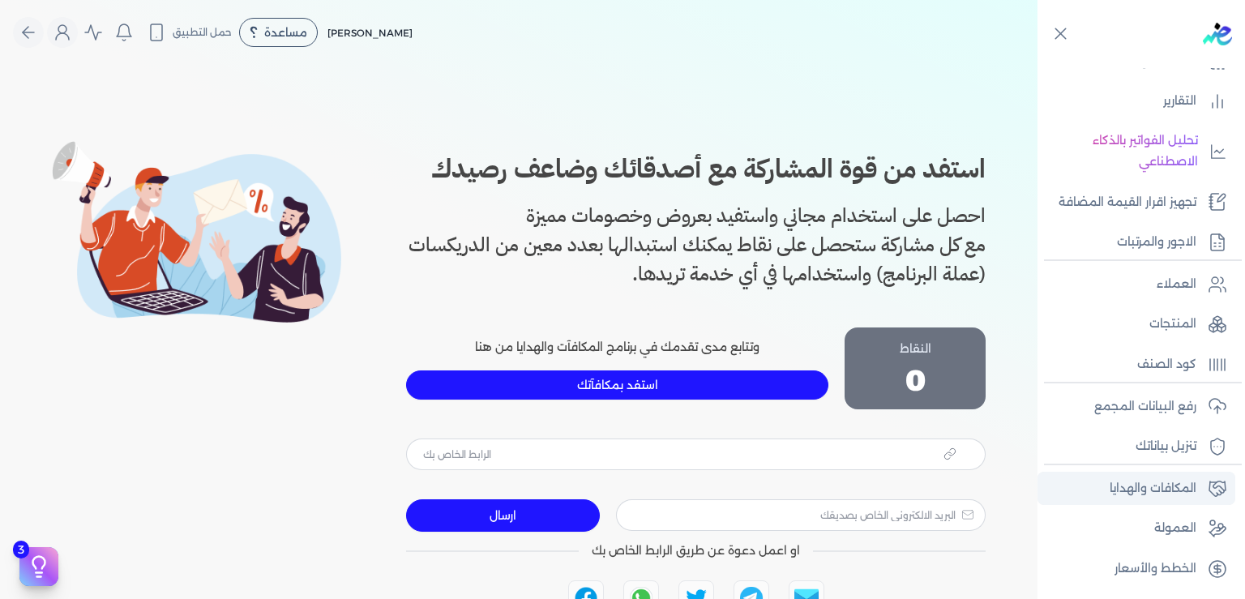
type input "https://app.edariba.com?ref=4slhrv"
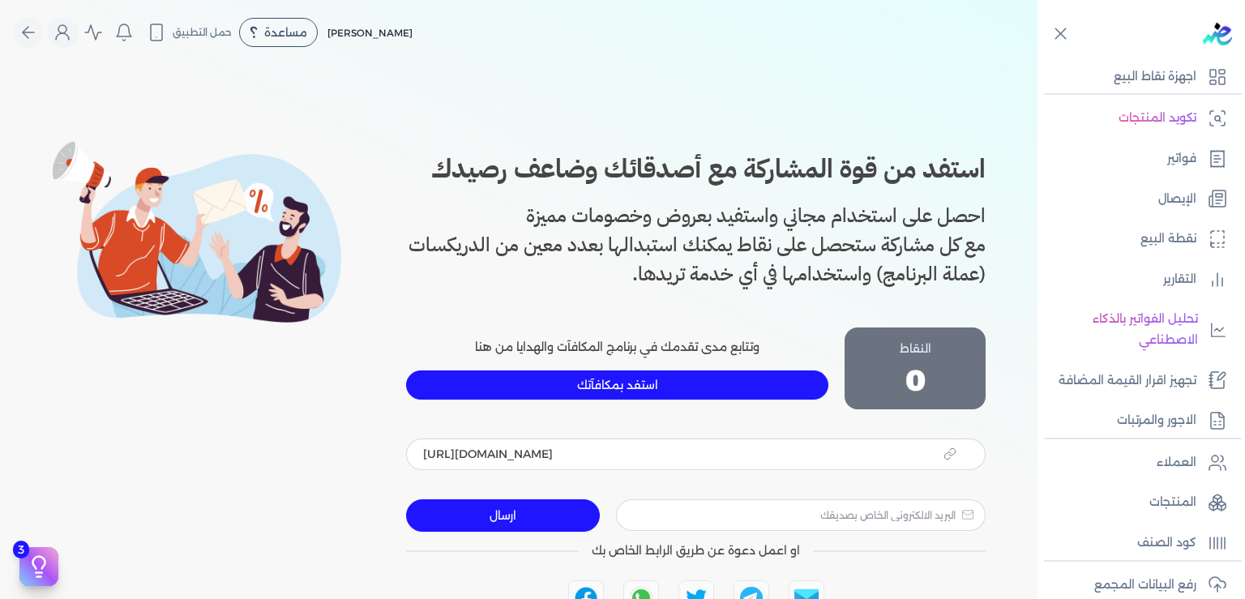
scroll to position [77, 0]
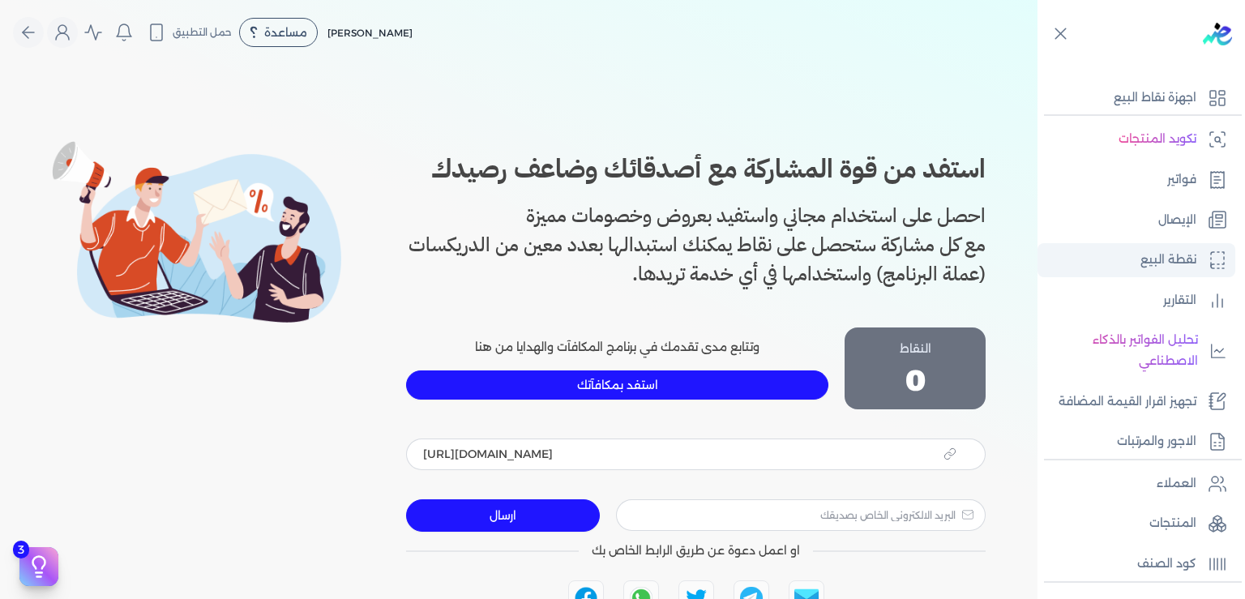
click at [1209, 261] on icon at bounding box center [1217, 259] width 19 height 19
select select "EGP"
select select "EGS"
select select "B"
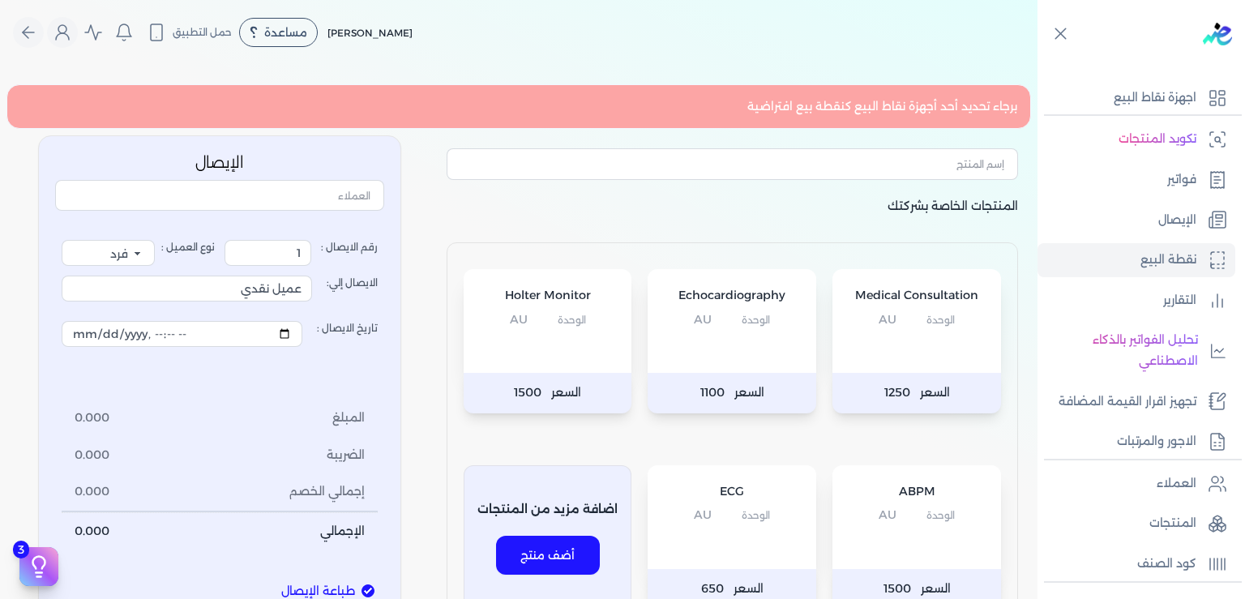
click at [774, 100] on div "برجاء تحديد أحد أجهزة نقاط البيع كنقطة بيع افتراضية" at bounding box center [518, 106] width 1025 height 45
click at [774, 101] on div "برجاء تحديد أحد أجهزة نقاط البيع كنقطة بيع افتراضية" at bounding box center [518, 106] width 1025 height 45
click at [1214, 91] on icon at bounding box center [1217, 97] width 19 height 19
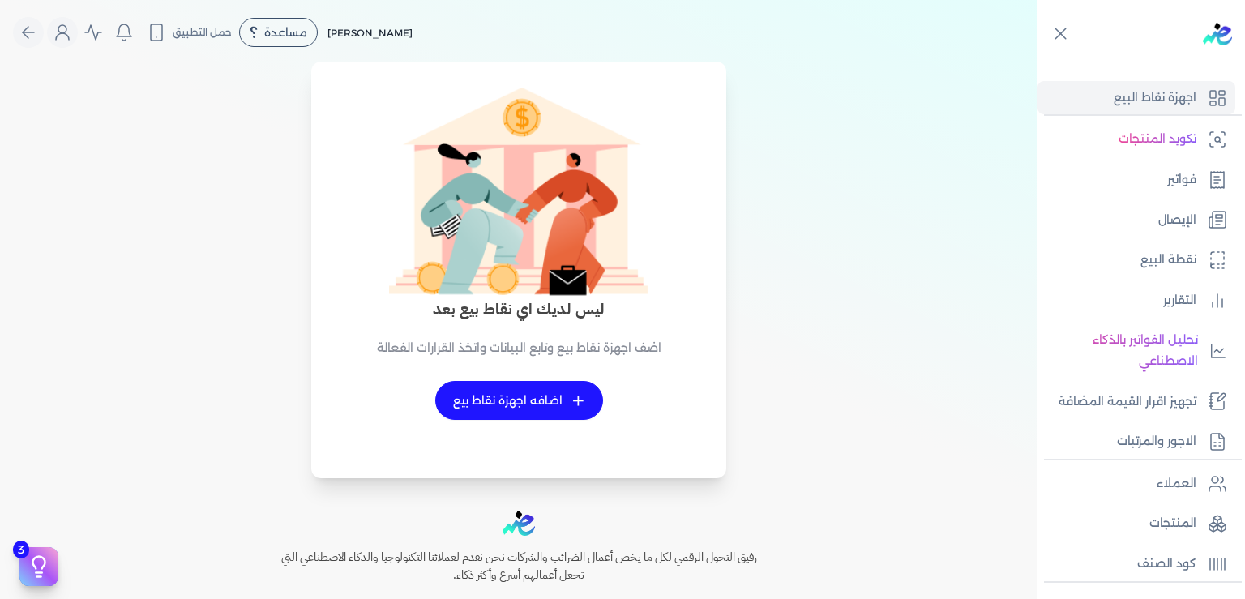
click at [584, 403] on span "+" at bounding box center [578, 400] width 12 height 11
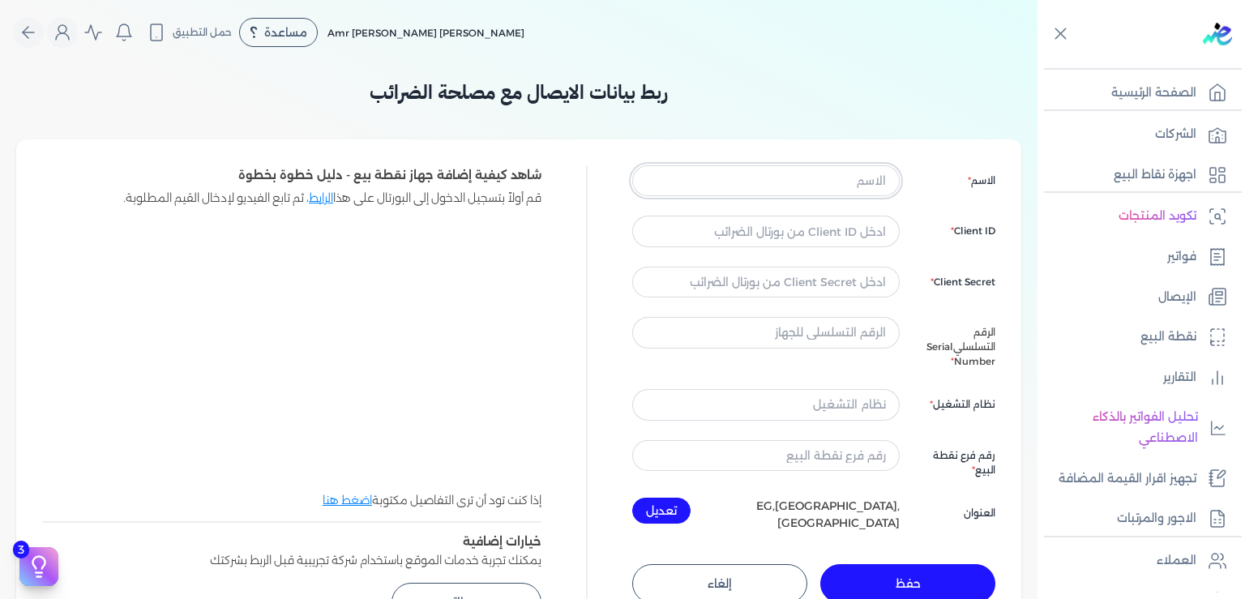
click at [803, 186] on input "text" at bounding box center [766, 180] width 268 height 31
type input "[PERSON_NAME]"
click at [843, 235] on input "text" at bounding box center [766, 231] width 268 height 31
paste input "f8f0ea41-5889-41e2-a04a-f9835736ea5d"
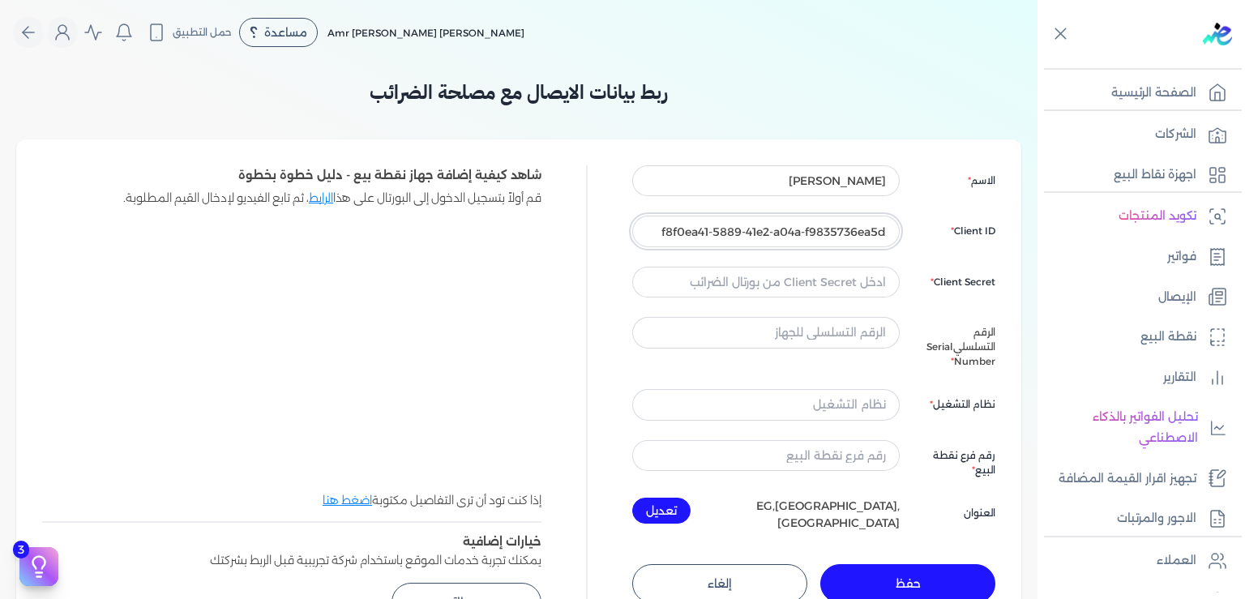
type input "f8f0ea41-5889-41e2-a04a-f9835736ea5d"
click at [848, 282] on input "text" at bounding box center [766, 282] width 268 height 31
paste input "893cd349-7be2-4322-9021-15a24468eeb3"
type input "893cd349-7be2-4322-9021-15a24468eeb3"
click at [833, 391] on input "text" at bounding box center [766, 404] width 268 height 31
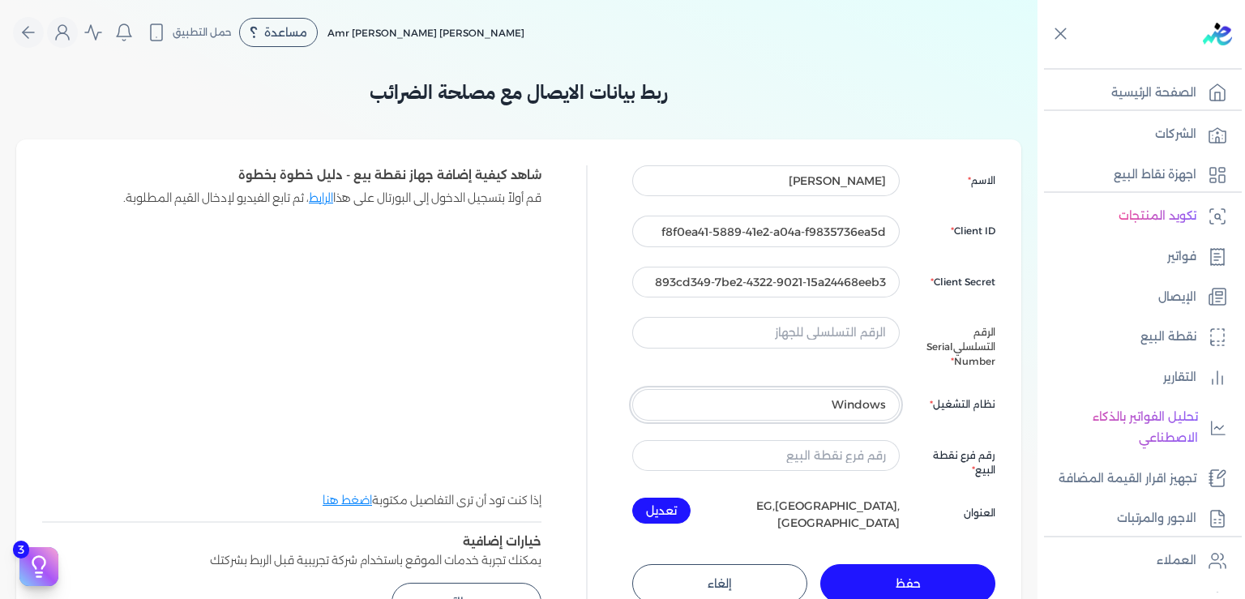
type input "Windows"
click at [777, 334] on input "text" at bounding box center [766, 332] width 268 height 31
paste input "C1"
paste input "9B"
click at [758, 363] on div "الاسم [PERSON_NAME] Client ID f8f0ea41-5889-41e2-a04a-f9835736ea5d Client Secre…" at bounding box center [813, 348] width 363 height 366
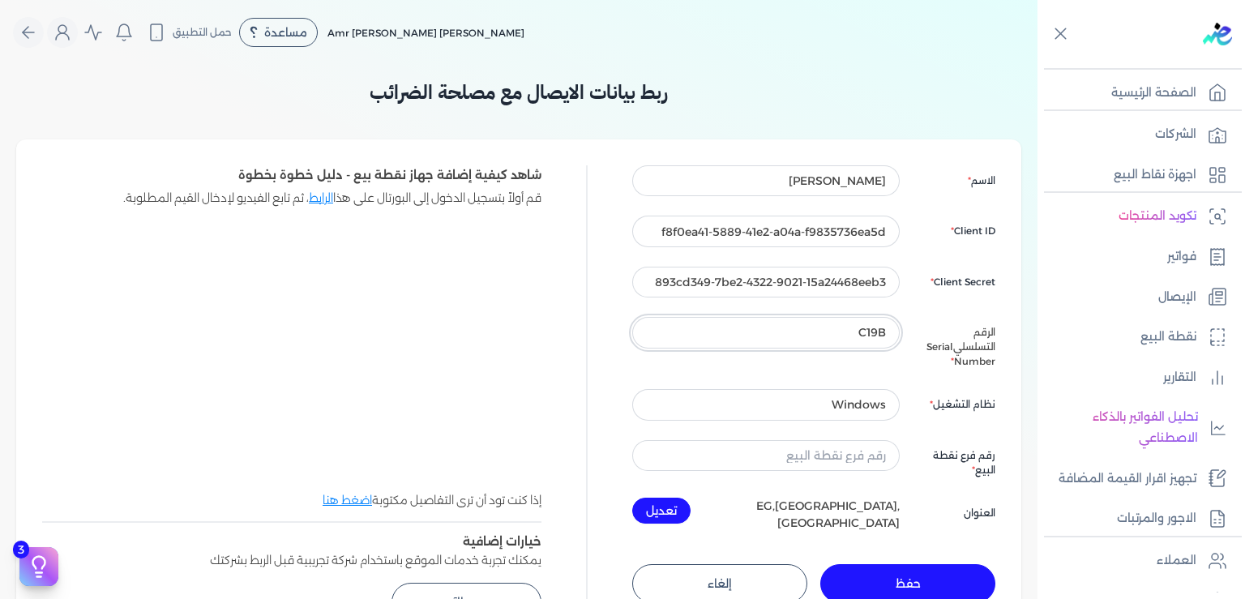
click at [873, 328] on input "C19B" at bounding box center [766, 332] width 268 height 31
click at [886, 333] on input "C19B" at bounding box center [766, 332] width 268 height 31
type input "C19B05984420"
click at [843, 446] on input "text" at bounding box center [766, 455] width 268 height 31
type input "1"
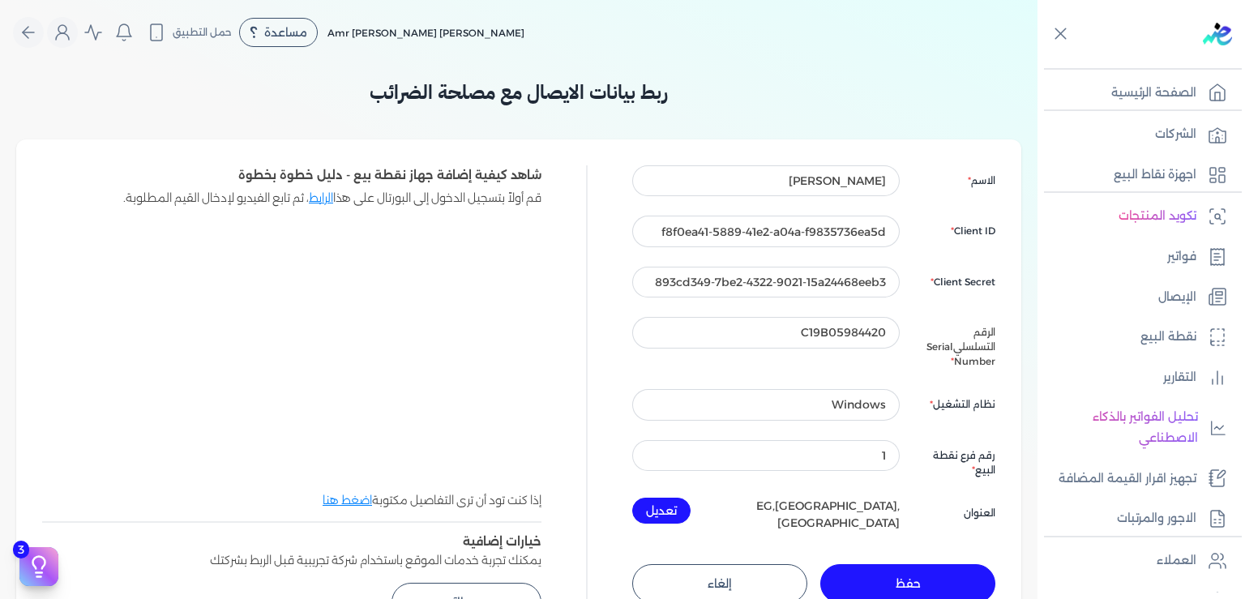
click at [904, 566] on button "حفظ" at bounding box center [907, 583] width 175 height 39
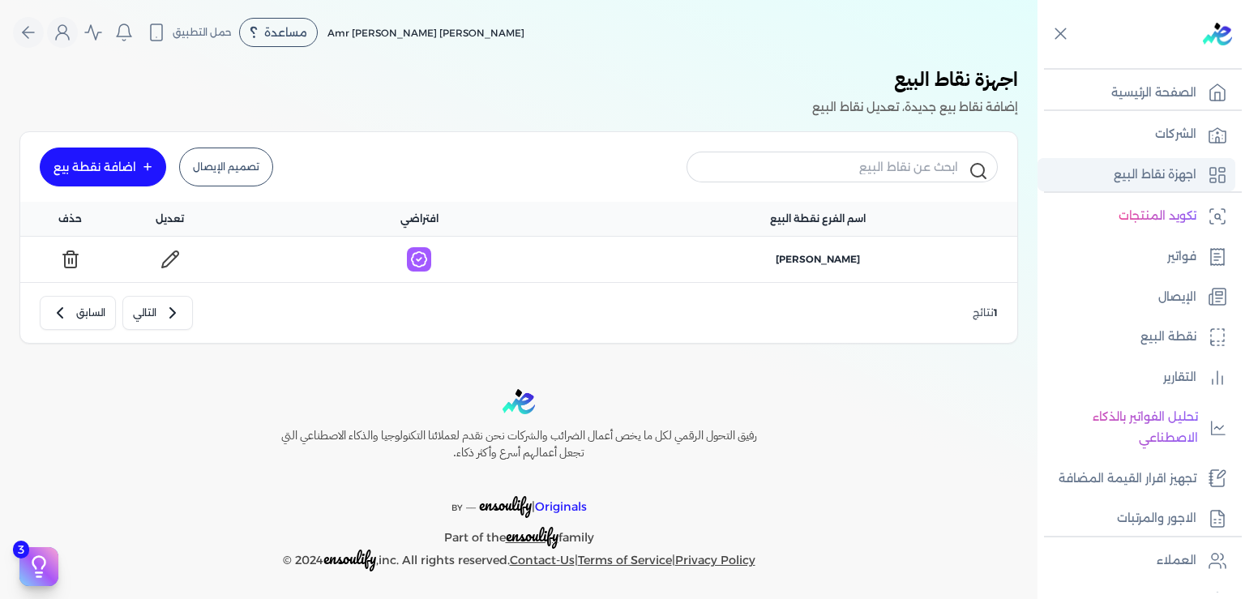
click at [1147, 182] on p "اجهزة نقاط البيع" at bounding box center [1155, 175] width 83 height 21
click at [1179, 294] on p "الإيصال" at bounding box center [1177, 297] width 38 height 21
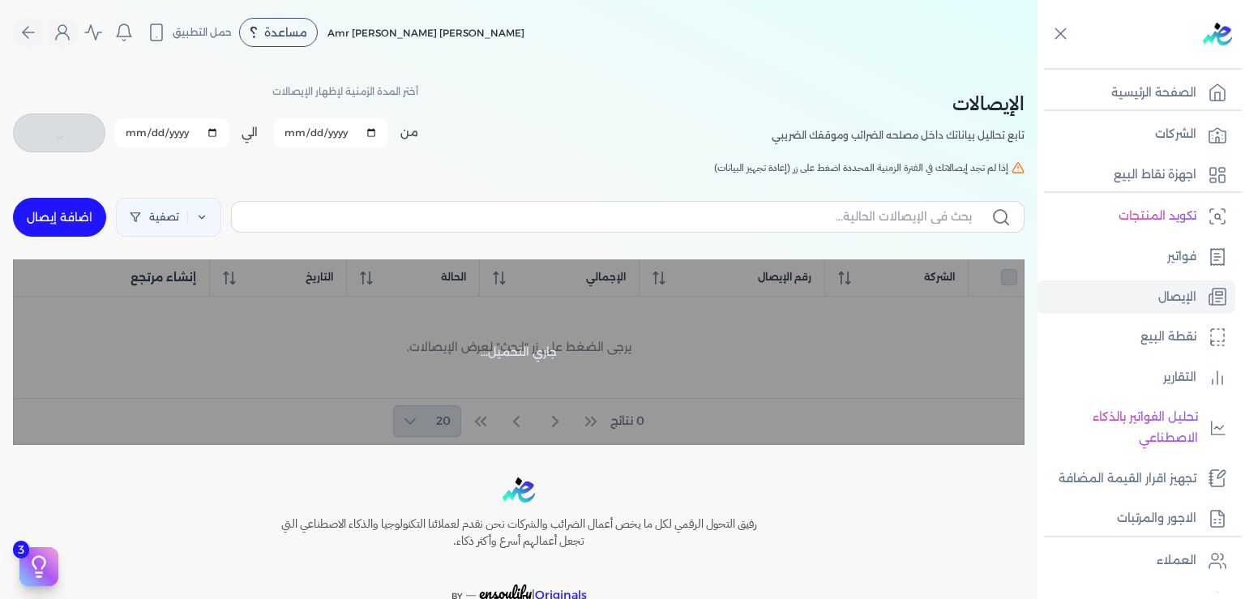
checkbox input "false"
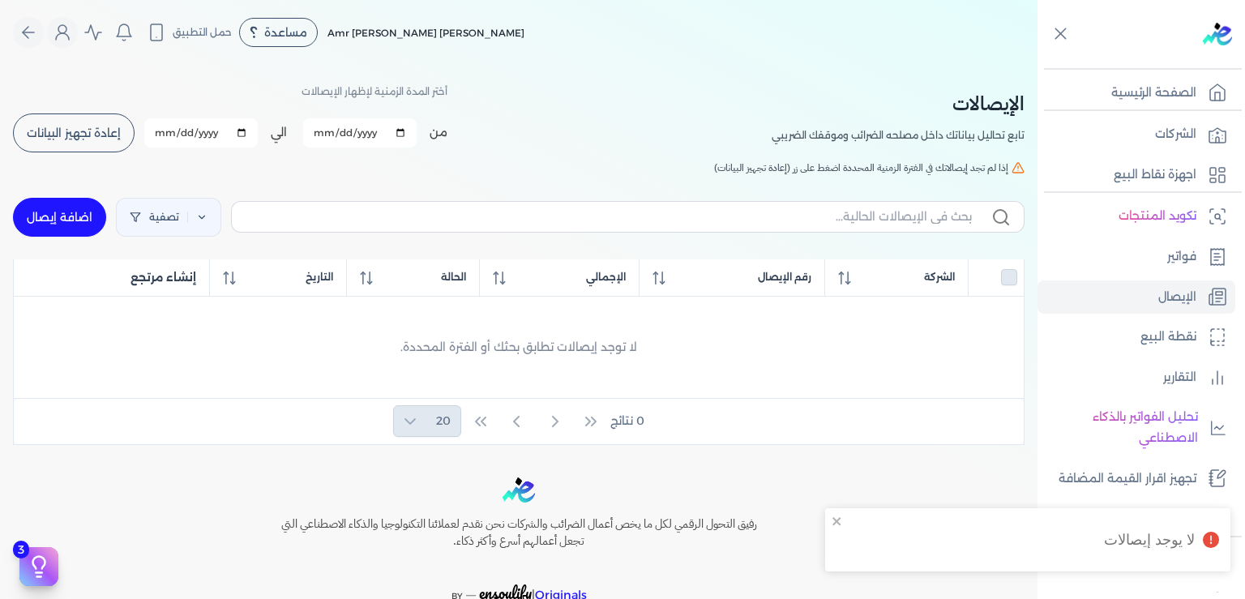
click at [70, 219] on link "اضافة إيصال" at bounding box center [59, 217] width 93 height 39
select select
select select "EGP"
select select "EGS"
select select "B"
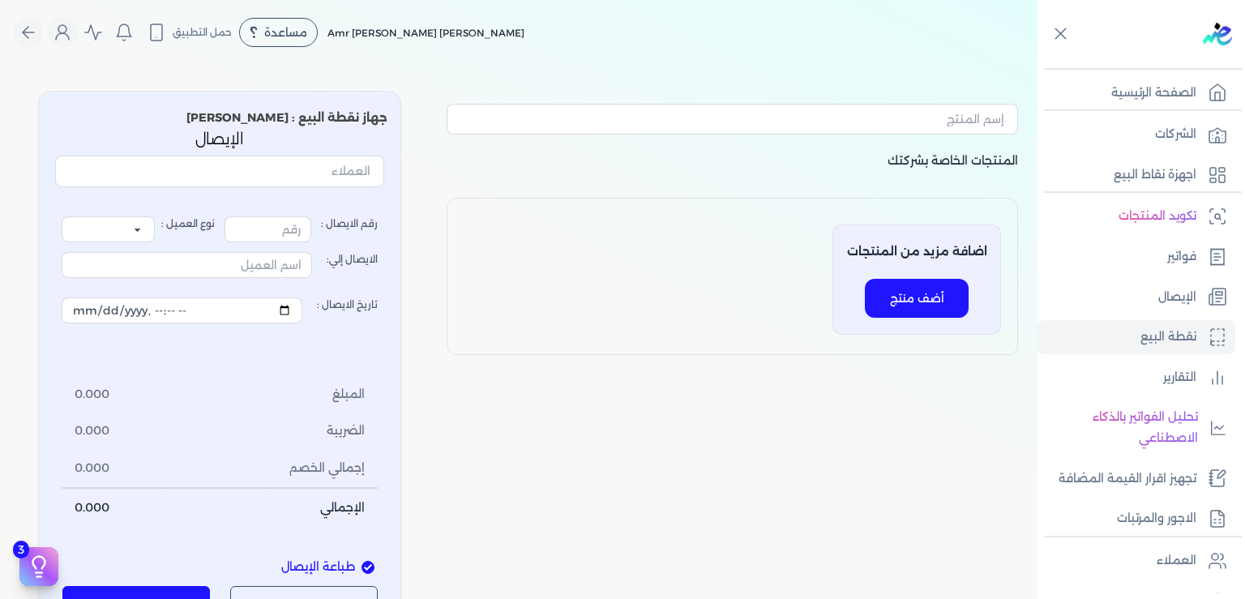
type input "1"
select select "P"
type input "عميل نقدي"
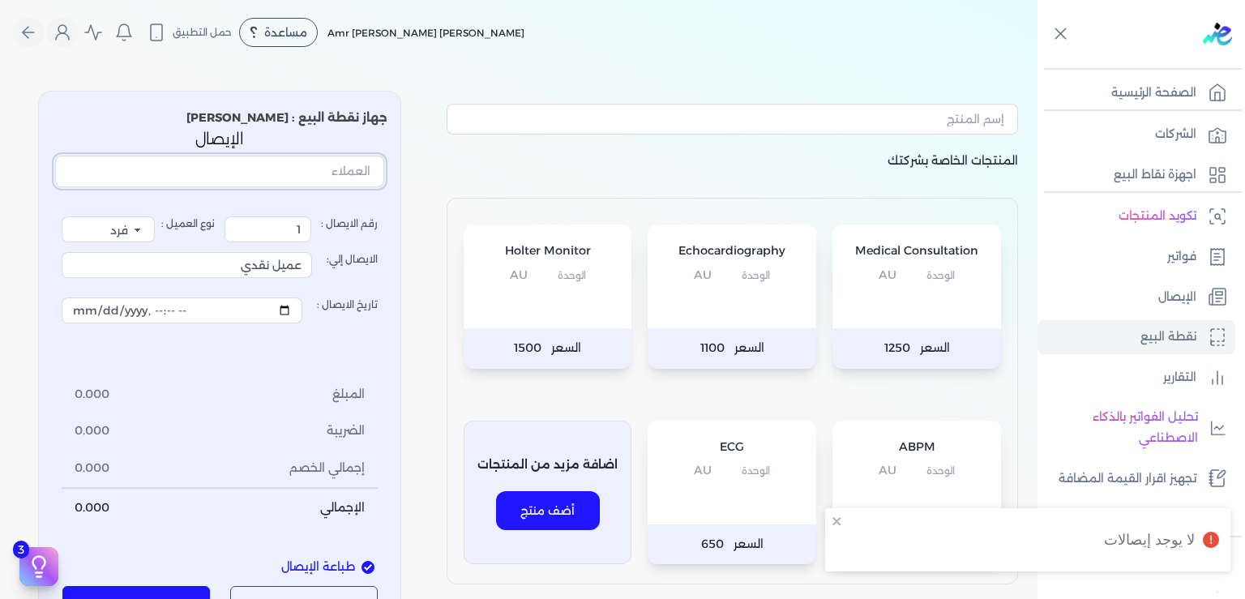
click at [345, 173] on input "text" at bounding box center [219, 171] width 329 height 31
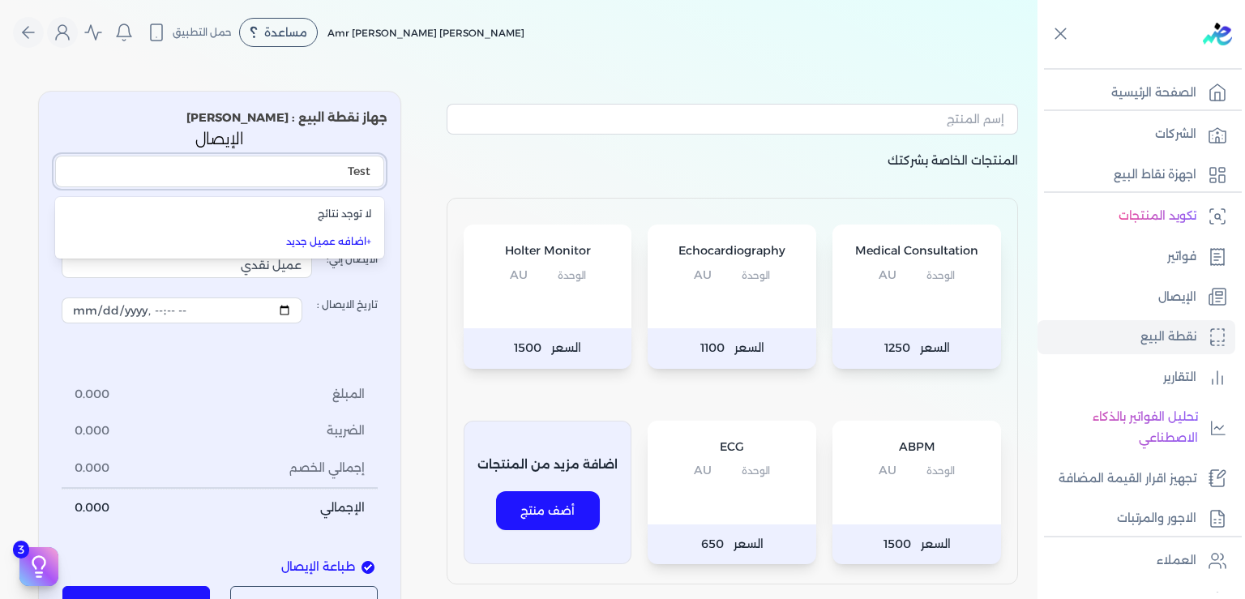
type input "Test"
click at [364, 284] on label "الايصال إلي: عميل نقدي" at bounding box center [220, 264] width 316 height 45
click at [312, 278] on input "عميل نقدي" at bounding box center [187, 265] width 250 height 26
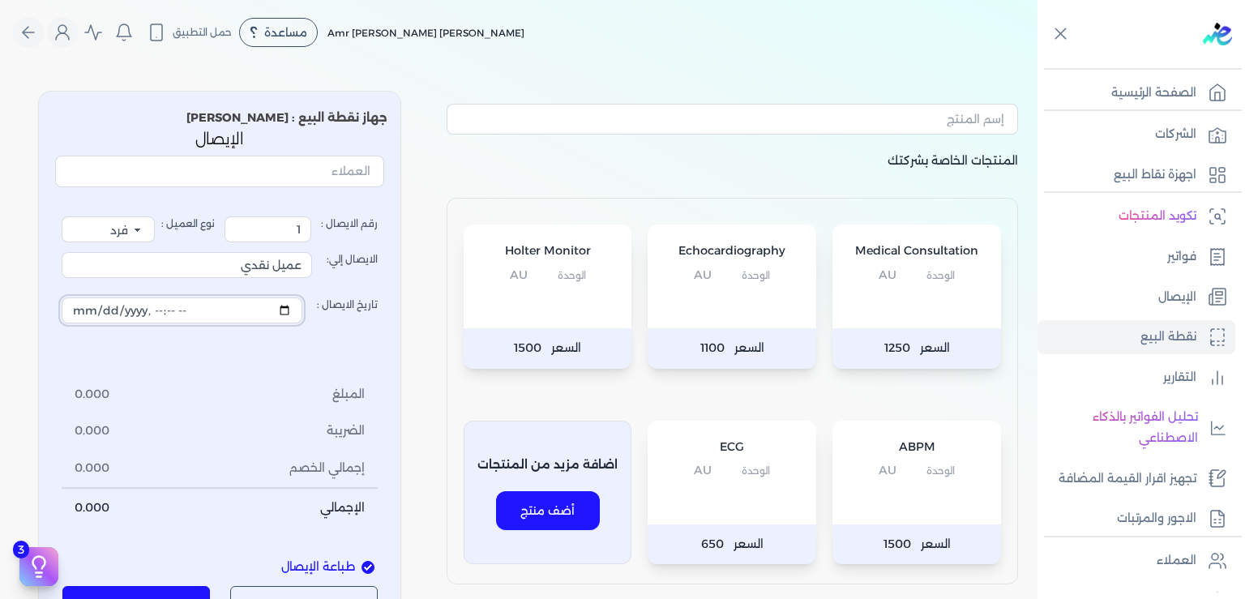
click at [88, 312] on input "تاريخ الايصال :" at bounding box center [182, 311] width 241 height 26
click at [349, 346] on div "رقم الايصال : 1 نوع العميل : فرد شركة شخص اجنبي الايصال إلي: عميل نقدي تاريخ ال…" at bounding box center [220, 371] width 316 height 310
click at [335, 358] on div "رقم الايصال : 1 نوع العميل : فرد شركة شخص اجنبي الايصال إلي: عميل نقدي تاريخ ال…" at bounding box center [220, 371] width 316 height 310
click at [579, 287] on div "Holter Monitor الوحدة AU" at bounding box center [548, 277] width 169 height 104
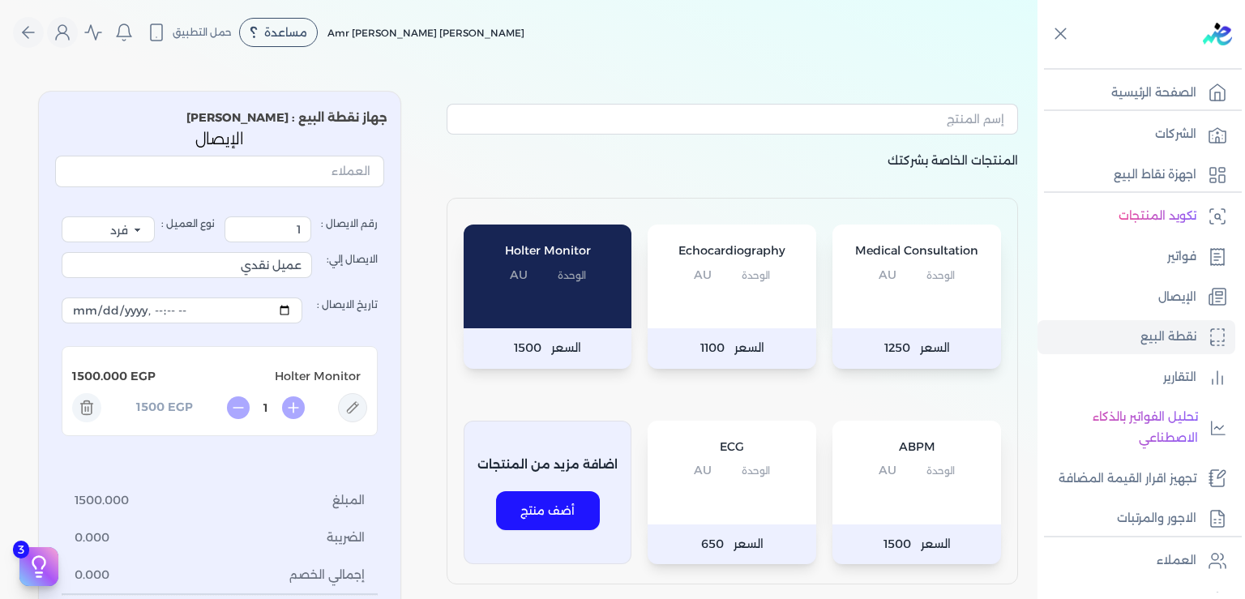
click at [747, 289] on div "Echocardiography الوحدة AU" at bounding box center [732, 277] width 169 height 104
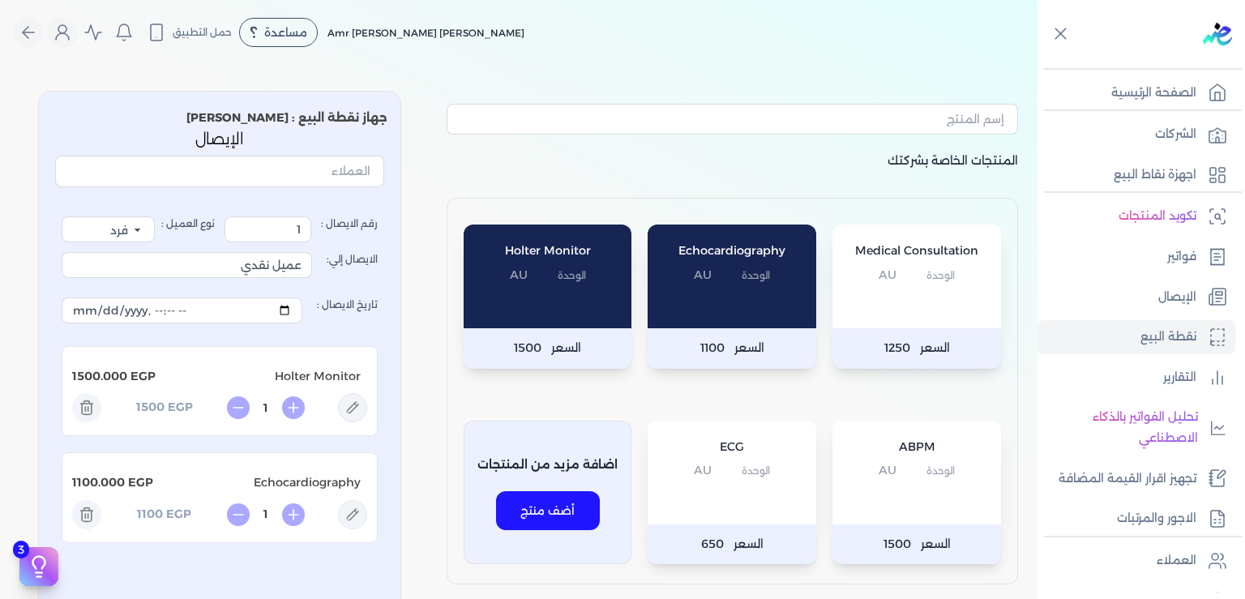
click at [739, 298] on div "Echocardiography الوحدة AU" at bounding box center [732, 277] width 169 height 104
type input "2"
click at [93, 511] on icon at bounding box center [87, 511] width 12 height 0
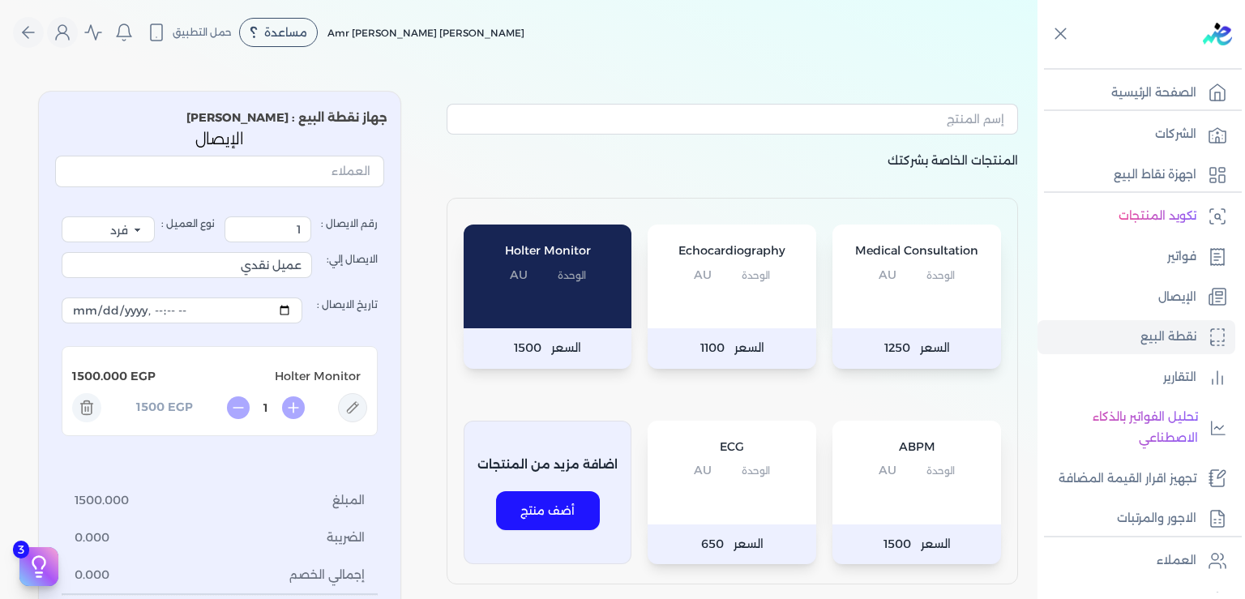
scroll to position [245, 0]
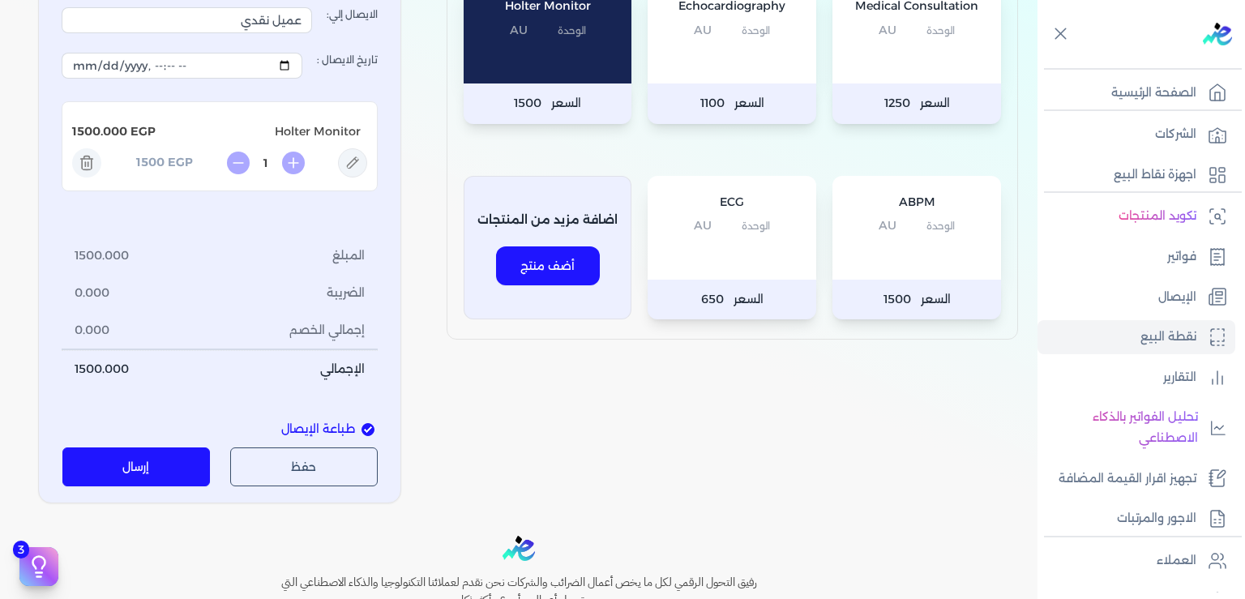
click at [751, 452] on div "المنتجات الخاصة بشركتك Medical Consultation الوحدة AU السعر 1250 Echocardiograp…" at bounding box center [732, 174] width 597 height 657
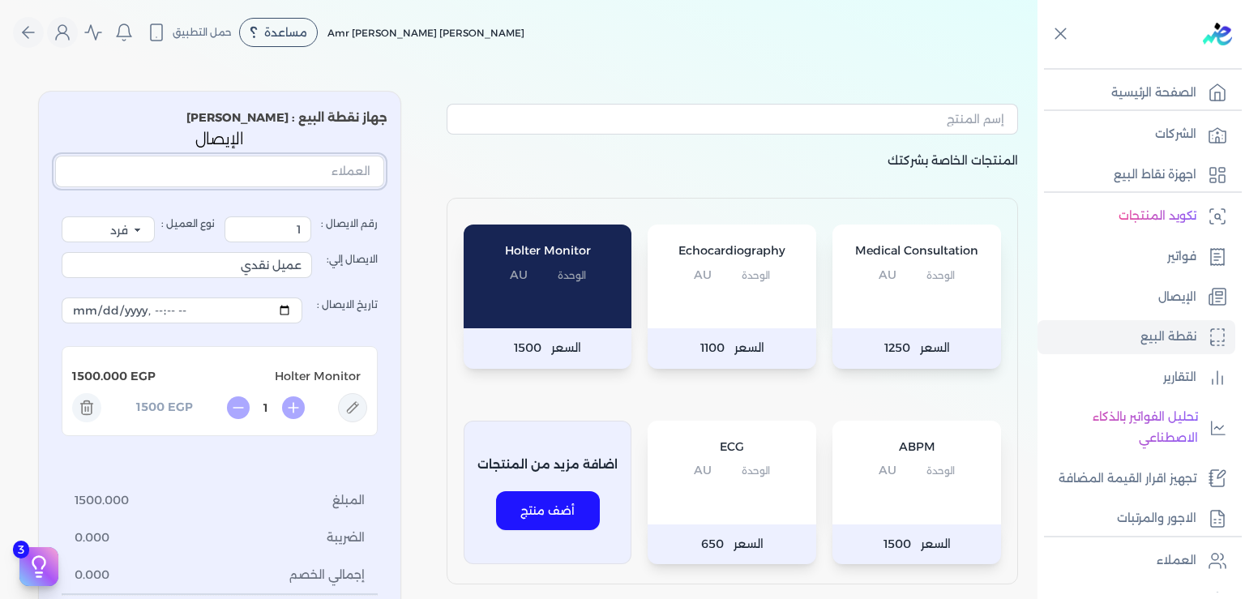
click at [340, 167] on input "text" at bounding box center [219, 171] width 329 height 31
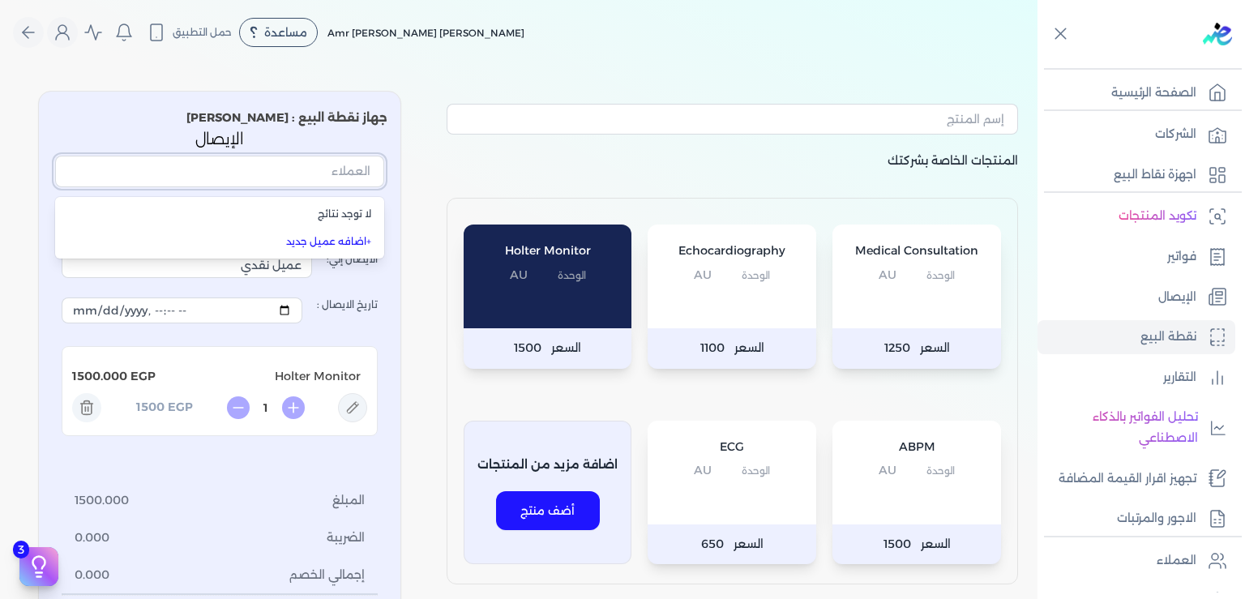
click at [340, 167] on input "text" at bounding box center [219, 171] width 329 height 31
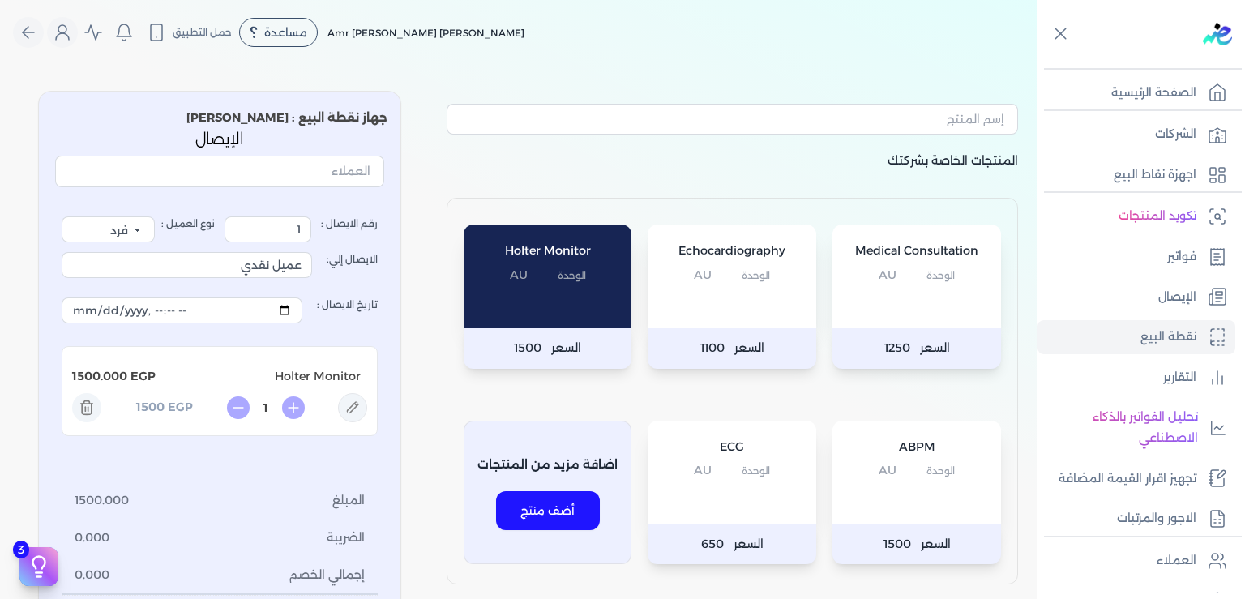
click at [362, 404] on icon at bounding box center [352, 407] width 29 height 29
type input "Holter Monitor"
type input "1500"
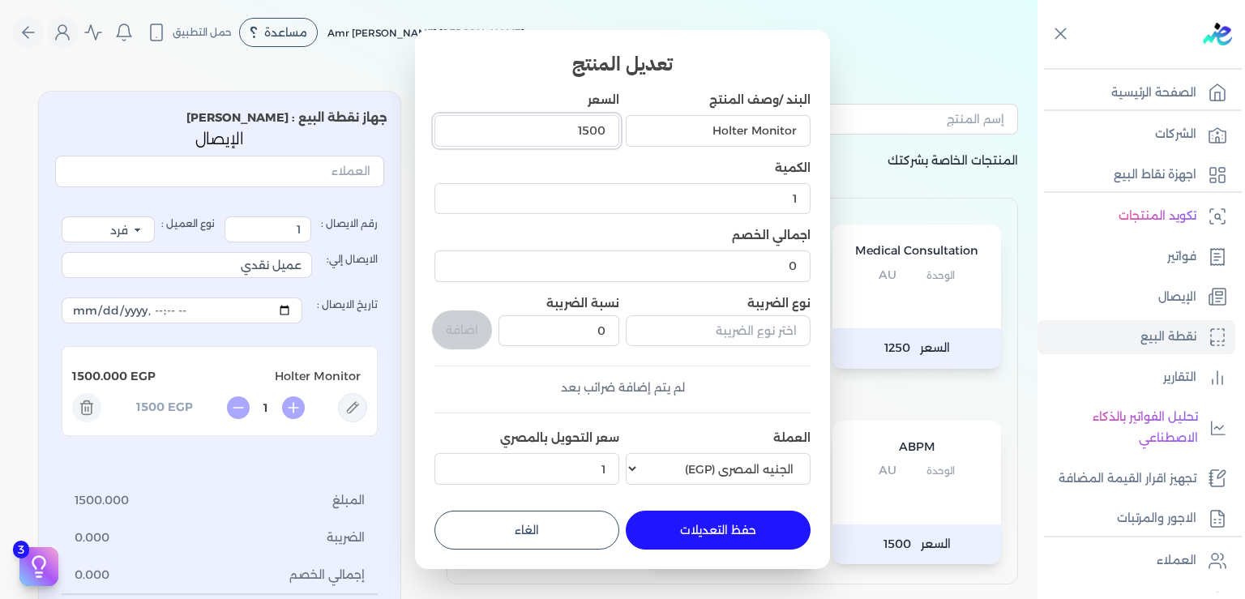
click at [591, 129] on input "1500" at bounding box center [527, 130] width 185 height 31
click at [754, 57] on h3 "تعديل المنتج" at bounding box center [623, 63] width 376 height 29
click at [738, 409] on div "البند /وصف المنتج Holter Monitor السعر 1500 الكمية 1 اجمالي الخصم 0 نوع الضريبة…" at bounding box center [623, 292] width 376 height 400
click at [550, 530] on button "الغاء" at bounding box center [527, 530] width 185 height 39
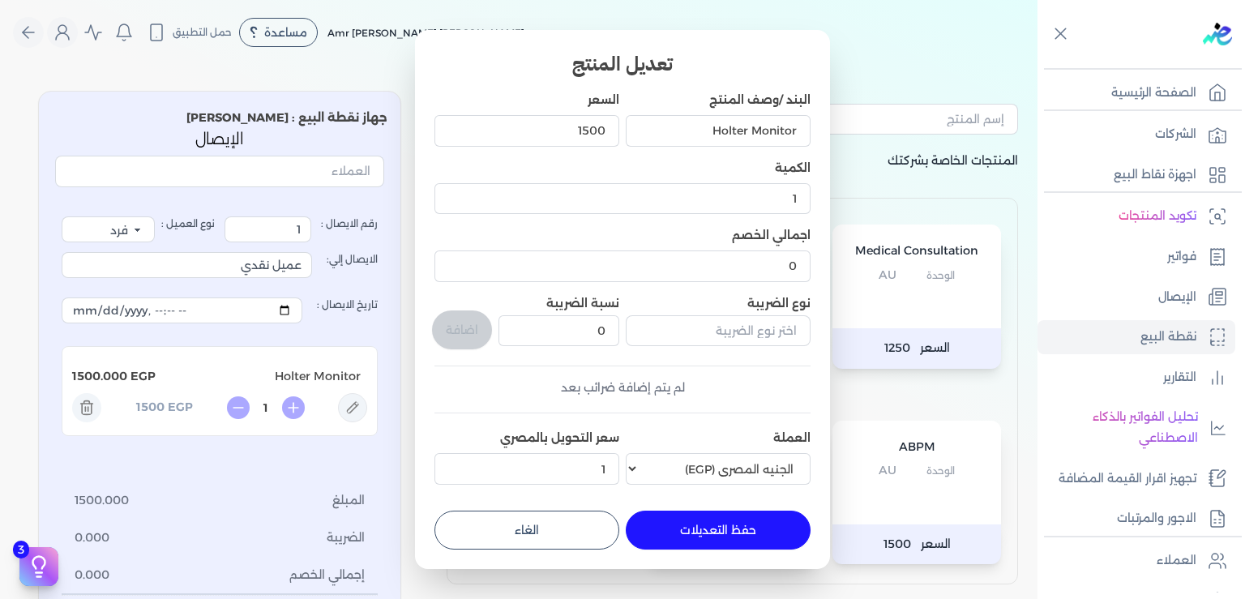
type input "0"
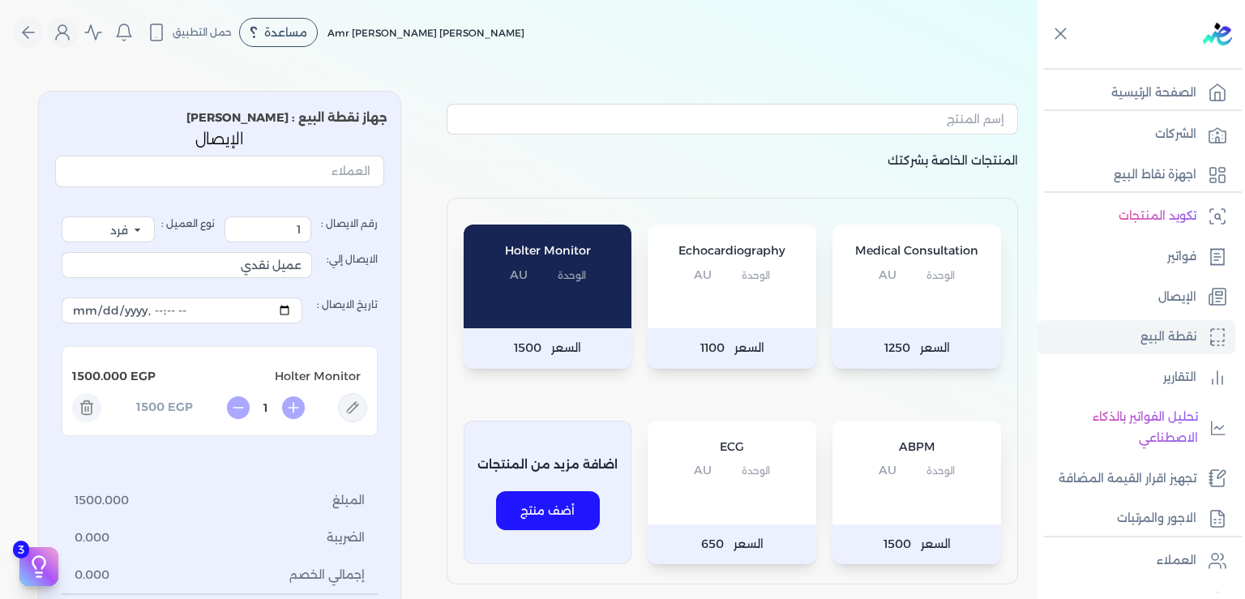
click at [302, 412] on icon at bounding box center [293, 407] width 23 height 23
click at [250, 407] on icon at bounding box center [238, 407] width 23 height 23
type input "1"
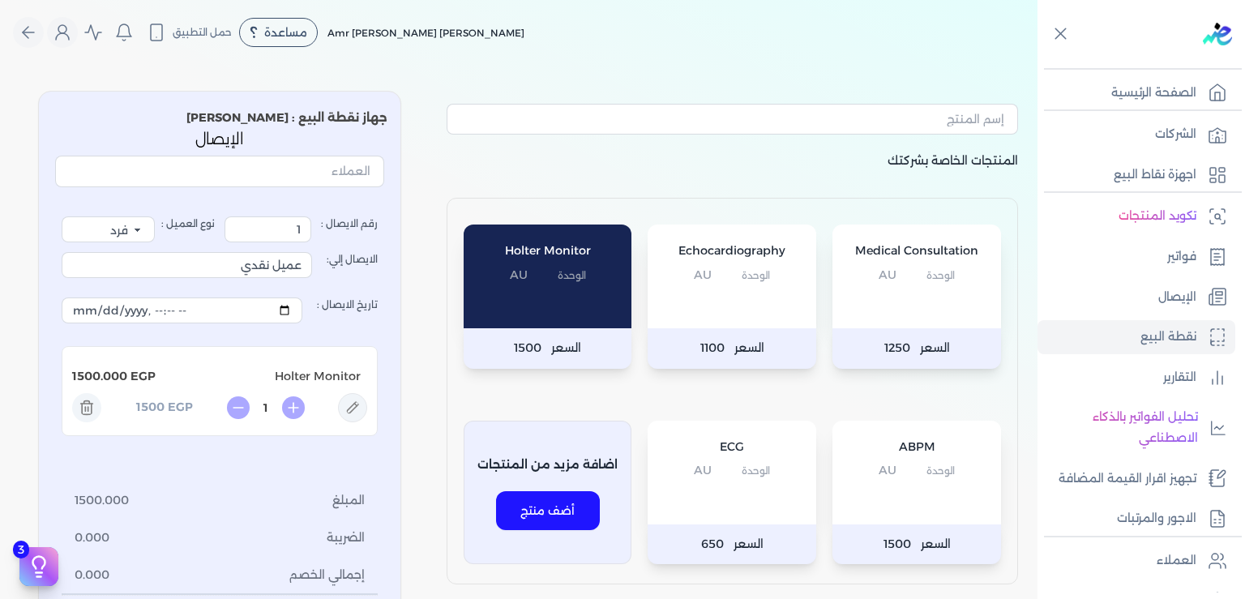
click at [250, 407] on icon at bounding box center [238, 407] width 23 height 23
drag, startPoint x: 243, startPoint y: 266, endPoint x: 399, endPoint y: 257, distance: 155.9
click at [312, 257] on input "عميل نقدي" at bounding box center [187, 265] width 250 height 26
type input "pfjhgkhgolll"
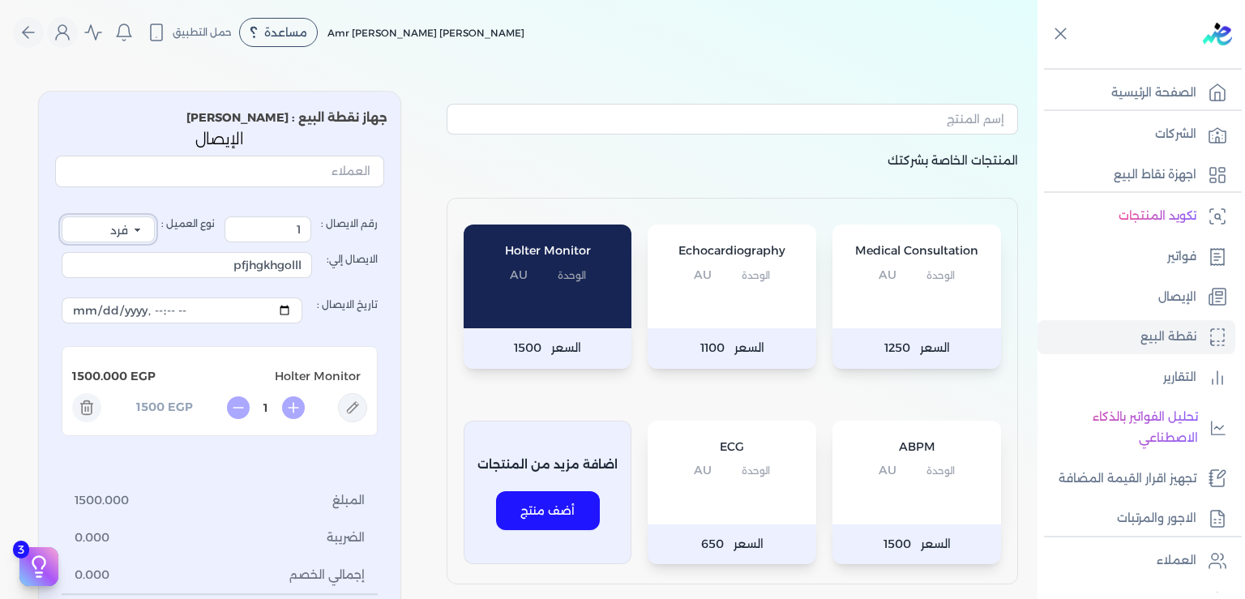
click at [62, 216] on select "فرد شركة شخص اجنبي" at bounding box center [108, 229] width 93 height 26
click at [150, 229] on select "فرد شركة شخص اجنبي" at bounding box center [108, 229] width 93 height 26
drag, startPoint x: 289, startPoint y: 228, endPoint x: 368, endPoint y: 246, distance: 81.6
click at [311, 242] on input "1" at bounding box center [268, 229] width 87 height 26
click at [353, 164] on input "text" at bounding box center [219, 171] width 329 height 31
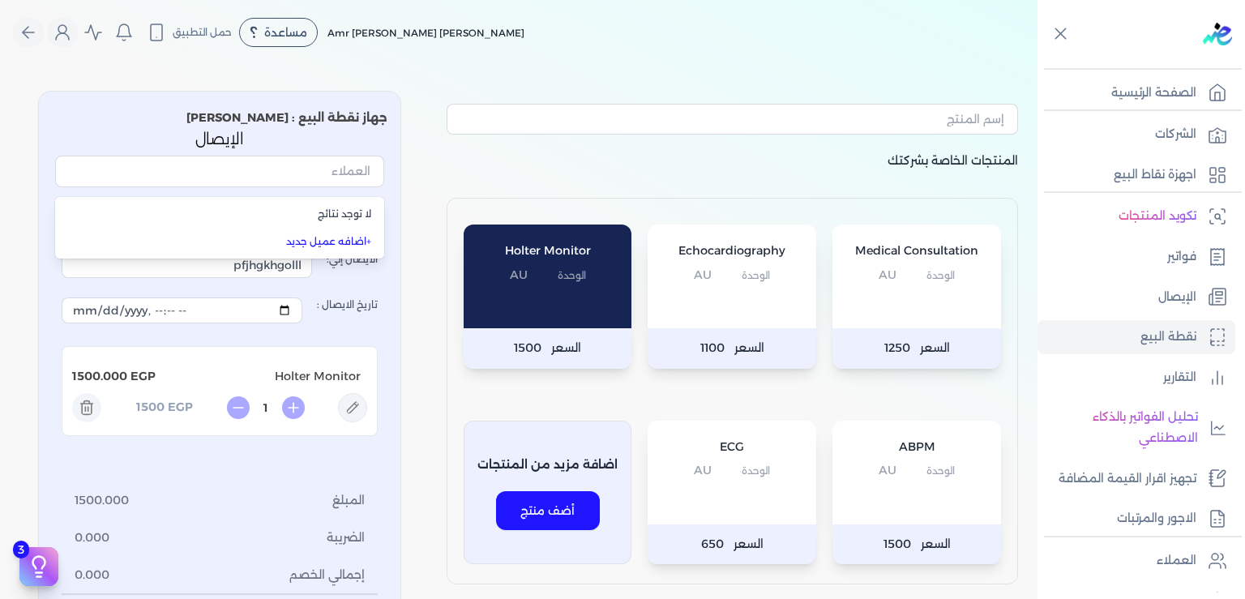
click at [371, 238] on link "+ اضافه عميل جديد" at bounding box center [230, 241] width 284 height 15
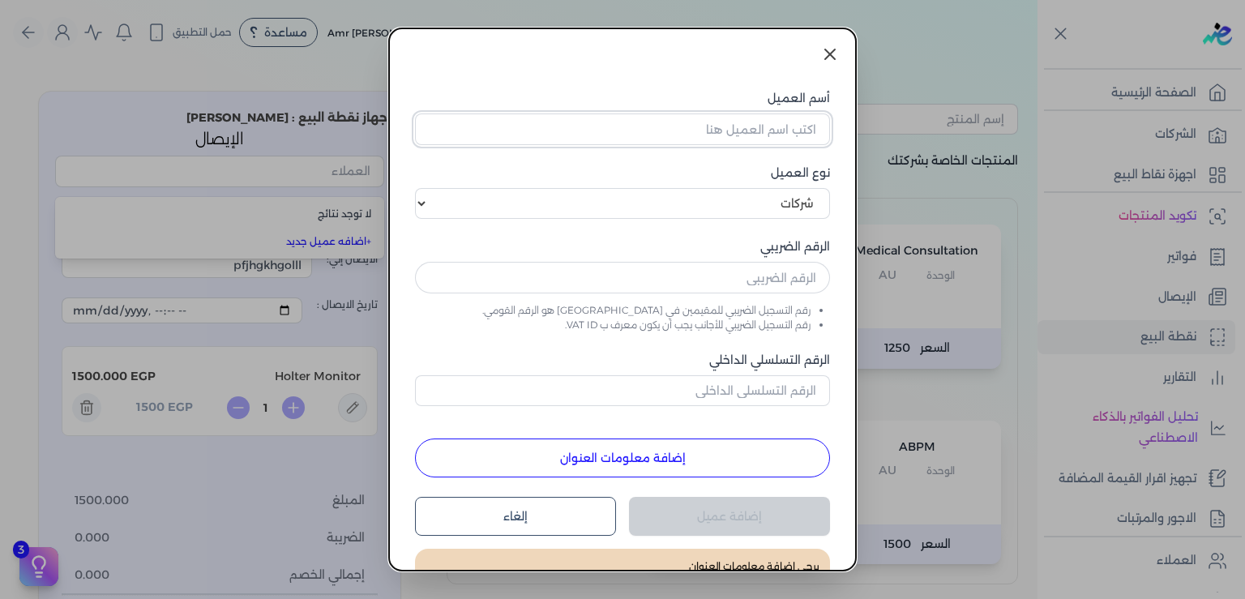
click at [753, 131] on input "أسم العميل" at bounding box center [622, 128] width 415 height 31
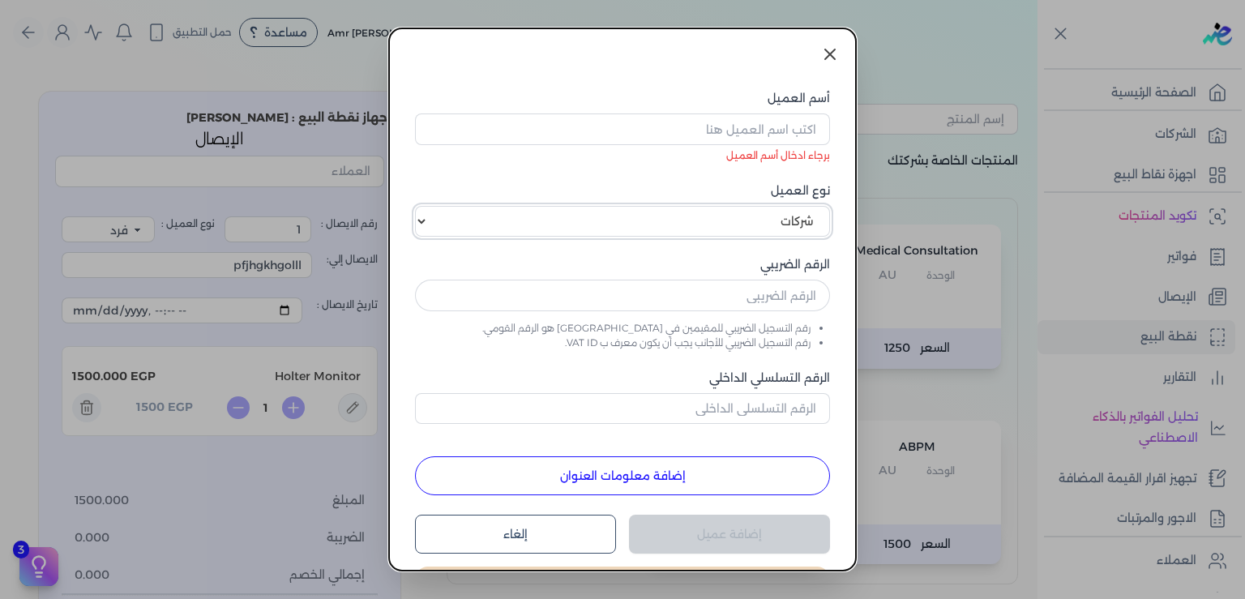
click at [415, 206] on select "اختر نوع العميل شركات أفراد أجنبي" at bounding box center [622, 221] width 415 height 31
click at [790, 203] on div "نوع العميل اختر نوع العميل شركات أفراد أجنبي" at bounding box center [622, 209] width 415 height 55
click at [415, 206] on select "اختر نوع العميل شركات أفراد أجنبي" at bounding box center [622, 221] width 415 height 31
select select "P"
click option "أفراد" at bounding box center [0, 0] width 0 height 0
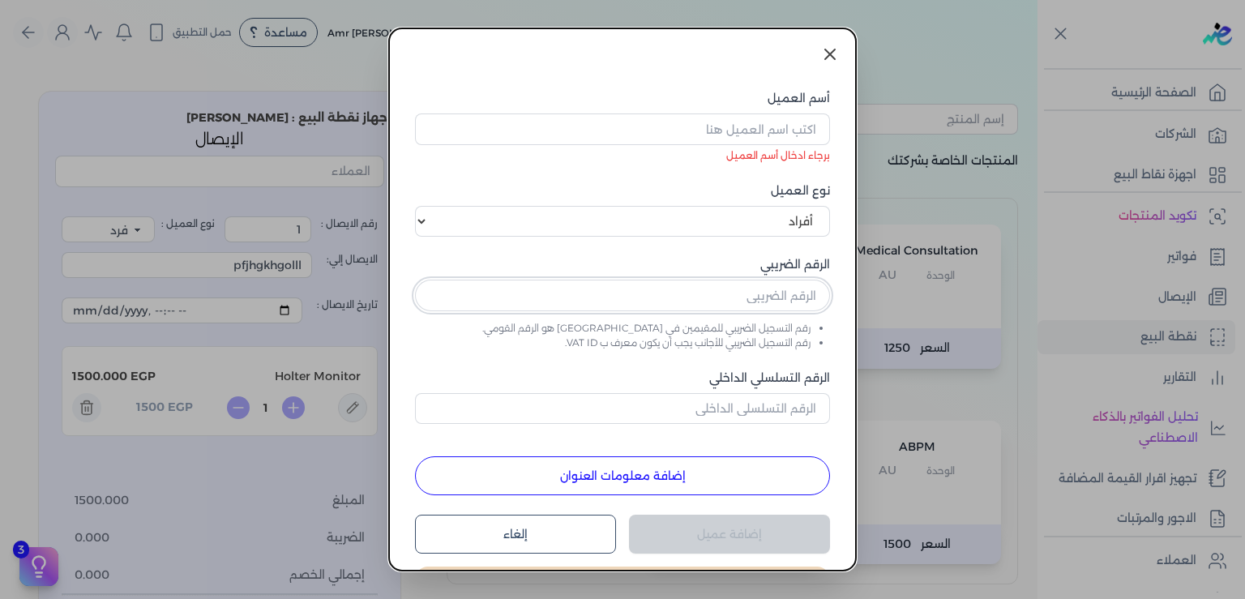
click at [770, 294] on input "text" at bounding box center [622, 295] width 415 height 31
click at [593, 417] on input "الرقم التسلسلي الداخلي" at bounding box center [622, 408] width 415 height 31
click at [829, 54] on icon at bounding box center [829, 54] width 19 height 19
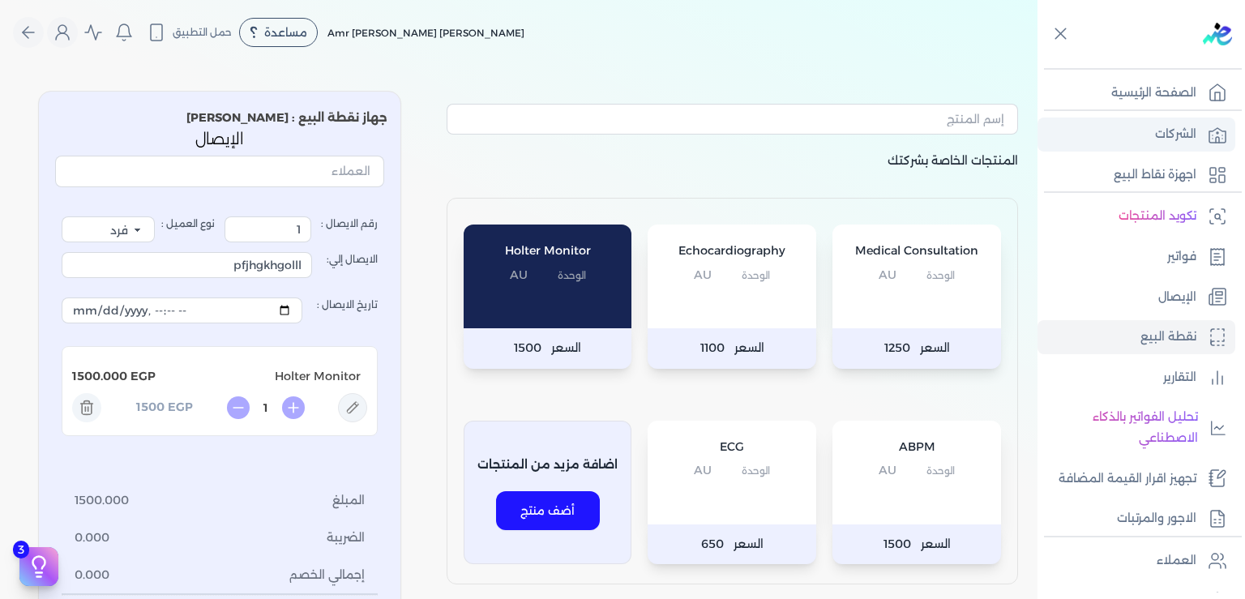
click at [1146, 136] on link "الشركات" at bounding box center [1137, 135] width 198 height 34
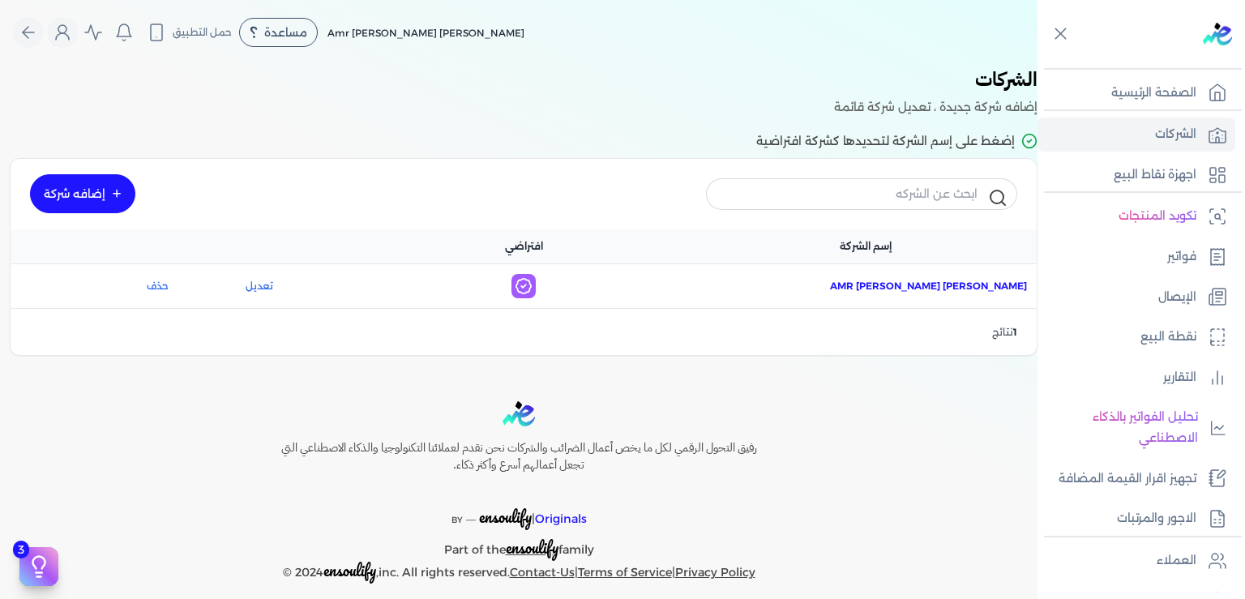
click at [950, 285] on span "اسم الشركة : Amr [PERSON_NAME] [PERSON_NAME]" at bounding box center [928, 286] width 197 height 15
click at [278, 282] on link "تعديل" at bounding box center [259, 286] width 129 height 15
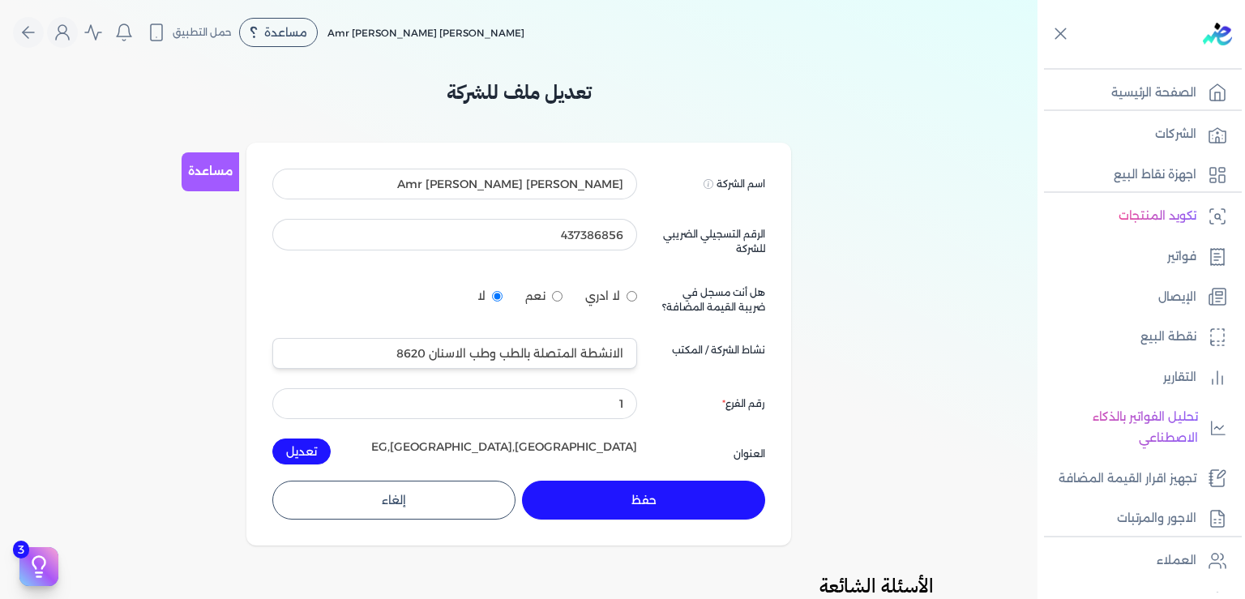
click at [404, 498] on button "إلغاء" at bounding box center [393, 500] width 243 height 39
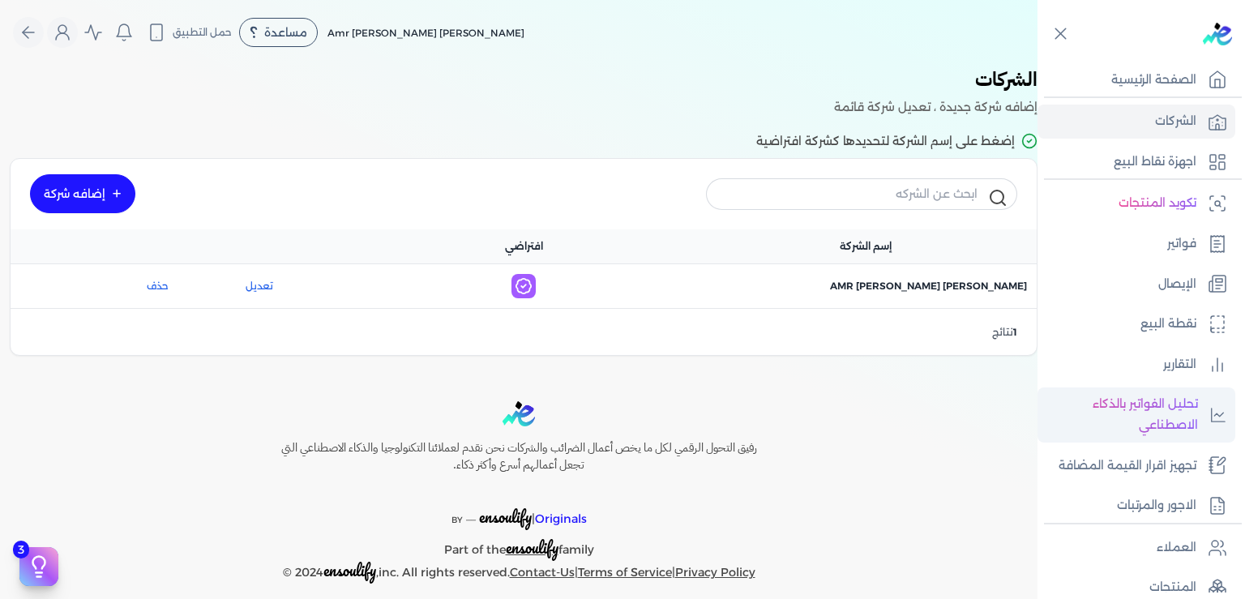
scroll to position [49, 0]
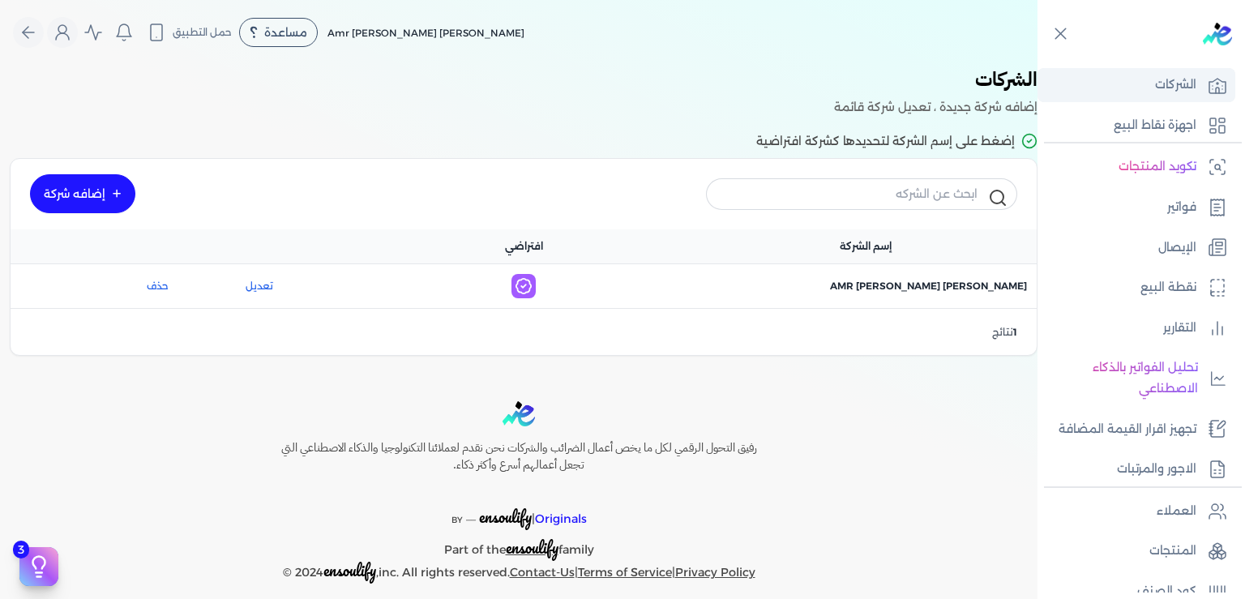
click at [1169, 81] on p "الشركات" at bounding box center [1175, 85] width 41 height 21
click at [1150, 135] on link "اجهزة نقاط البيع" at bounding box center [1137, 126] width 198 height 34
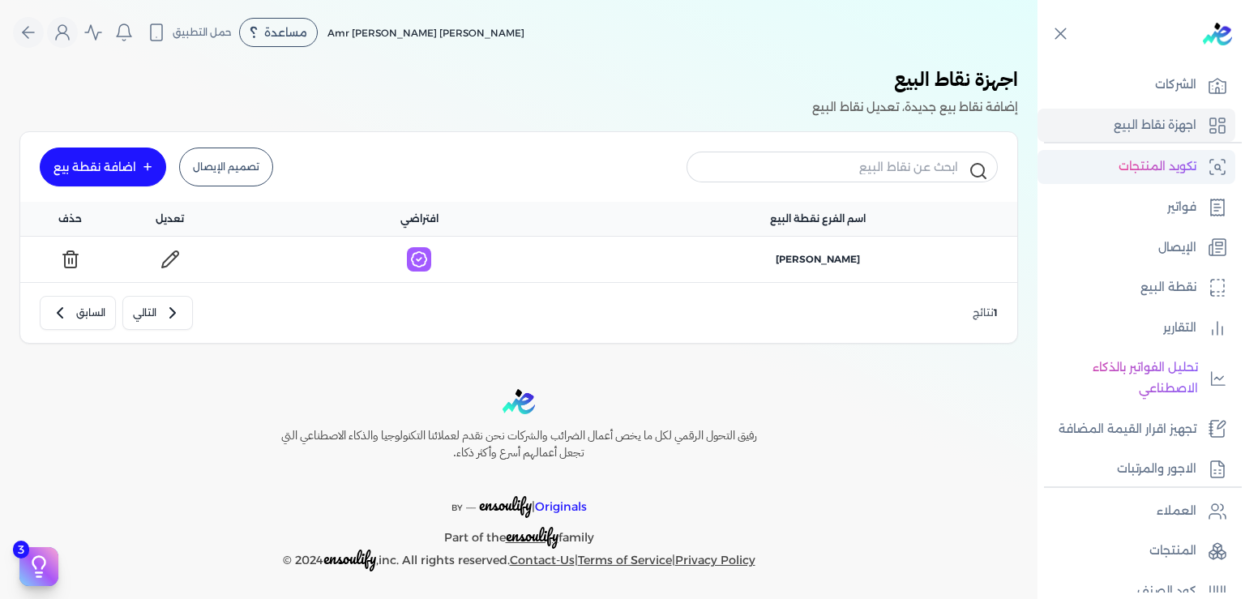
click at [1161, 169] on p "تكويد المنتجات" at bounding box center [1158, 166] width 78 height 21
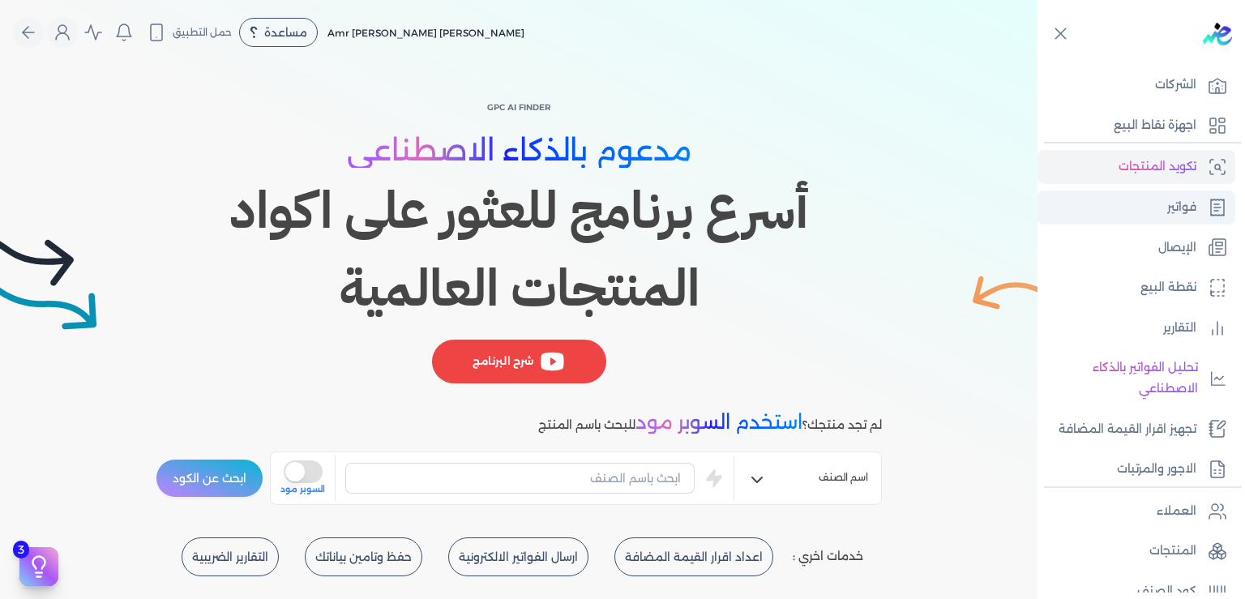
click at [1169, 210] on p "فواتير" at bounding box center [1181, 207] width 29 height 21
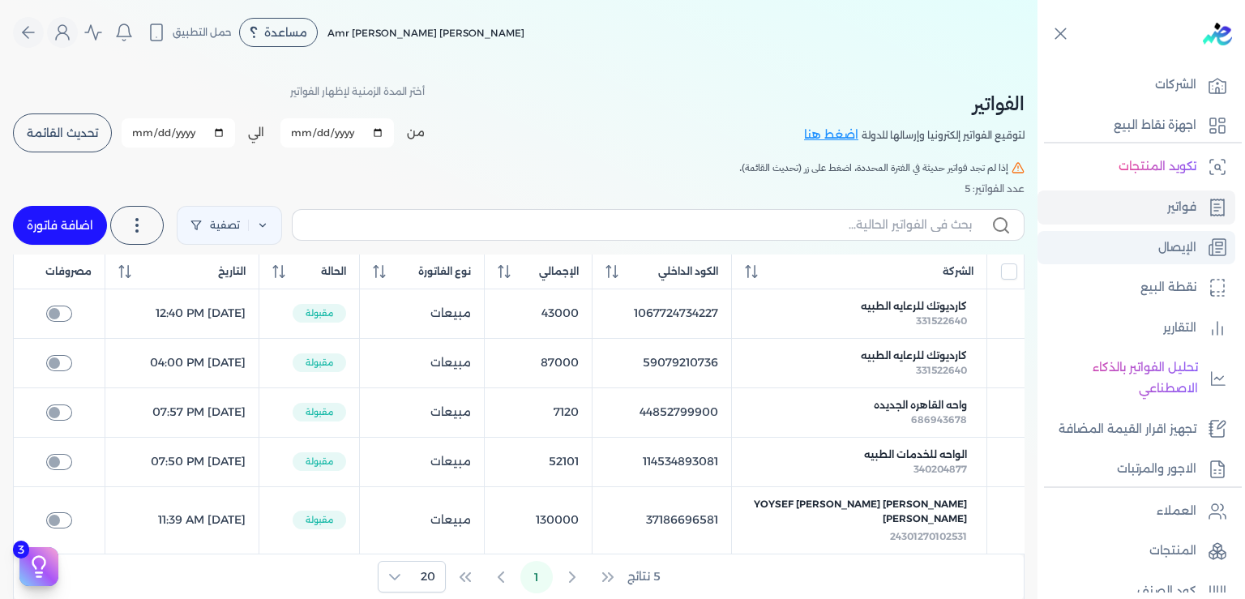
click at [1175, 249] on p "الإيصال" at bounding box center [1177, 248] width 38 height 21
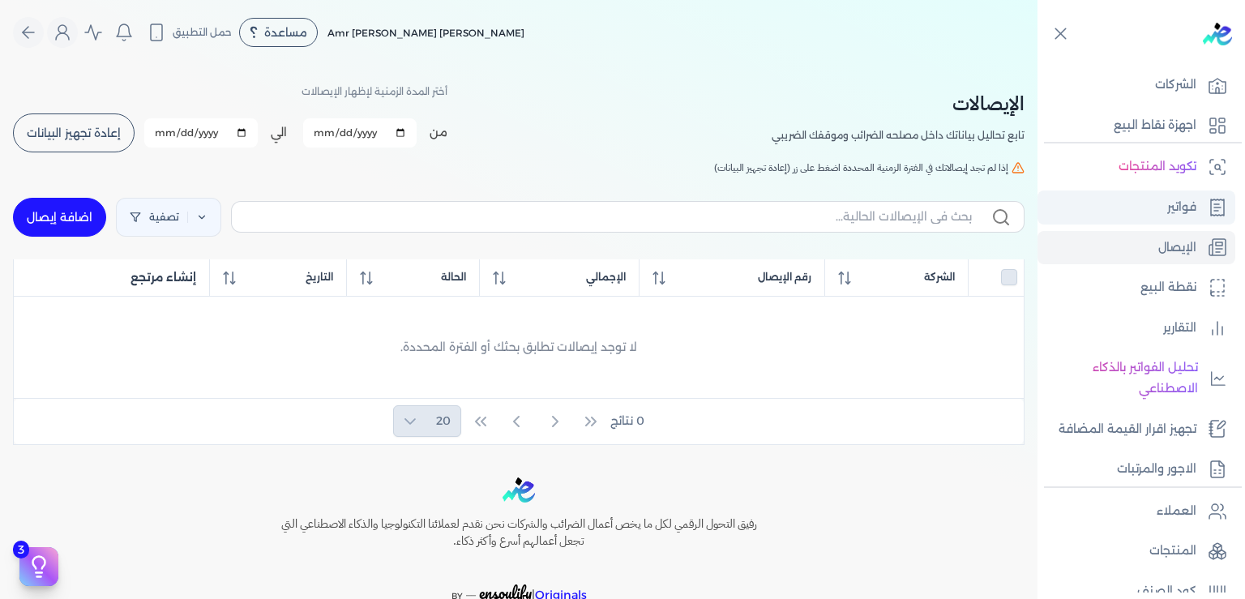
click at [1176, 210] on p "فواتير" at bounding box center [1181, 207] width 29 height 21
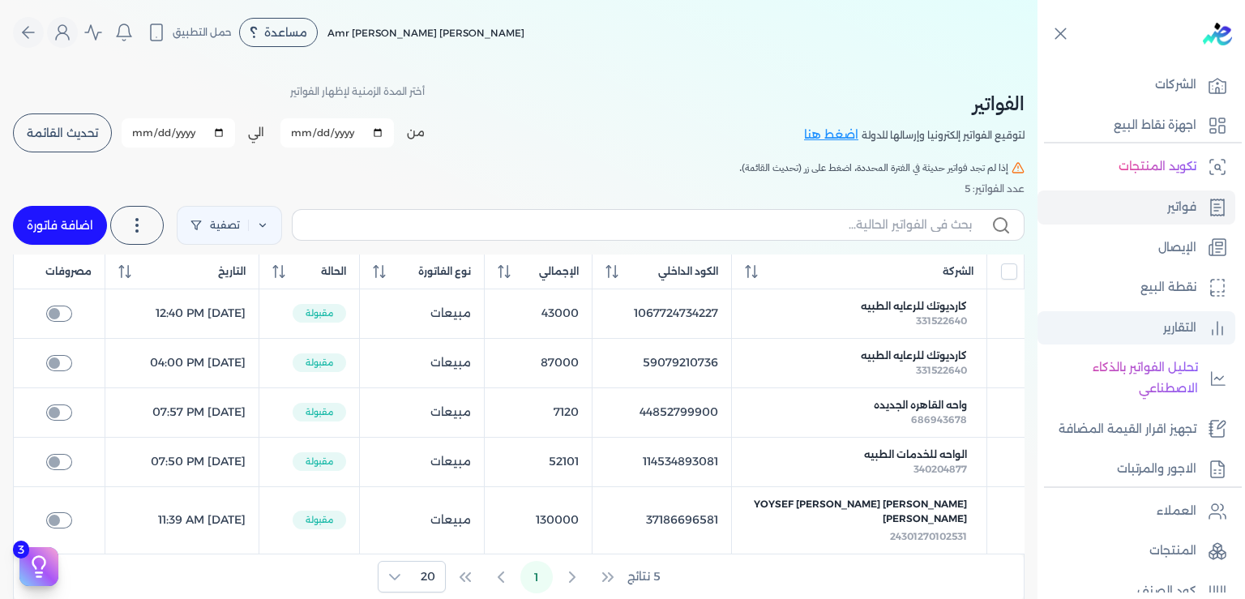
click at [1182, 328] on p "التقارير" at bounding box center [1179, 328] width 33 height 21
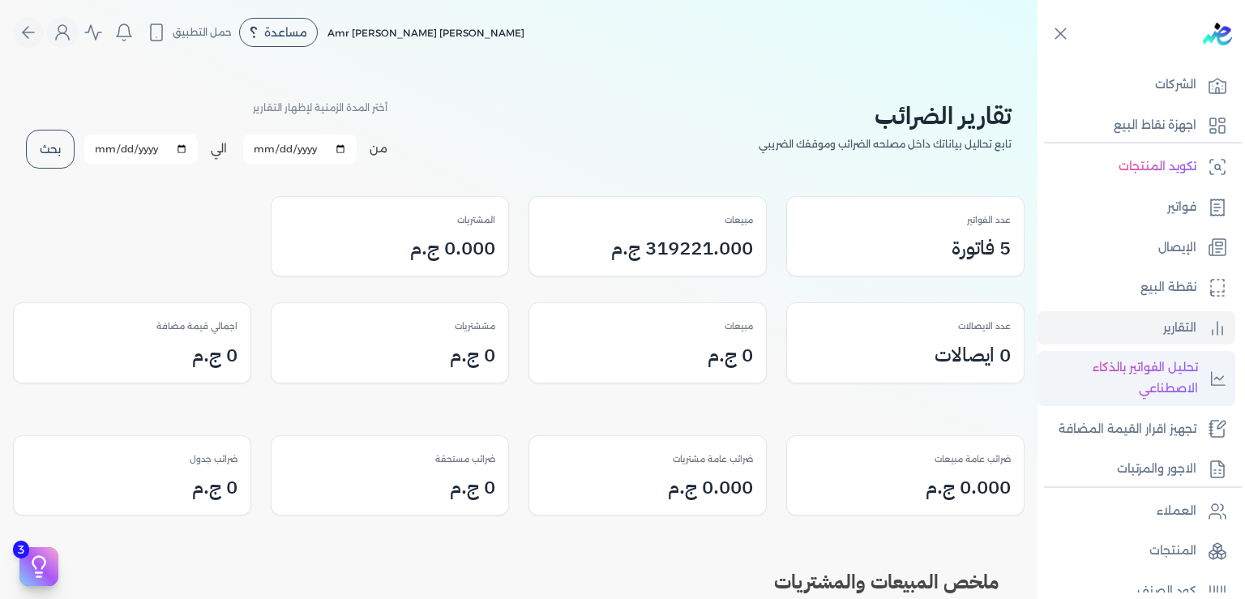
click at [1161, 374] on p "تحليل الفواتير بالذكاء الاصطناعي" at bounding box center [1122, 378] width 152 height 41
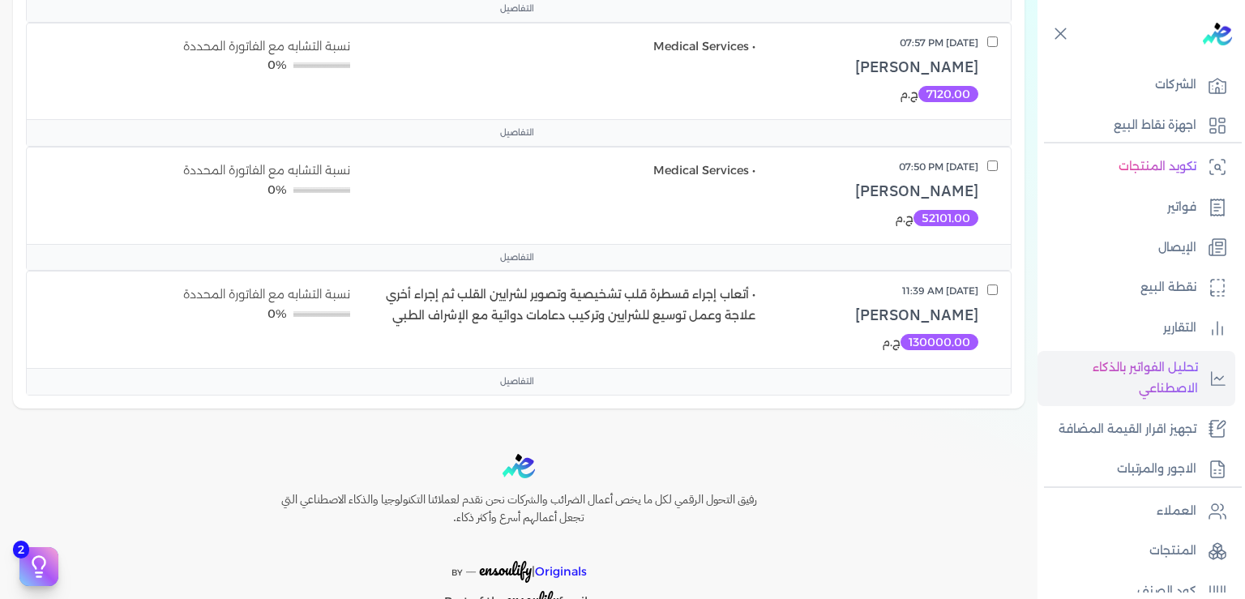
scroll to position [490, 0]
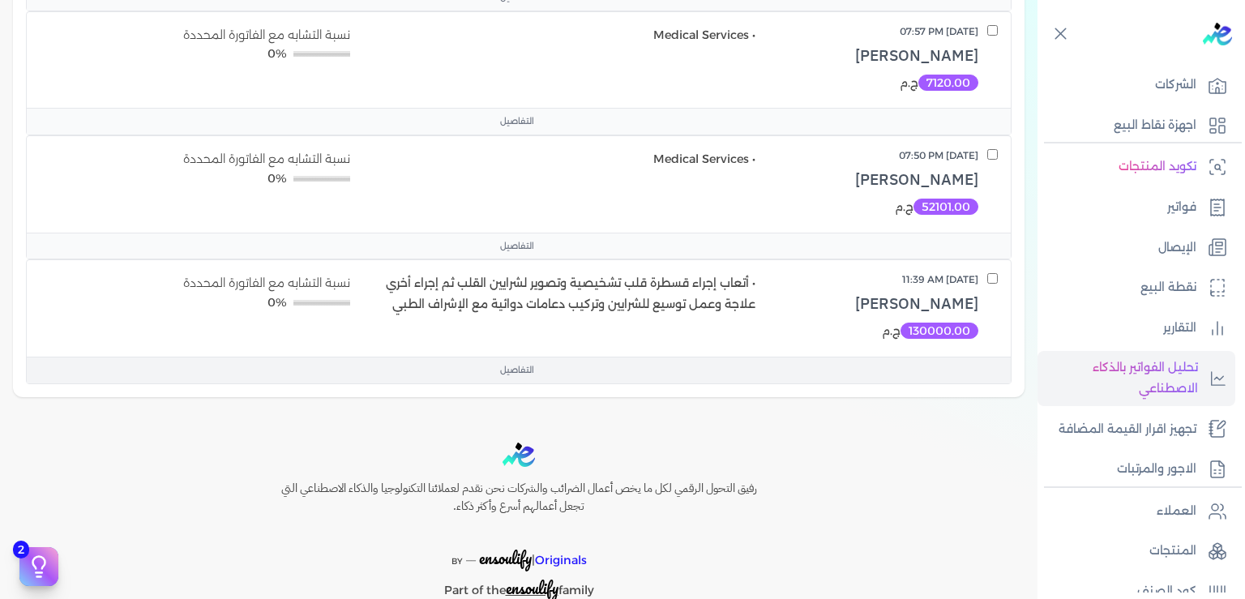
click at [522, 370] on span "التفاصيل" at bounding box center [517, 370] width 34 height 13
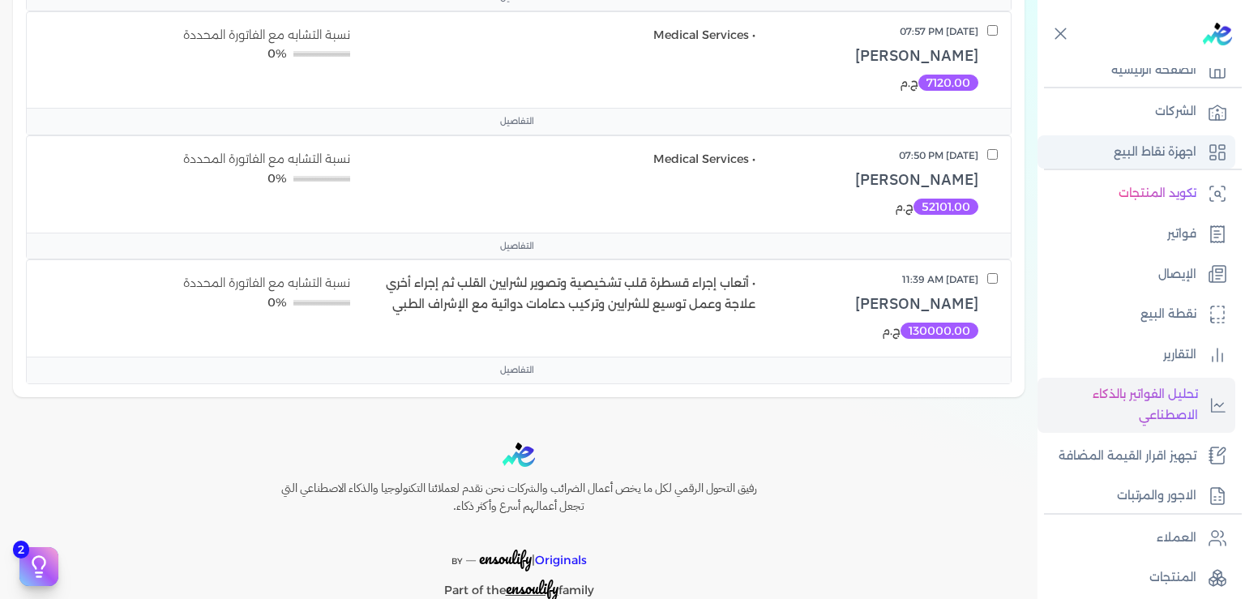
scroll to position [0, 0]
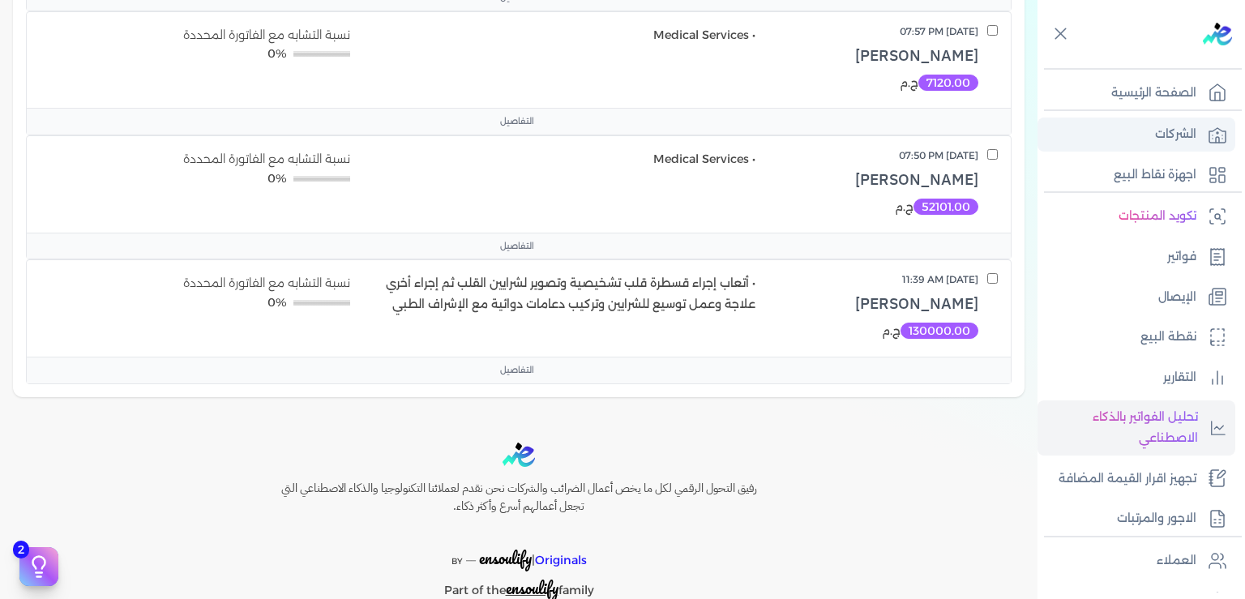
click at [1163, 133] on p "الشركات" at bounding box center [1175, 134] width 41 height 21
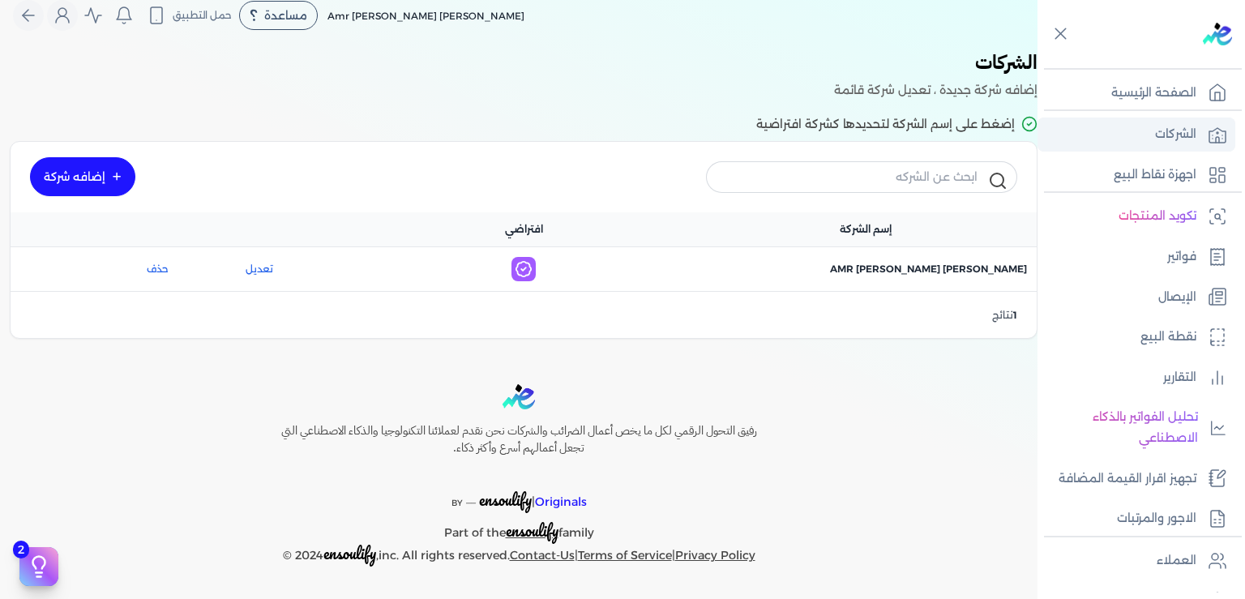
scroll to position [15, 0]
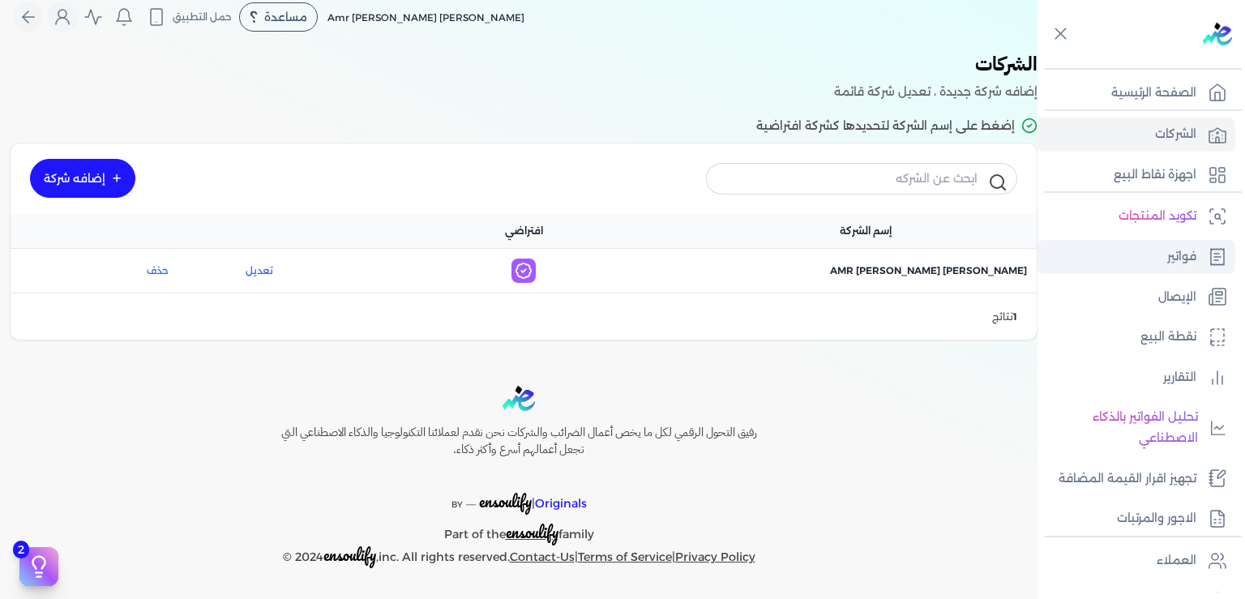
click at [1197, 251] on link "فواتير" at bounding box center [1137, 257] width 198 height 34
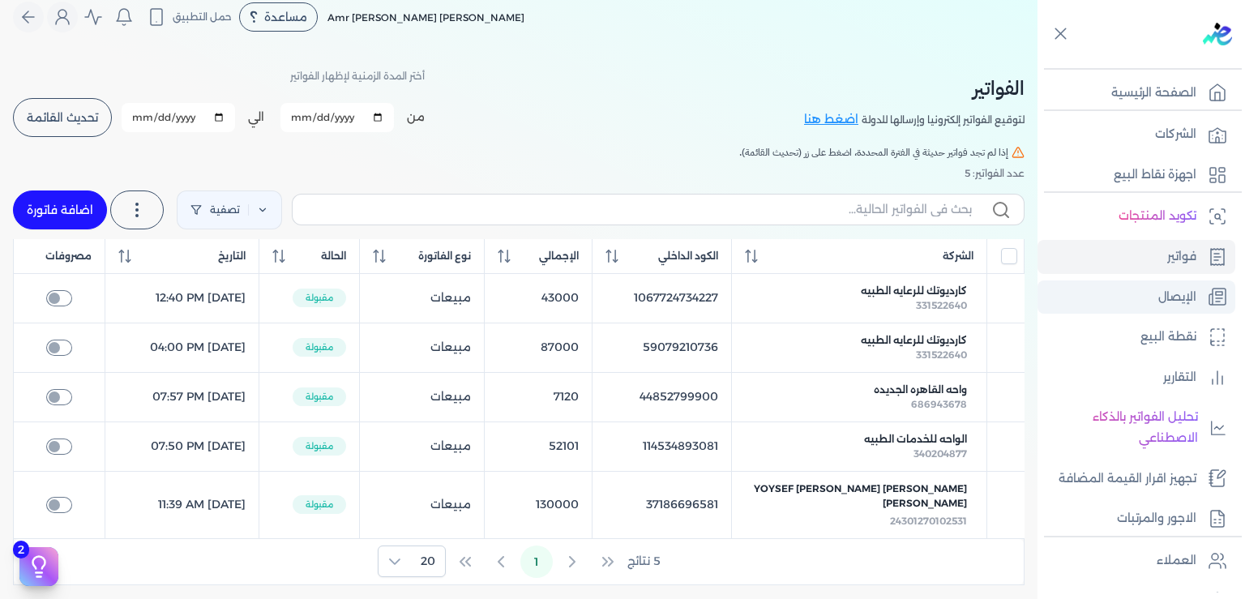
click at [1178, 302] on p "الإيصال" at bounding box center [1177, 297] width 38 height 21
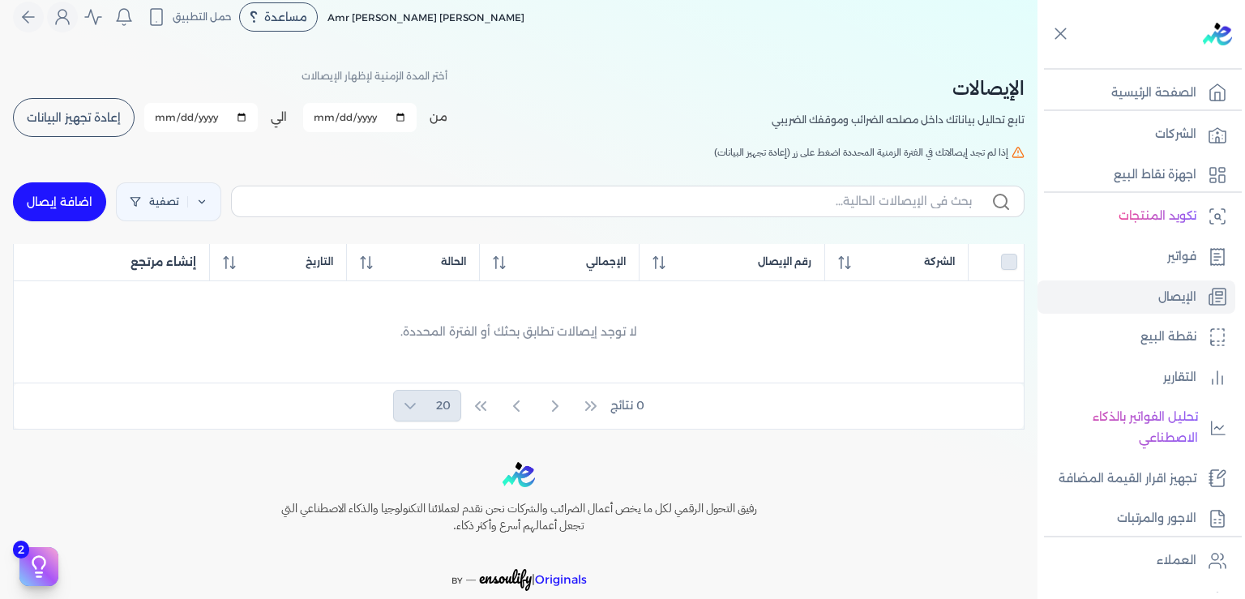
drag, startPoint x: 978, startPoint y: 146, endPoint x: 705, endPoint y: 160, distance: 272.7
click at [705, 160] on div "[DEMOGRAPHIC_DATA] تابع تحاليل بياناتك داخل مصلحه الضرائب وموقفك الضريبي أختر ا…" at bounding box center [519, 239] width 1038 height 380
click at [746, 151] on span "إذا لم تجد إيصالاتك في الفترة الزمنية المحددة اضغط على زر (إعادة تجهيز البيانات)" at bounding box center [861, 152] width 294 height 15
click at [1172, 178] on p "اجهزة نقاط البيع" at bounding box center [1155, 175] width 83 height 21
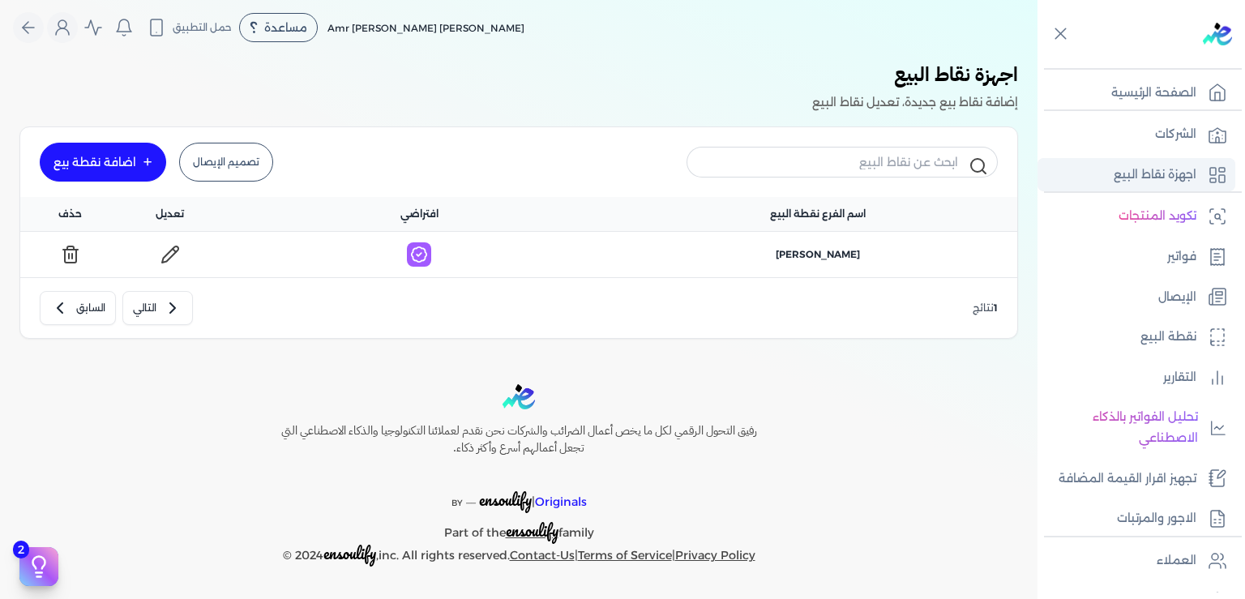
scroll to position [2, 0]
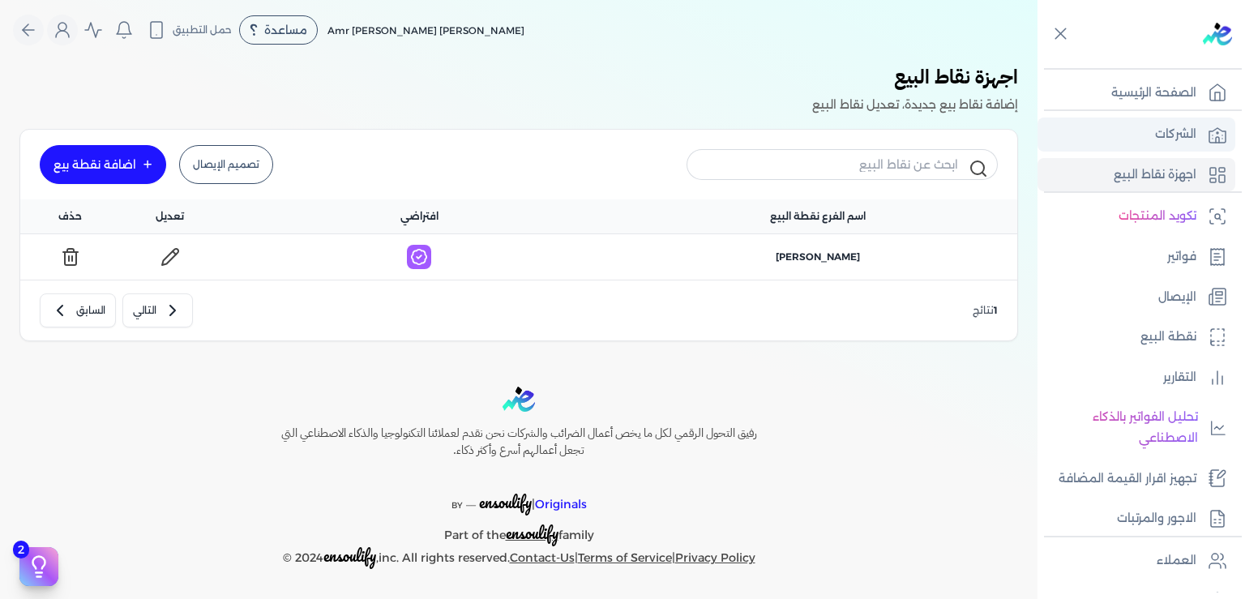
click at [1175, 128] on p "الشركات" at bounding box center [1175, 134] width 41 height 21
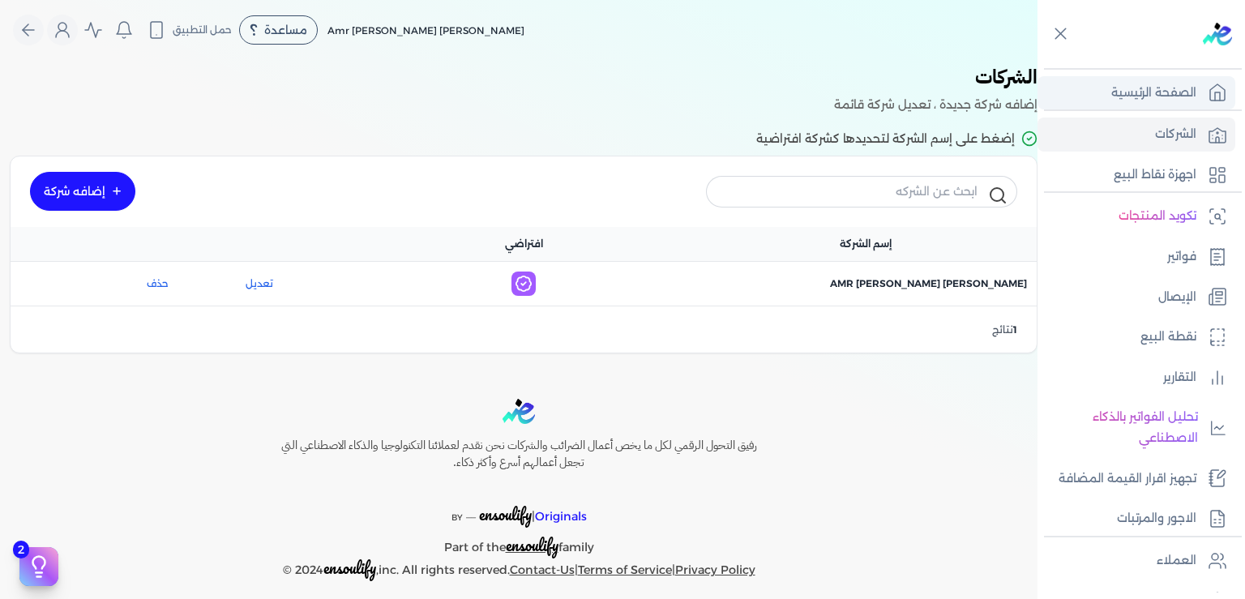
click at [1157, 92] on p "الصفحة الرئيسية" at bounding box center [1153, 93] width 85 height 21
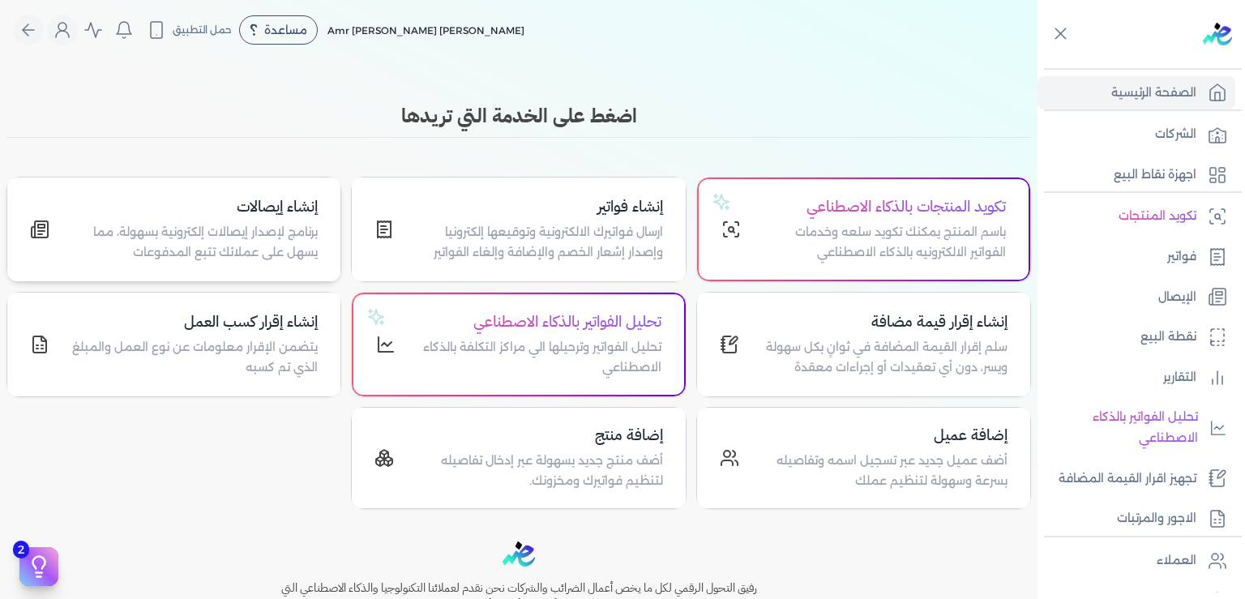
click at [219, 236] on p "برنامج لإصدار إيصالات إلكترونية بسهولة، مما يسهل على عملائك تتبع المدفوعات" at bounding box center [193, 242] width 249 height 41
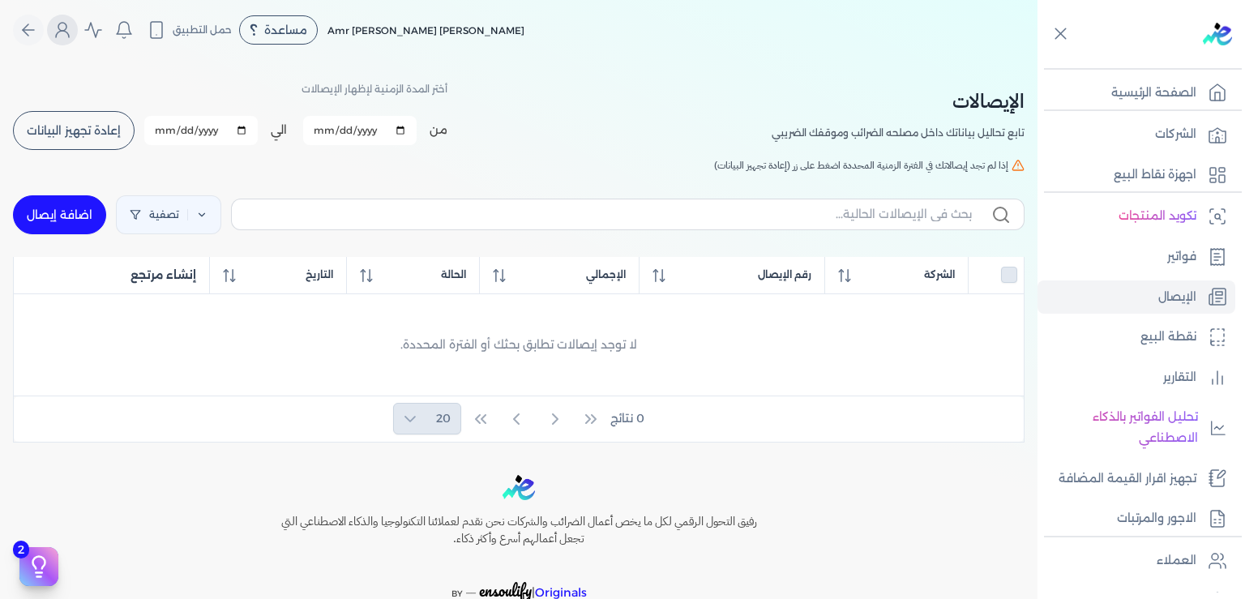
click at [72, 29] on icon "Global" at bounding box center [62, 29] width 19 height 19
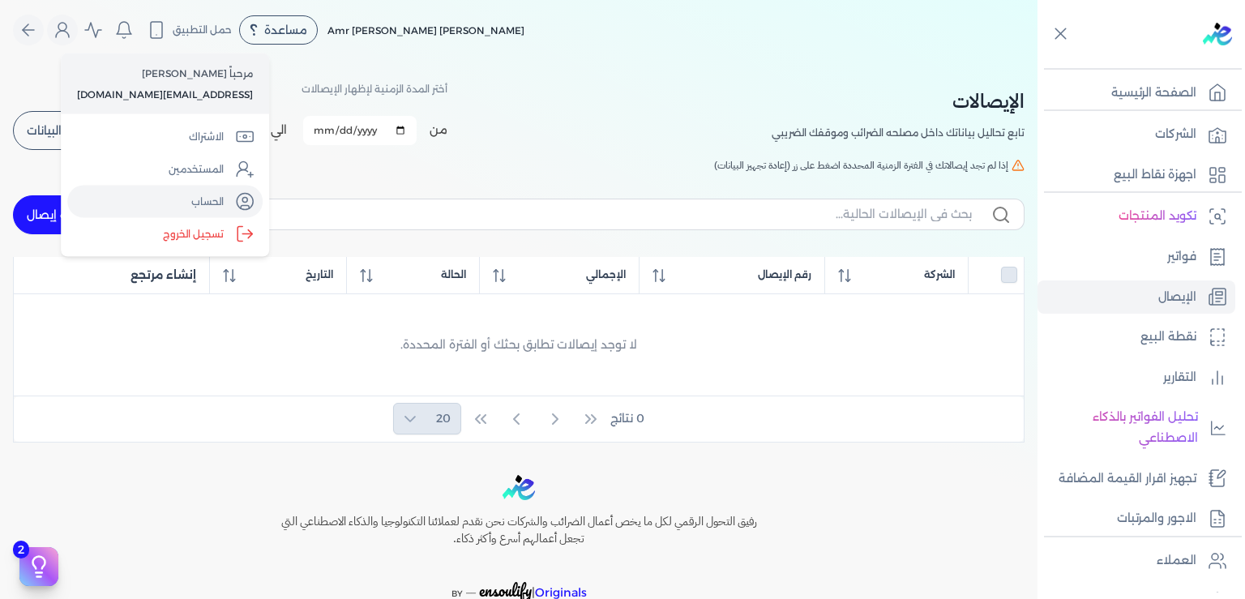
click at [220, 199] on link "الحساب" at bounding box center [164, 202] width 195 height 32
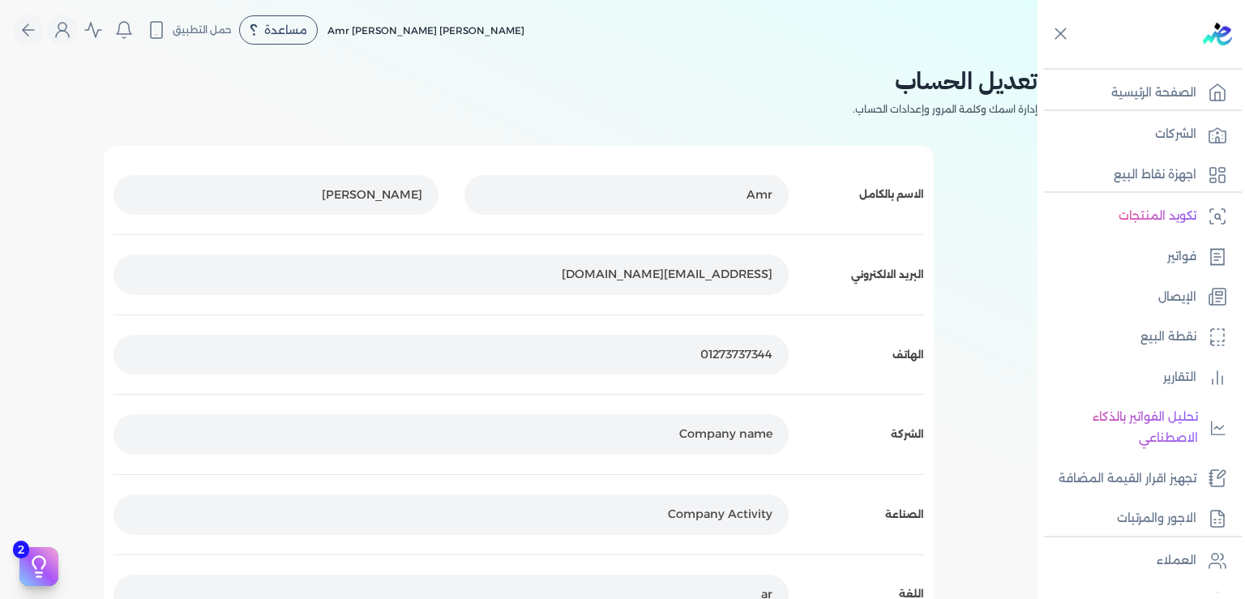
click at [709, 434] on span "Company name" at bounding box center [725, 433] width 93 height 15
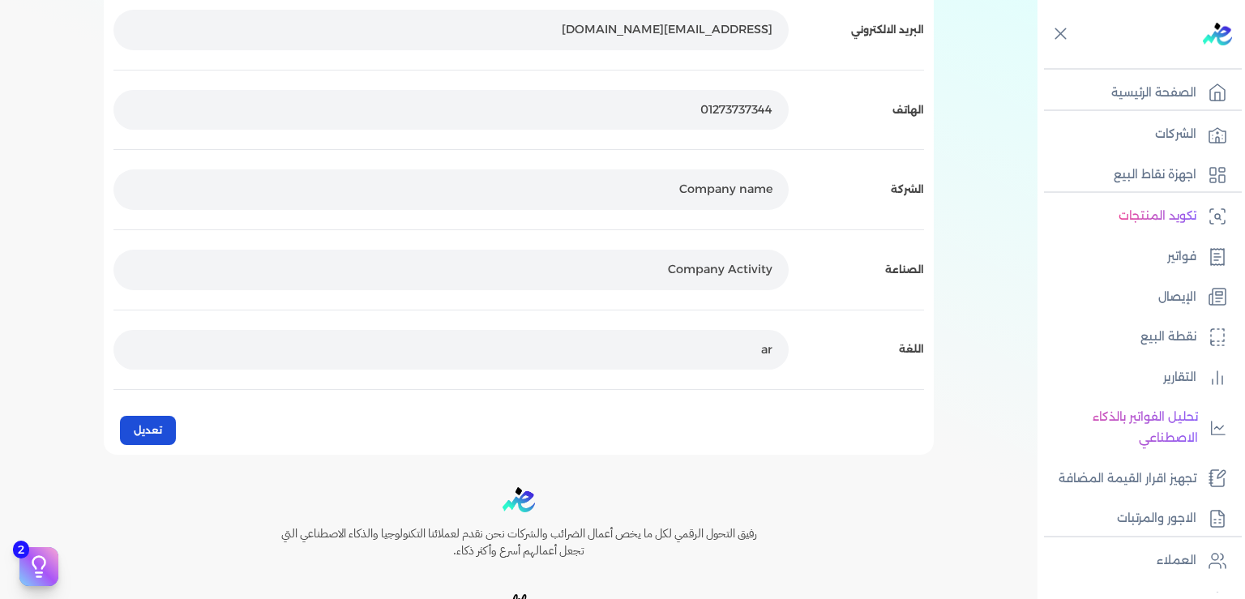
click at [160, 432] on button "تعديل" at bounding box center [148, 430] width 56 height 29
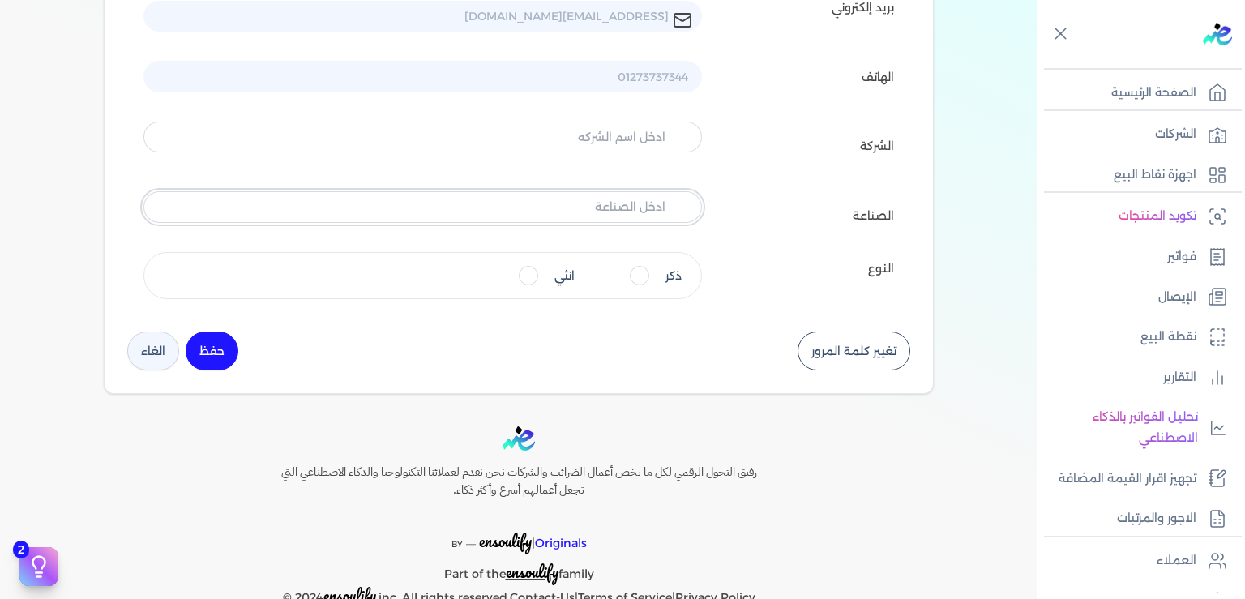
click at [636, 208] on input "text" at bounding box center [422, 206] width 559 height 31
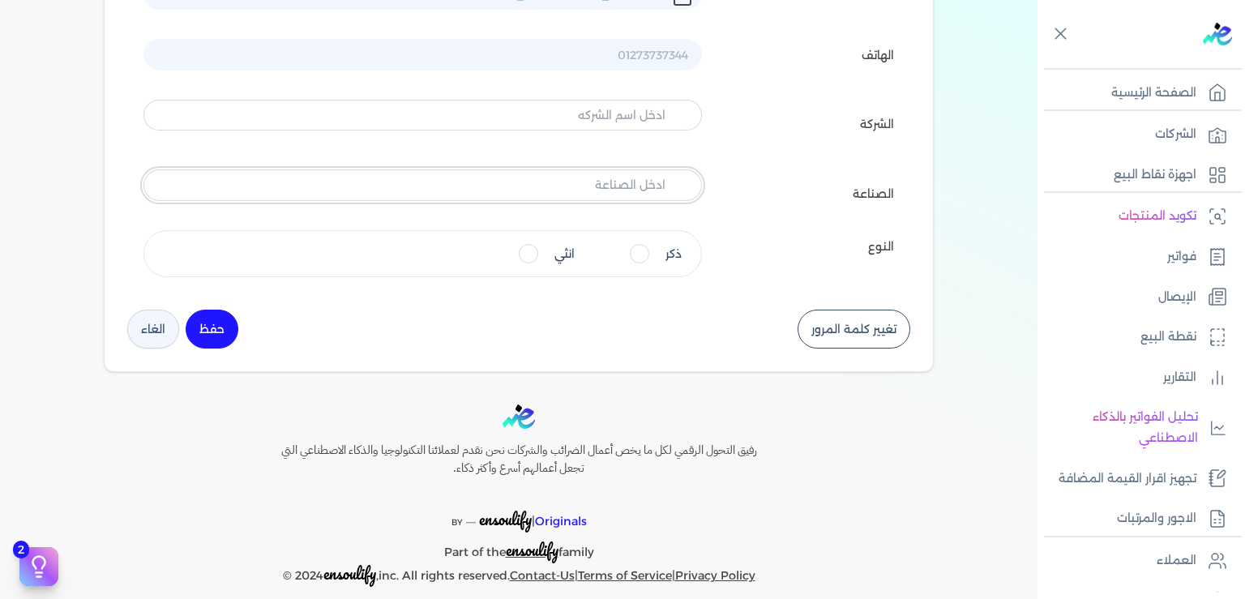
scroll to position [287, 0]
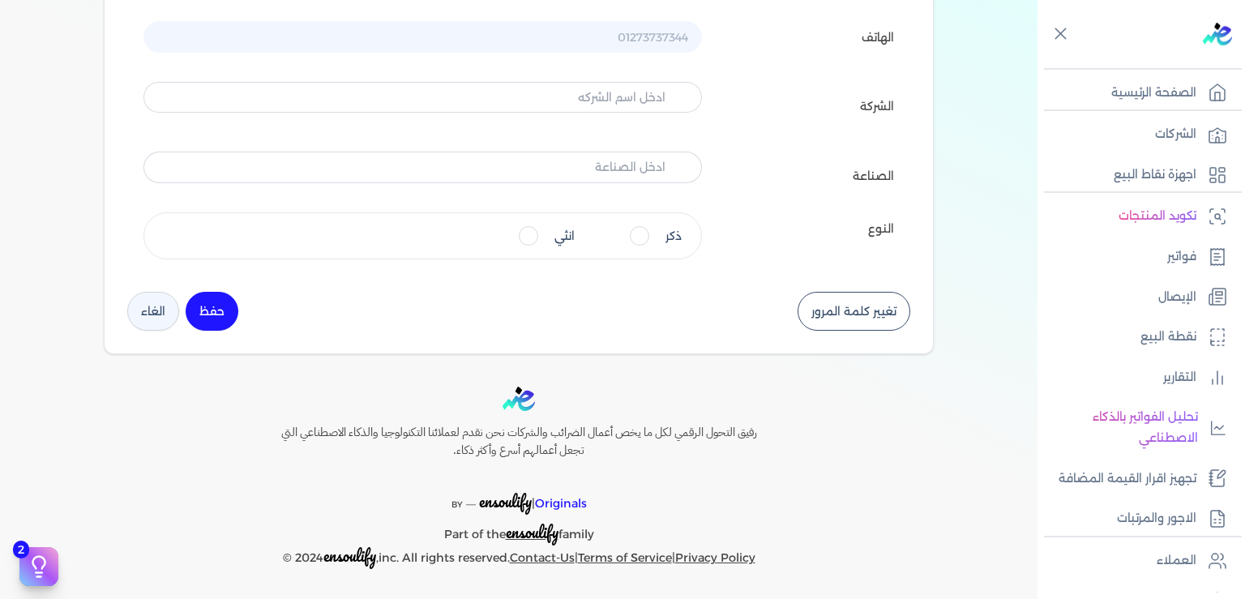
click at [159, 312] on button "الغاء" at bounding box center [153, 311] width 52 height 39
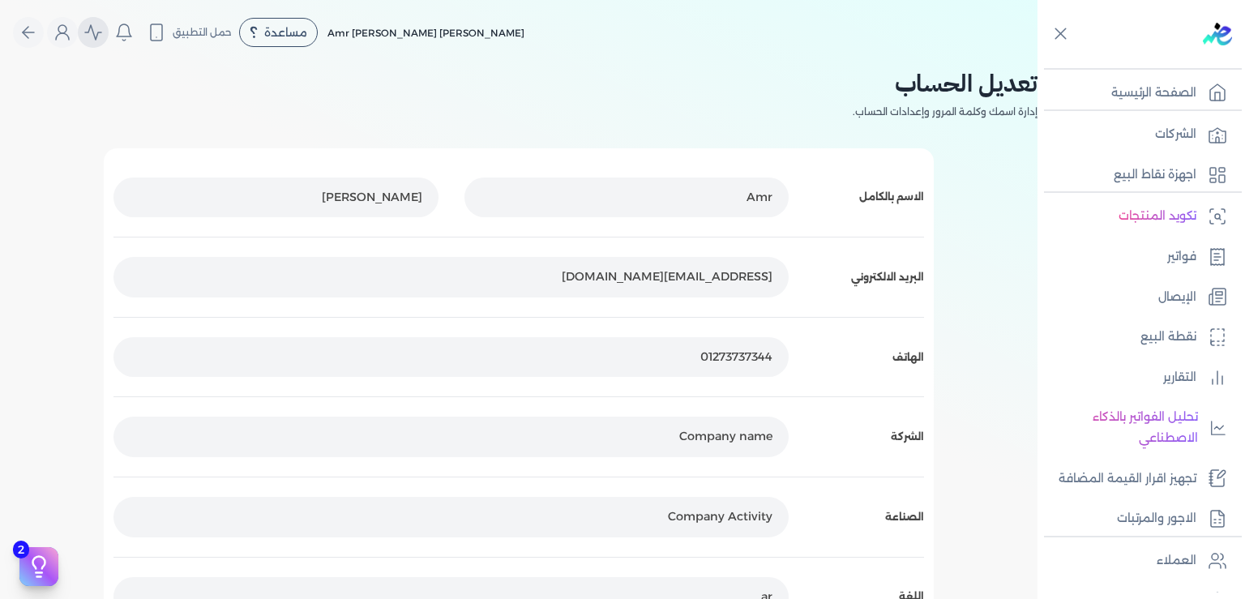
click at [103, 32] on icon "Global" at bounding box center [92, 32] width 19 height 19
click at [131, 30] on icon "Global" at bounding box center [124, 30] width 15 height 12
click at [1174, 138] on p "الشركات" at bounding box center [1175, 134] width 41 height 21
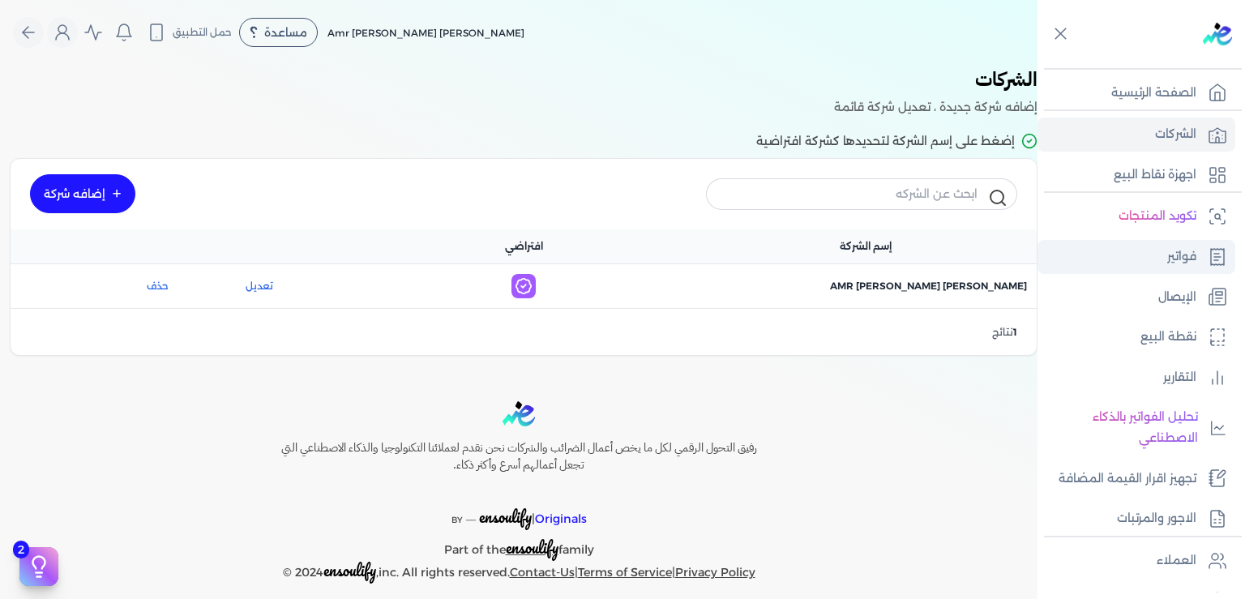
click at [1180, 259] on p "فواتير" at bounding box center [1181, 256] width 29 height 21
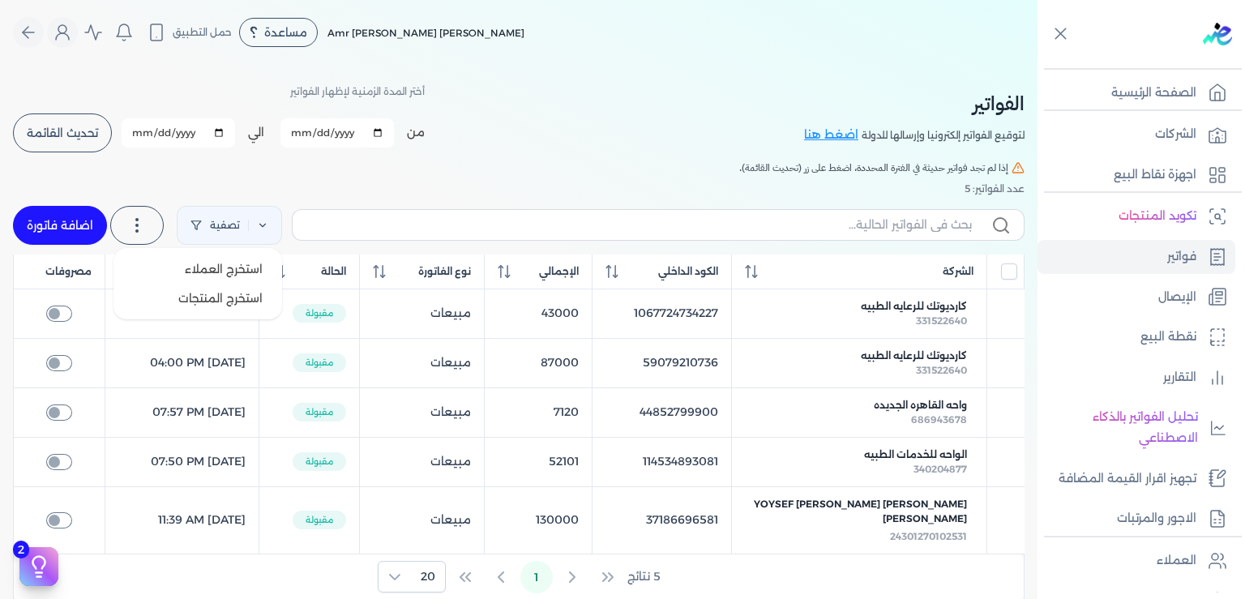
click at [147, 221] on icon at bounding box center [136, 225] width 19 height 19
click at [242, 263] on span "استخرج العملاء" at bounding box center [224, 269] width 78 height 16
click at [250, 271] on span "استخرج العملاء" at bounding box center [224, 269] width 78 height 16
click at [475, 182] on div "عدد الفواتير: 5" at bounding box center [519, 189] width 1012 height 15
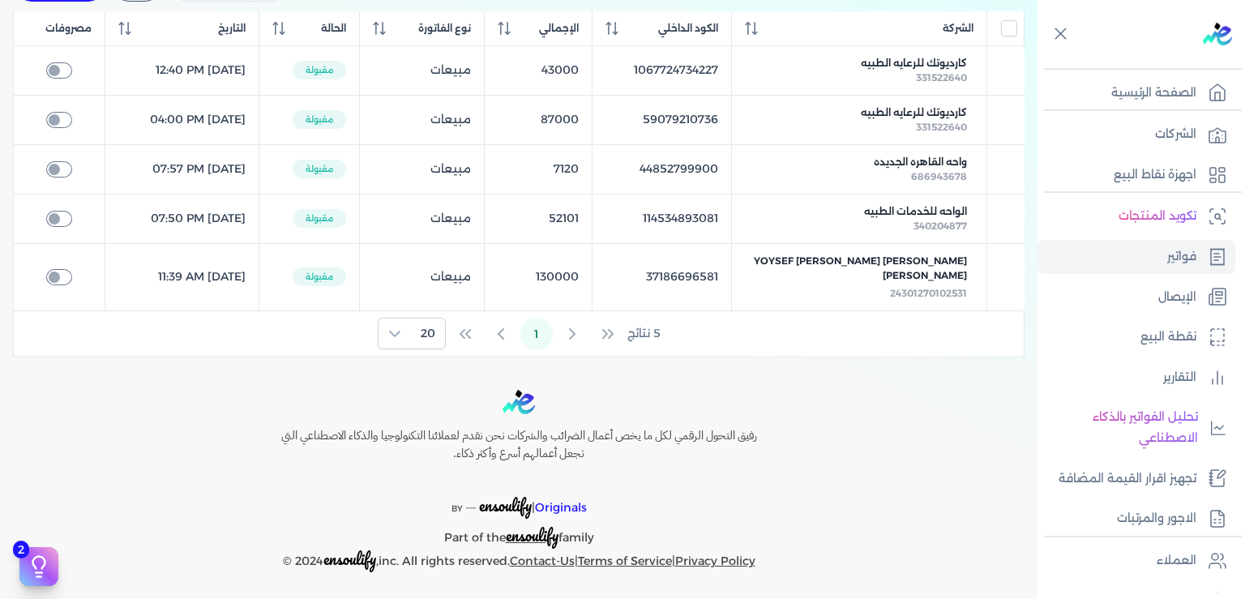
scroll to position [245, 0]
